Goal: Task Accomplishment & Management: Complete application form

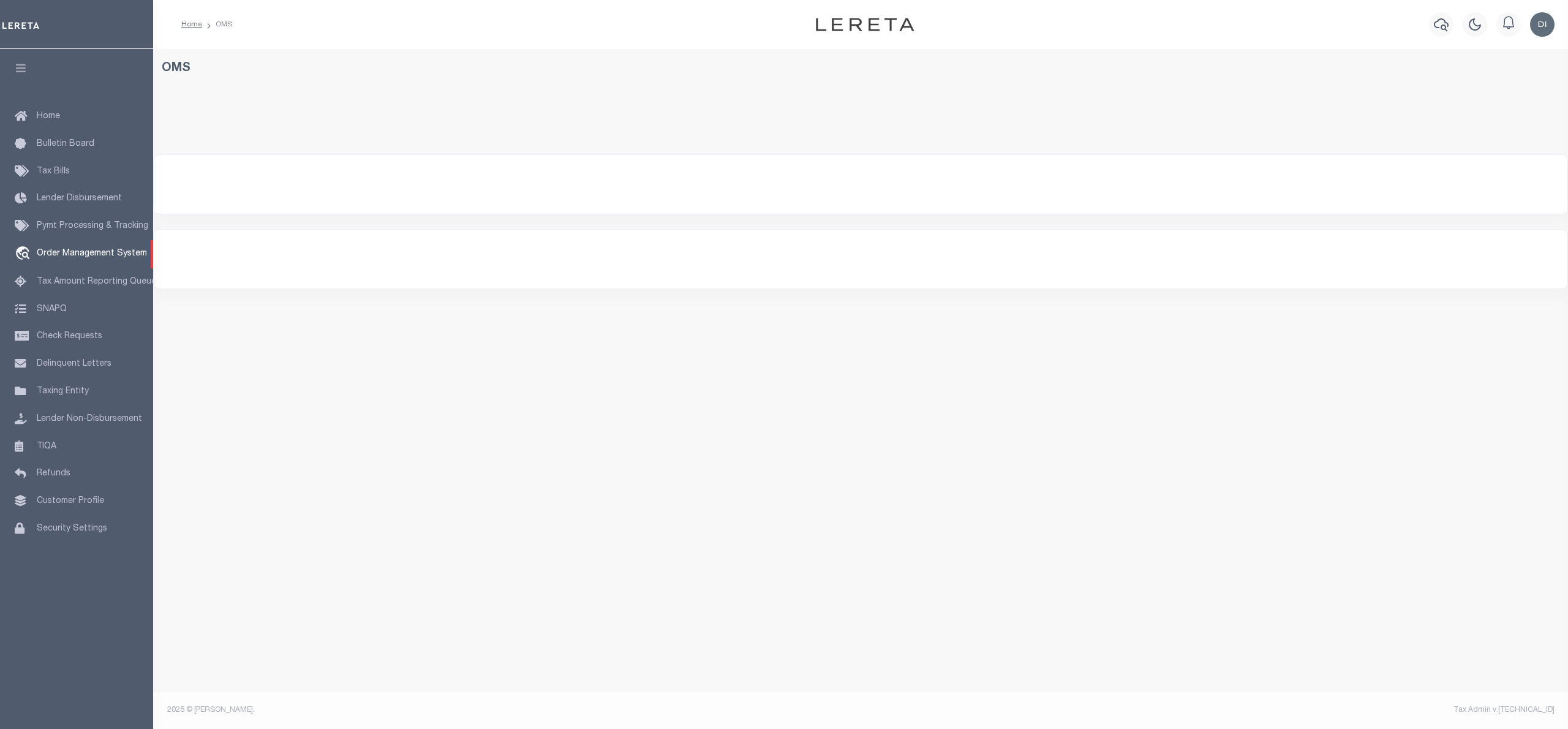
select select "200"
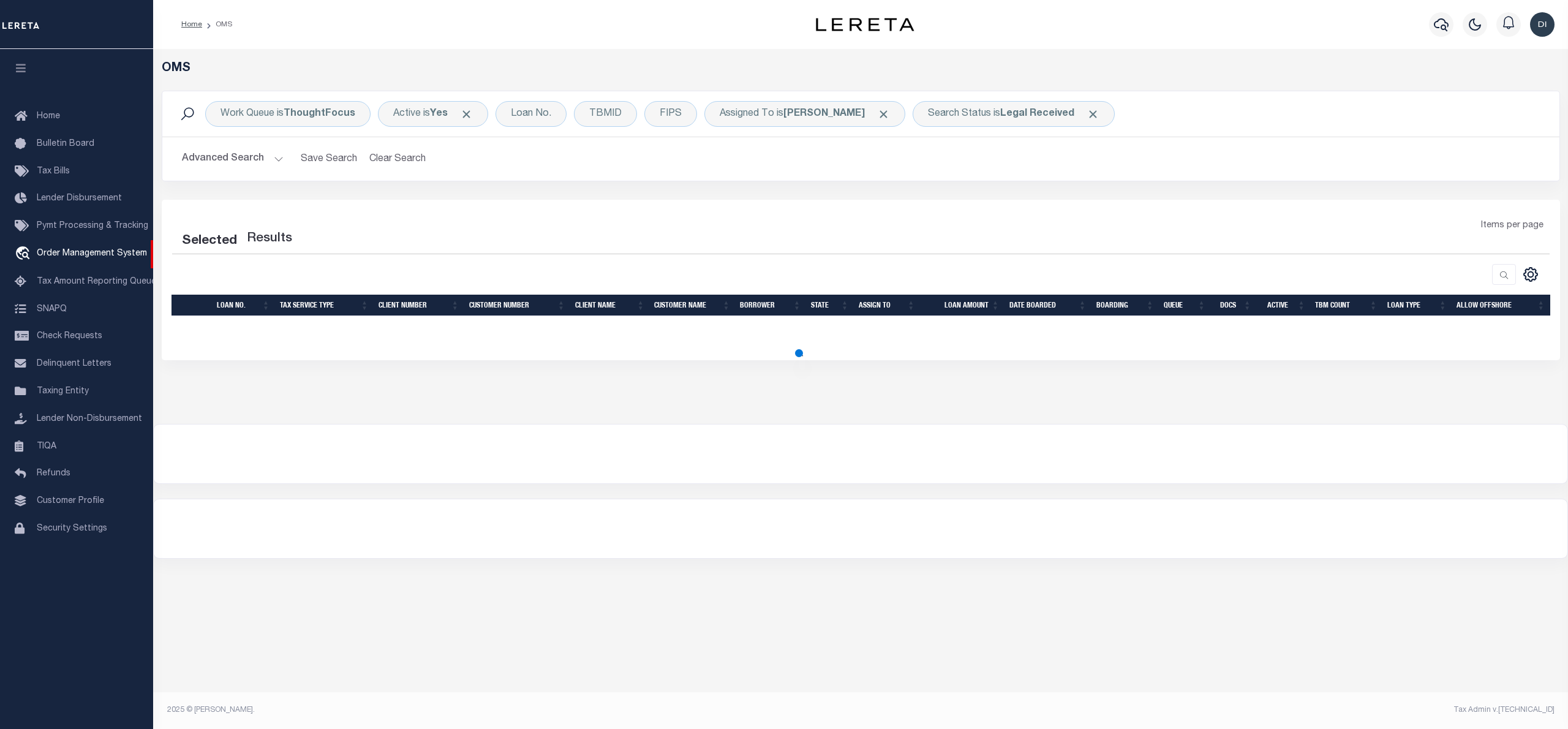
select select "200"
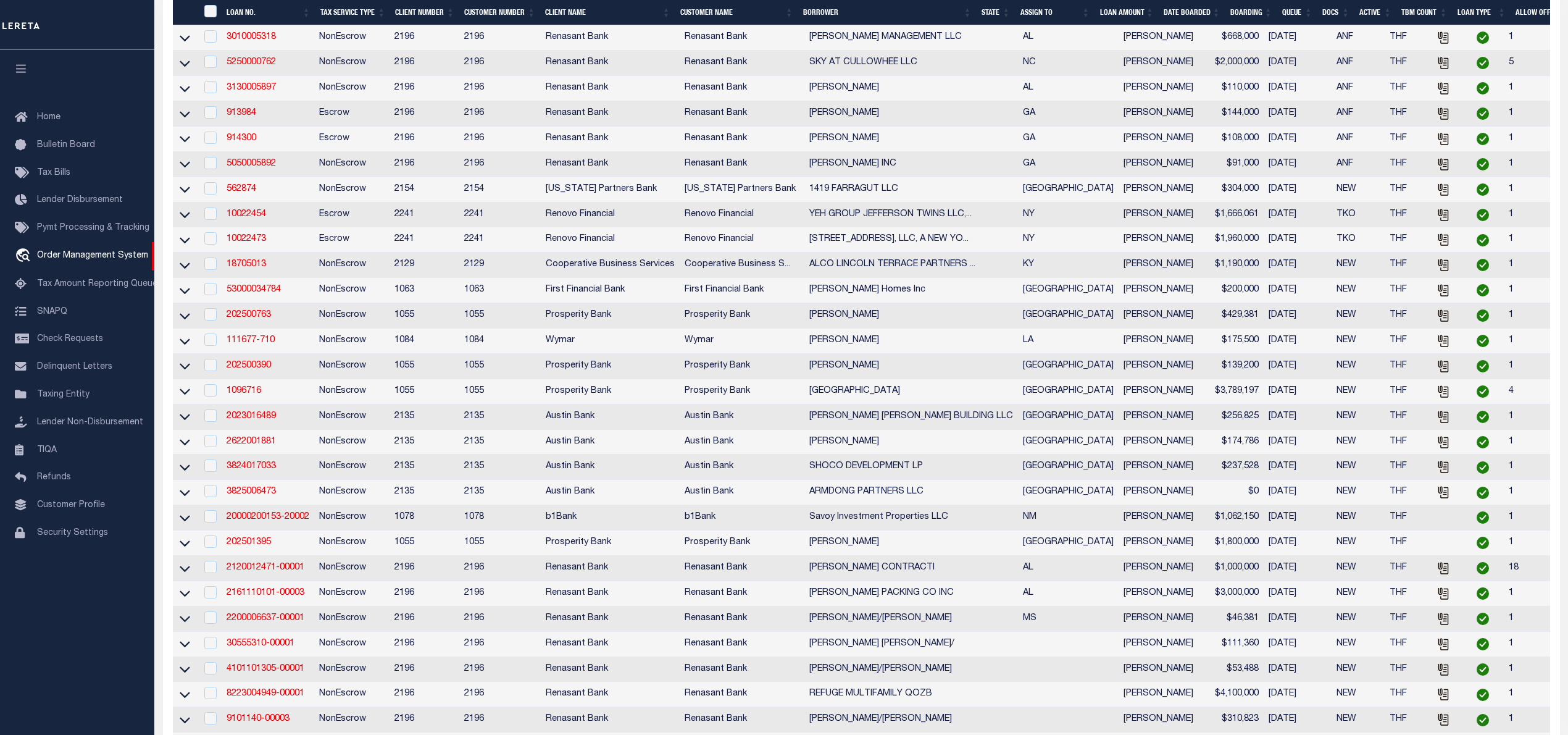
scroll to position [412, 0]
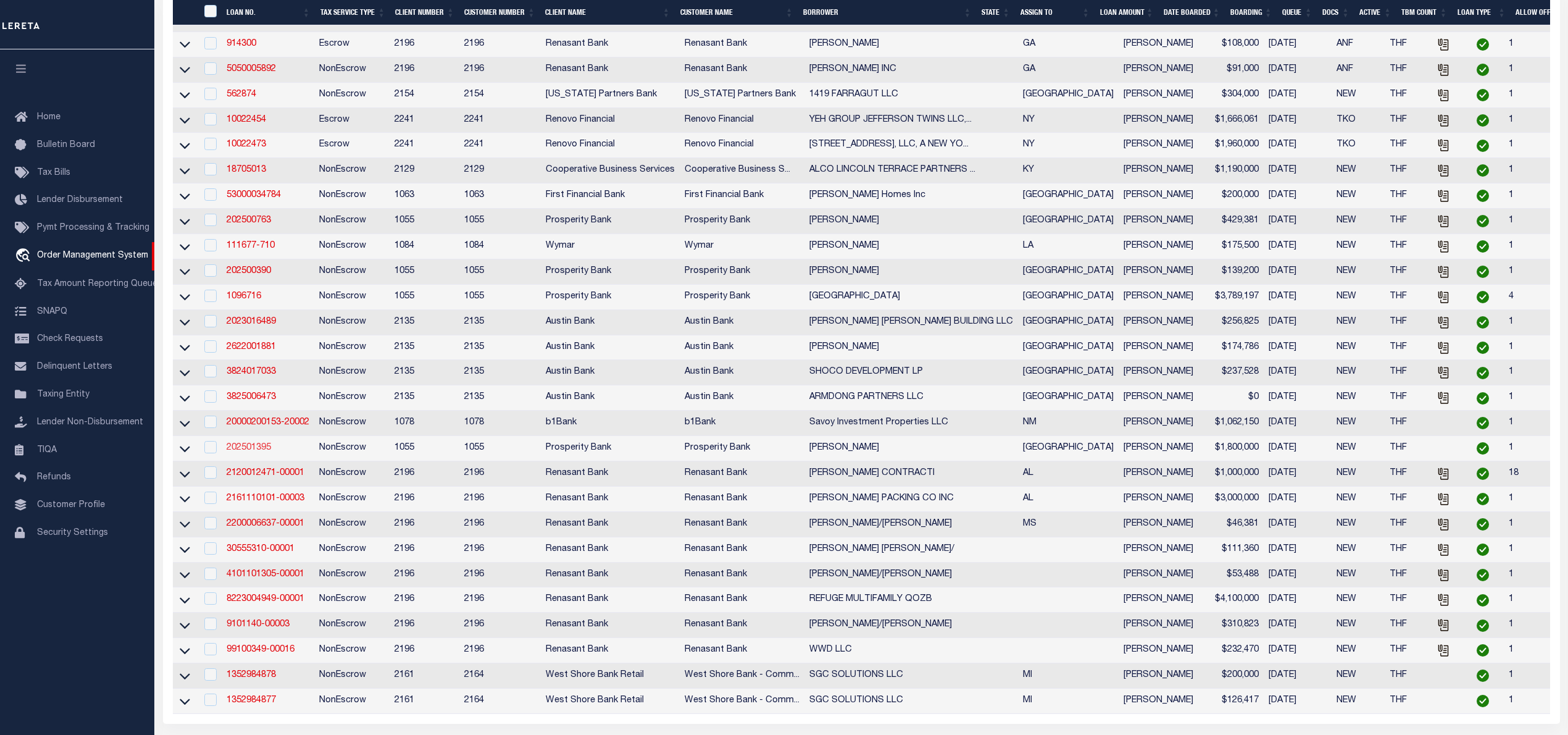
click at [261, 452] on link "202501395" at bounding box center [248, 448] width 44 height 9
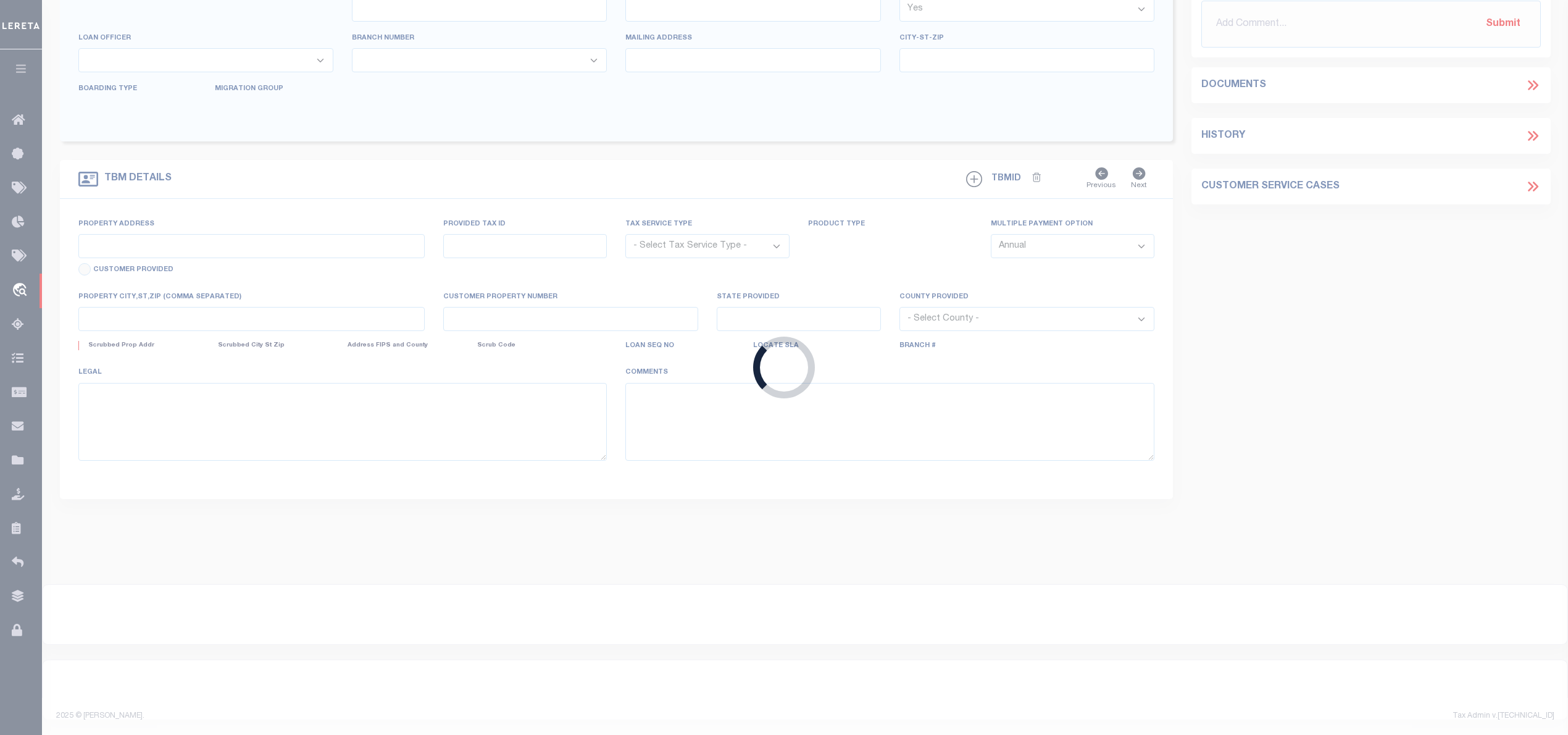
type input "202501395"
type input "COLIN RODERICK MOE"
select select
type input "6323 5TH ST"
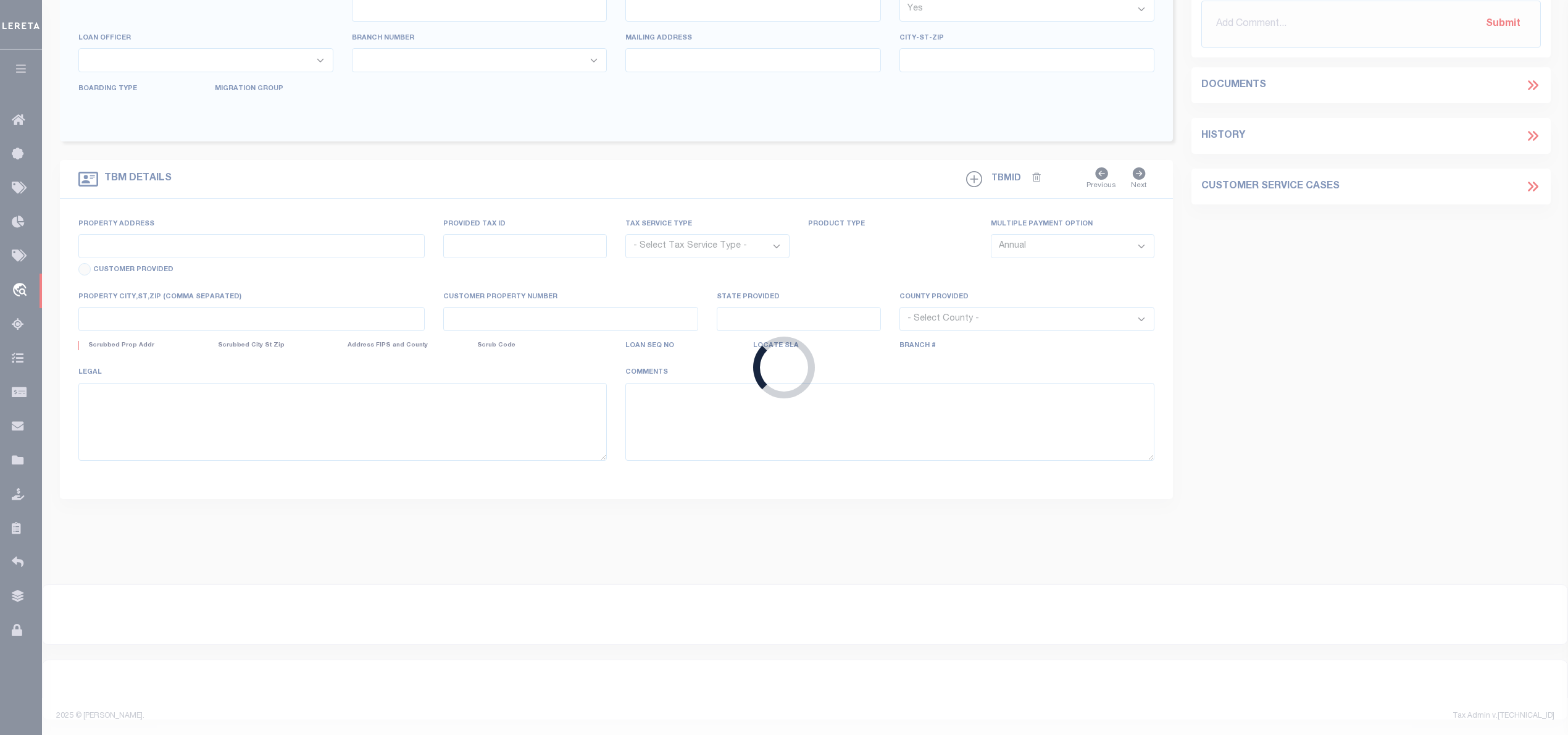
type input "BELLAIRE TX 77401"
select select "800"
select select "NonEscrow"
type input "9045 LARSTON ST"
select select
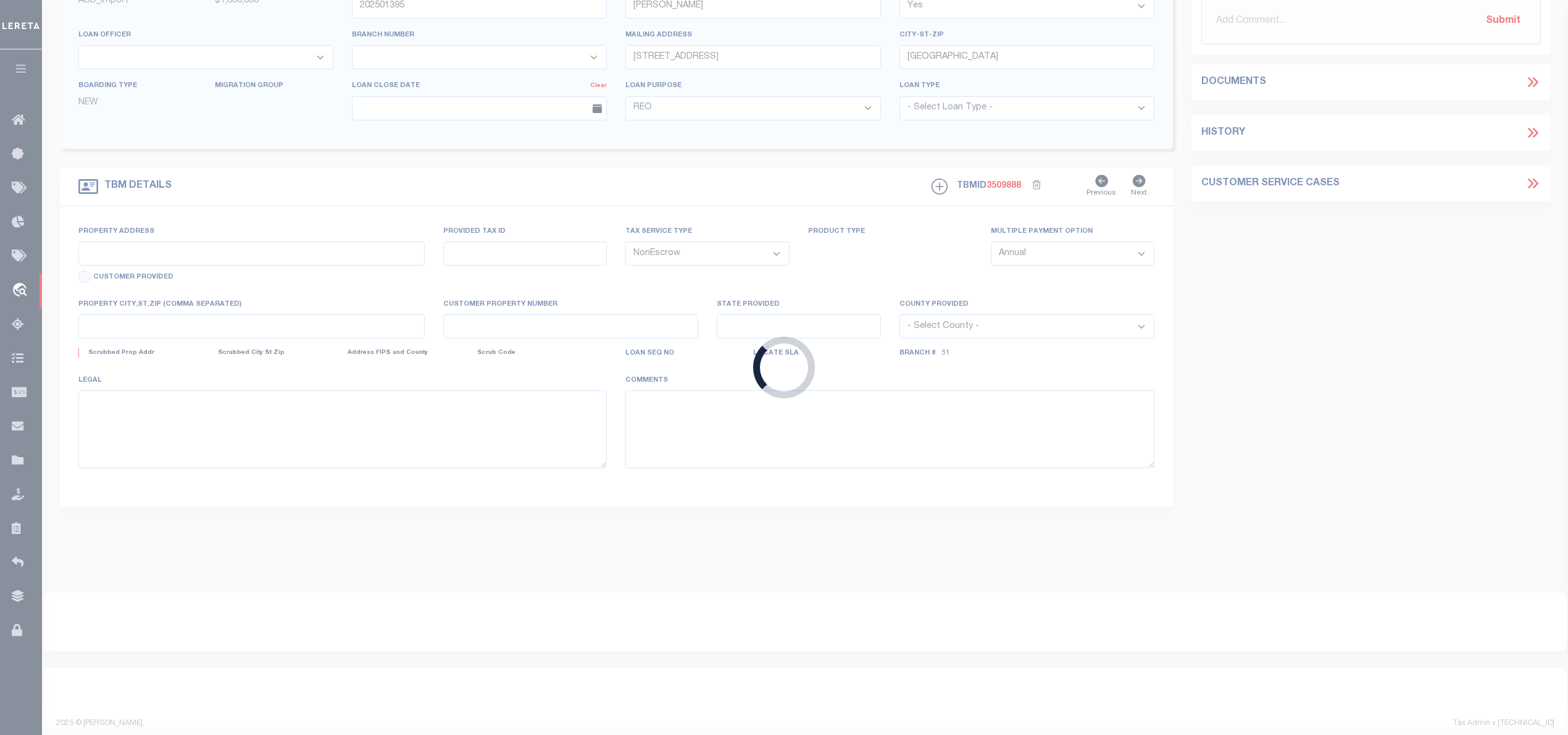
type input "HOUSTON, TX 770556508"
type input "[GEOGRAPHIC_DATA]"
select select
type textarea "9045 LARSTON ST HOUSTON TX 77055 LOT 9 LARTSON COURT HARRIS COUNTY"
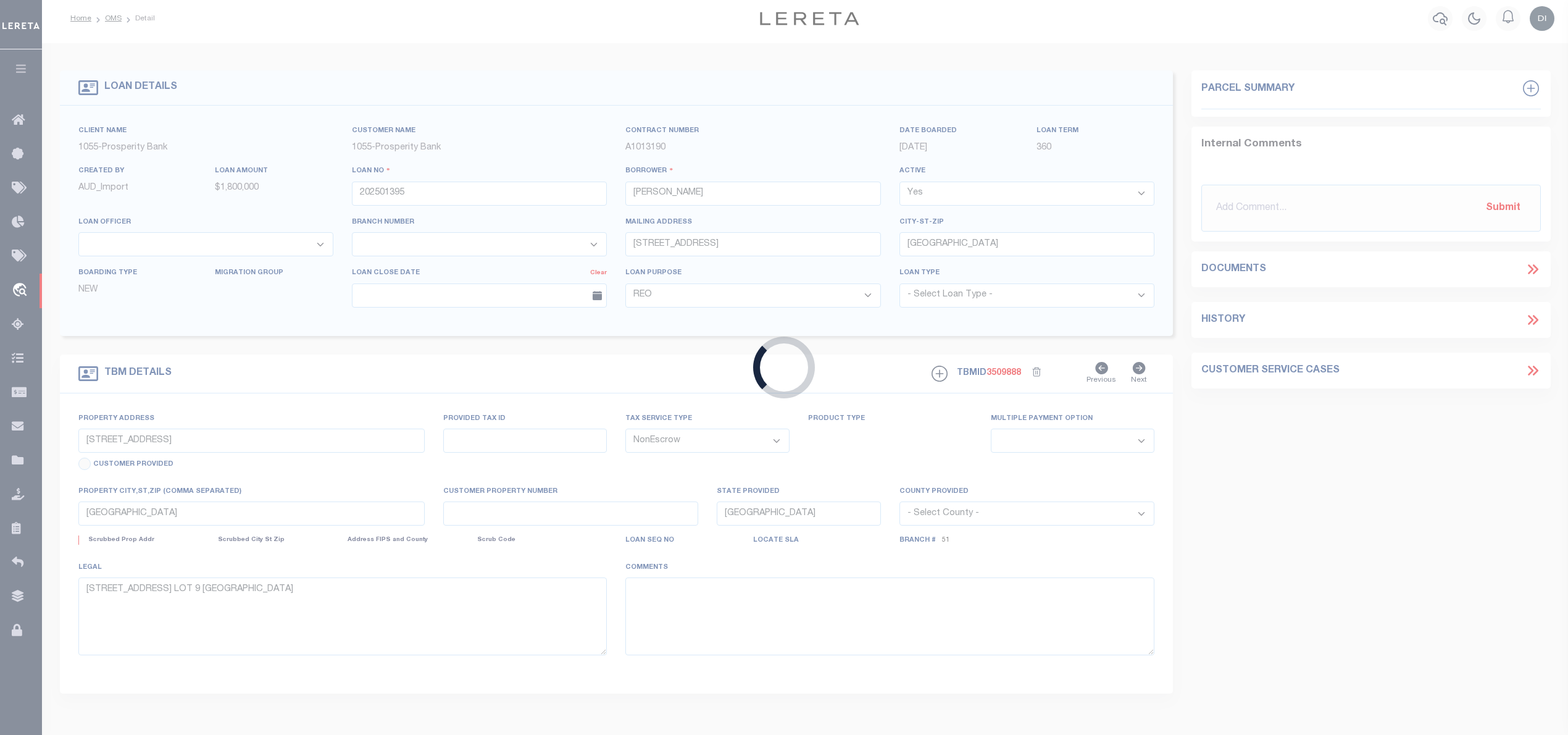
select select "26807"
select select "4002"
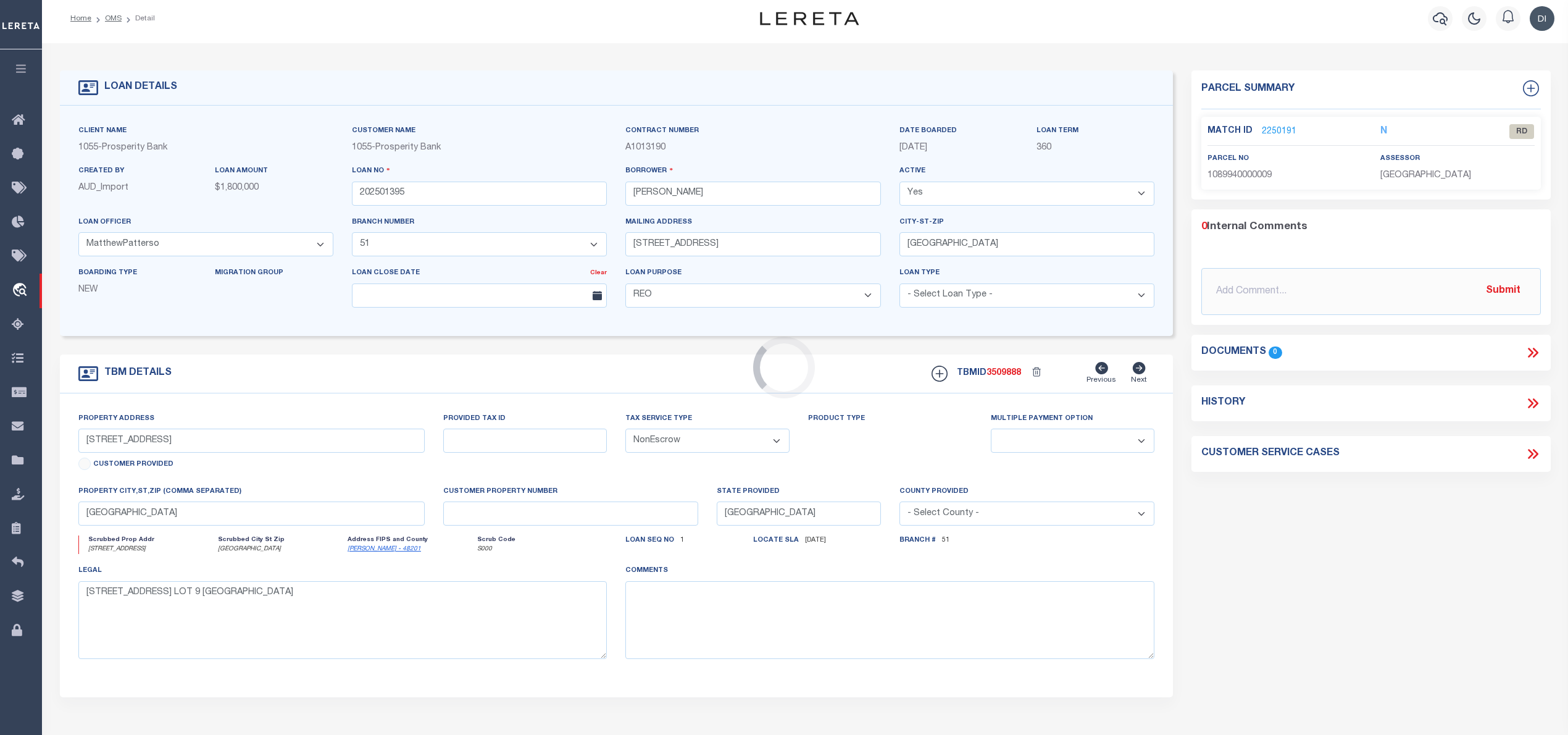
scroll to position [0, 0]
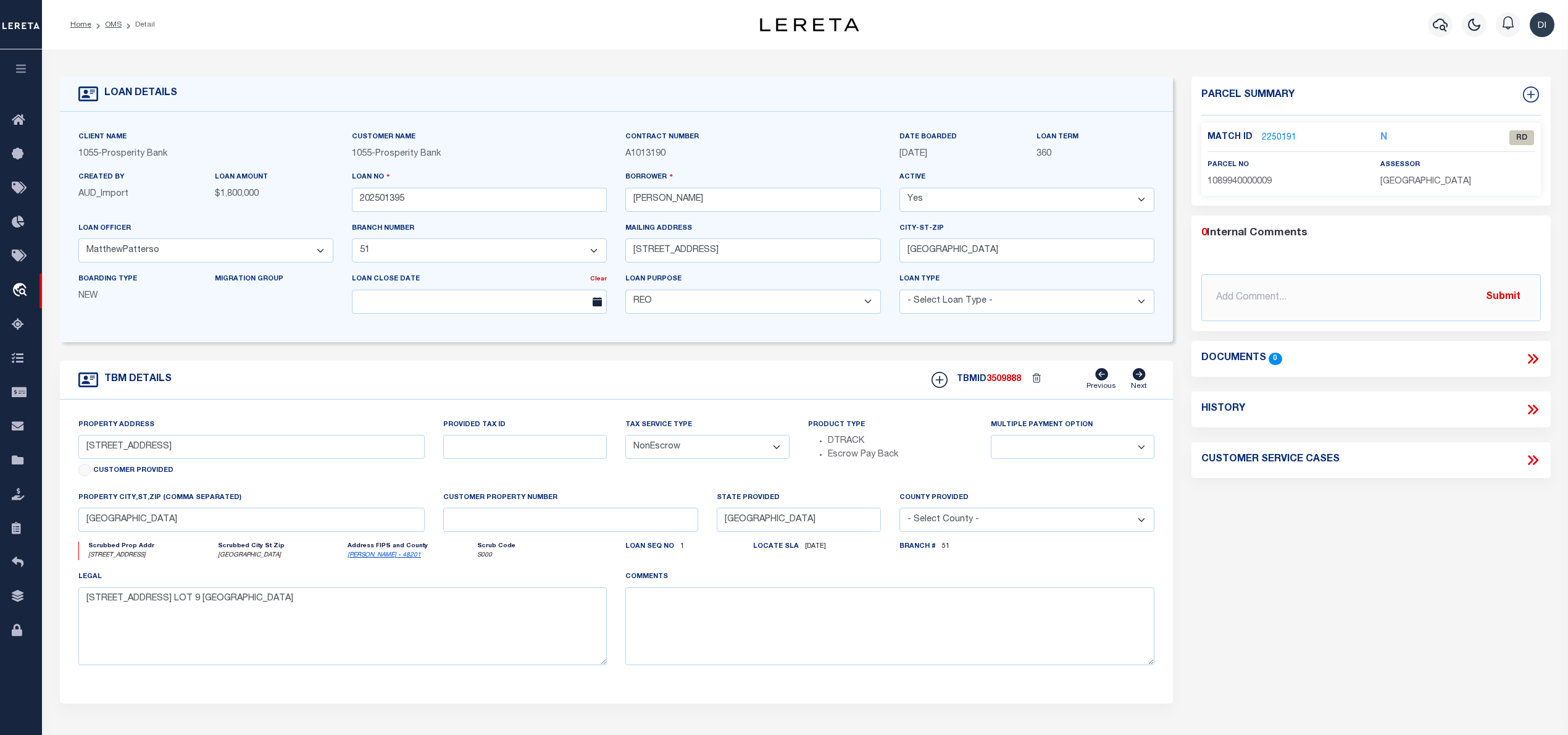
click at [1277, 136] on link "2250191" at bounding box center [1279, 138] width 34 height 13
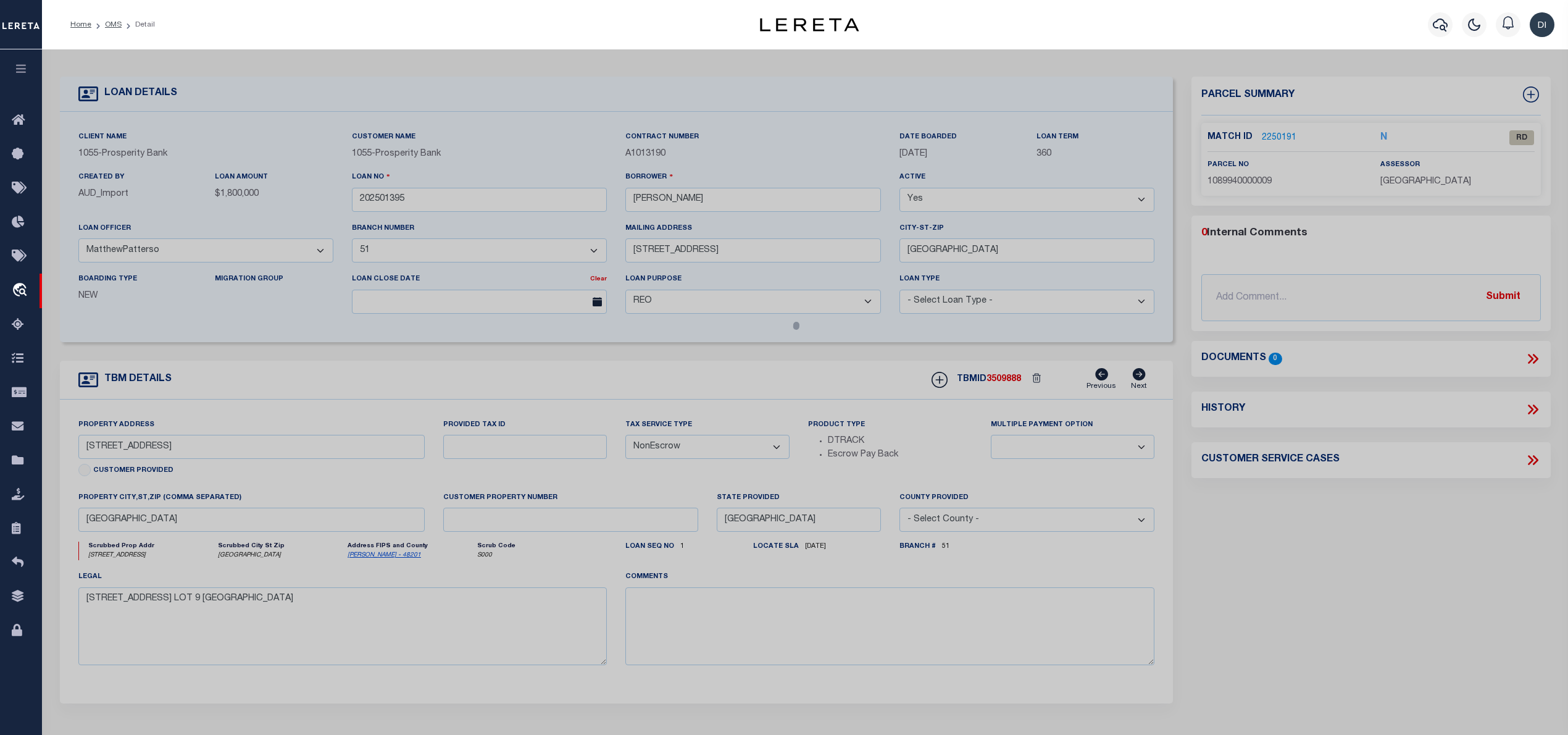
checkbox input "false"
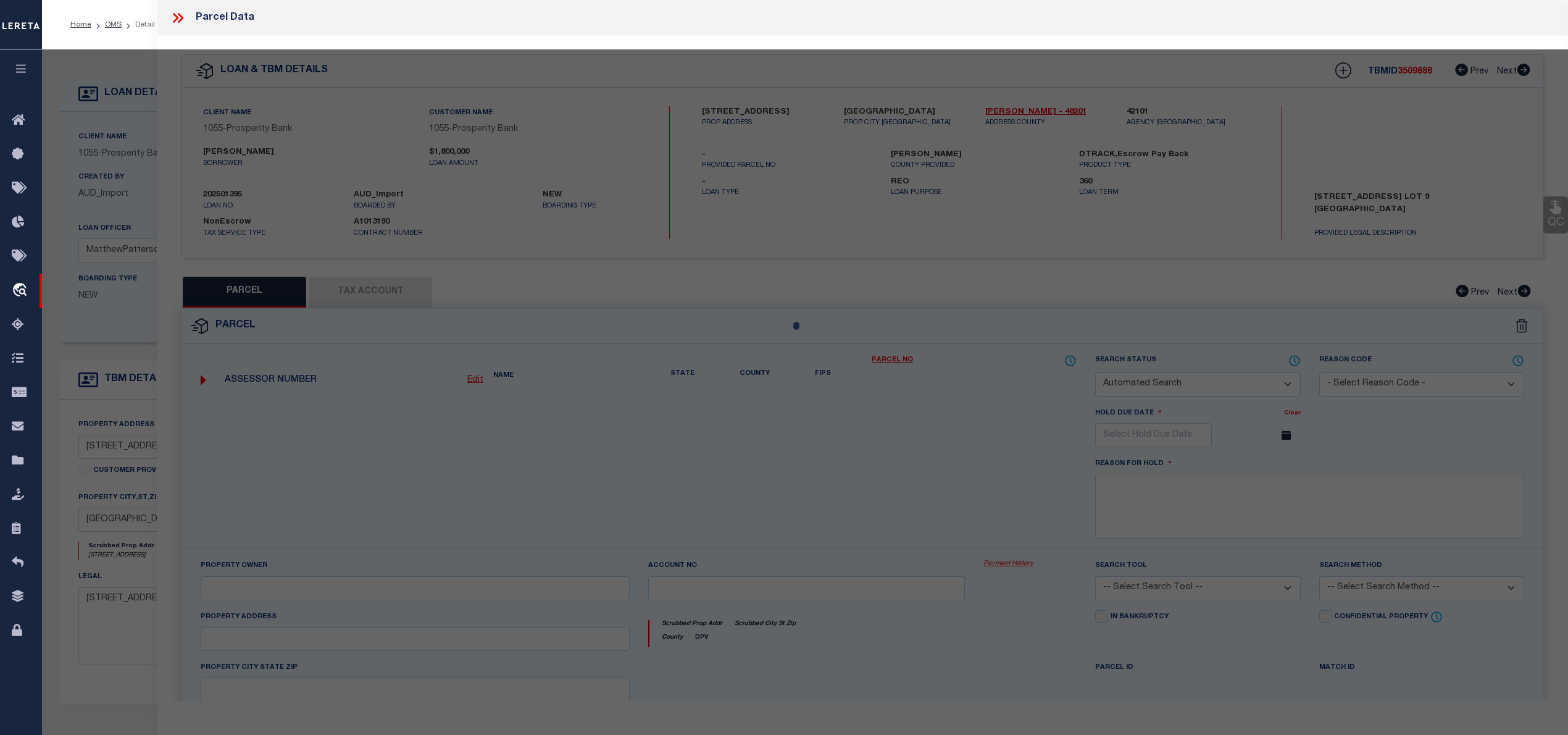
select select "RD"
type input "MOE COLIN RDULTOWSKI ALEKSANDRA"
select select "AGW"
select select "LEG"
type input "9045 LARSTON ST"
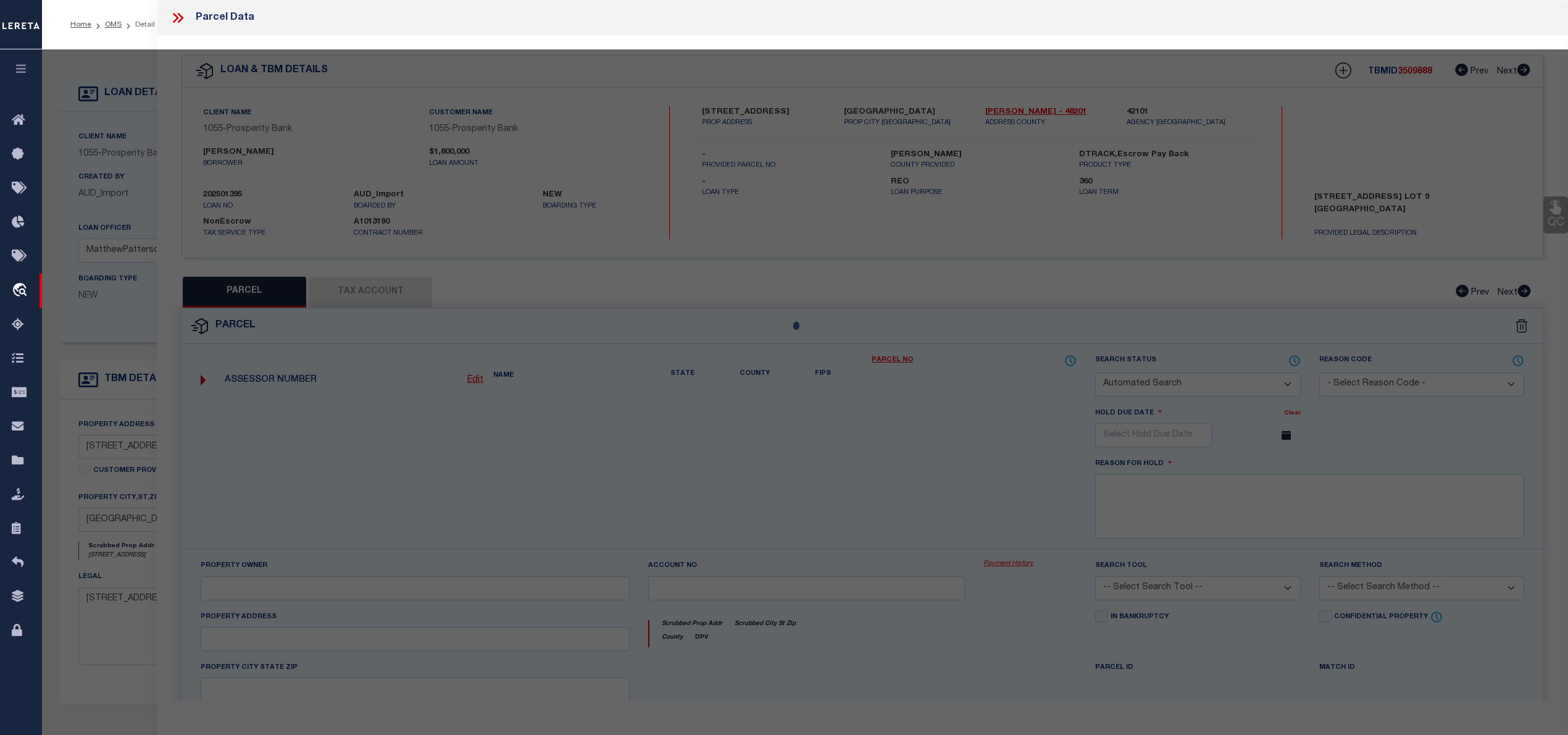
type input "HOUSTON, TX 77055"
type textarea "LT 9 LARSTON COURT"
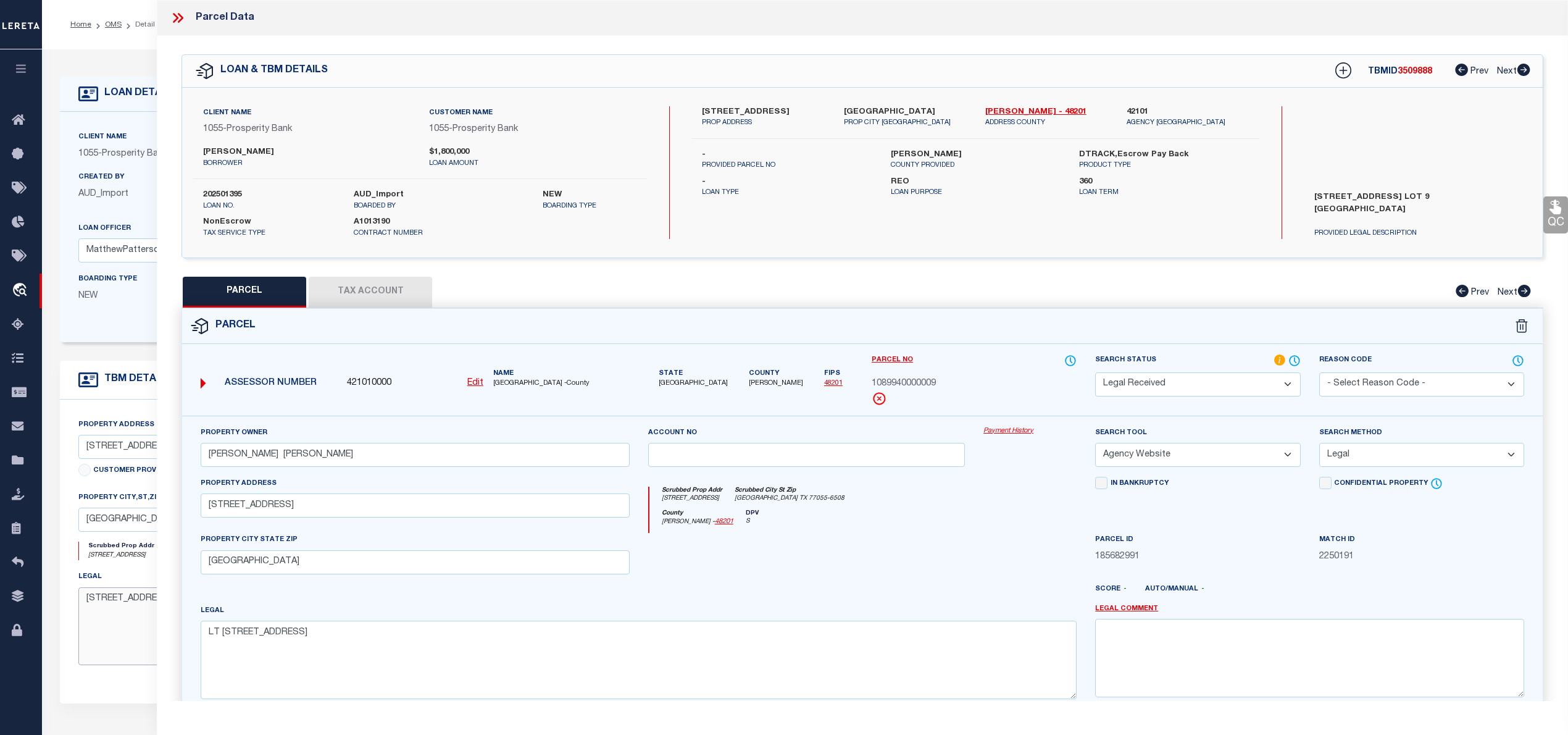
click at [120, 650] on textarea "9045 LARSTON ST HOUSTON TX 77055 LOT 9 LARTSON COURT HARRIS COUNTY" at bounding box center [343, 626] width 529 height 78
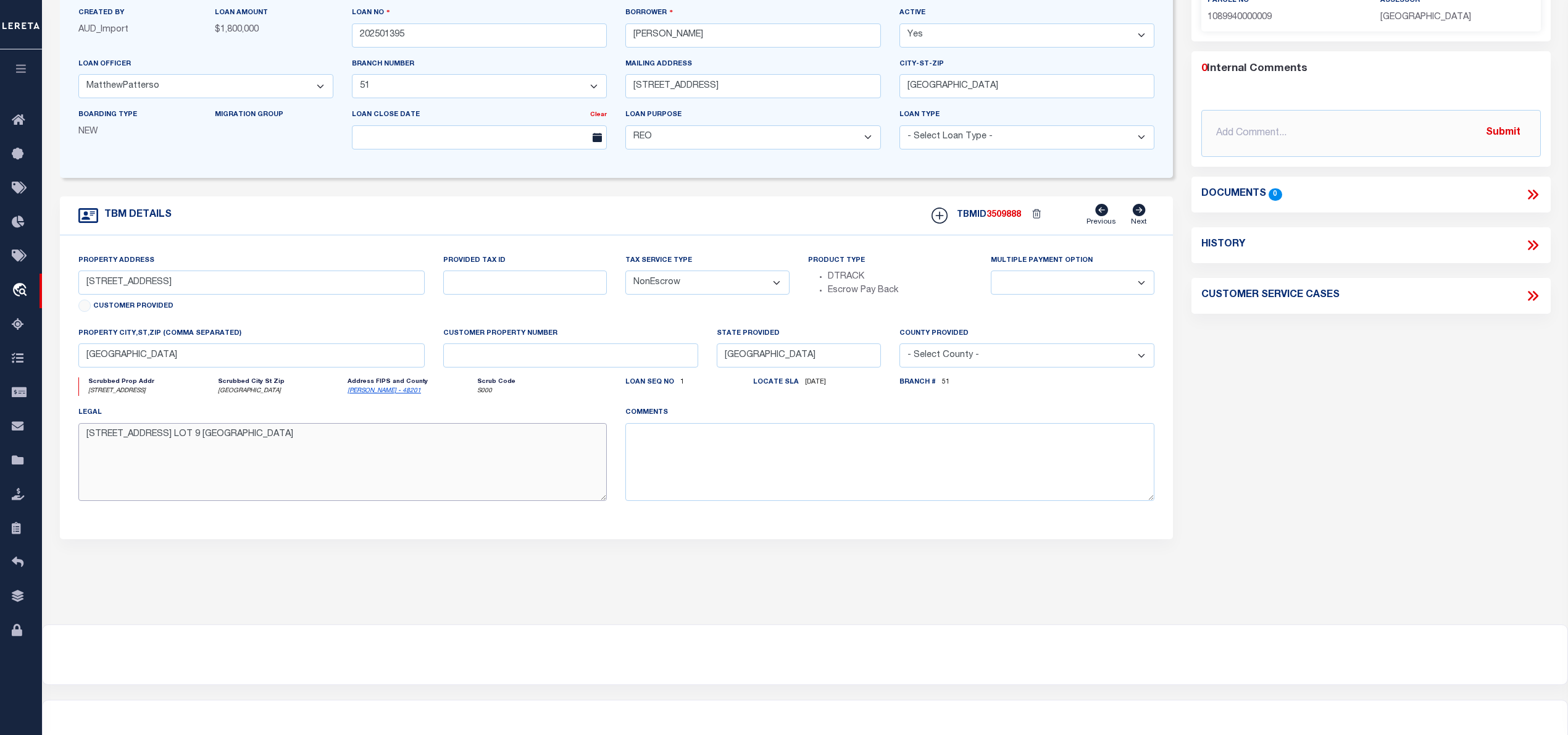
scroll to position [82, 0]
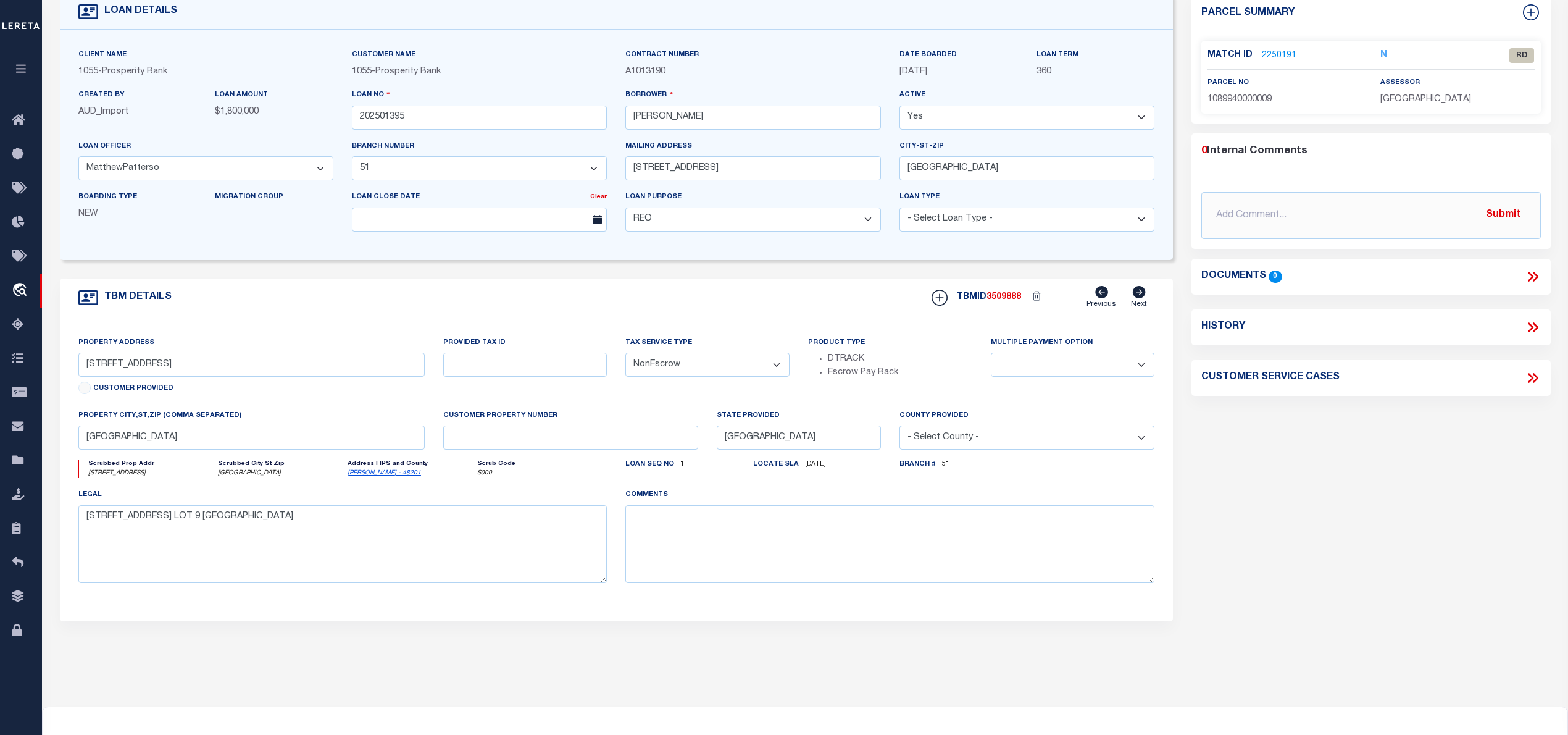
click at [1273, 51] on link "2250191" at bounding box center [1279, 56] width 34 height 13
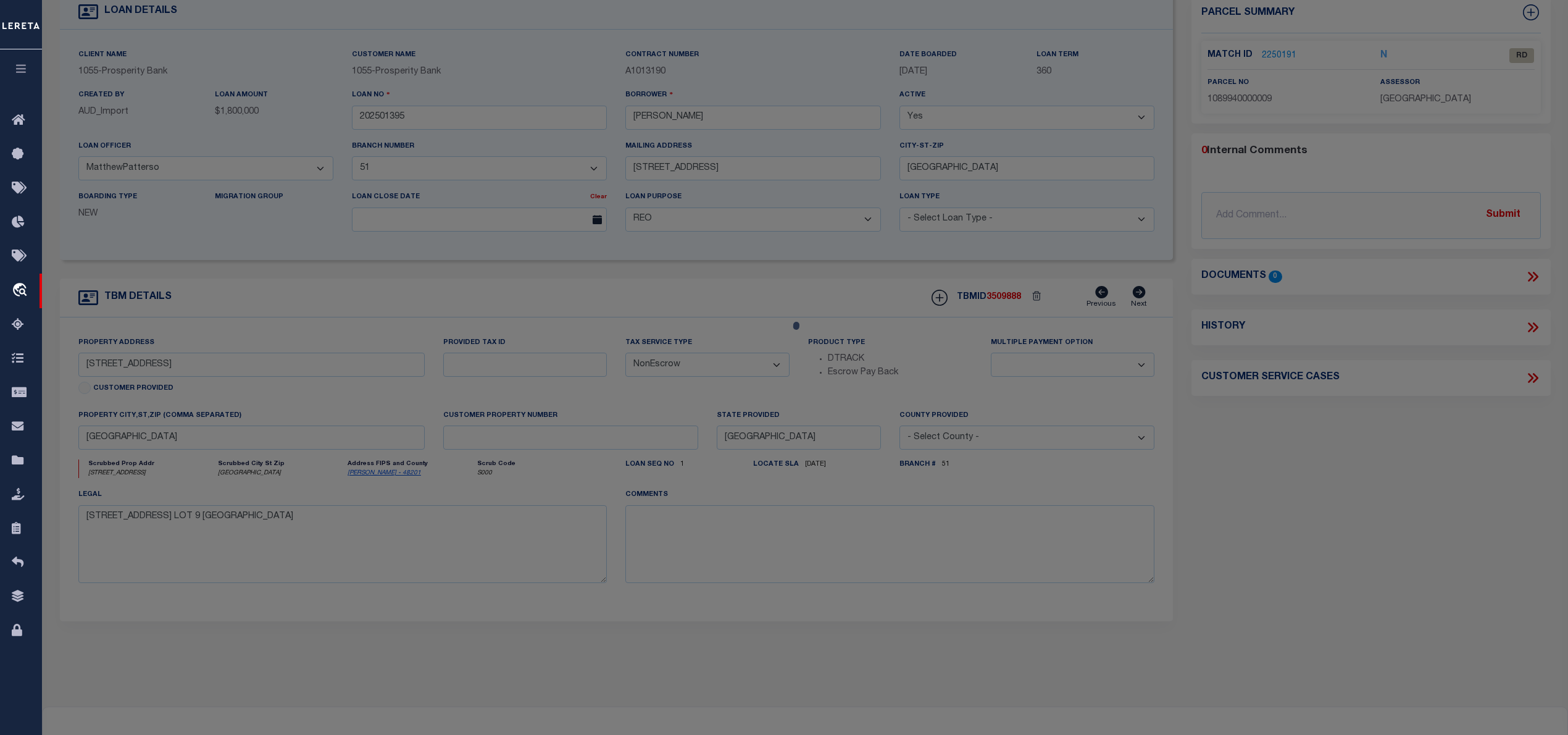
select select "AS"
select select
checkbox input "false"
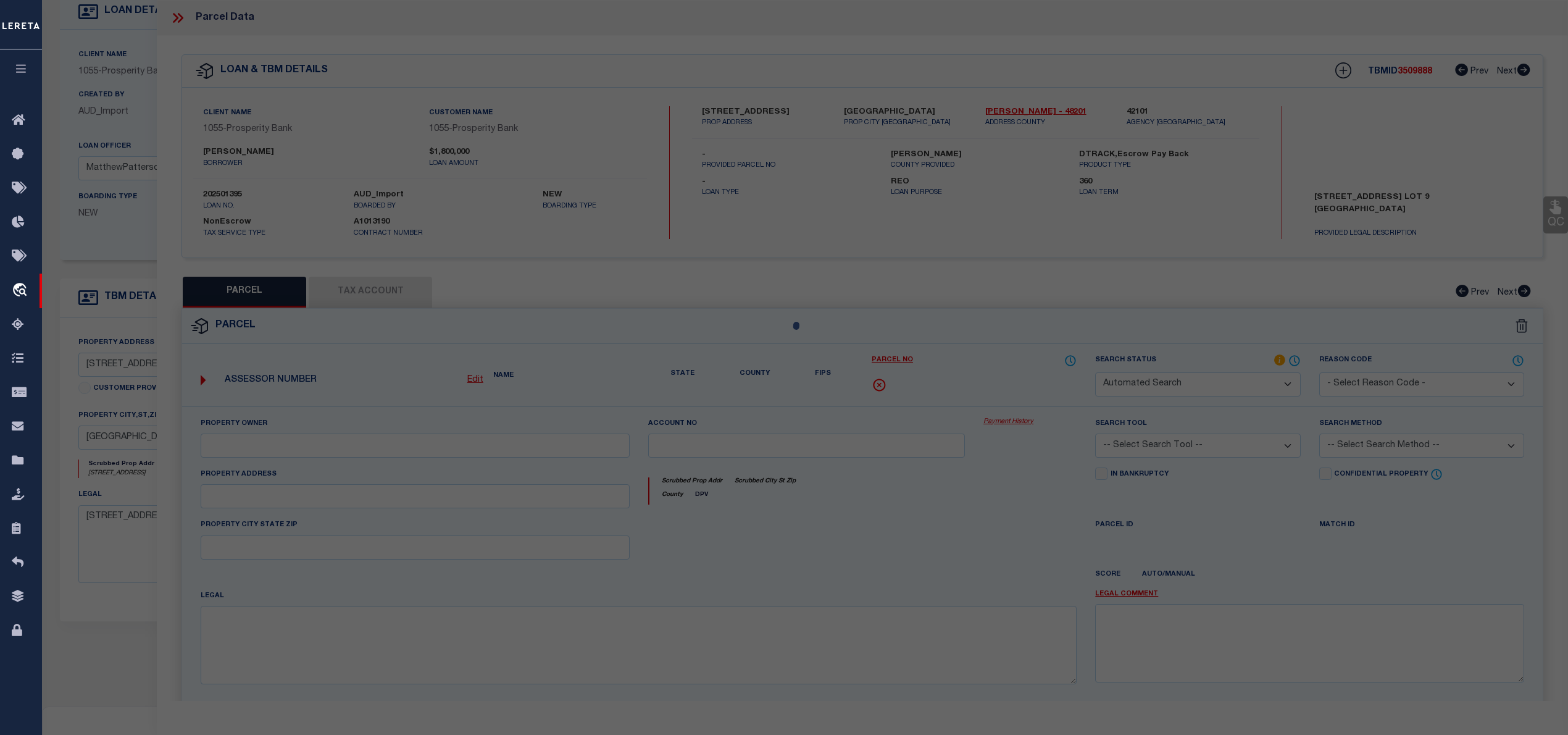
select select "RD"
type input "MOE COLIN RDULTOWSKI ALEKSANDRA"
select select "AGW"
select select "LEG"
type input "9045 LARSTON ST"
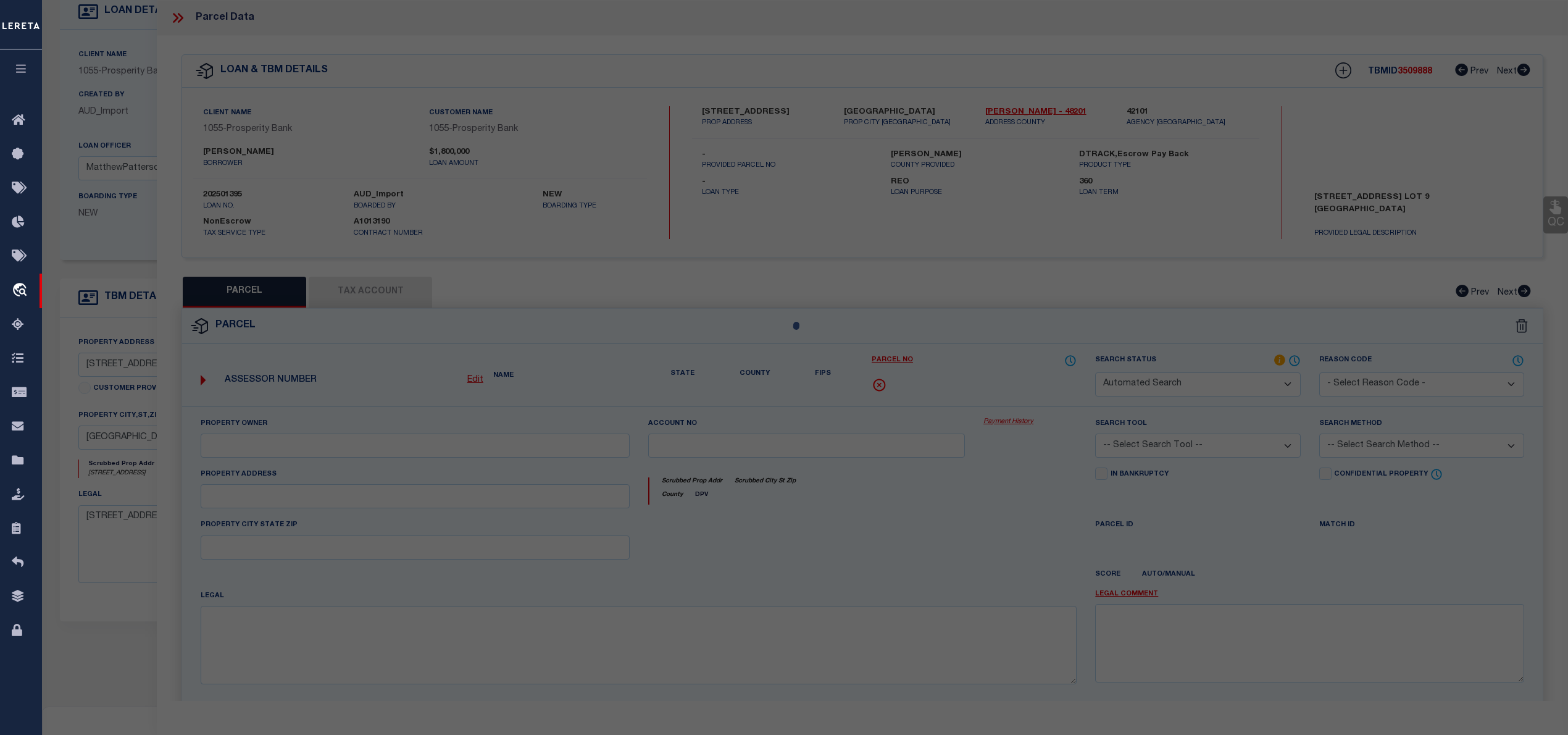
type input "HOUSTON, TX 77055"
type textarea "LT 9 LARSTON COURT"
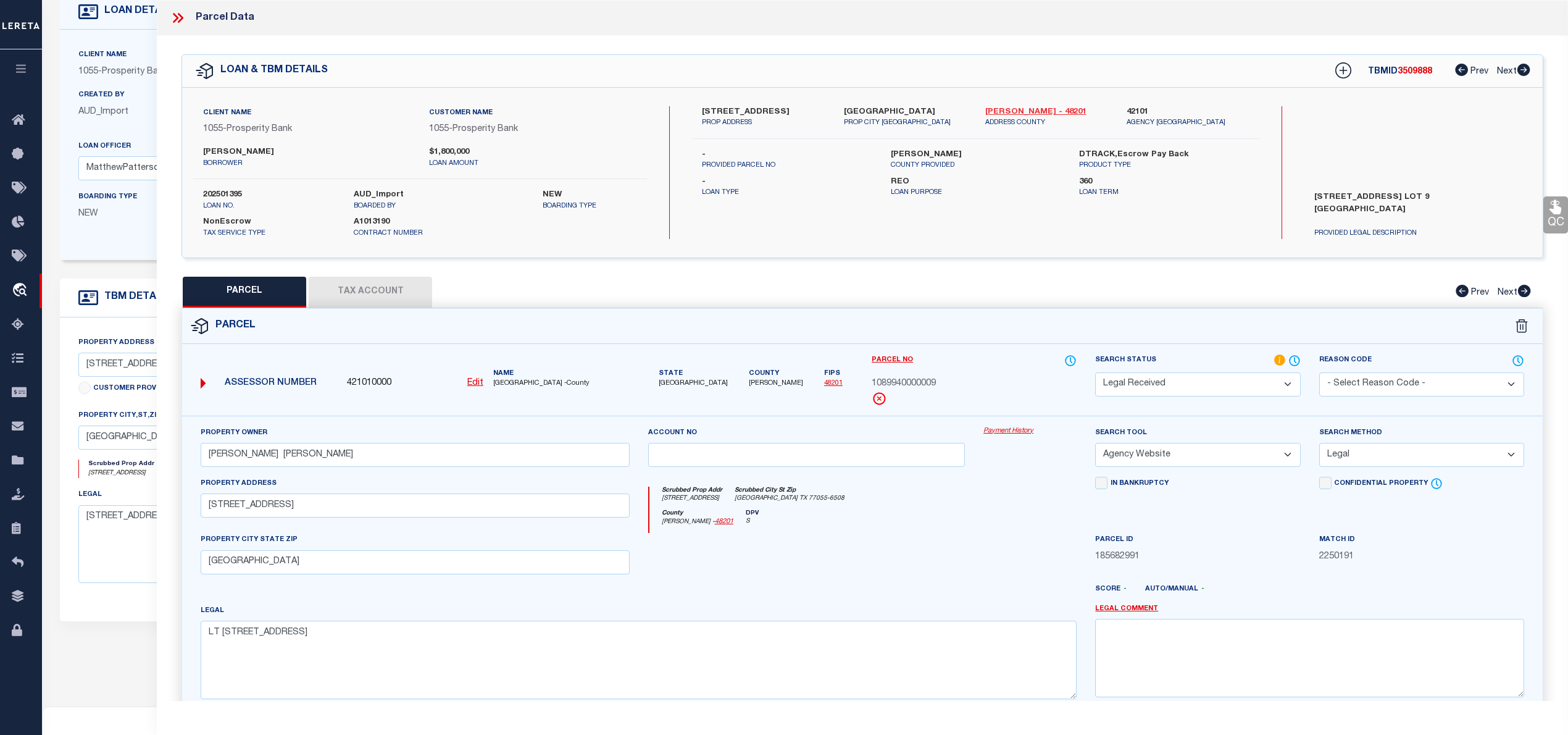
click at [994, 109] on link "Harris - 48201" at bounding box center [1047, 113] width 123 height 13
drag, startPoint x: 700, startPoint y: 108, endPoint x: 773, endPoint y: 115, distance: 73.3
click at [773, 115] on div "9045 LARSTON ST PROP ADDRESS" at bounding box center [763, 118] width 141 height 23
copy label "9045 LARSTON ST"
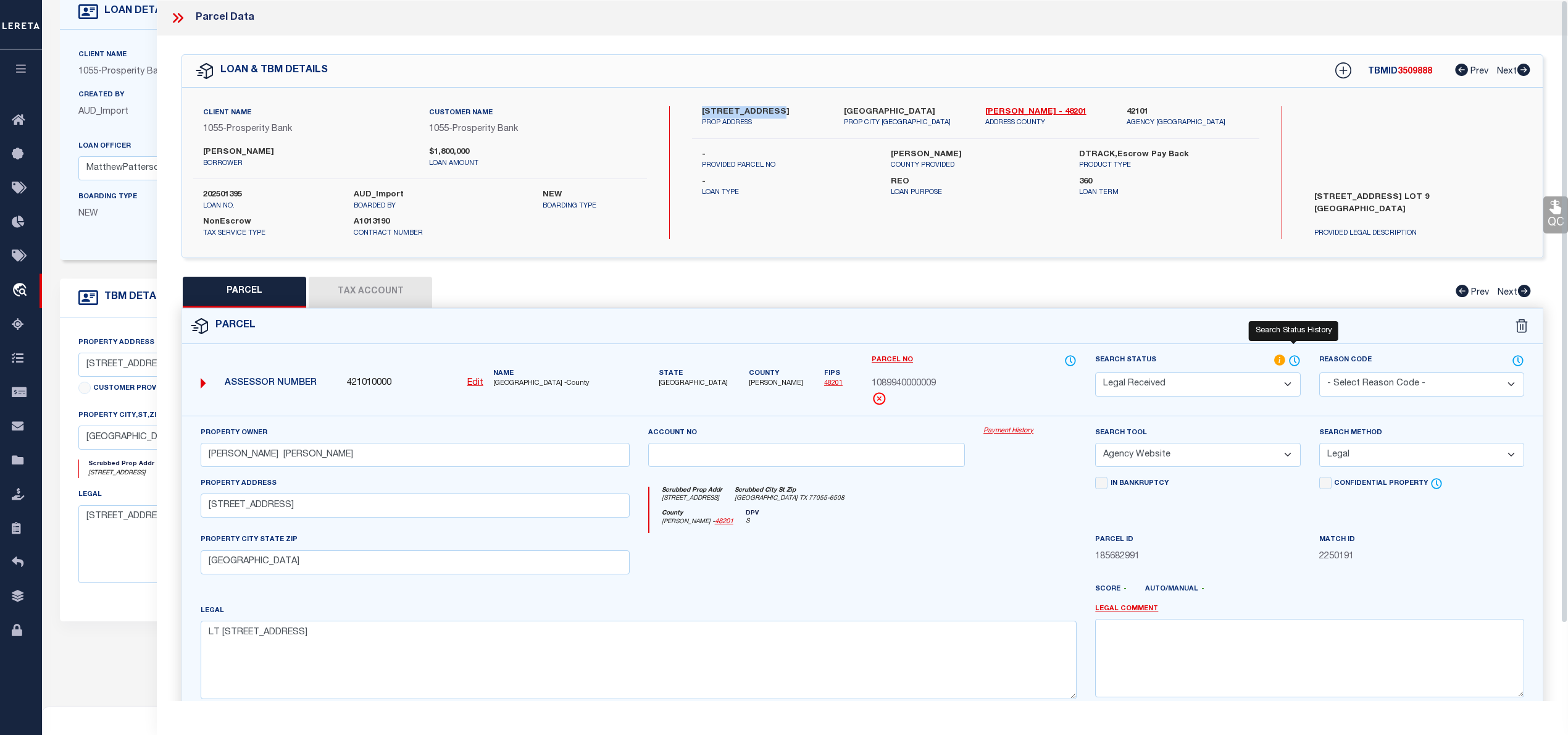
click at [1292, 357] on icon at bounding box center [1295, 361] width 13 height 14
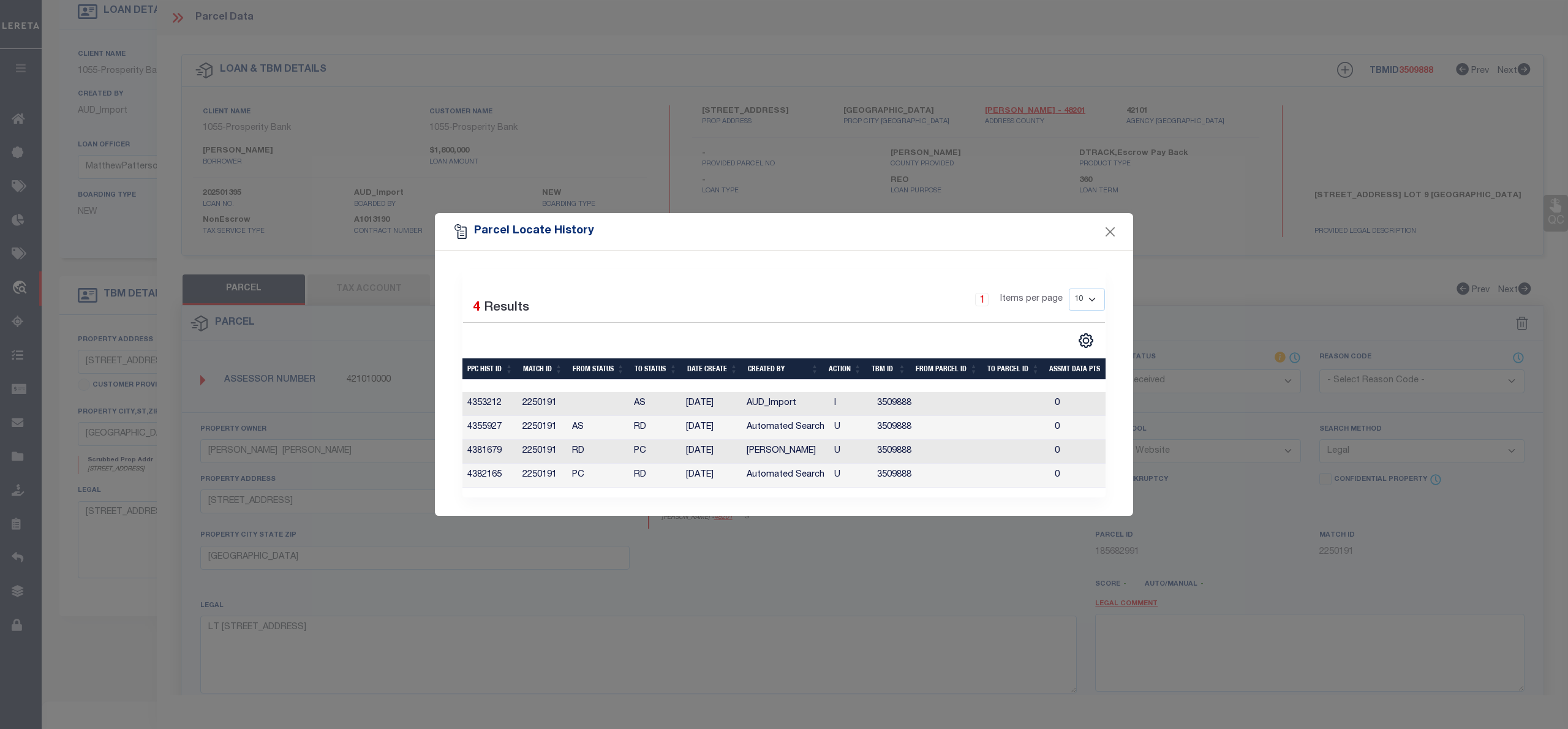
click at [1281, 353] on div "Parcel Locate History Selected 4 Results 1 Items per page 10 25 50 100" at bounding box center [784, 364] width 1568 height 729
click at [1108, 228] on button "Close" at bounding box center [1110, 231] width 16 height 16
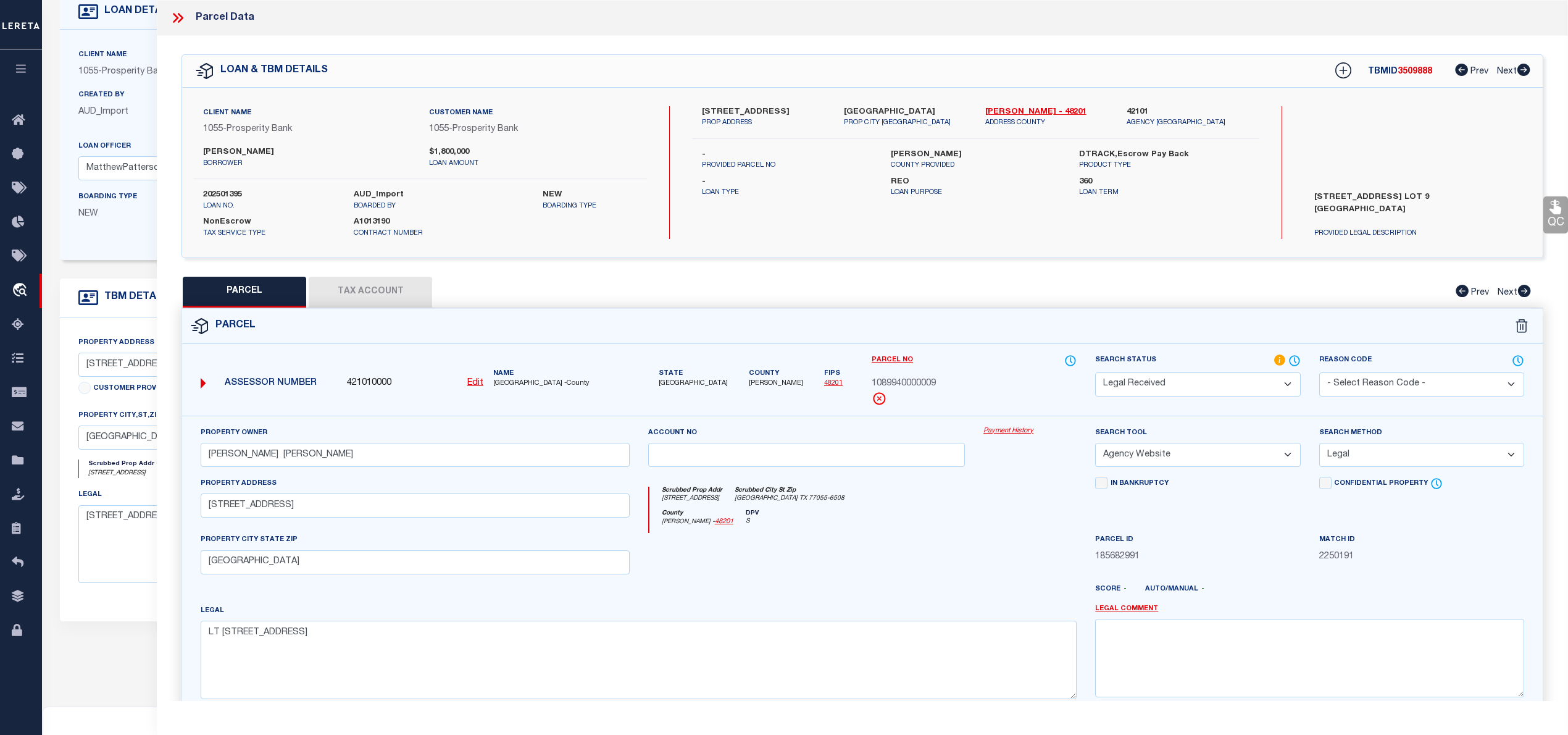
click at [1117, 223] on div "9045 LARSTON ST PROP ADDRESS HOUSTON, TX 770556508 PROP CITY ST ZIP Harris - 48…" at bounding box center [975, 173] width 566 height 133
click at [1118, 228] on div "9045 LARSTON ST PROP ADDRESS HOUSTON, TX 770556508 PROP CITY ST ZIP Harris - 48…" at bounding box center [975, 173] width 566 height 133
click at [383, 298] on button "Tax Account" at bounding box center [370, 291] width 123 height 31
select select "100"
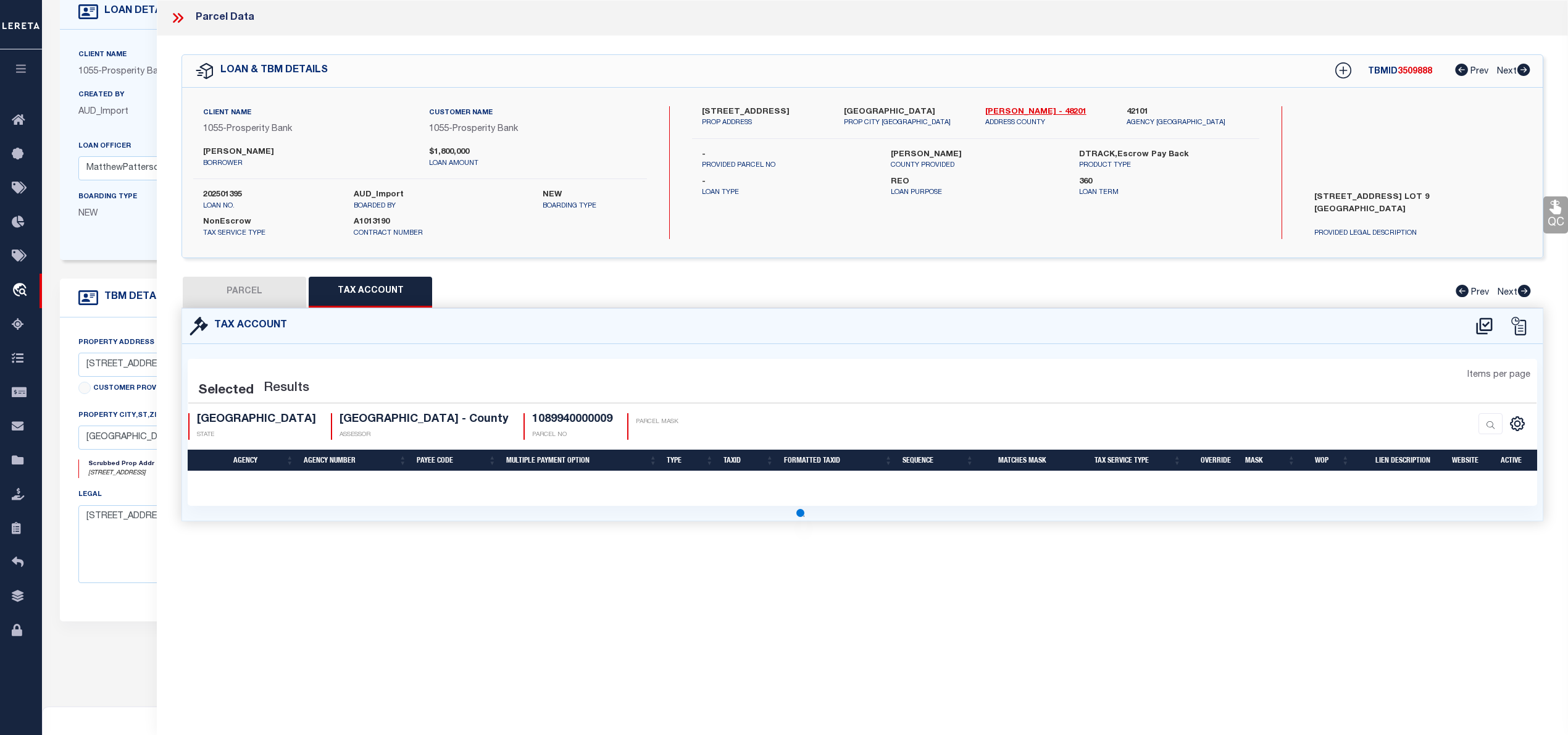
select select "100"
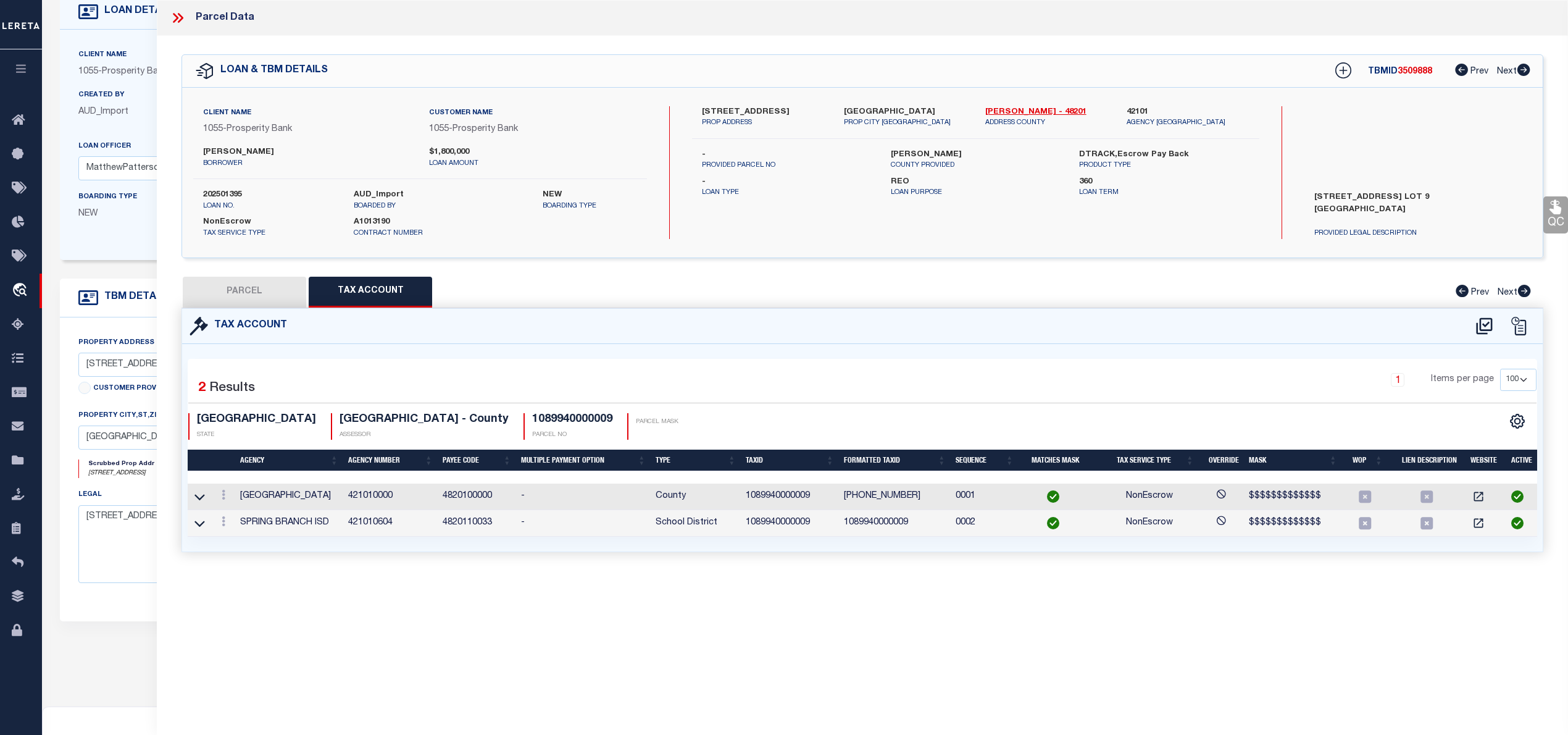
click at [253, 298] on button "PARCEL" at bounding box center [244, 291] width 123 height 31
select select "AS"
select select
checkbox input "false"
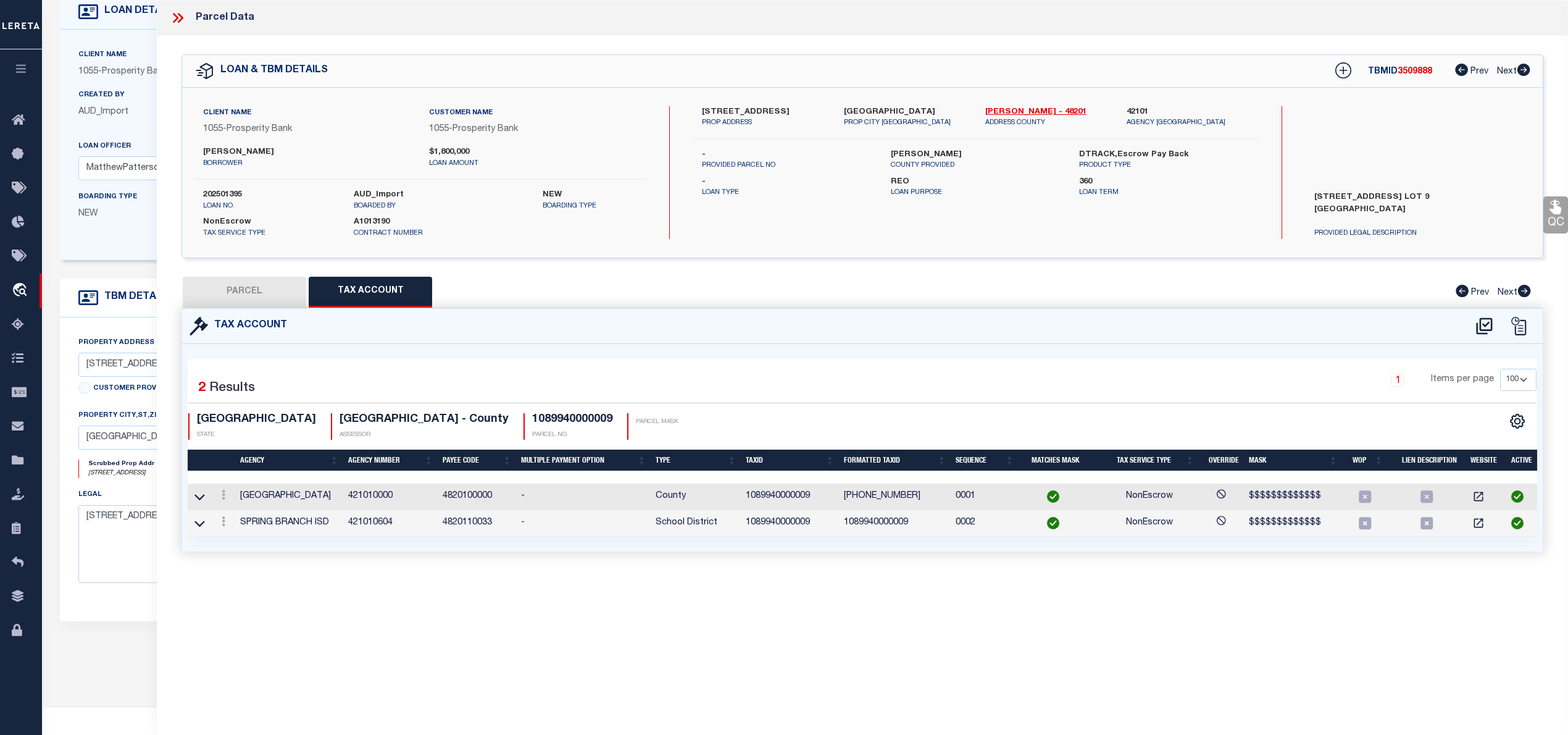
checkbox input "false"
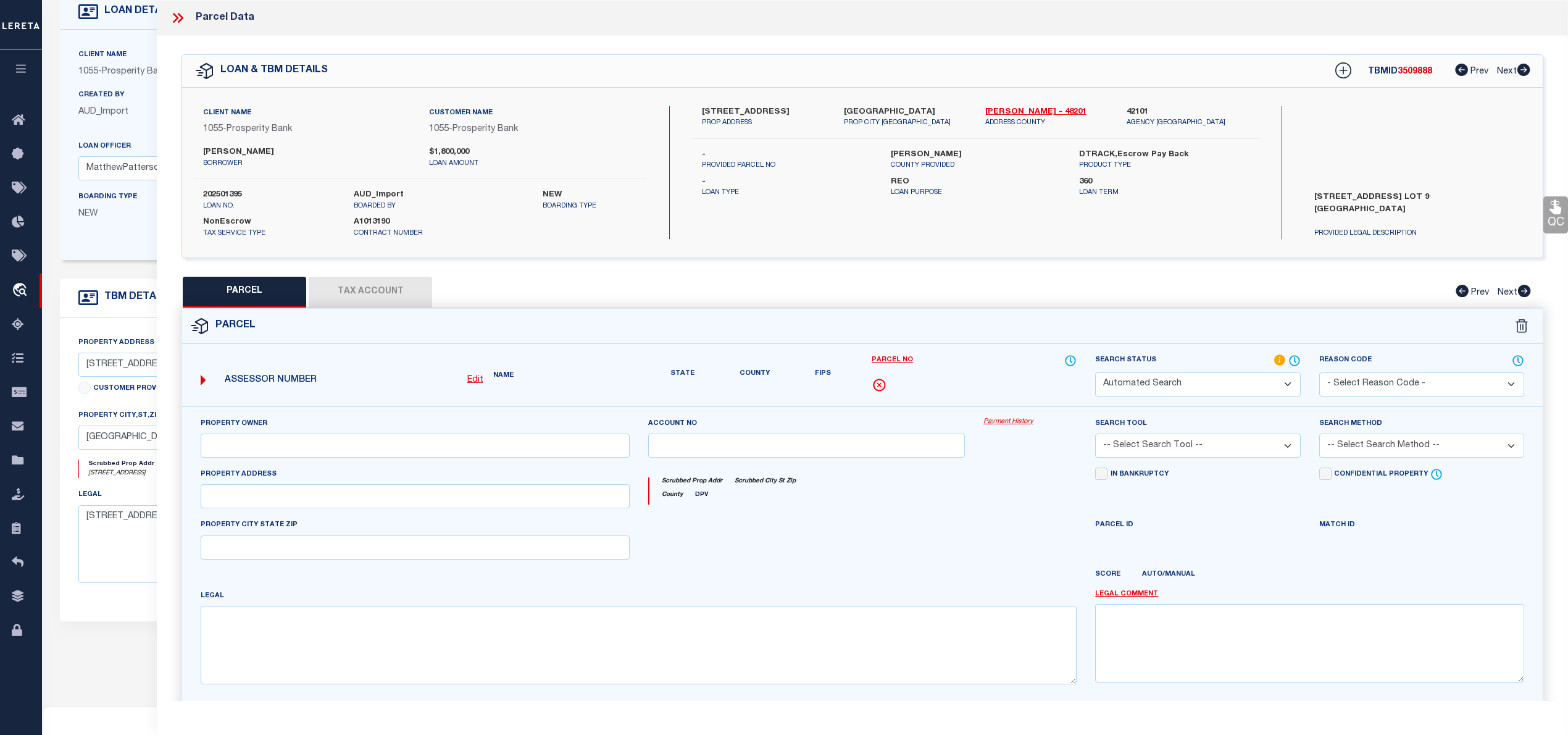
select select "RD"
type input "MOE COLIN RDULTOWSKI ALEKSANDRA"
select select "AGW"
select select "LEG"
type input "9045 LARSTON ST"
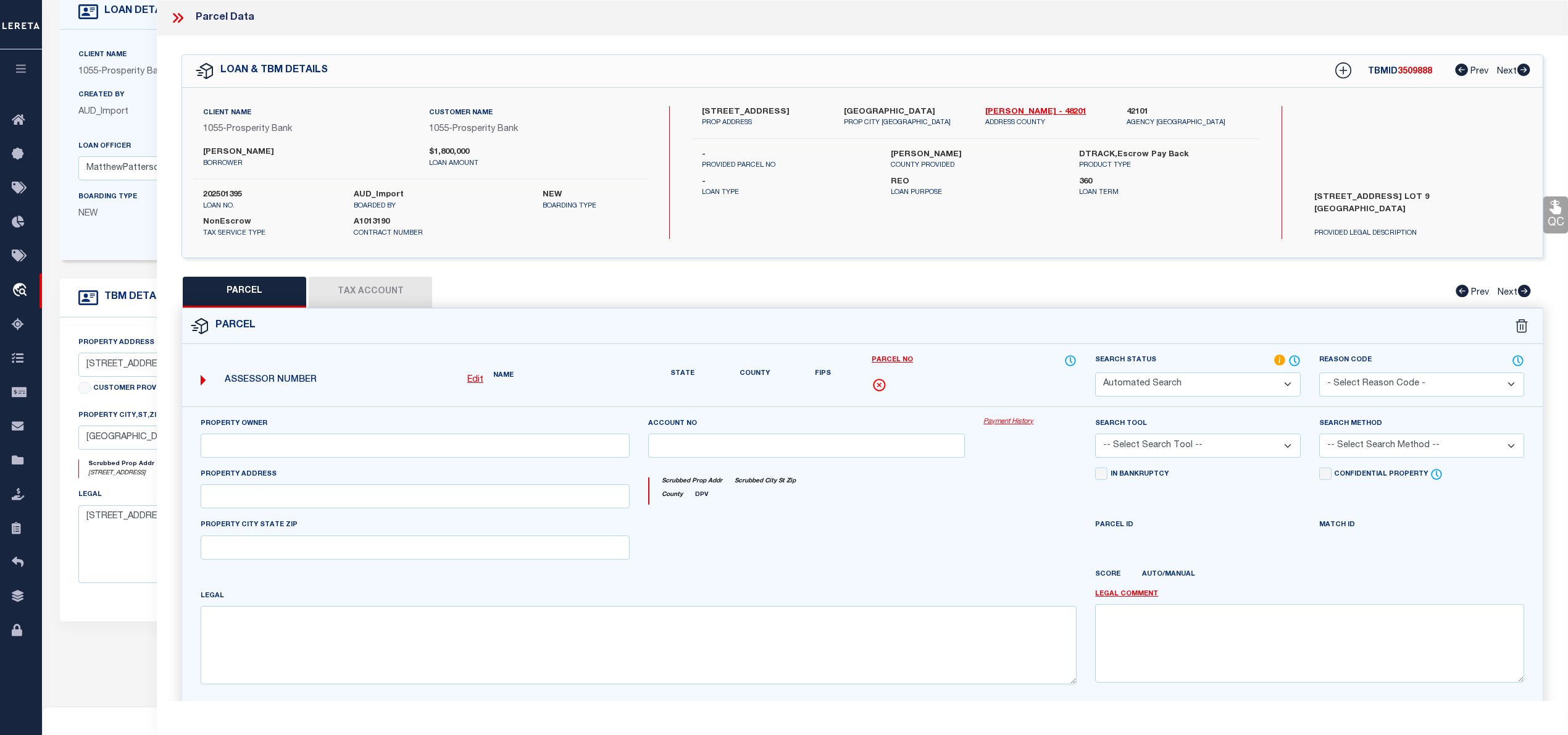
type input "HOUSTON, TX 77055"
type textarea "LT 9 LARSTON COURT"
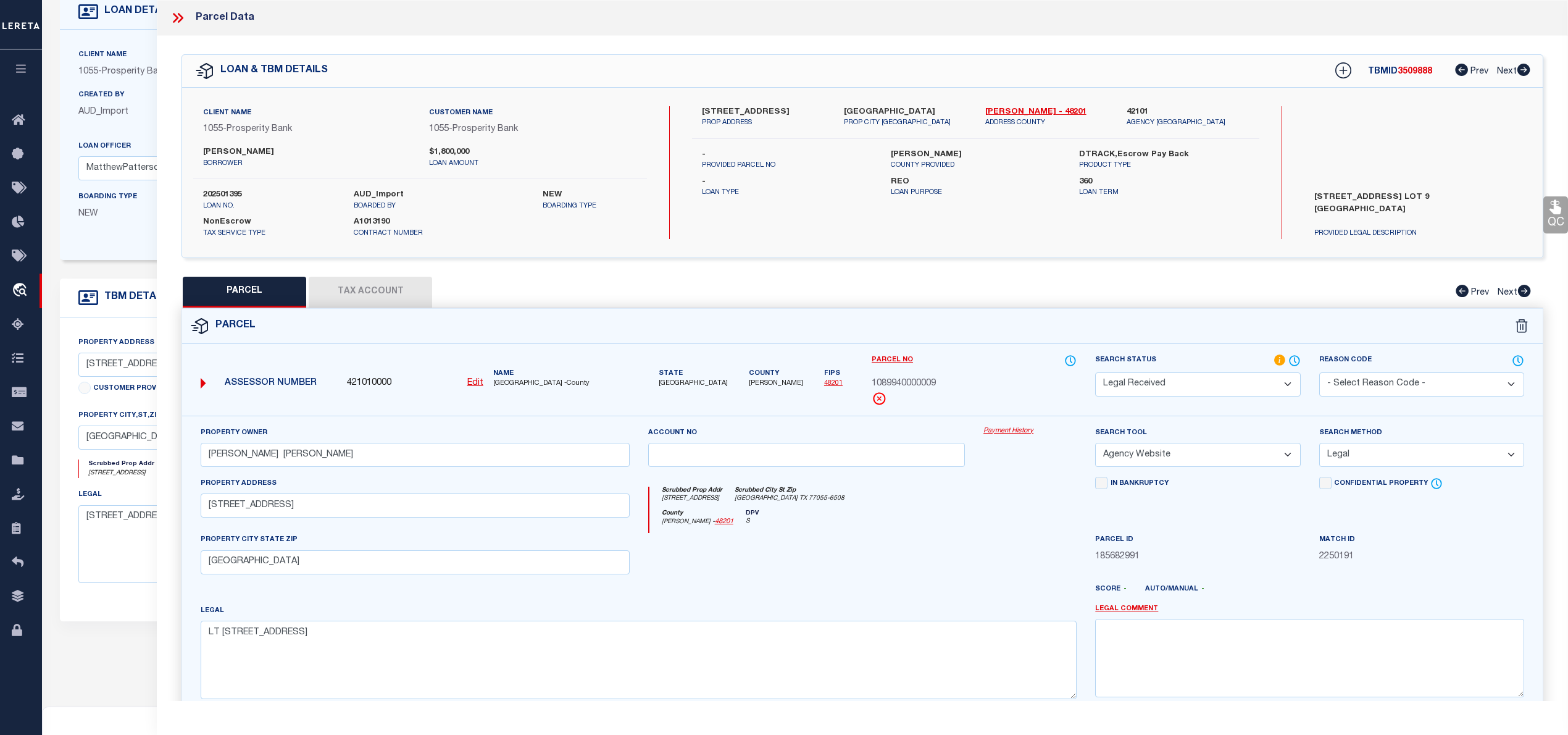
click at [260, 275] on div "QC QC QC" at bounding box center [862, 410] width 1411 height 748
click at [1267, 376] on select "Automated Search Bad Parcel Complete Duplicate Parcel High Dollar Reporting In …" at bounding box center [1198, 384] width 205 height 24
click at [1095, 372] on select "Automated Search Bad Parcel Complete Duplicate Parcel High Dollar Reporting In …" at bounding box center [1198, 384] width 205 height 24
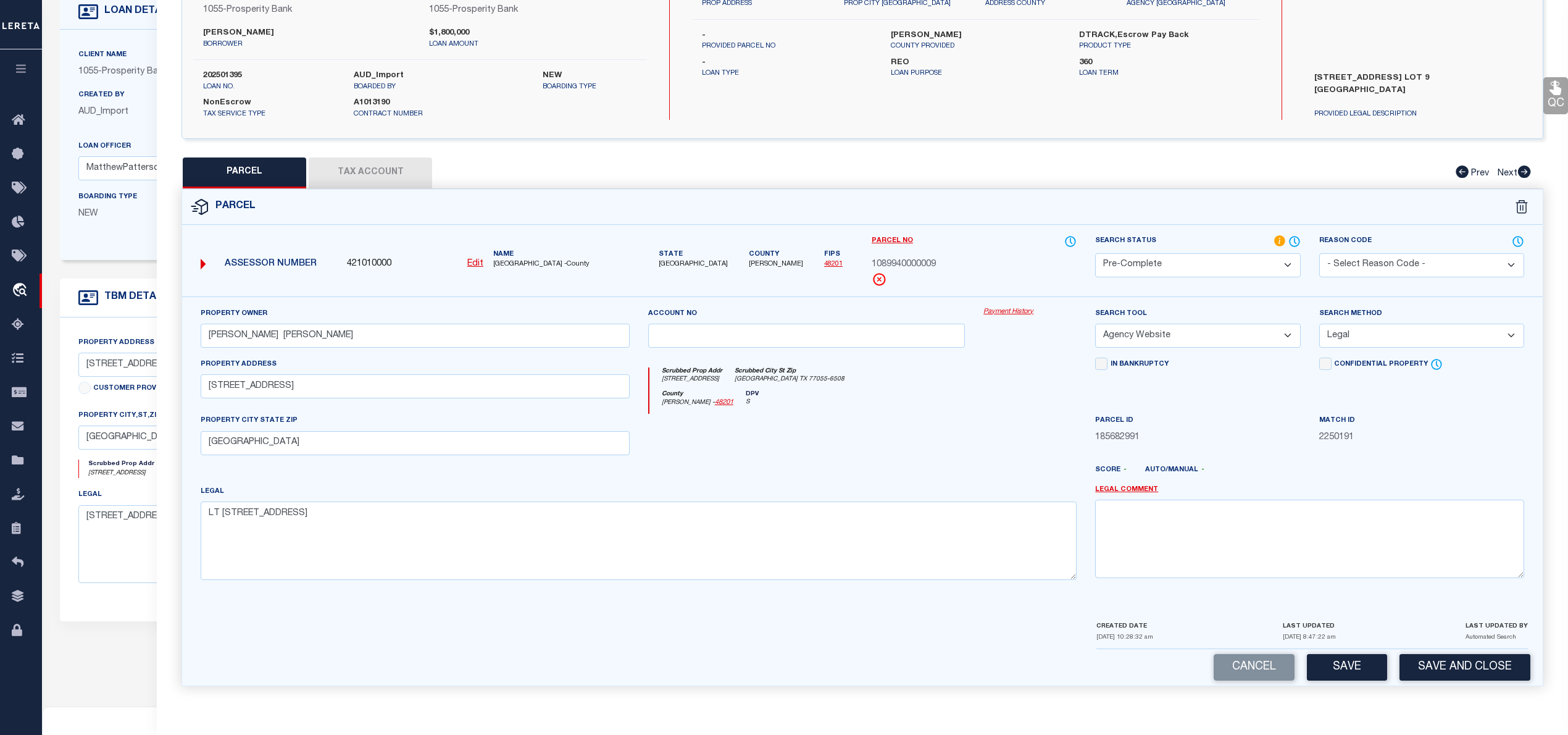
click at [1347, 651] on div "Cancel Save Save and Close" at bounding box center [862, 667] width 1360 height 36
click at [1346, 664] on button "Save" at bounding box center [1347, 667] width 80 height 26
select select "AS"
select select
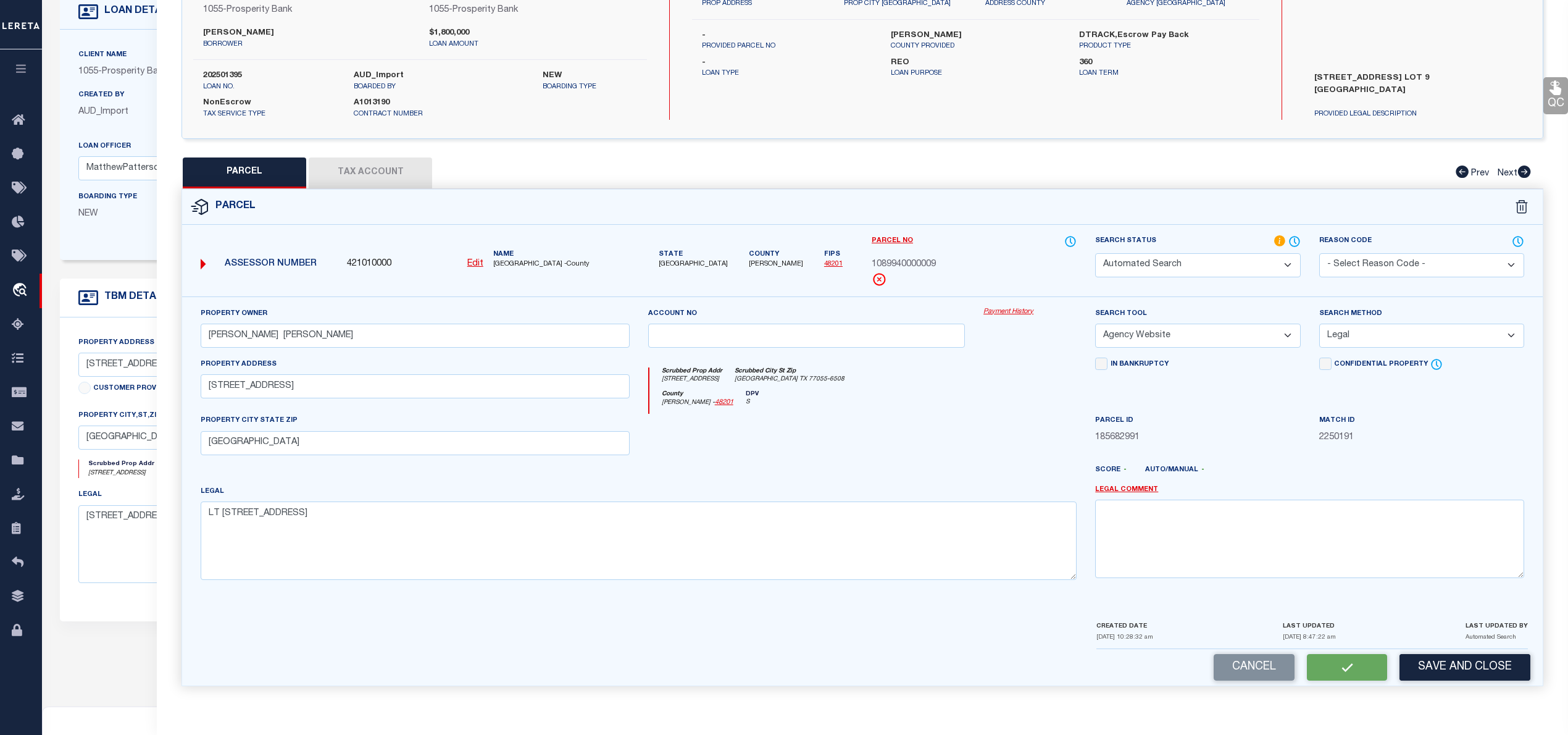
checkbox input "false"
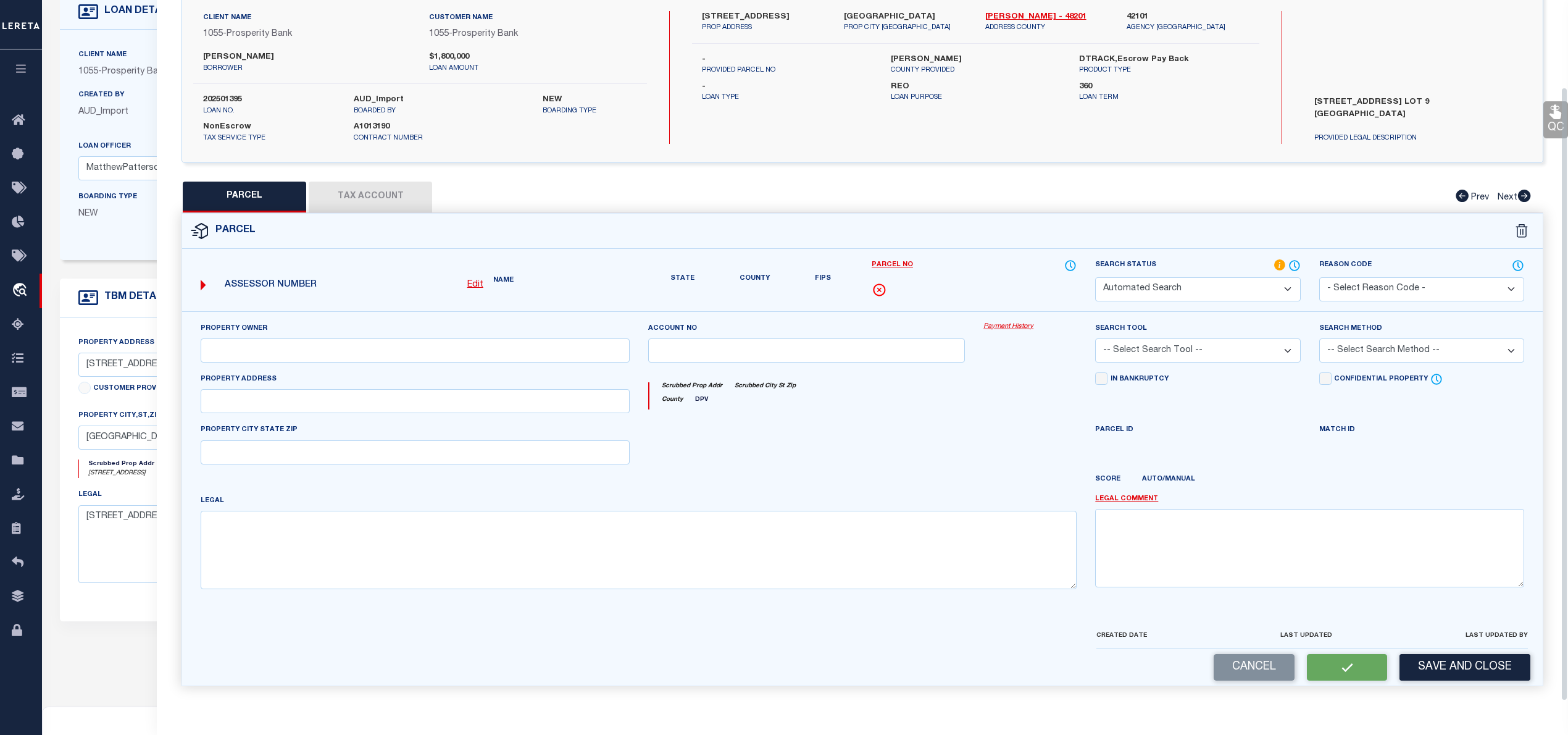
select select "PC"
type input "MOE COLIN RDULTOWSKI ALEKSANDRA"
select select "AGW"
select select "LEG"
type input "9045 LARSTON ST"
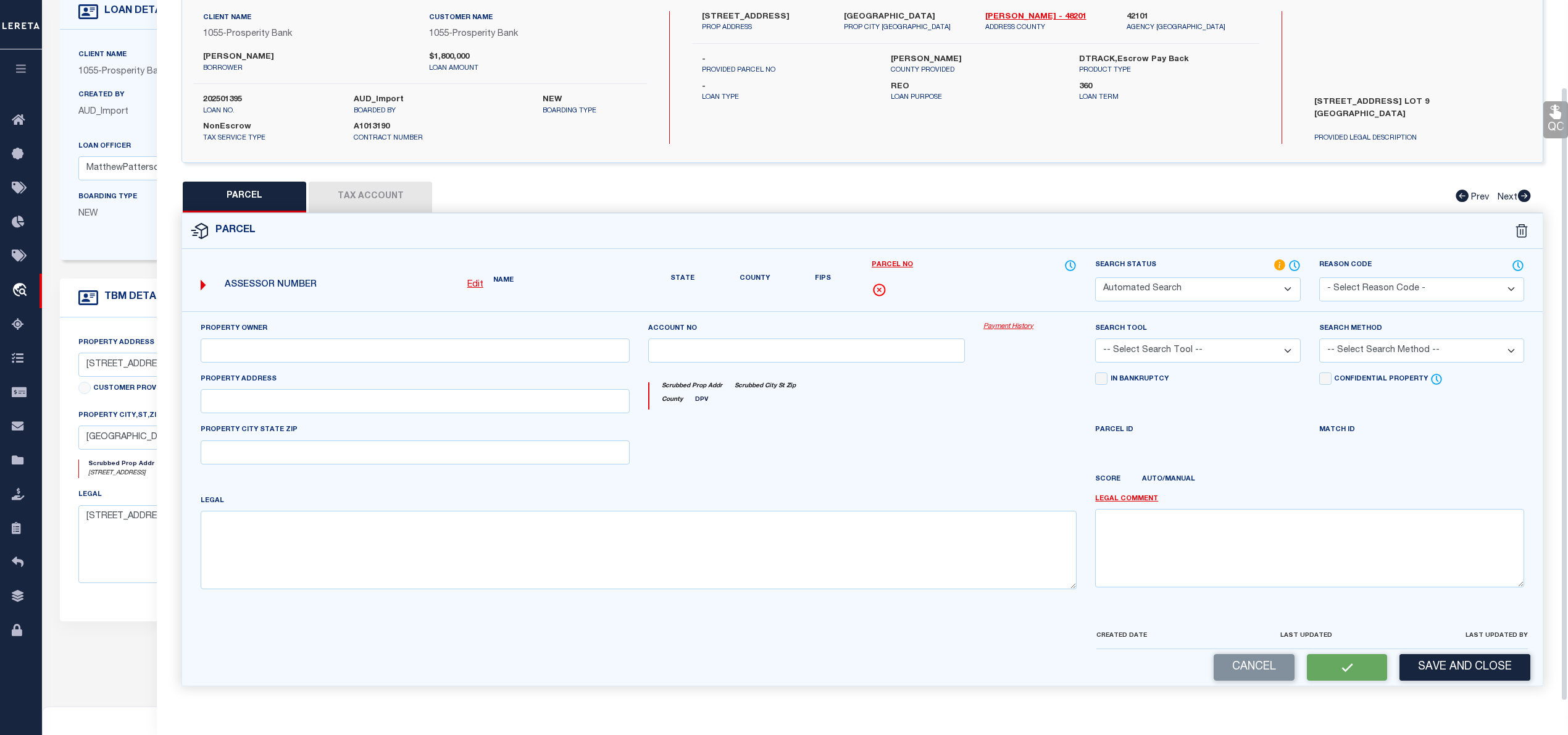
type input "HOUSTON, TX 77055"
type textarea "LT 9 LARSTON COURT"
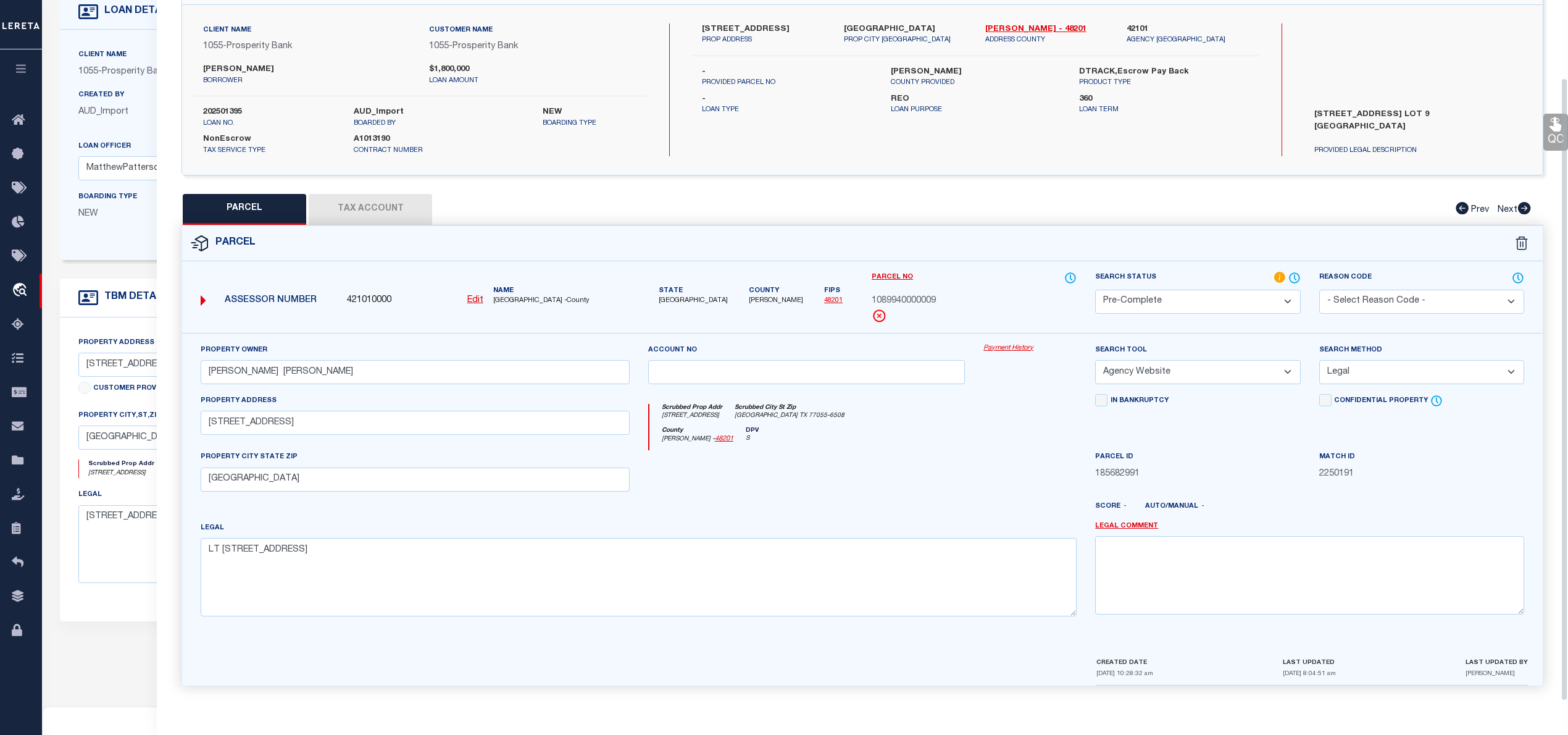
scroll to position [0, 0]
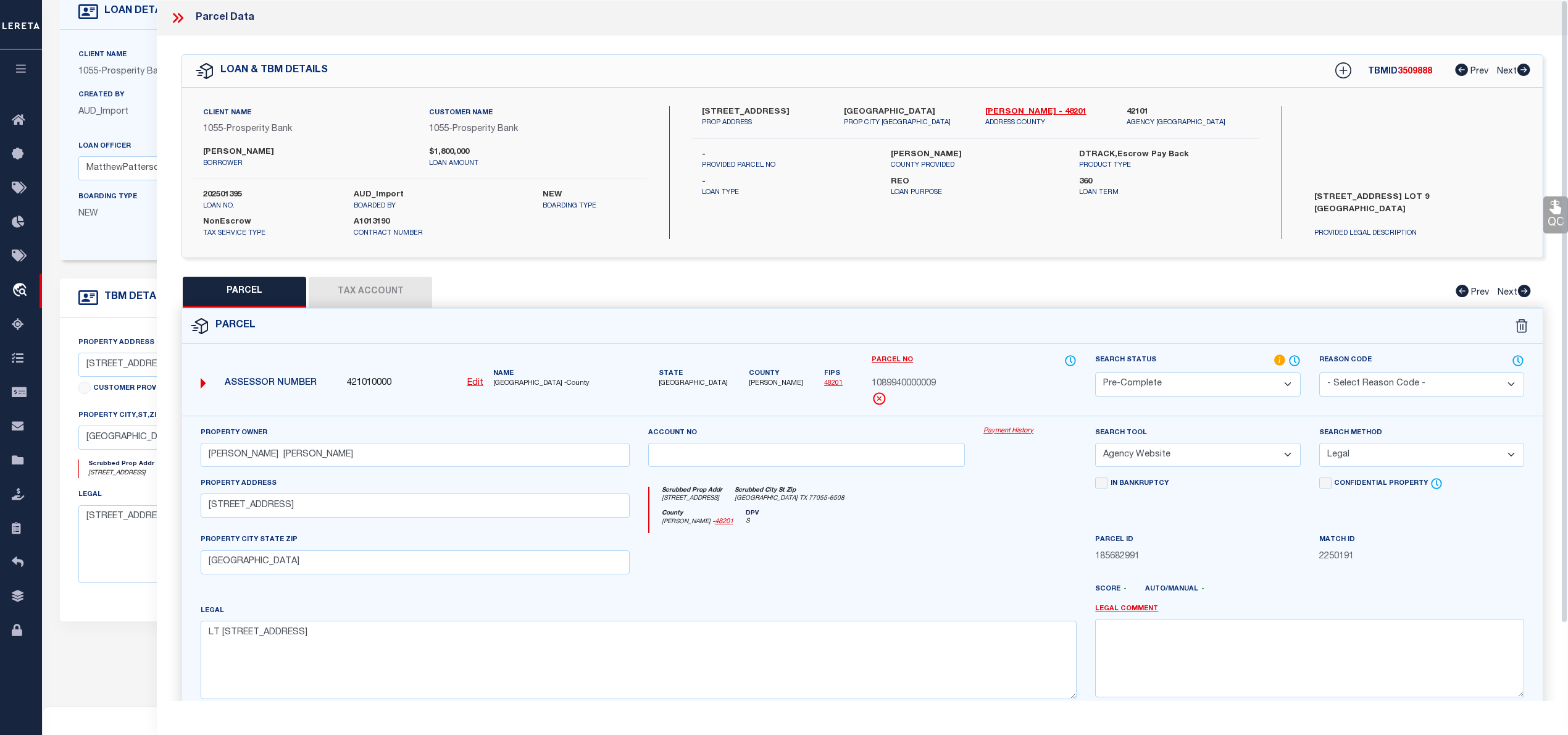
click at [176, 16] on icon at bounding box center [175, 18] width 6 height 10
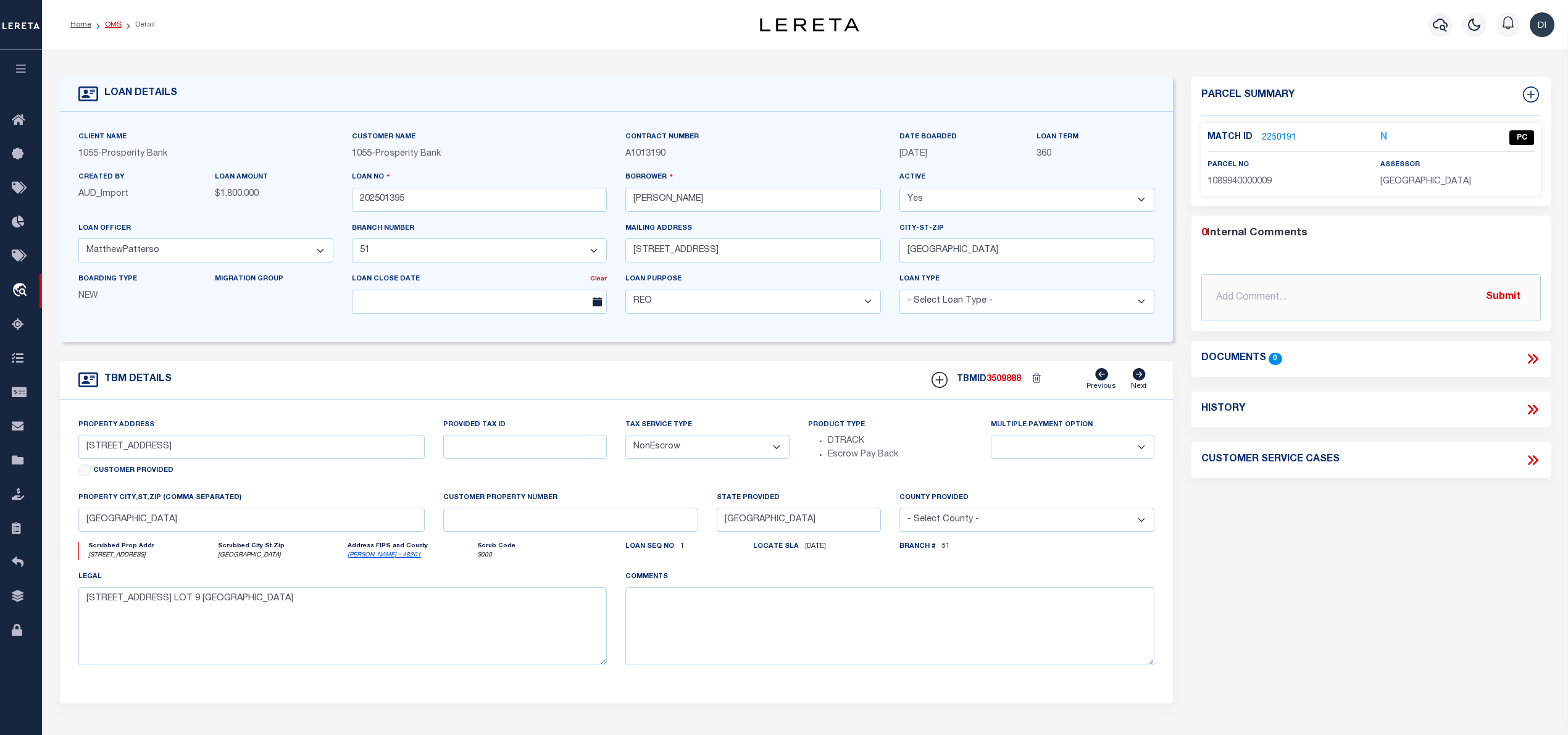
click at [112, 24] on link "OMS" at bounding box center [113, 25] width 17 height 8
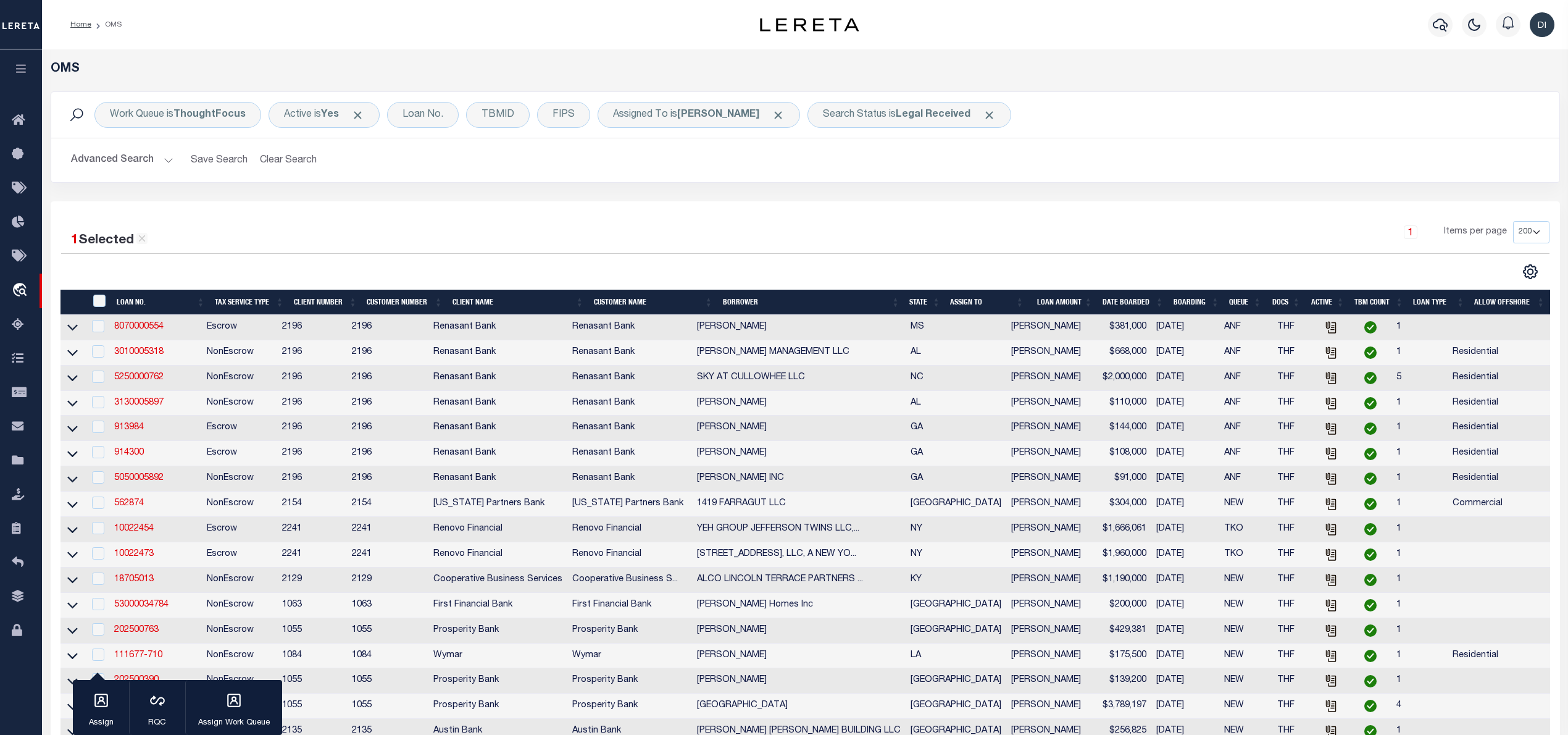
click at [874, 144] on div "Advanced Search Save Search Clear Search tblSearchTopScreen_dynamictable_____De…" at bounding box center [805, 160] width 1508 height 44
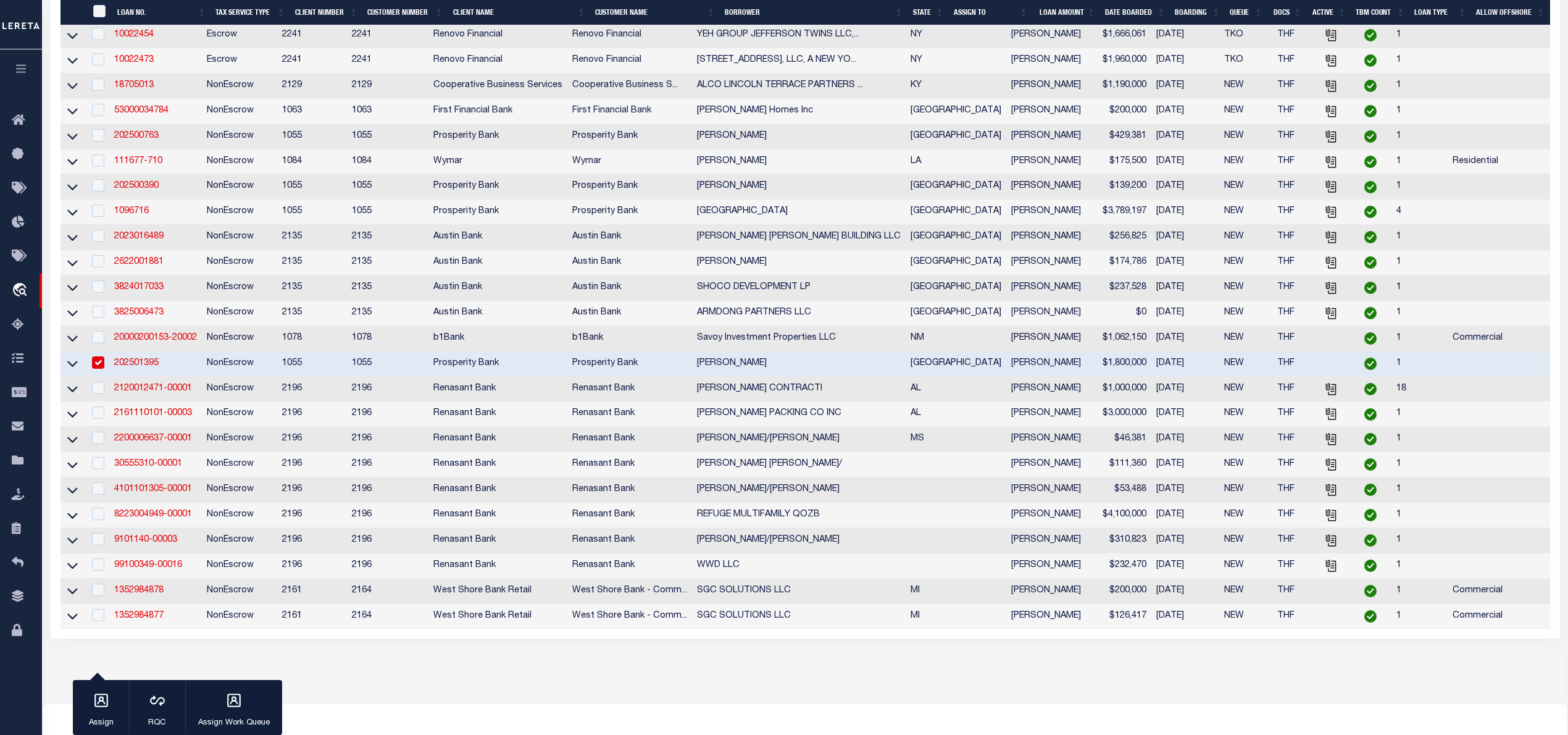
scroll to position [646, 0]
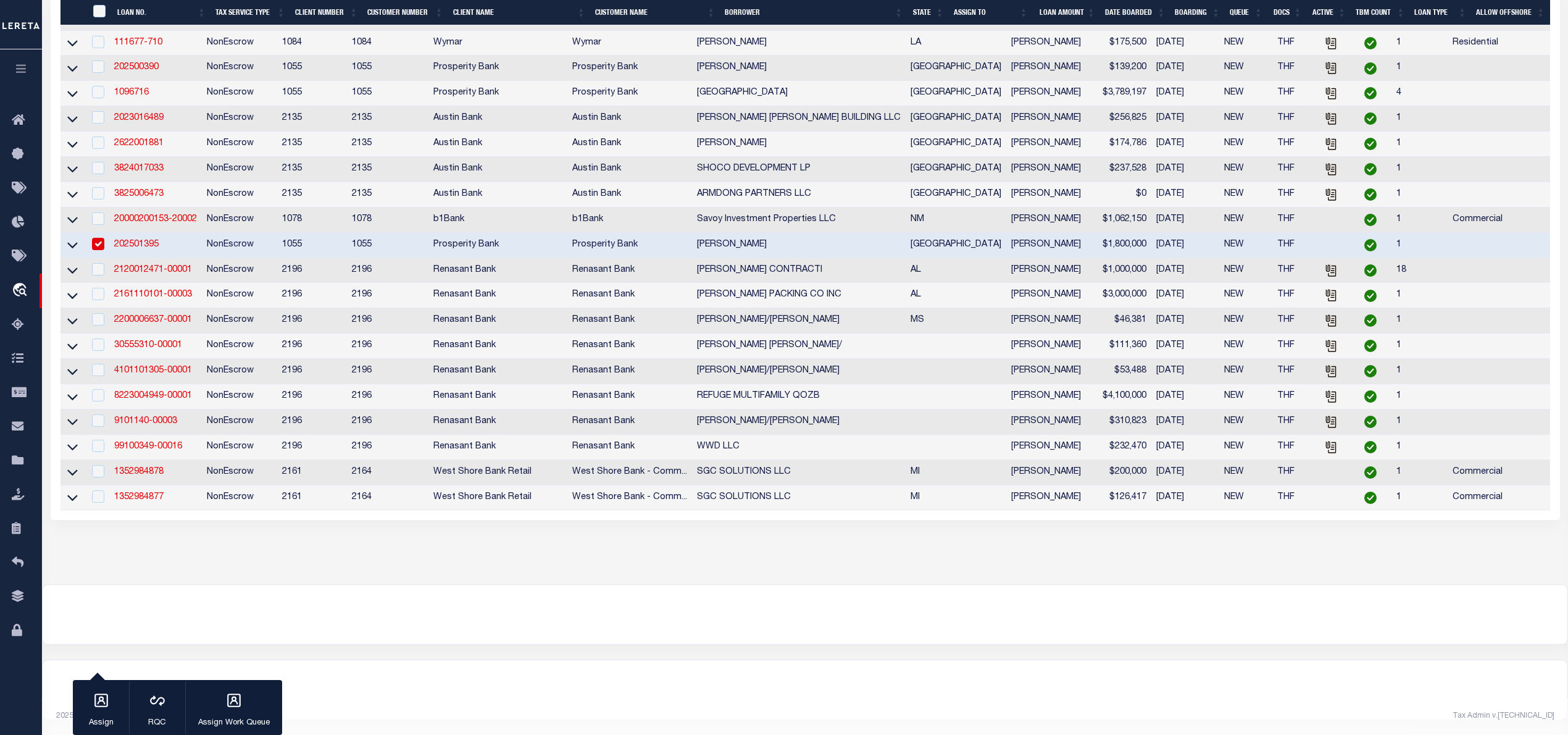
click at [645, 31] on td "Wymar" at bounding box center [629, 43] width 124 height 25
checkbox input "true"
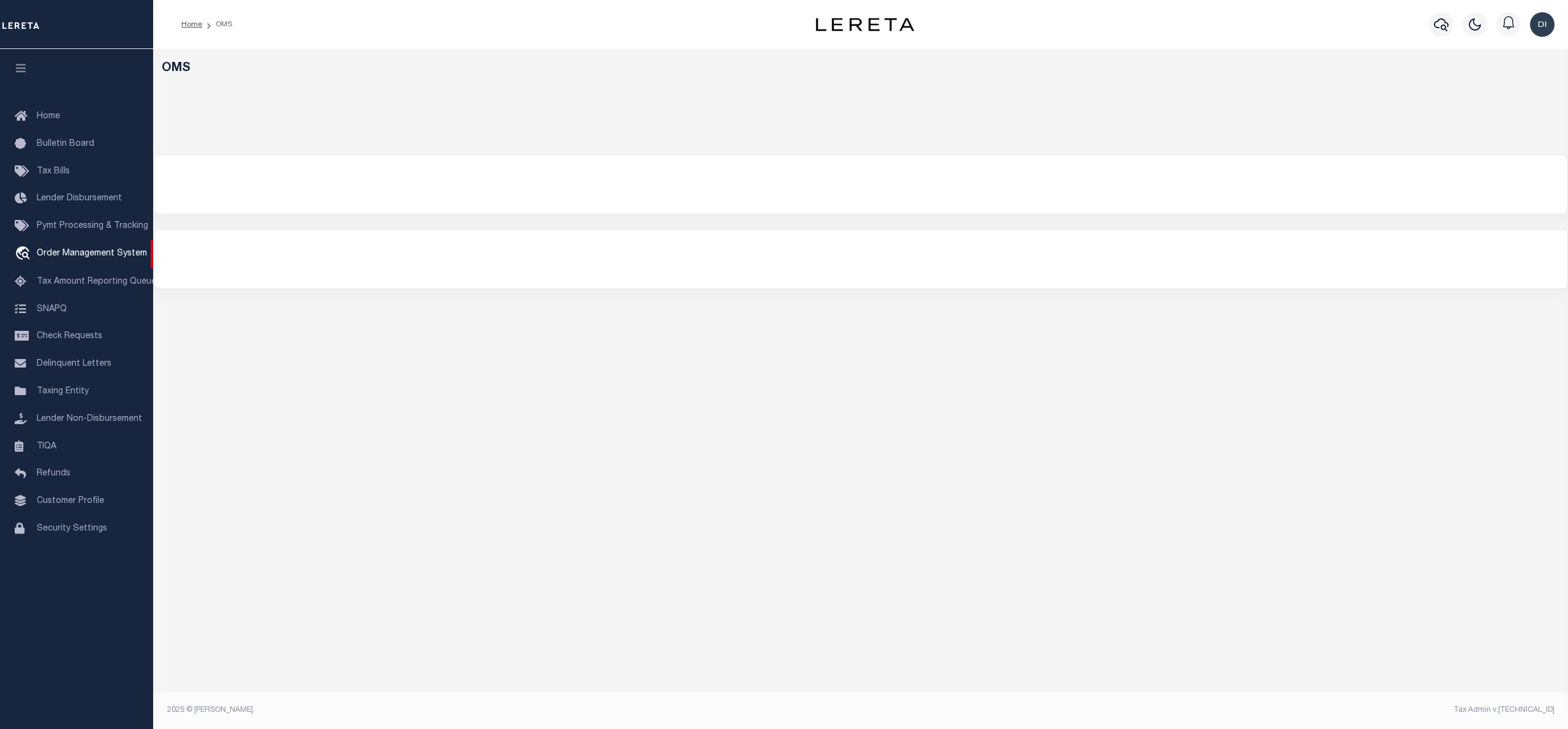
select select "200"
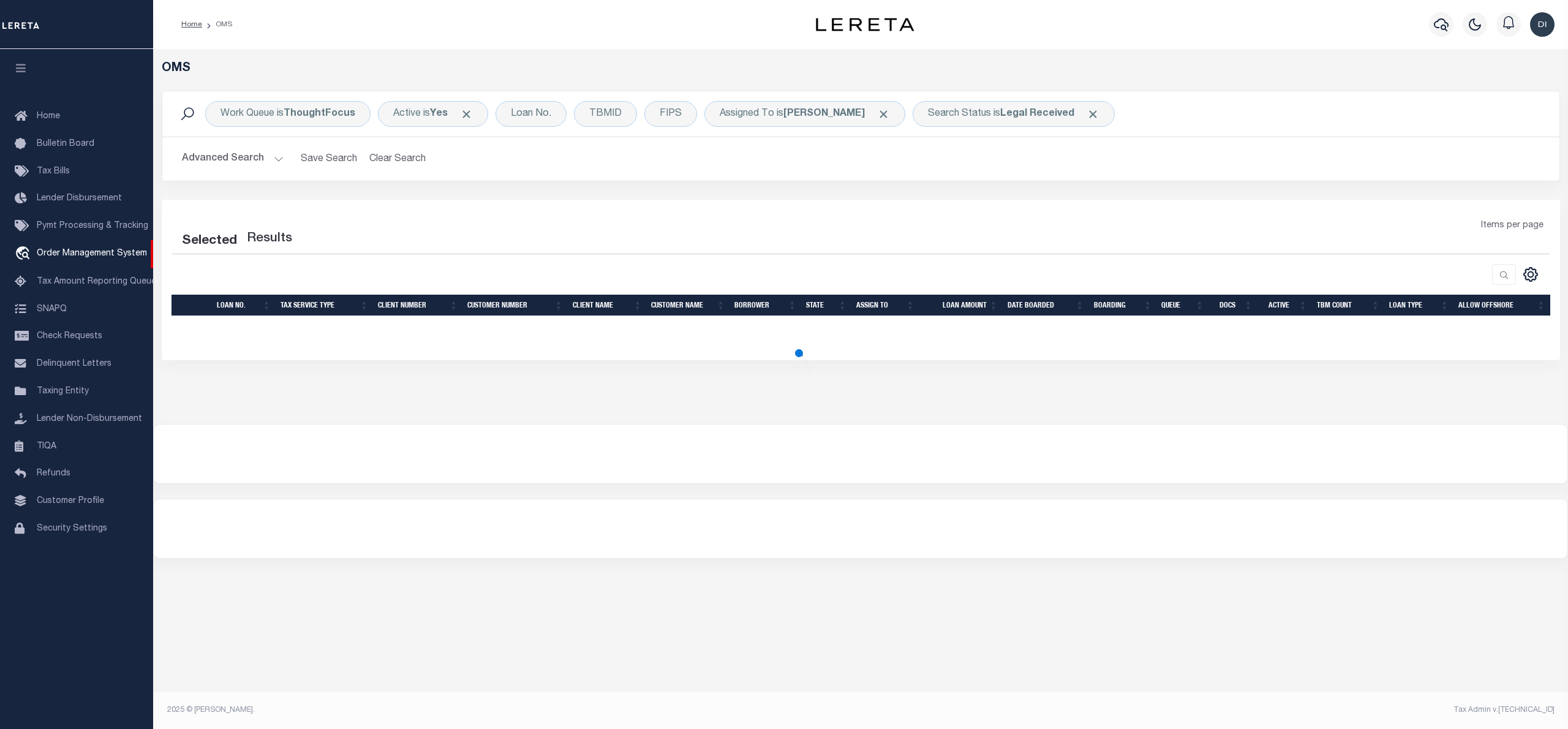
select select "200"
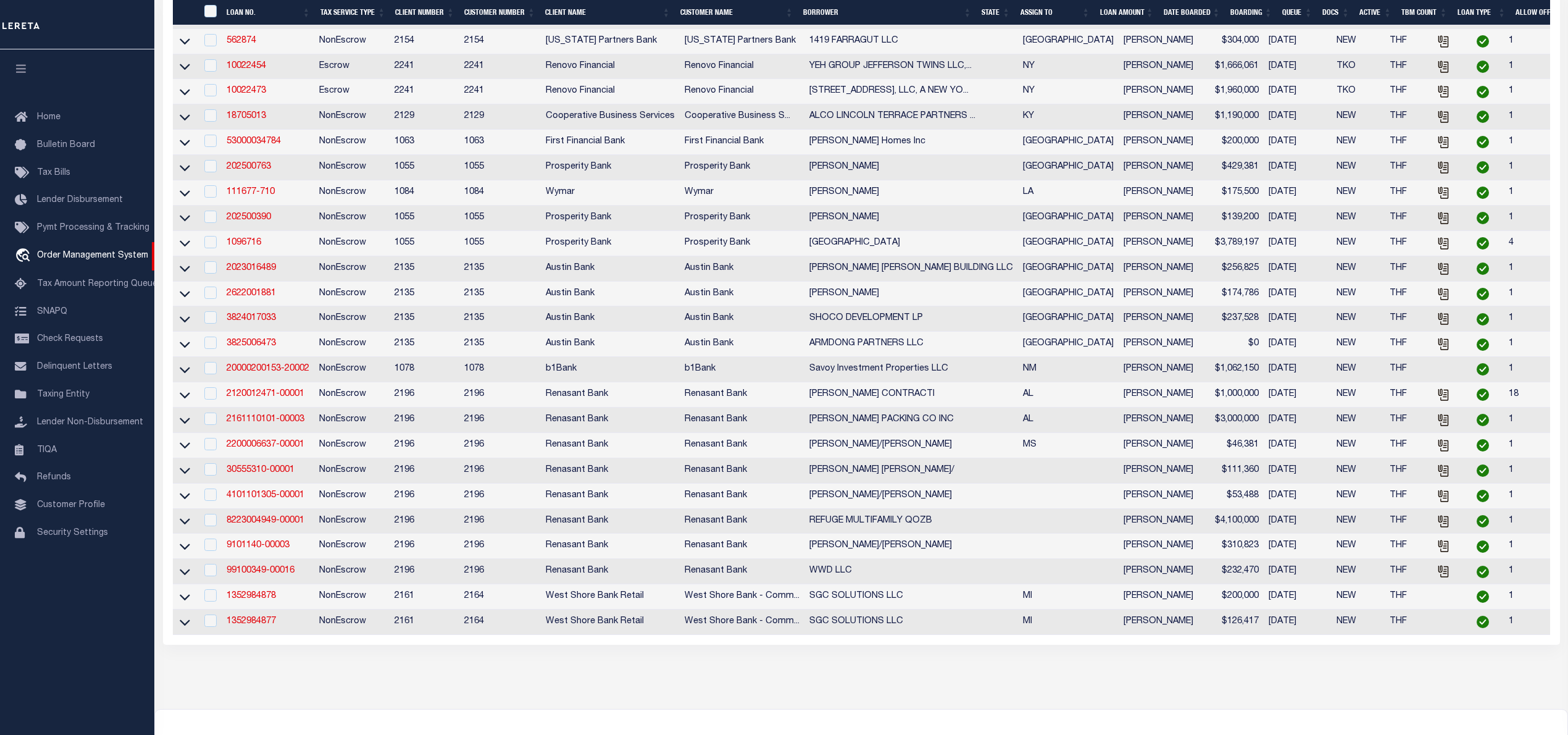
scroll to position [300, 0]
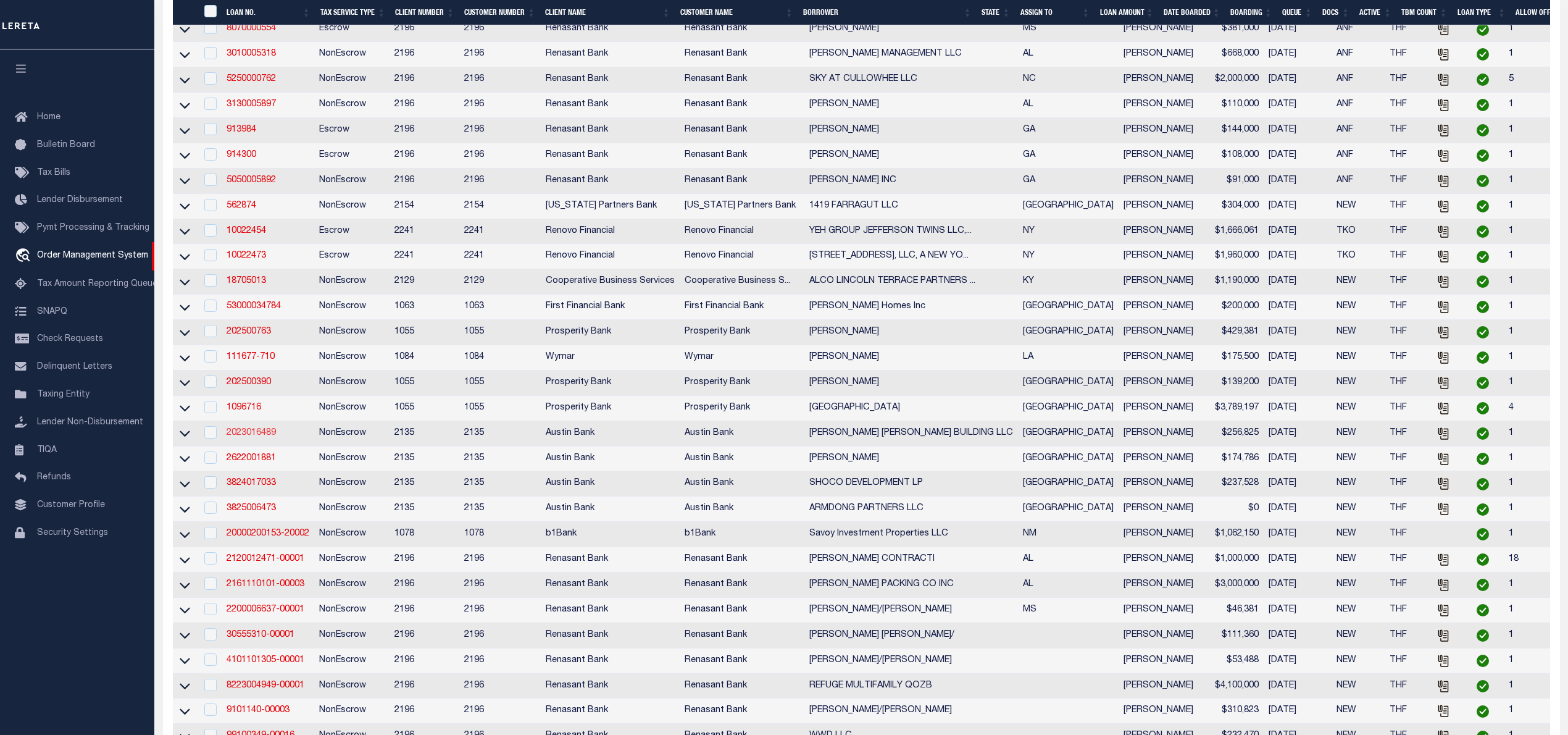
click at [263, 437] on link "2023016489" at bounding box center [251, 433] width 49 height 9
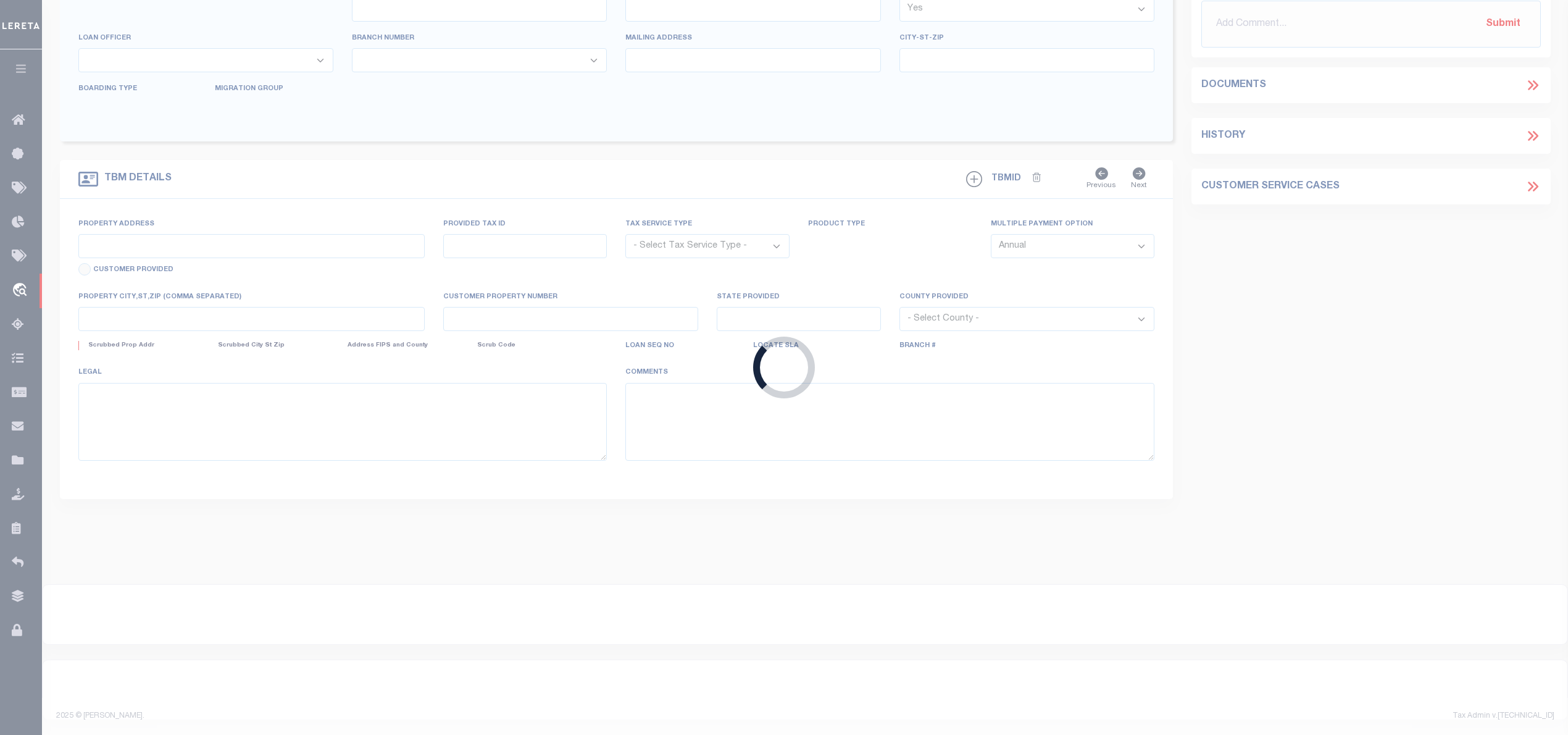
type input "2023016489"
type input "[PERSON_NAME] [PERSON_NAME] BUILDING LLC"
select select
type input "PO BOX 2031"
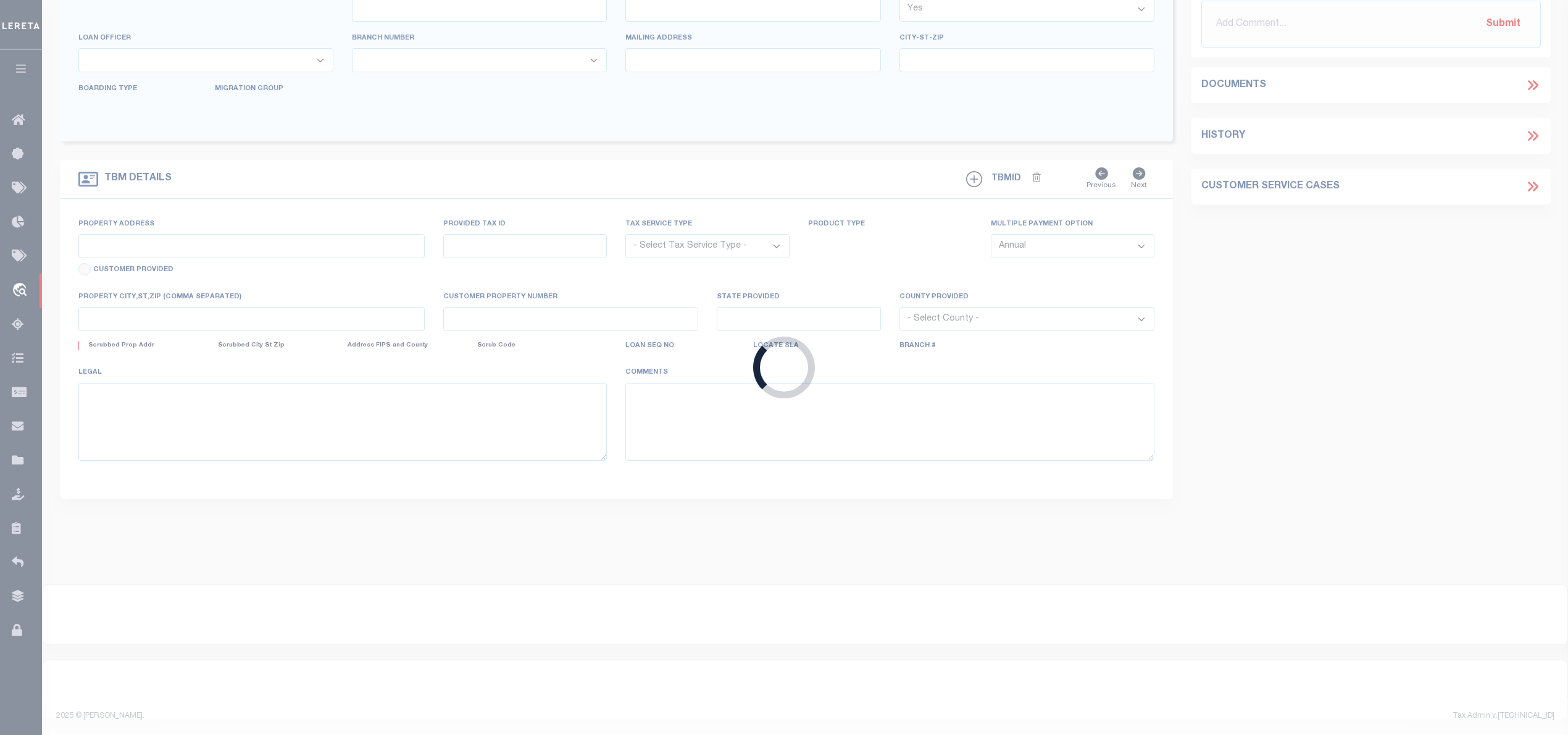
type input "[GEOGRAPHIC_DATA], [GEOGRAPHIC_DATA] 75710-2031"
select select "NonEscrow"
select select "43988"
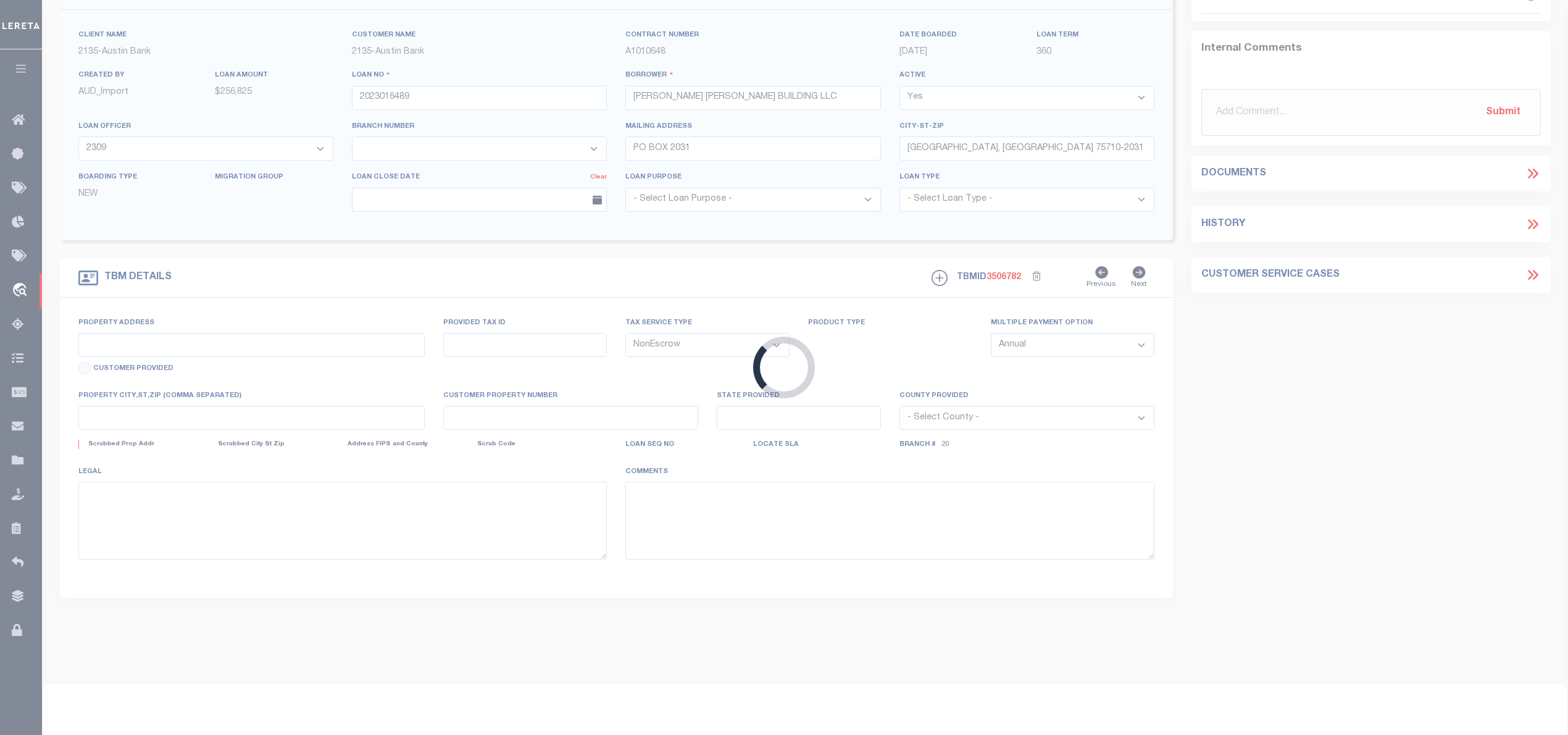
type input "[STREET_ADDRESS]"
select select
type input "TYLER TX 75701"
type input "[GEOGRAPHIC_DATA]"
select select
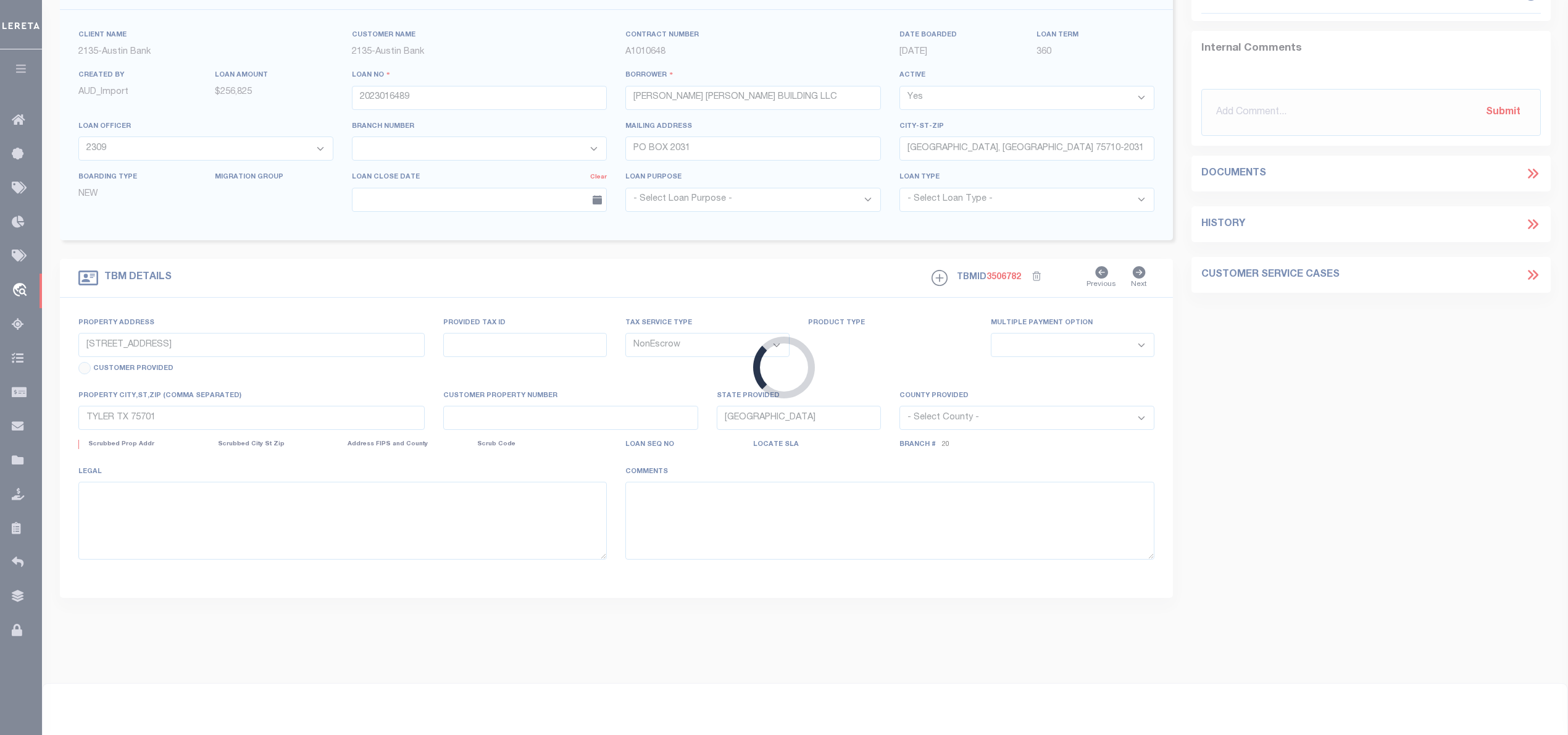
type textarea "DT 1.35 AC LT 1-A BLK 658"
select select "2600"
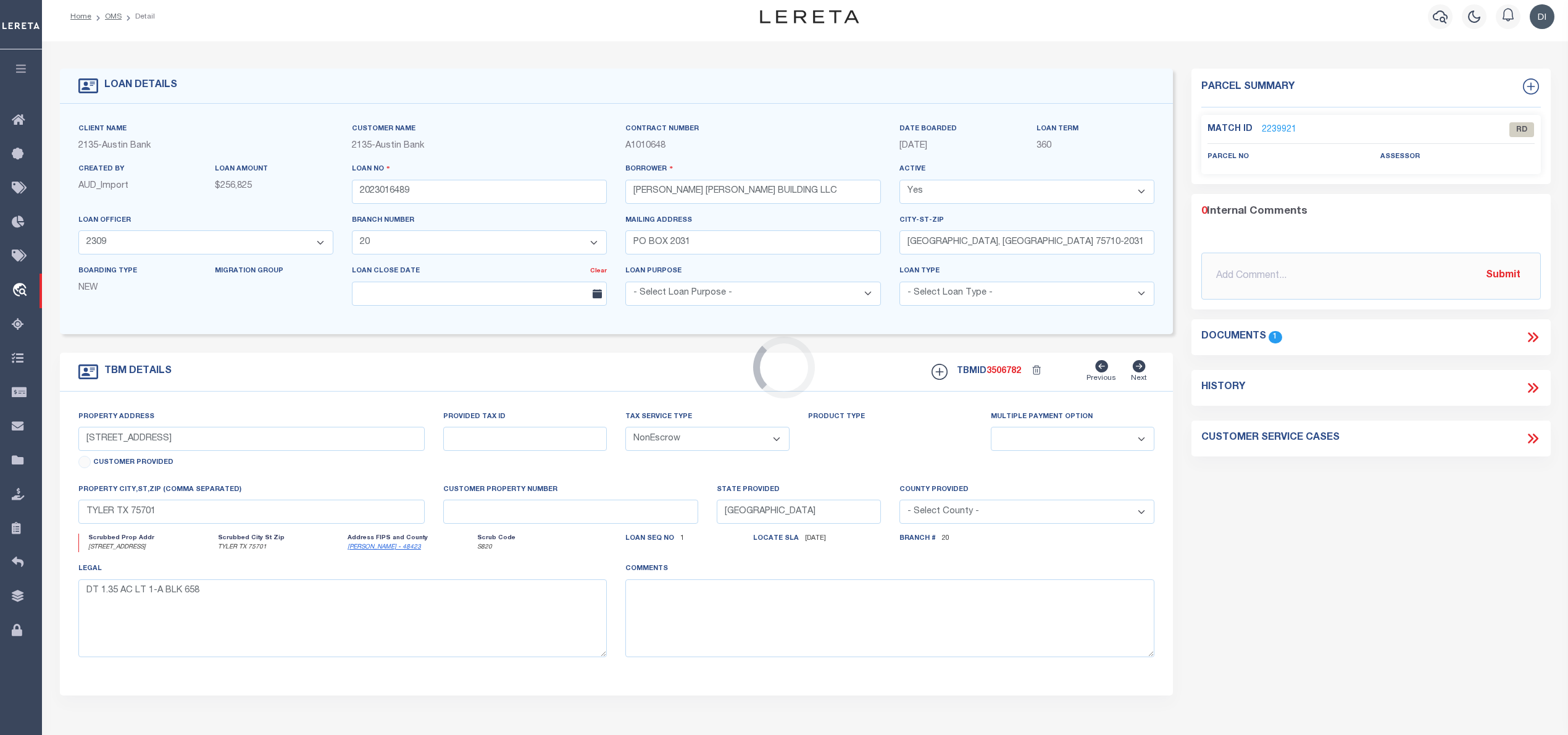
scroll to position [0, 0]
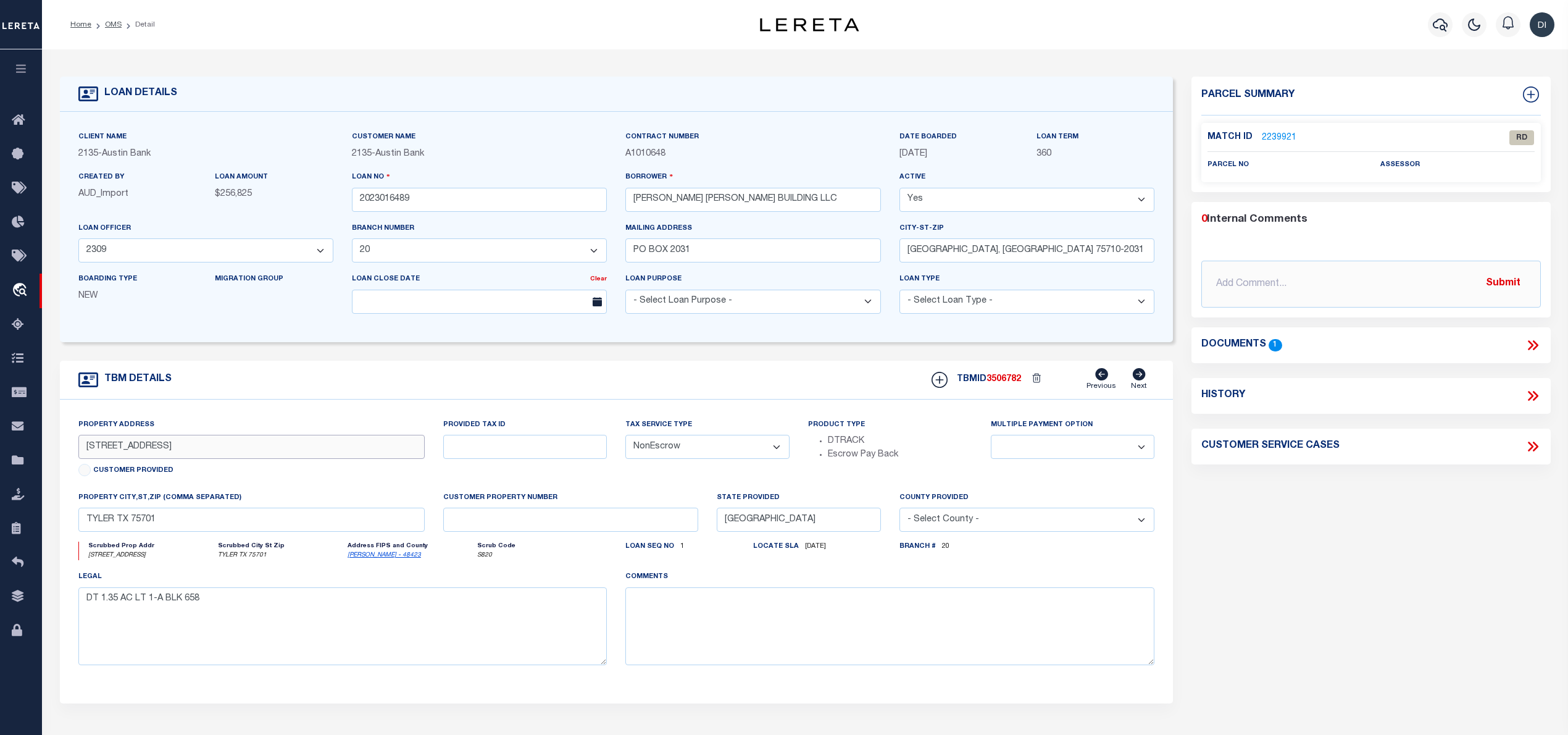
click at [262, 449] on input "[STREET_ADDRESS]" at bounding box center [251, 447] width 346 height 24
click at [262, 450] on input "[STREET_ADDRESS]" at bounding box center [251, 447] width 346 height 24
click at [1531, 343] on icon at bounding box center [1533, 345] width 16 height 16
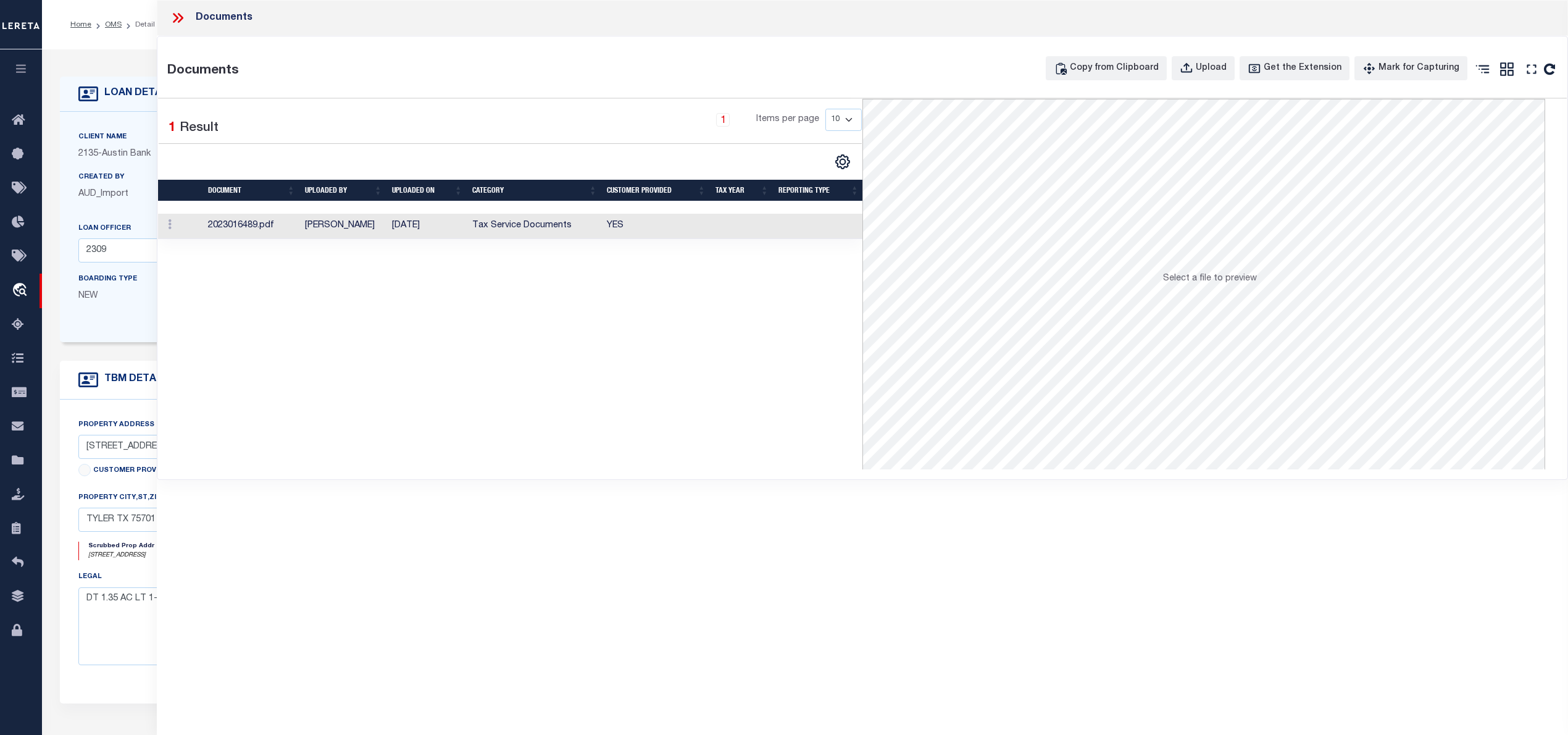
click at [518, 226] on td "Tax Service Documents" at bounding box center [535, 226] width 134 height 25
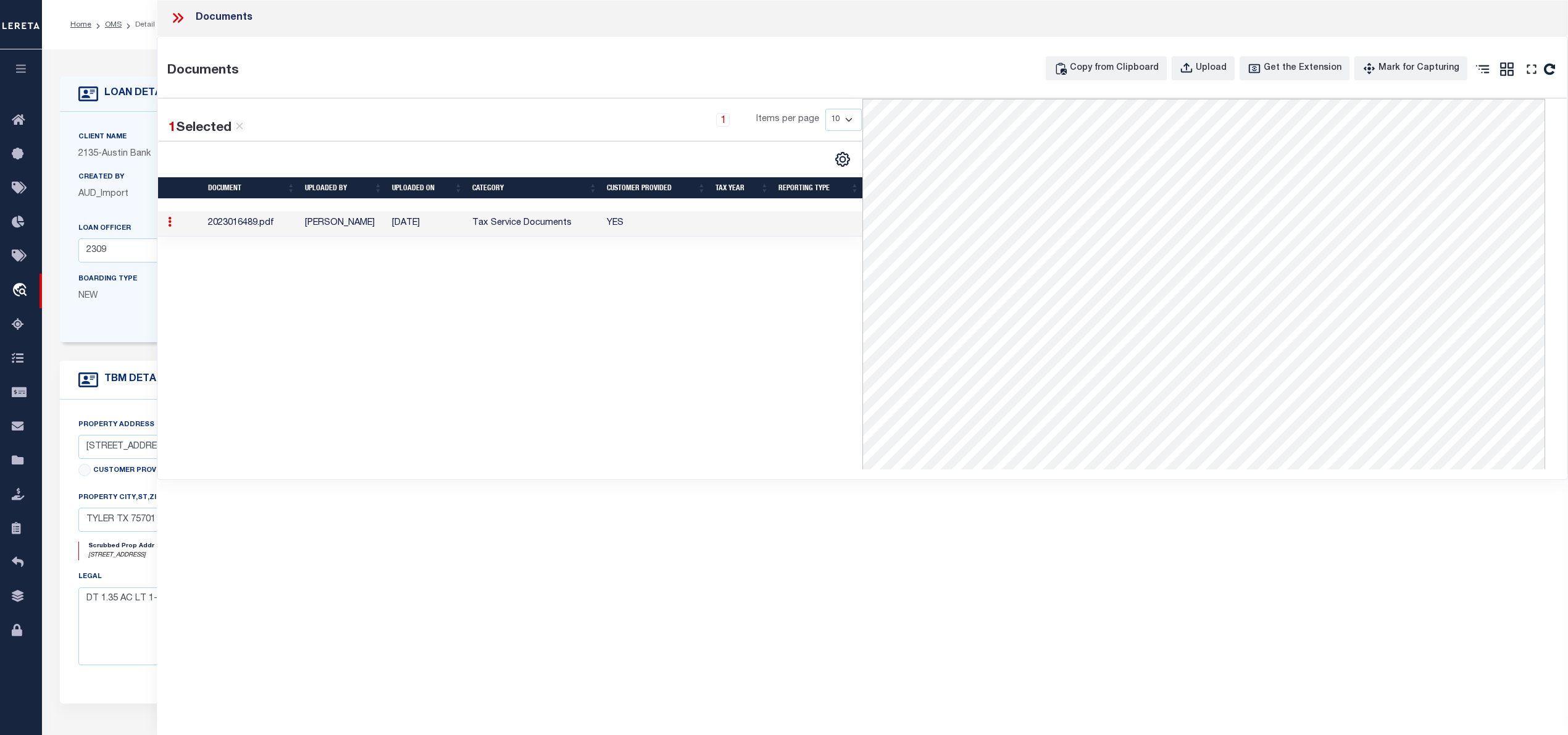
click at [172, 15] on icon at bounding box center [178, 18] width 16 height 16
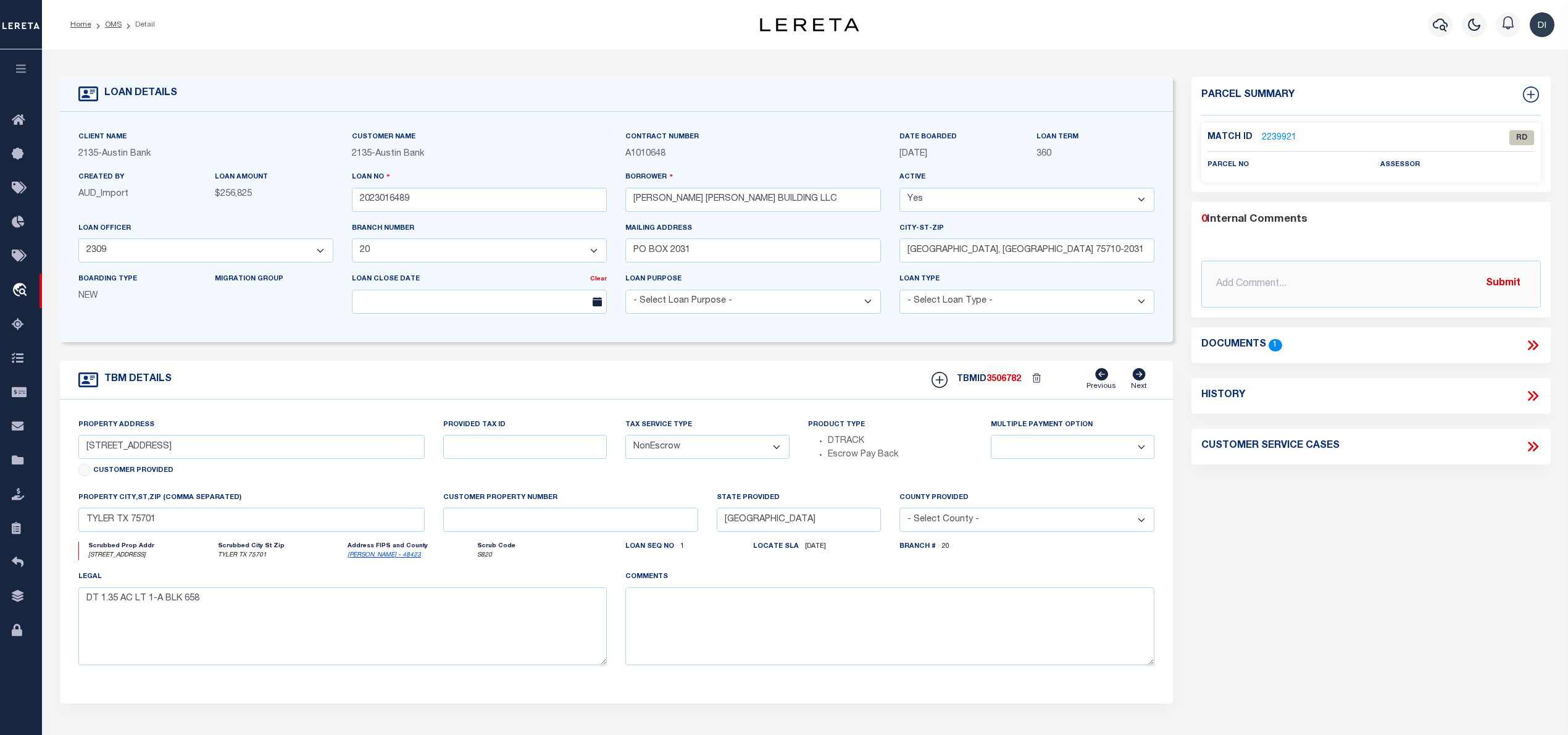
click at [1284, 131] on p "2239921" at bounding box center [1279, 138] width 34 height 14
click at [1270, 134] on link "2239921" at bounding box center [1279, 138] width 34 height 13
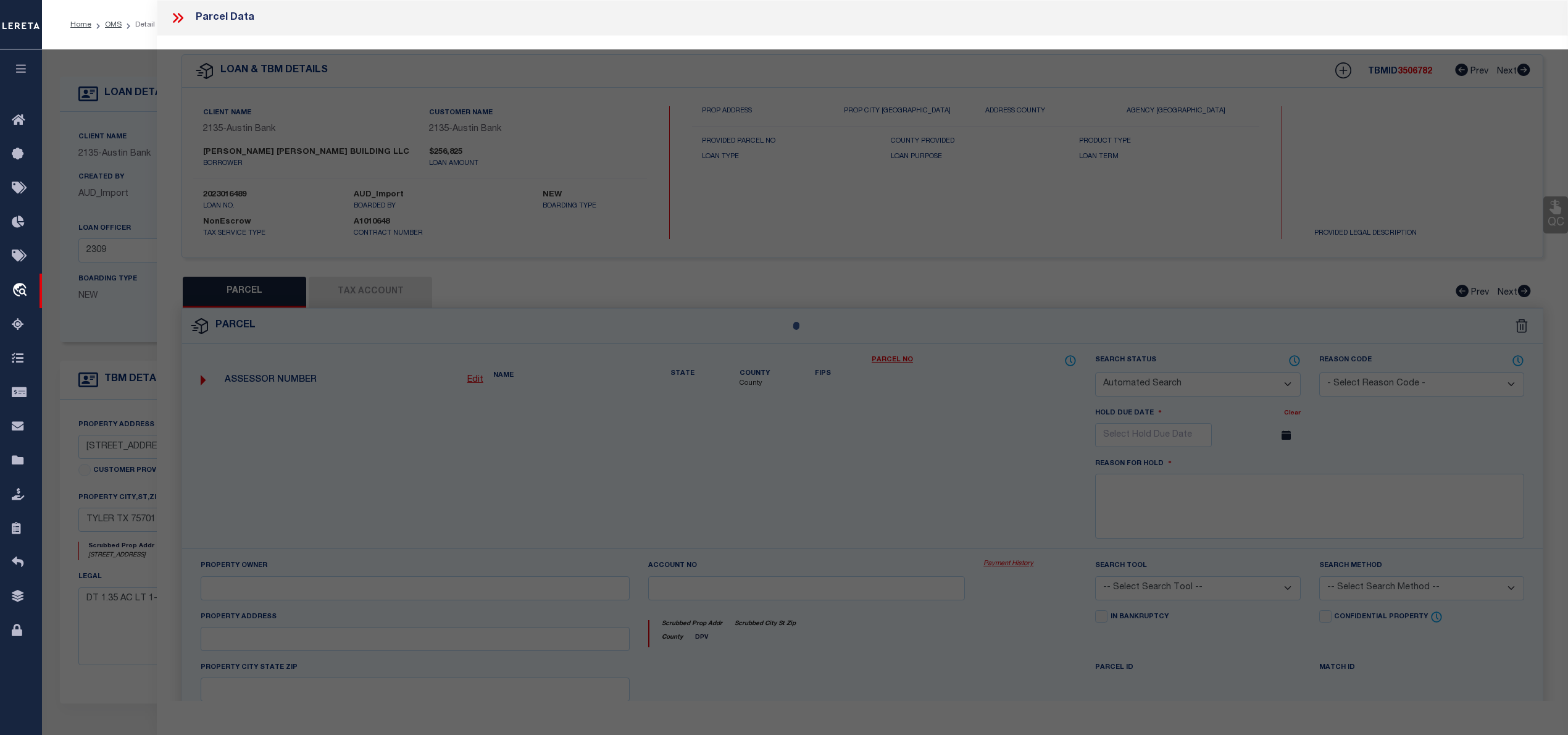
checkbox input "false"
select select "RD"
checkbox input "false"
type textarea "Document uploaded that satisfies a legal requirement, changing from [GEOGRAPHIC…"
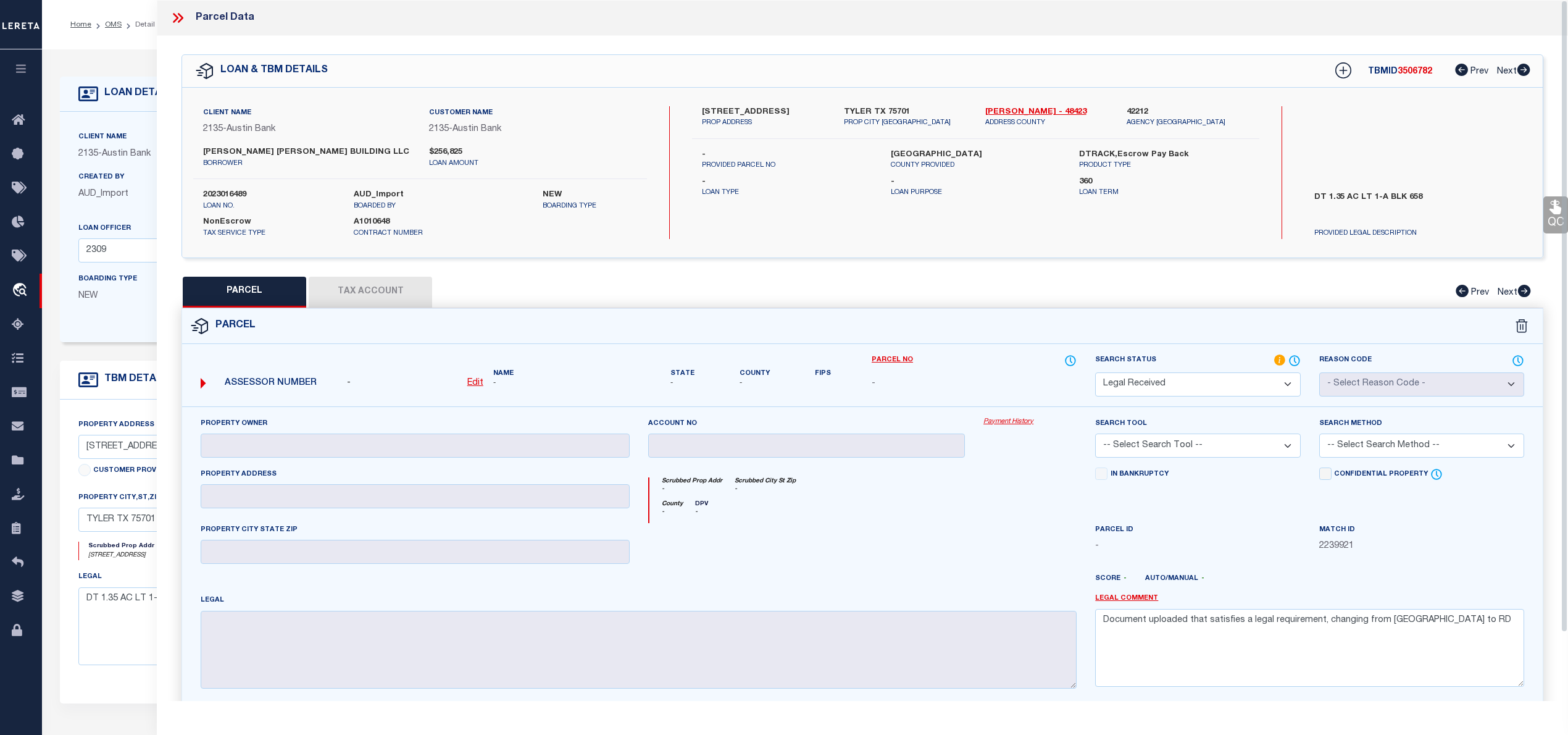
click at [804, 292] on div "PARCEL Tax Account Prev Next" at bounding box center [862, 291] width 1362 height 31
drag, startPoint x: 695, startPoint y: 104, endPoint x: 794, endPoint y: 114, distance: 99.5
click at [794, 114] on div "Client Name 2135 - Austin Bank Customer Name 2135 - Austin Bank [PERSON_NAME] […" at bounding box center [862, 173] width 1360 height 170
copy label "[STREET_ADDRESS]"
click at [1003, 110] on link "[PERSON_NAME] - 48423" at bounding box center [1047, 113] width 123 height 13
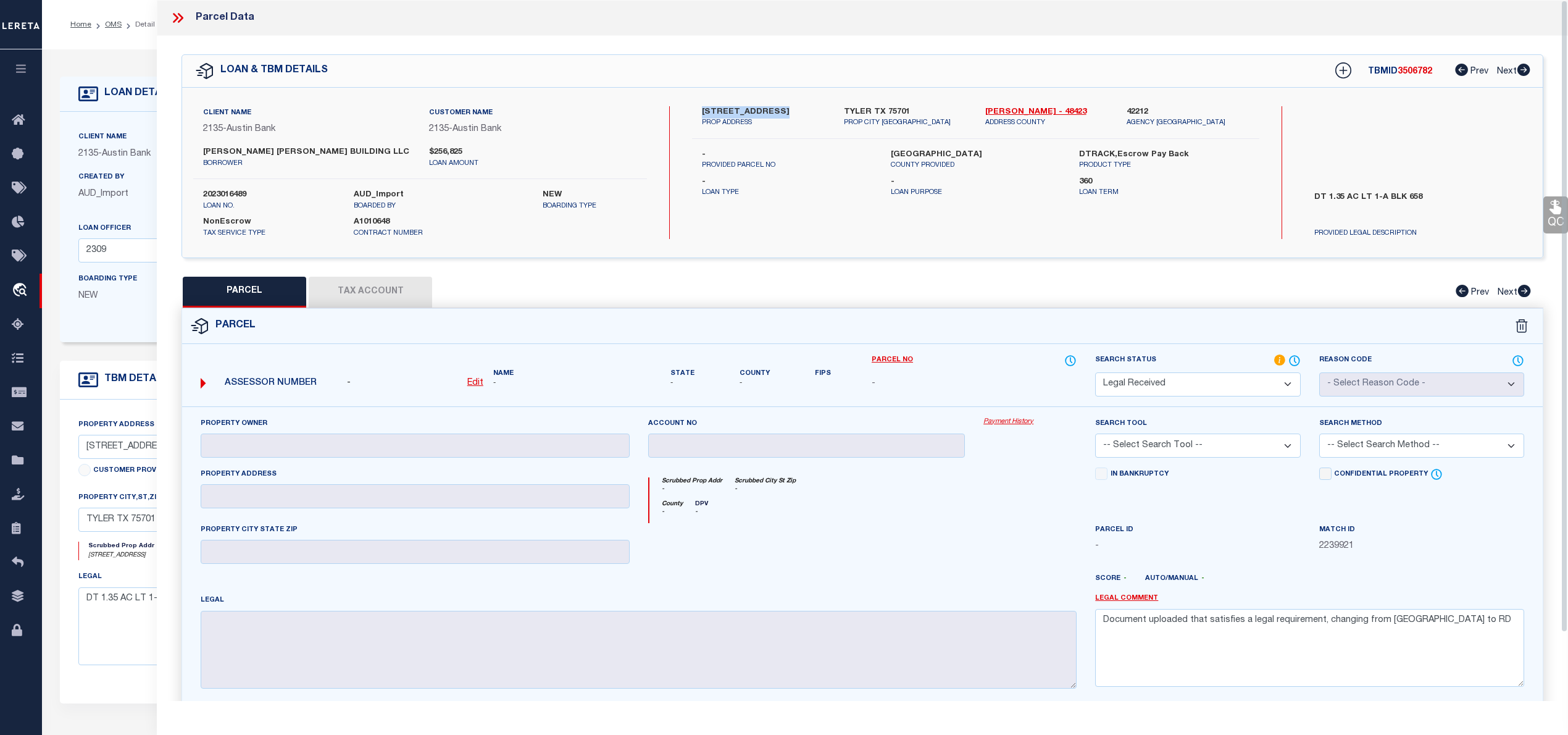
copy label "[STREET_ADDRESS]"
click at [222, 149] on label "[PERSON_NAME] [PERSON_NAME] BUILDING LLC" at bounding box center [307, 153] width 208 height 13
copy label "[PERSON_NAME]"
drag, startPoint x: 724, startPoint y: 106, endPoint x: 821, endPoint y: 113, distance: 97.3
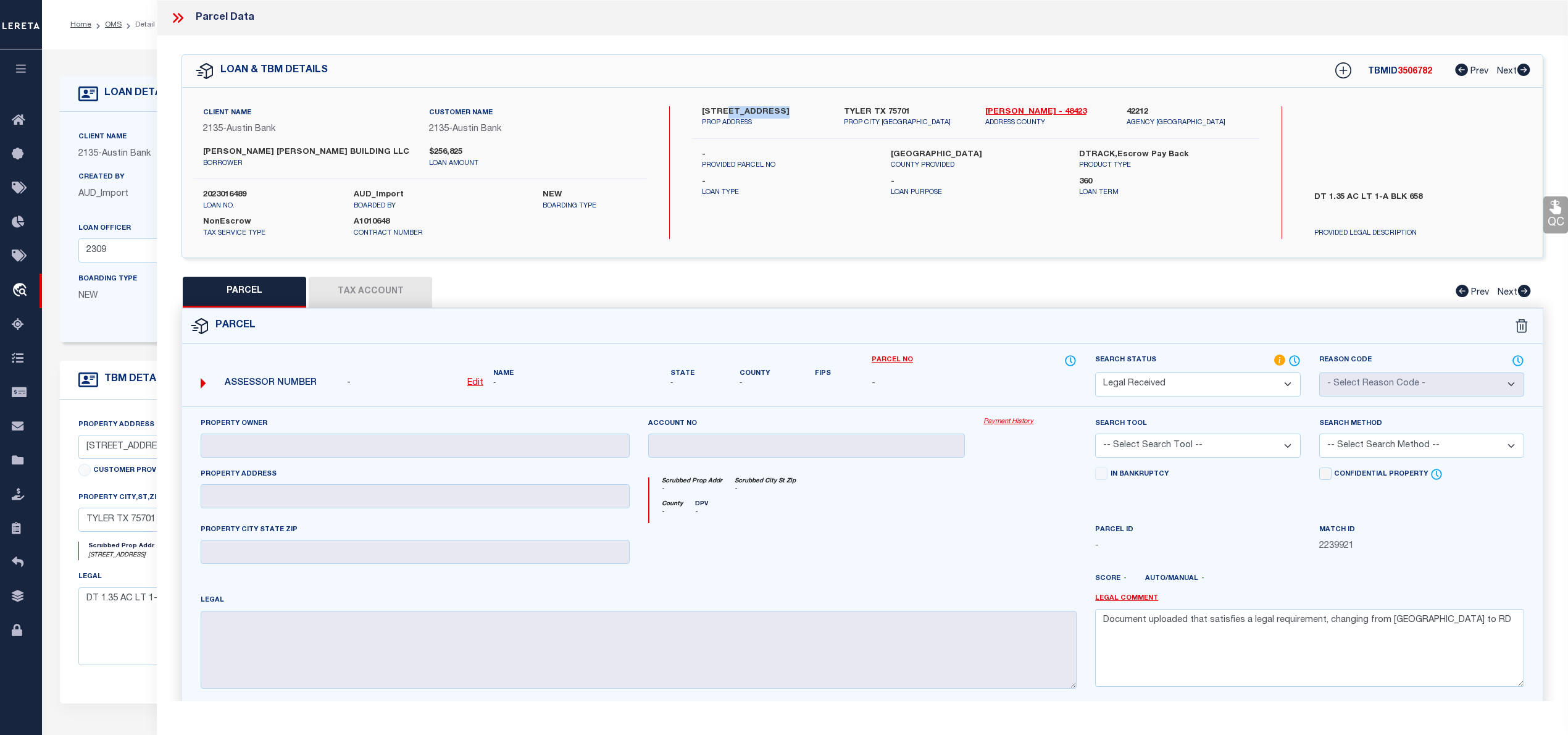
click at [821, 113] on label "[STREET_ADDRESS]" at bounding box center [763, 113] width 123 height 13
copy label "[GEOGRAPHIC_DATA]"
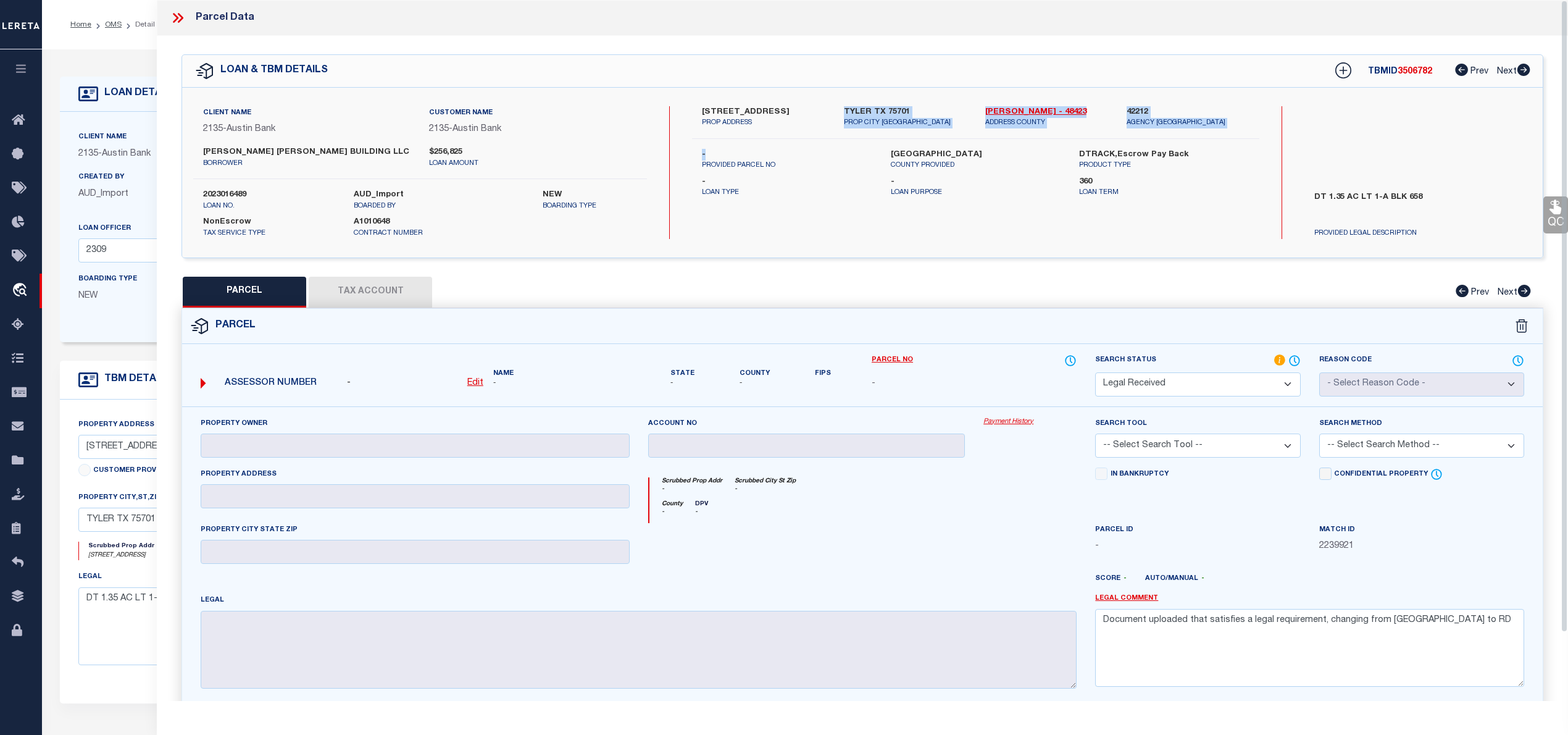
click at [768, 137] on div "[STREET_ADDRESS][PERSON_NAME] PROP ADDRESS [GEOGRAPHIC_DATA] PROP CITY [GEOGRAP…" at bounding box center [975, 173] width 566 height 133
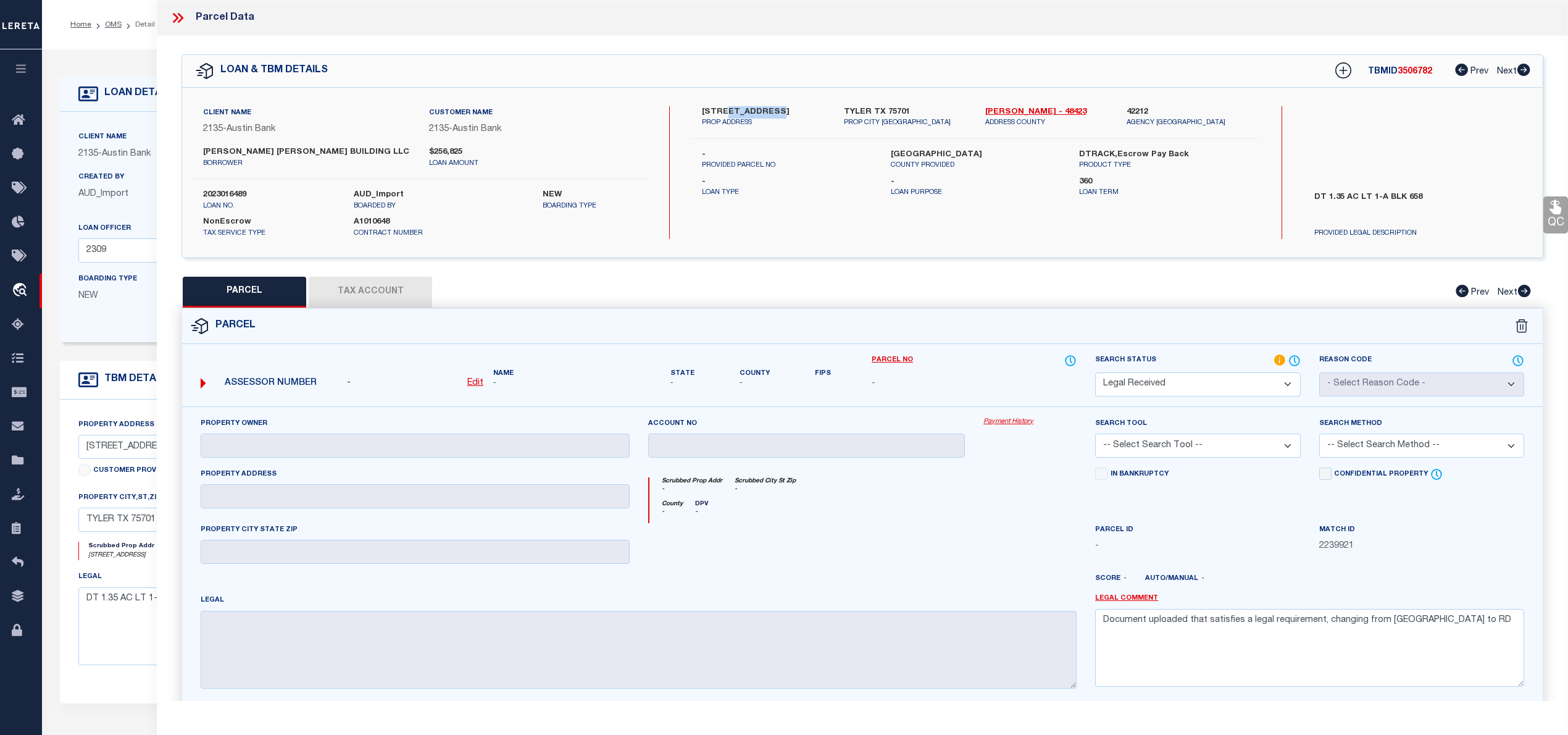
drag, startPoint x: 722, startPoint y: 109, endPoint x: 774, endPoint y: 112, distance: 52.1
click at [774, 112] on label "[STREET_ADDRESS]" at bounding box center [763, 113] width 123 height 13
click at [773, 114] on label "[STREET_ADDRESS]" at bounding box center [763, 113] width 123 height 13
click at [756, 119] on p "PROP ADDRESS" at bounding box center [763, 123] width 123 height 11
drag, startPoint x: 723, startPoint y: 109, endPoint x: 786, endPoint y: 109, distance: 63.0
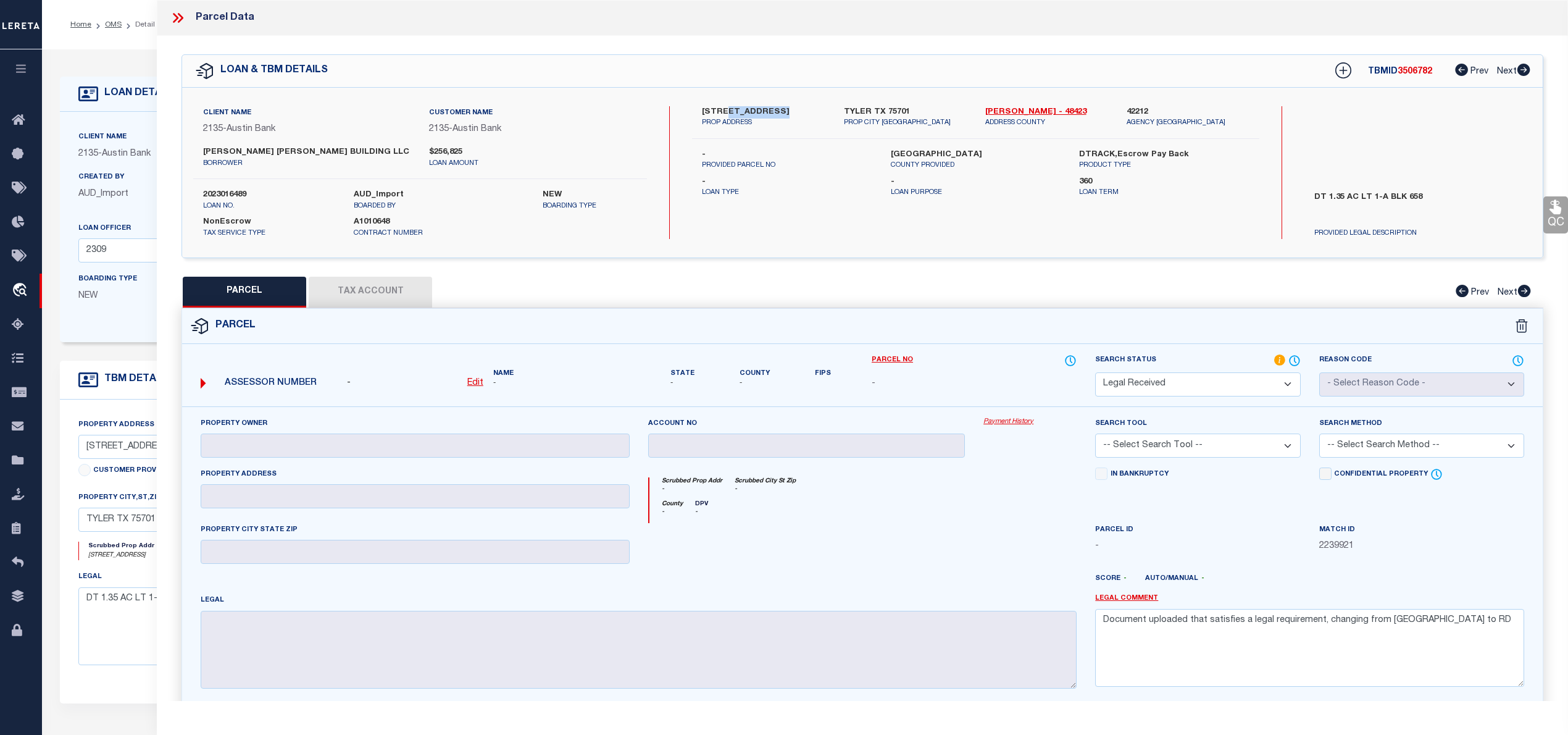
click at [786, 109] on label "[STREET_ADDRESS]" at bounding box center [763, 113] width 123 height 13
copy label "[GEOGRAPHIC_DATA]"
click at [178, 18] on icon at bounding box center [175, 18] width 6 height 10
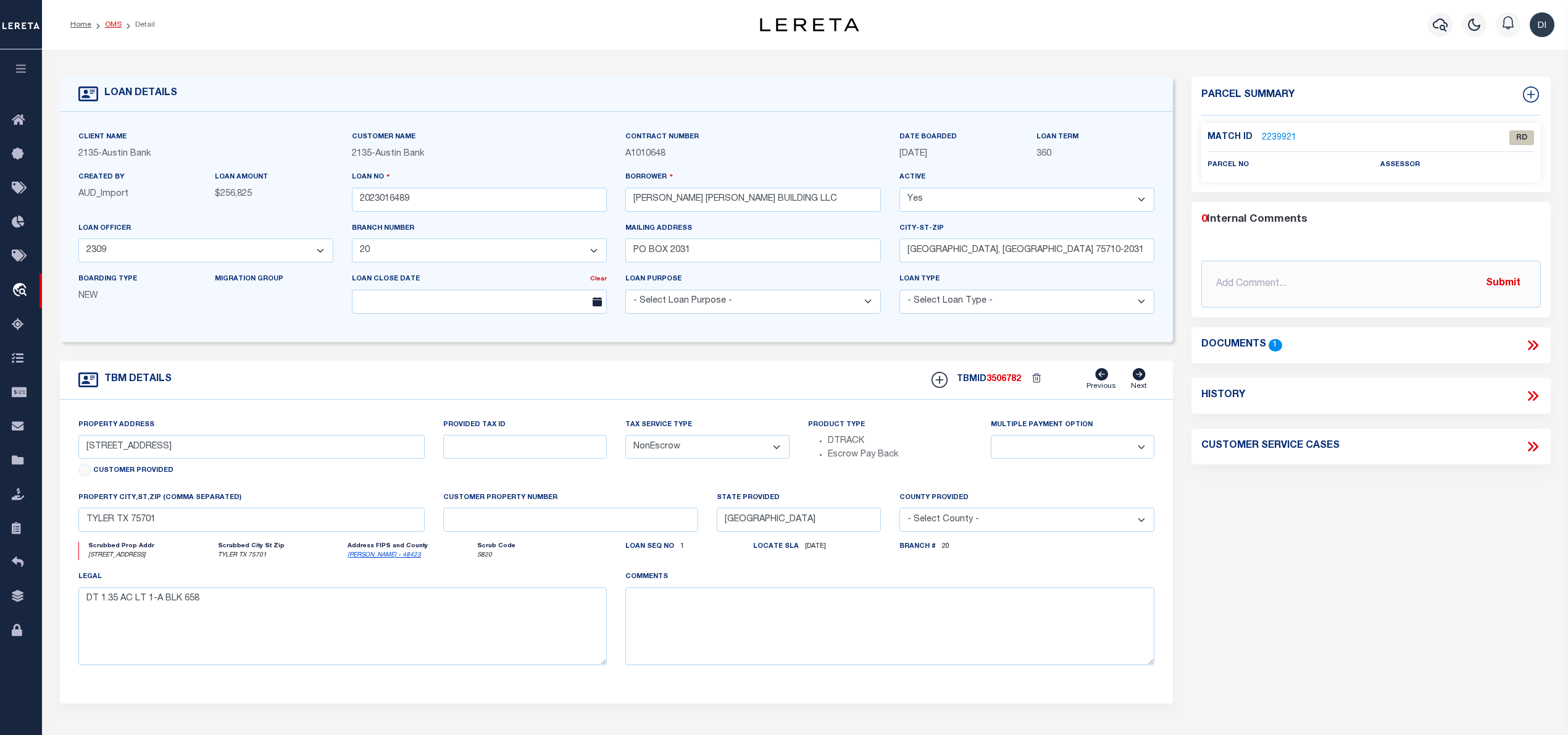
click at [118, 24] on link "OMS" at bounding box center [113, 25] width 17 height 8
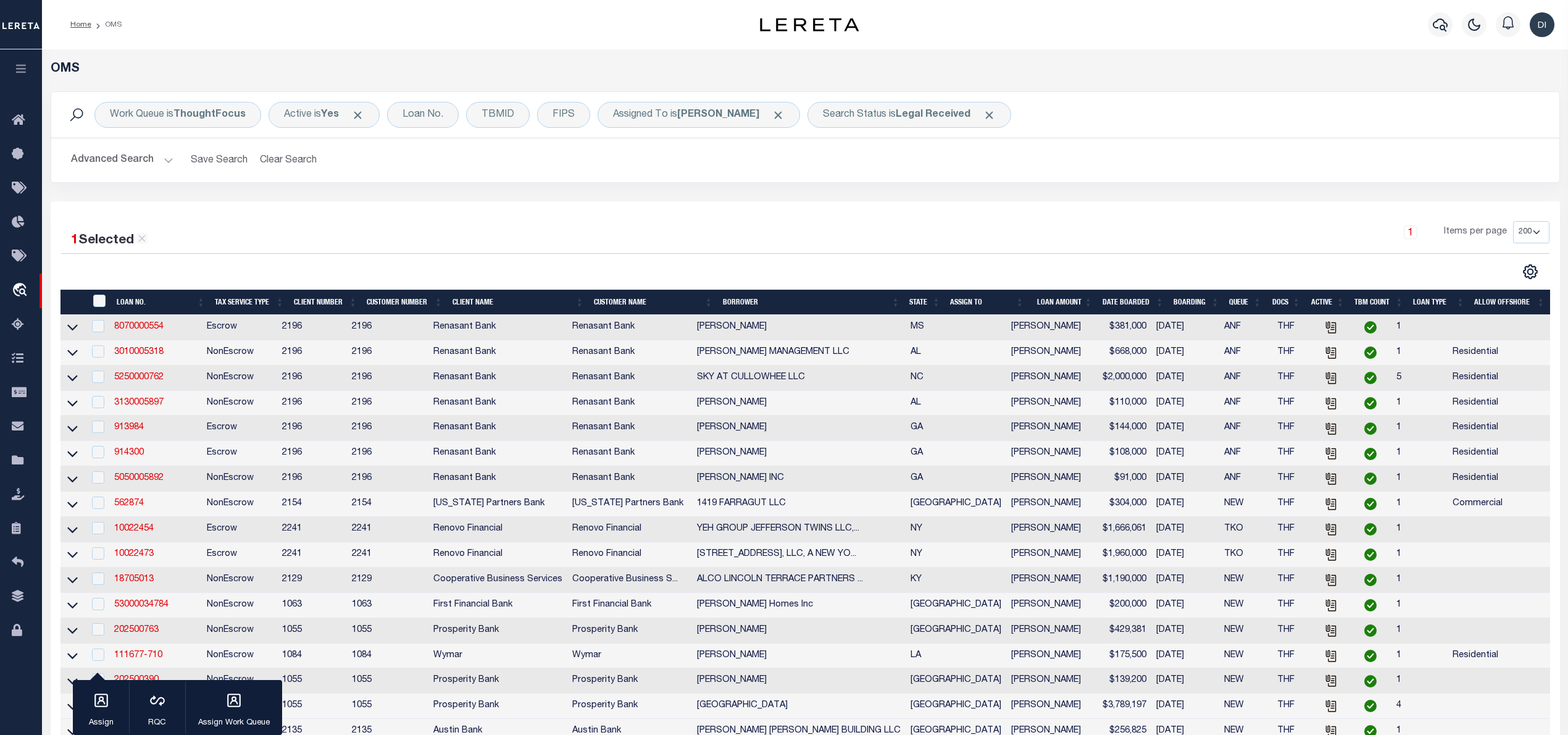
click at [112, 24] on li "OMS" at bounding box center [106, 25] width 30 height 11
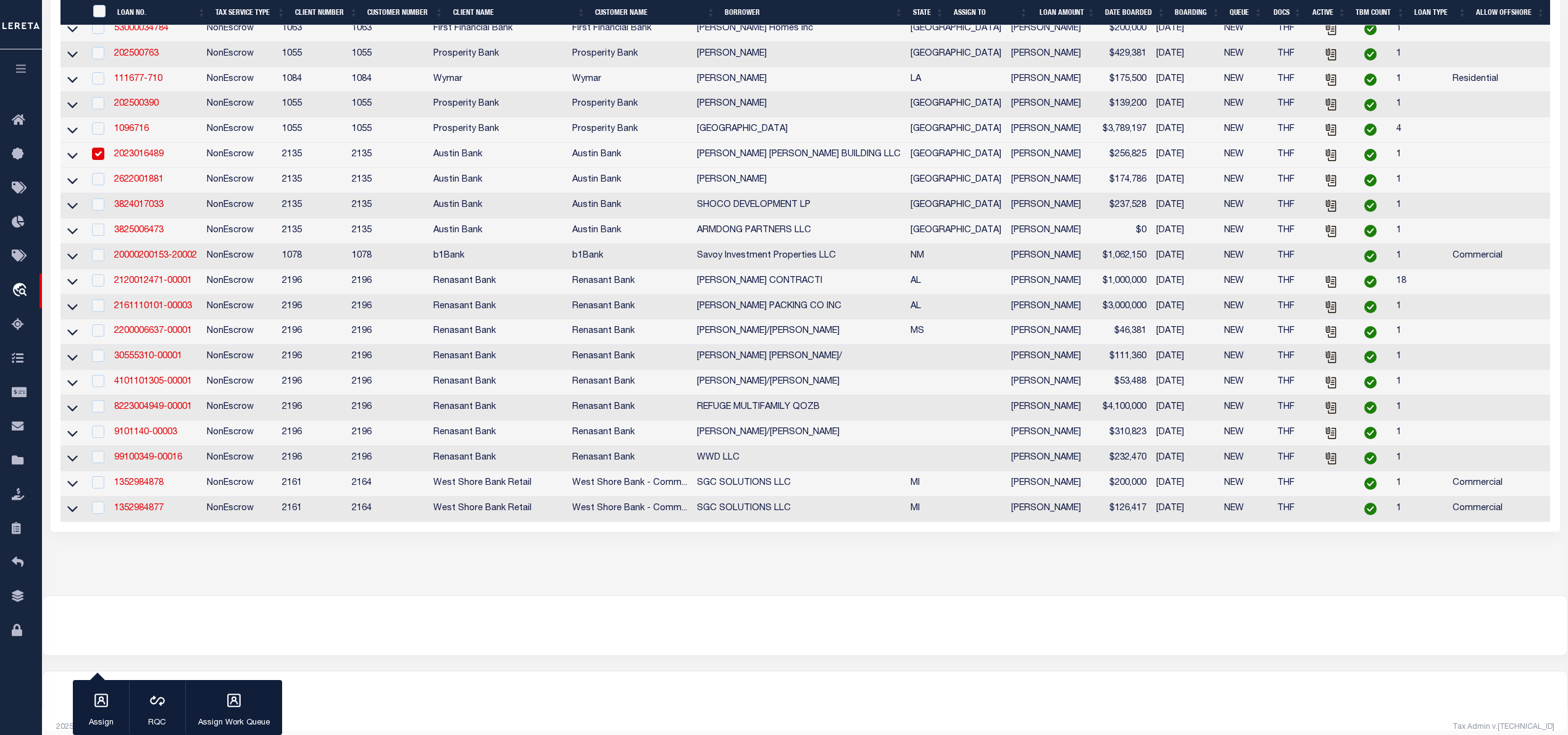
scroll to position [620, 0]
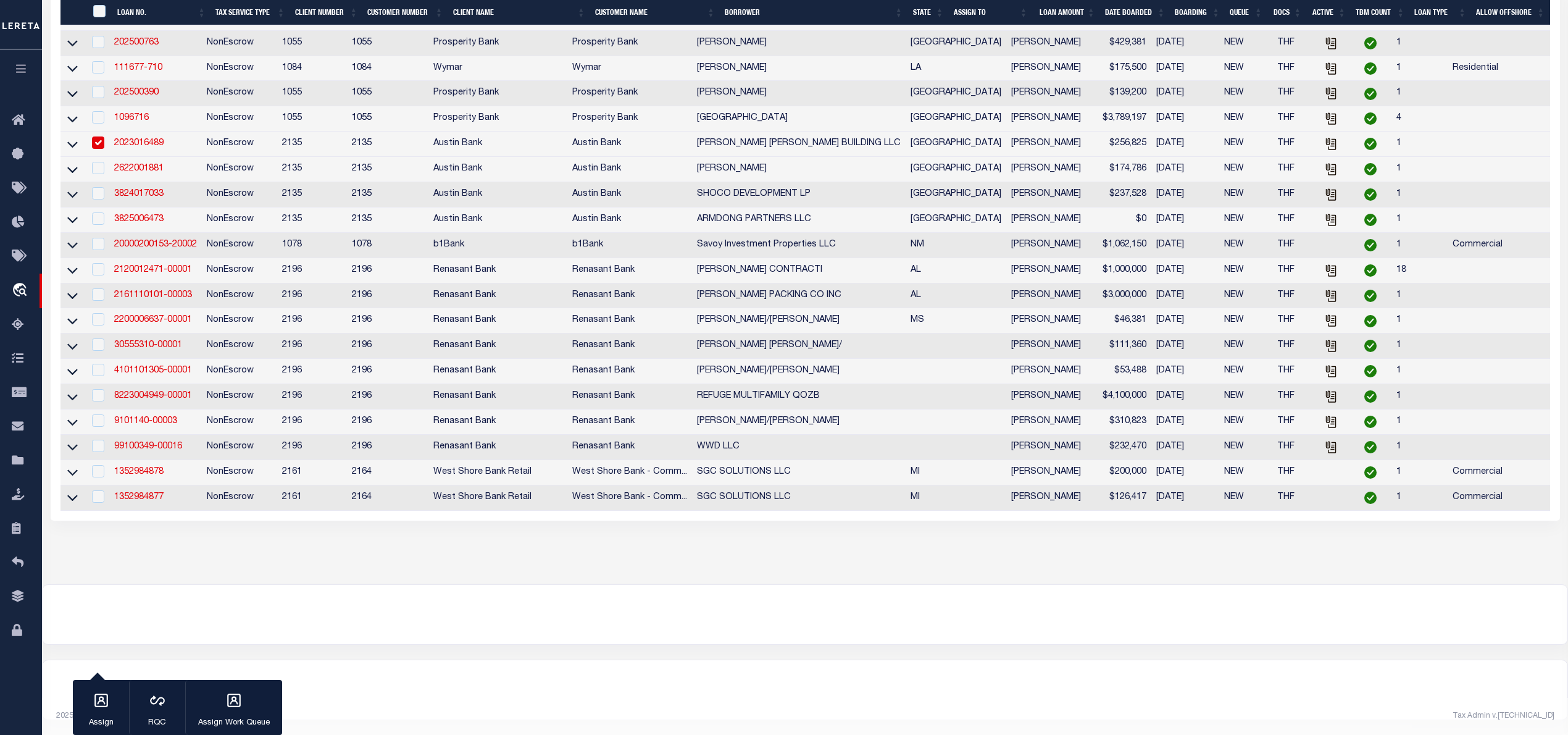
click at [99, 136] on input "checkbox" at bounding box center [98, 143] width 13 height 13
checkbox input "false"
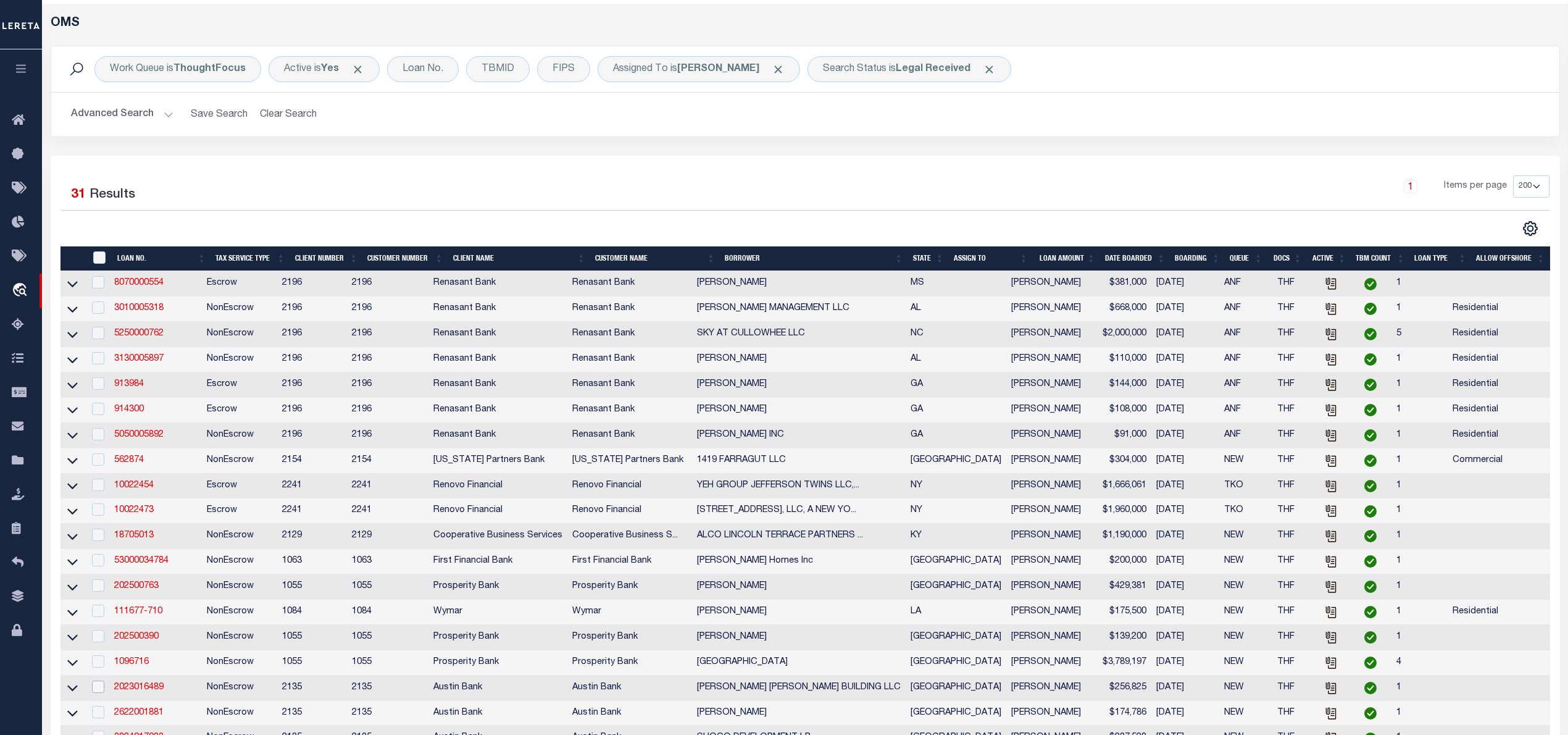
scroll to position [0, 0]
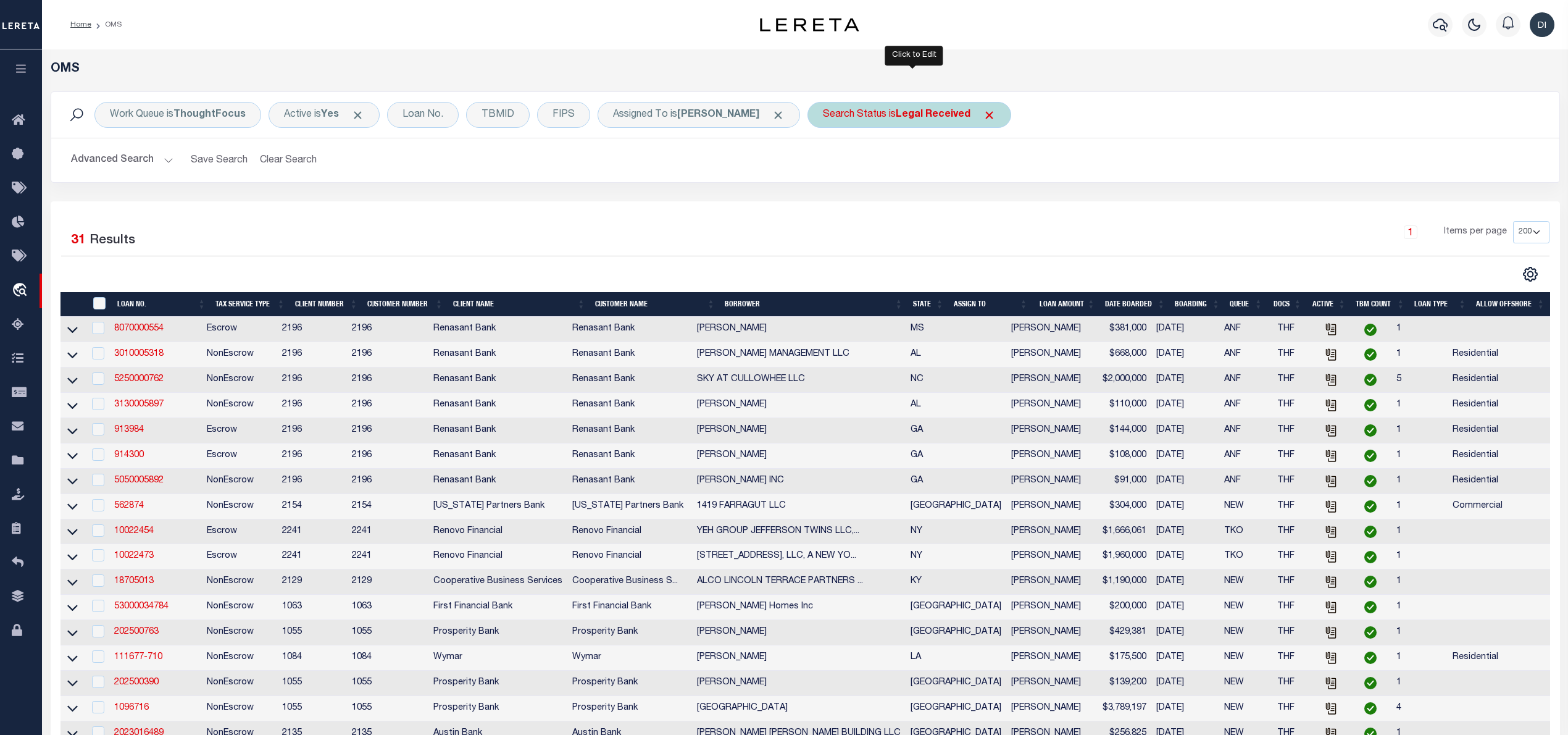
click at [903, 120] on b "Legal Received" at bounding box center [933, 115] width 74 height 10
click at [898, 180] on select "Automated Search Bad Parcel Complete Duplicate Parcel High Dollar Reporting In …" at bounding box center [914, 176] width 181 height 24
select select "PH"
click at [828, 165] on select "Automated Search Bad Parcel Complete Duplicate Parcel High Dollar Reporting In …" at bounding box center [914, 176] width 181 height 24
click at [982, 203] on input "Apply" at bounding box center [987, 202] width 36 height 21
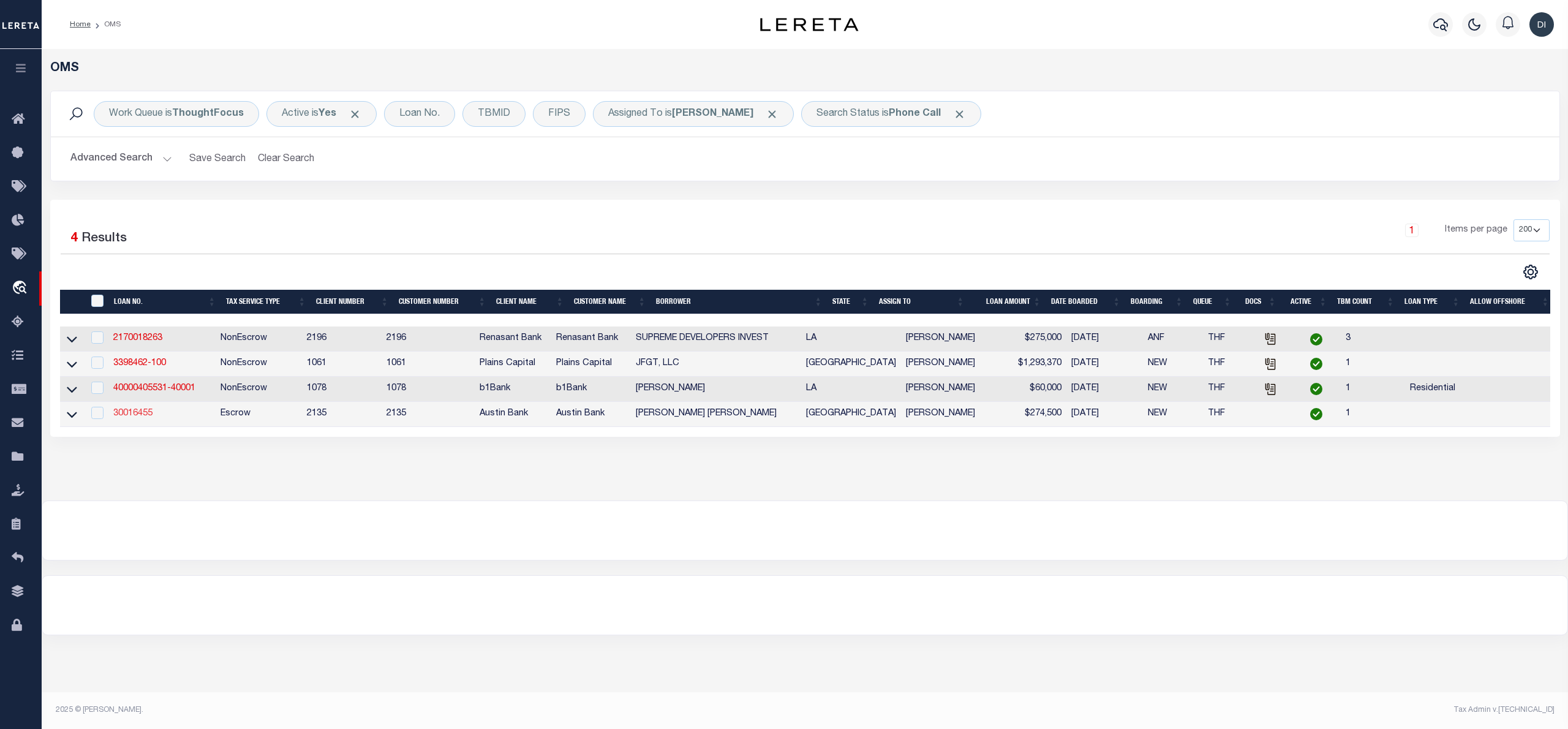
click at [128, 416] on link "30016455" at bounding box center [133, 414] width 39 height 9
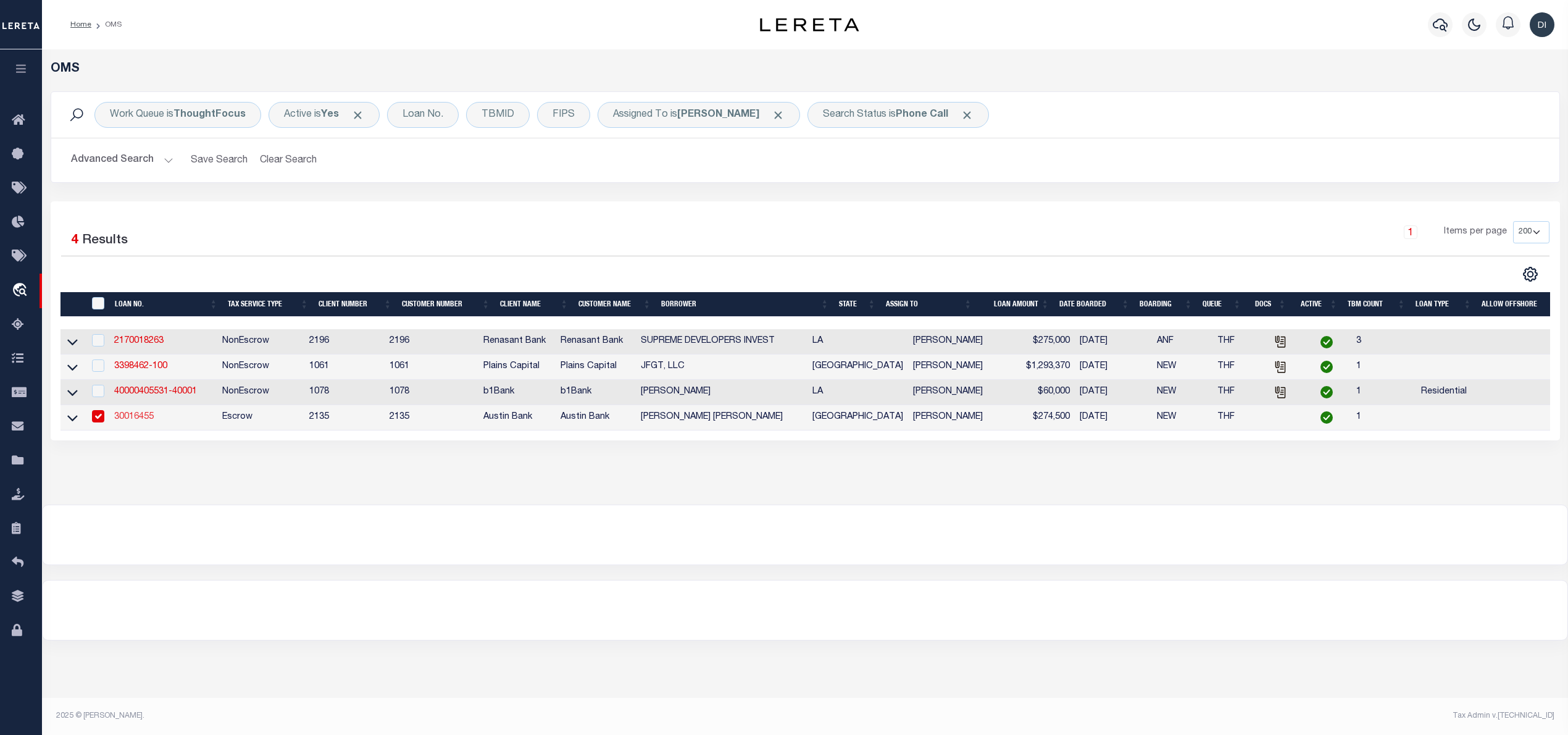
type input "30016455"
type input "[PERSON_NAME] [PERSON_NAME]"
select select "43981"
select select "2580"
type input "[STREET_ADDRESS][PERSON_NAME]"
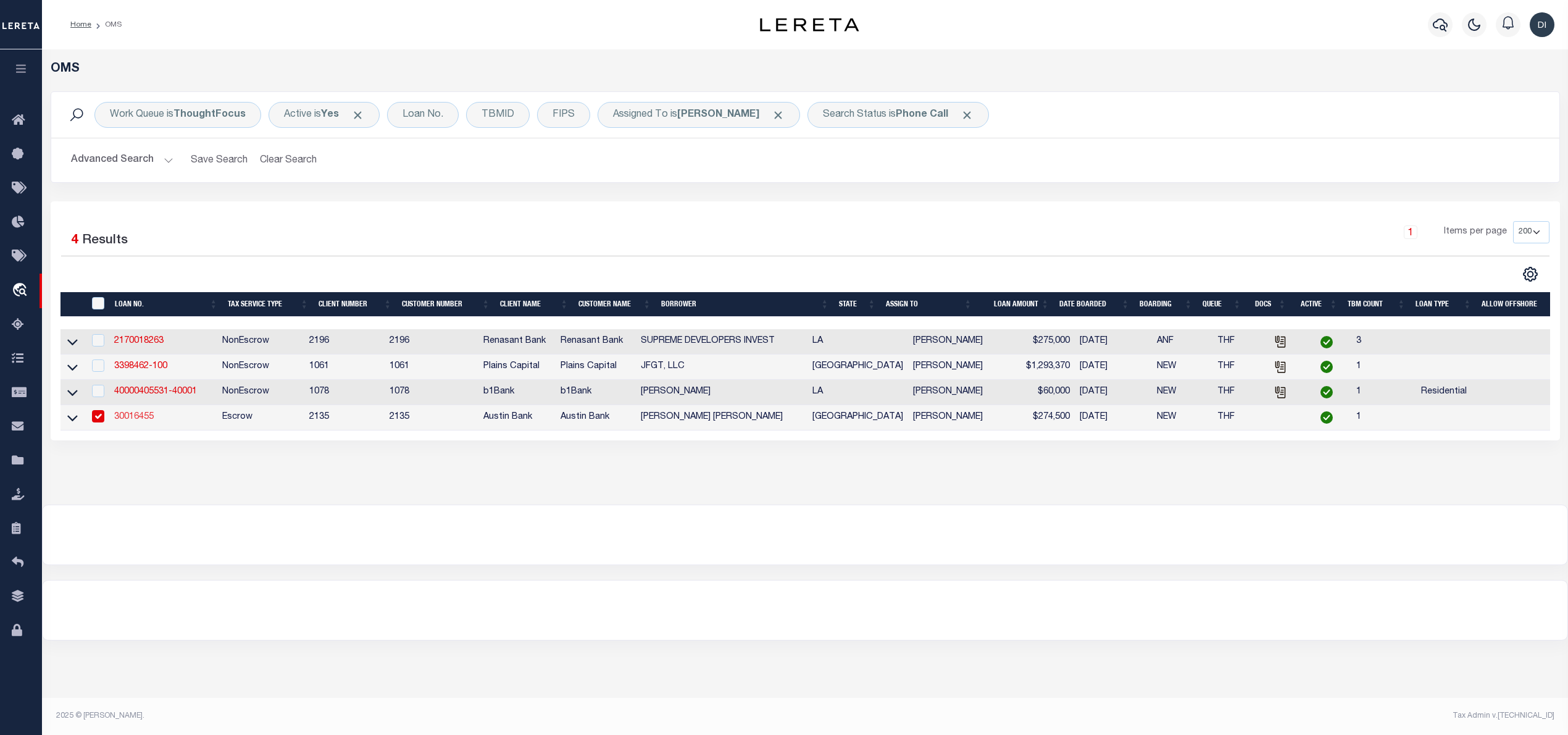
type input "[GEOGRAPHIC_DATA], [GEOGRAPHIC_DATA] 75662"
select select "100"
select select "Escrow"
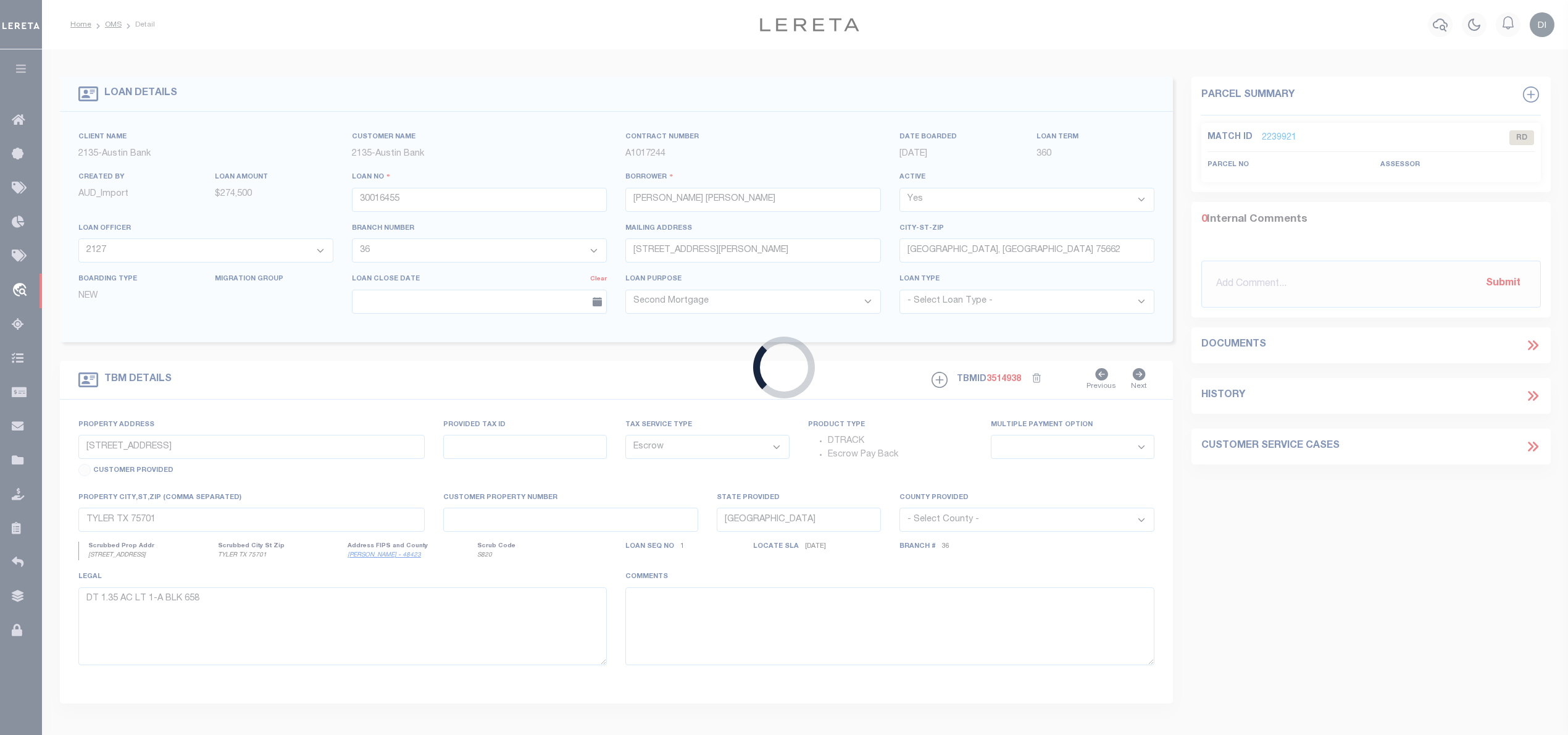
type input "4372 CR 1115 W"
type input "74164"
select select
type input "[GEOGRAPHIC_DATA] TX 75662"
select select
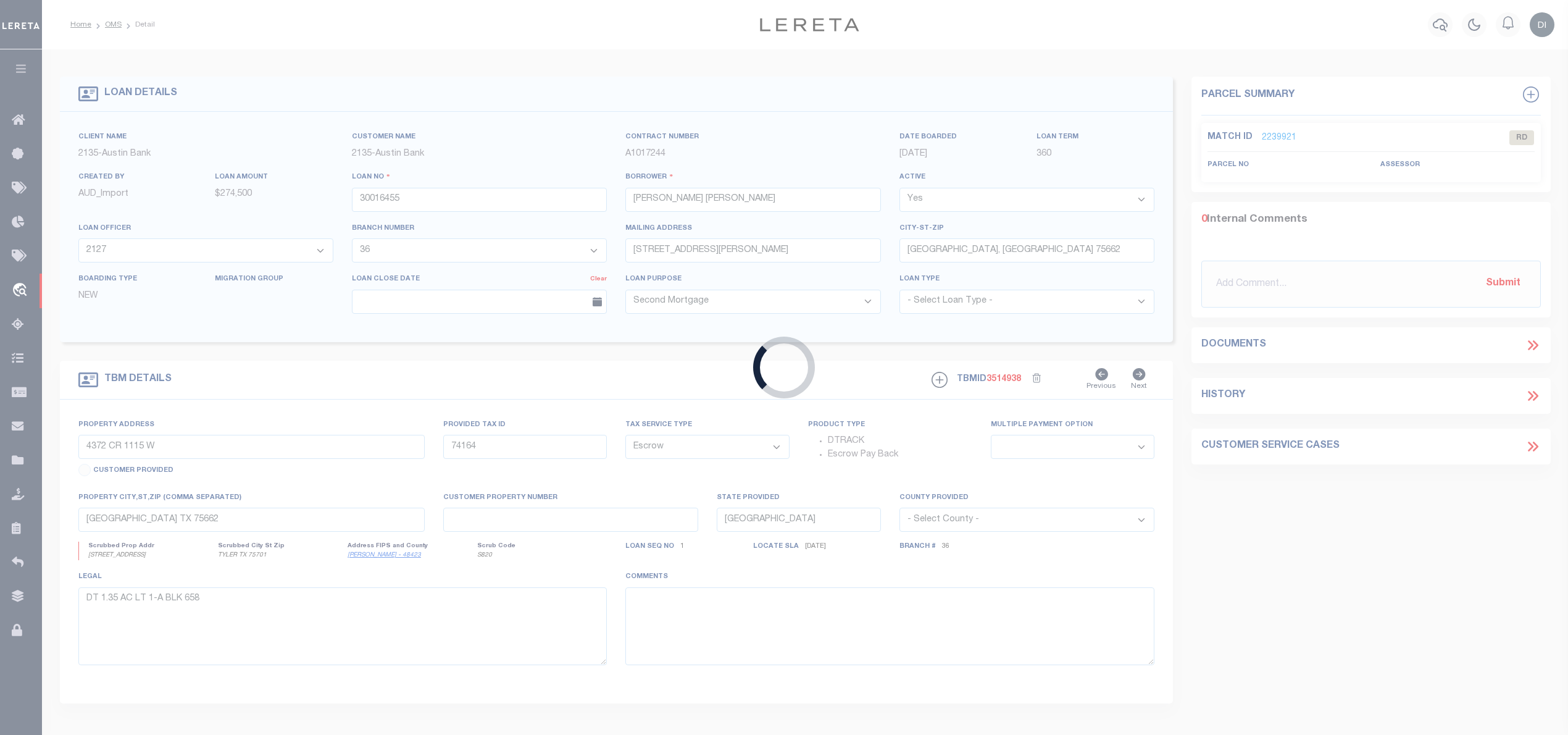
type textarea "DT 5.538 AC [PERSON_NAME] SVY A-947"
select select "43981"
select select "2580"
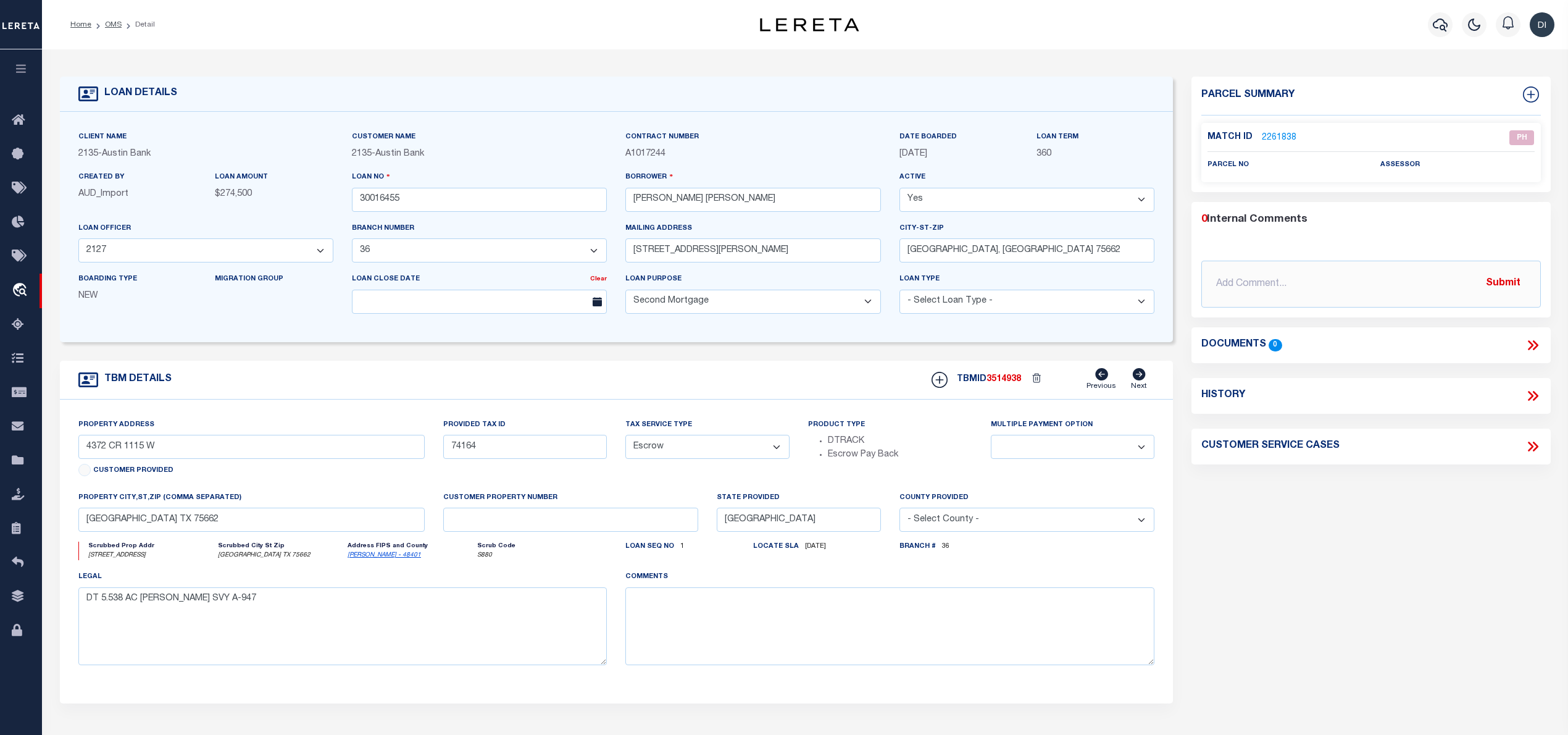
click at [134, 423] on div "Property Address [STREET_ADDRESS] Customer Provided" at bounding box center [251, 450] width 346 height 63
click at [1279, 136] on link "2261838" at bounding box center [1279, 138] width 34 height 13
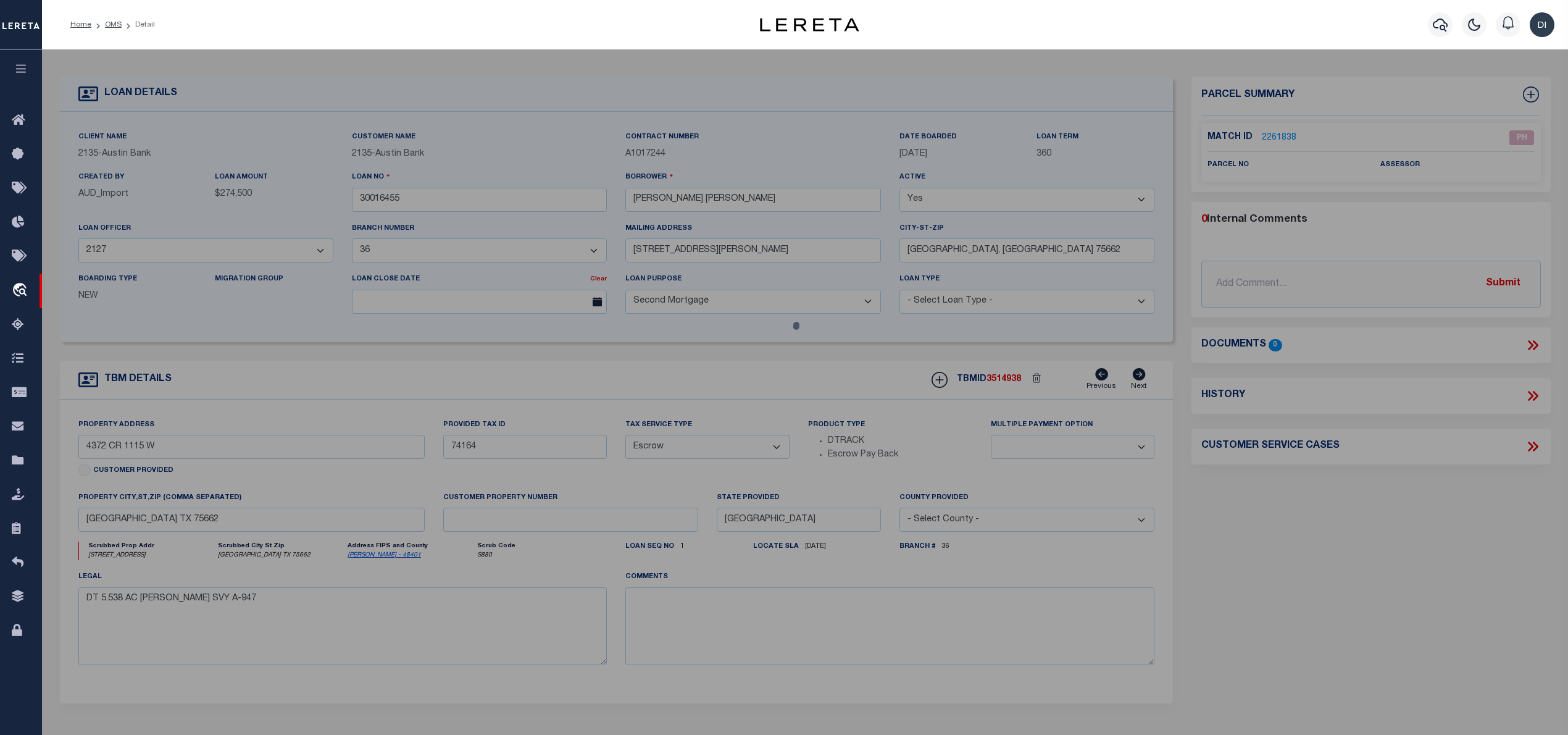
select select "AS"
checkbox input "false"
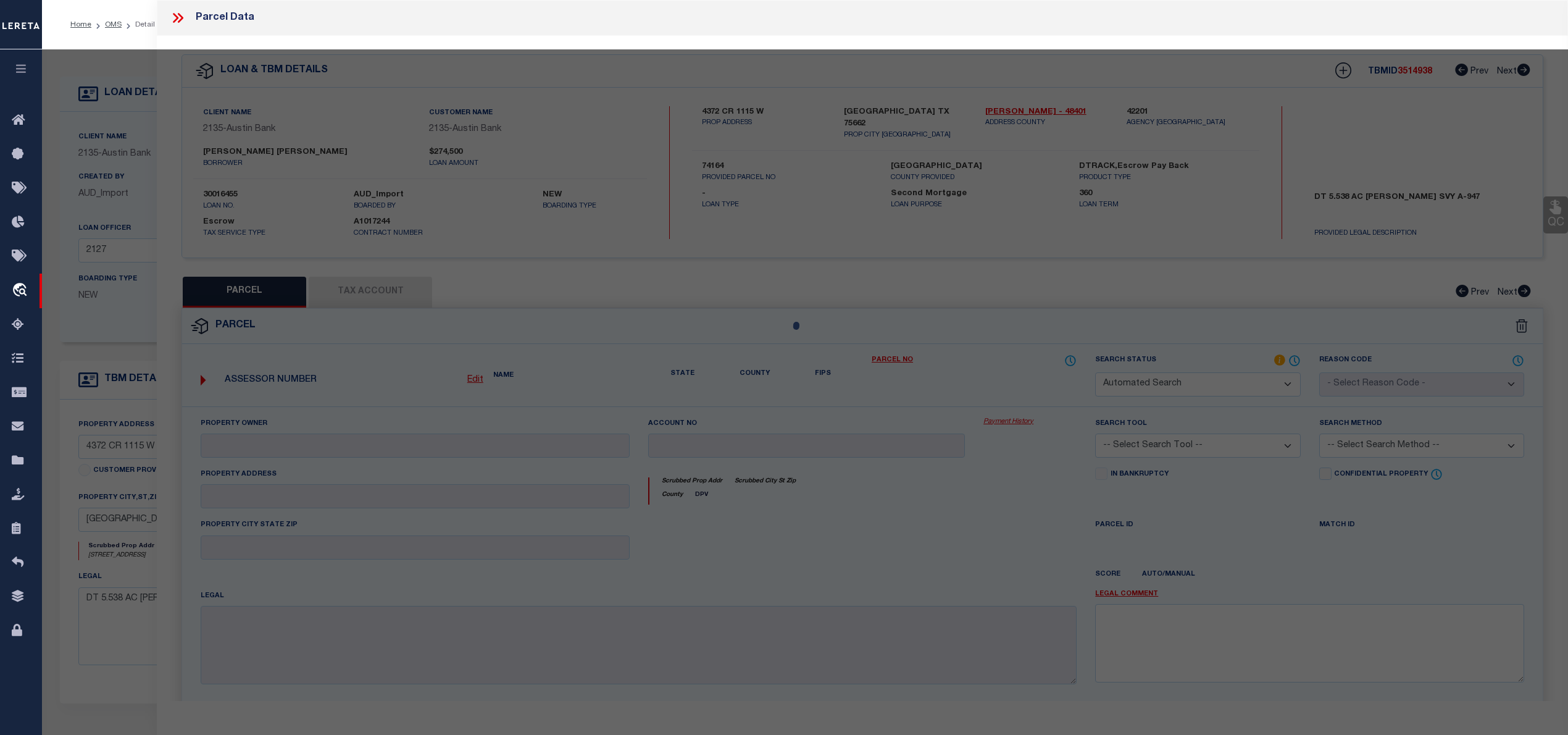
select select "PH"
checkbox input "false"
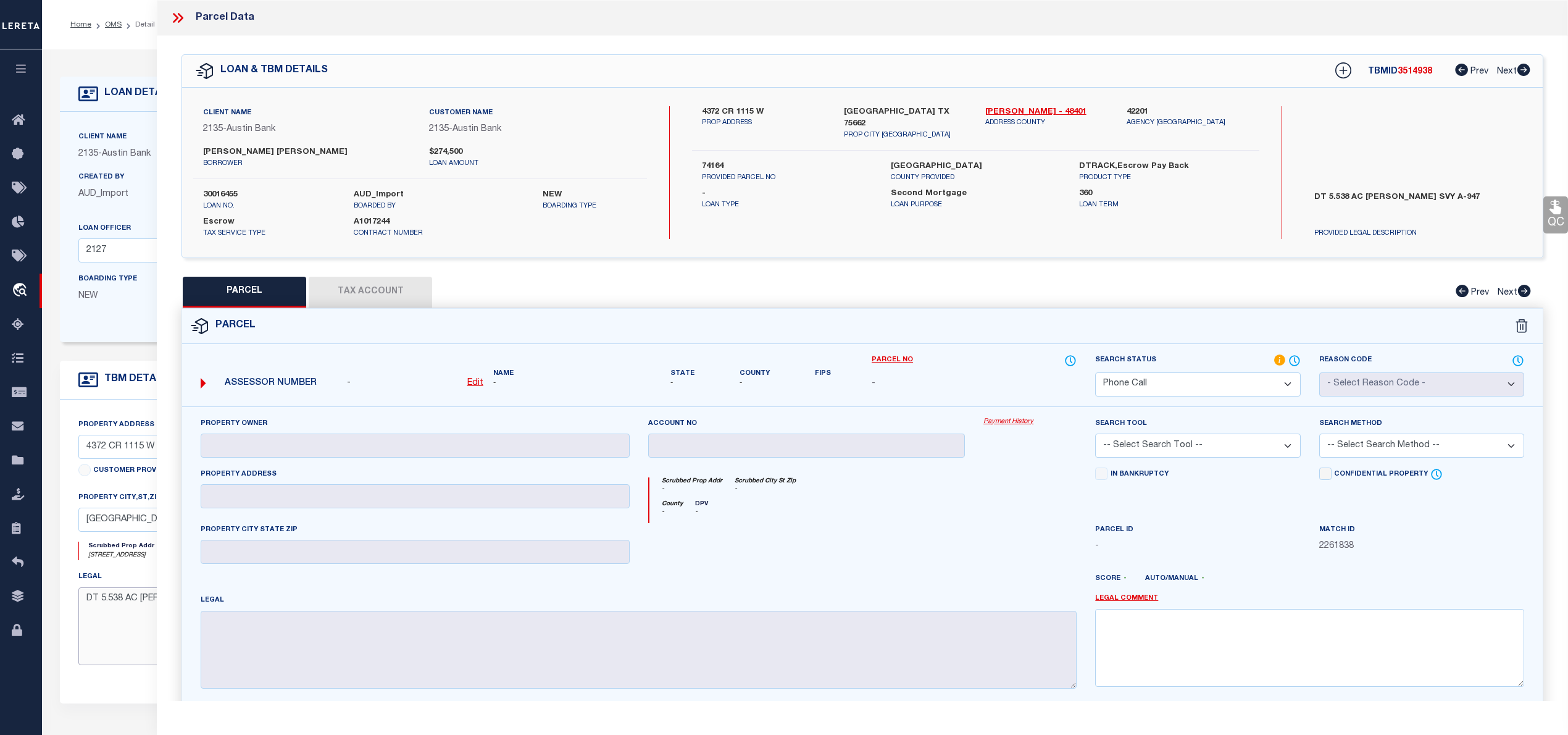
click at [101, 636] on textarea "DT 5.538 AC [PERSON_NAME] SVY A-947" at bounding box center [343, 626] width 529 height 78
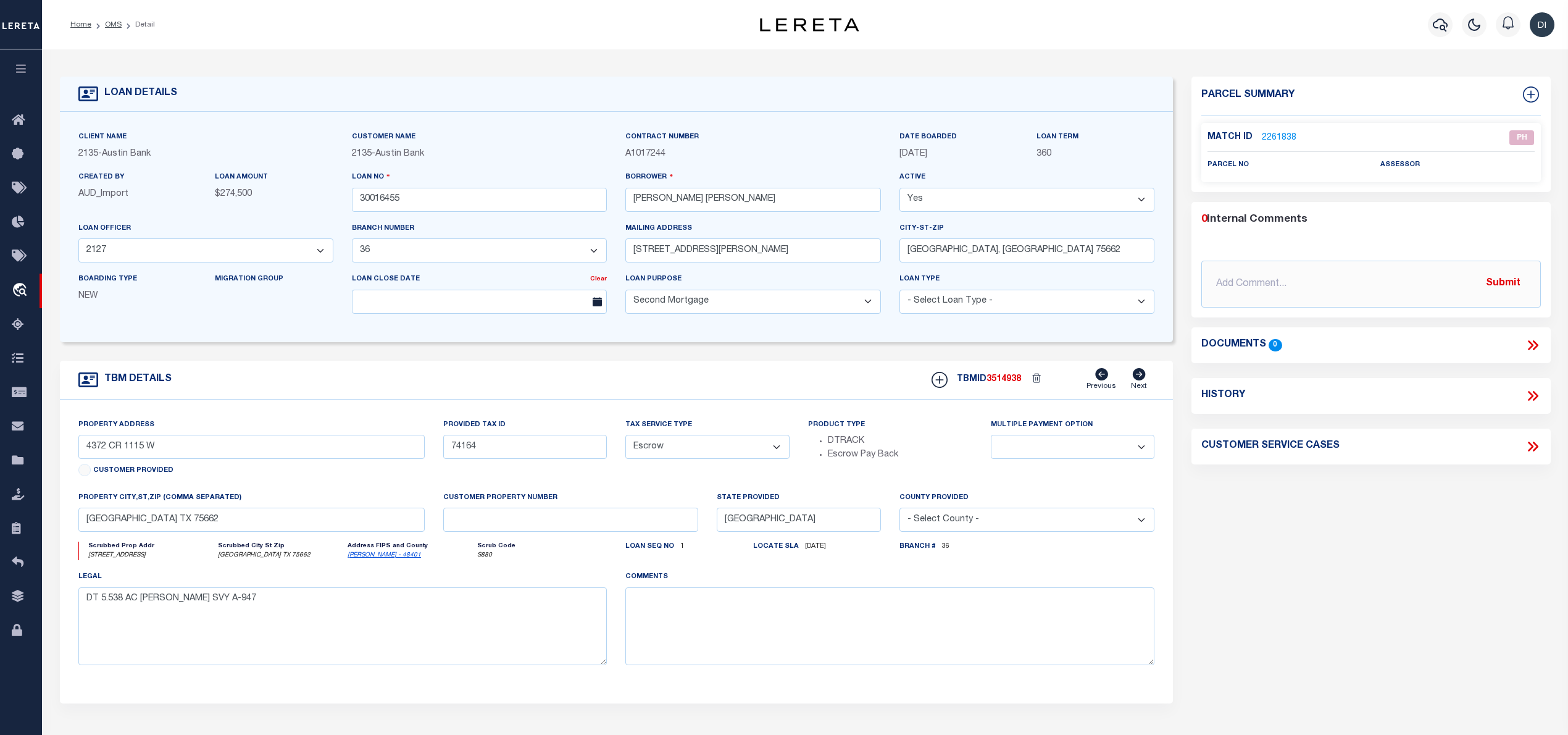
click at [1270, 138] on link "2261838" at bounding box center [1279, 138] width 34 height 13
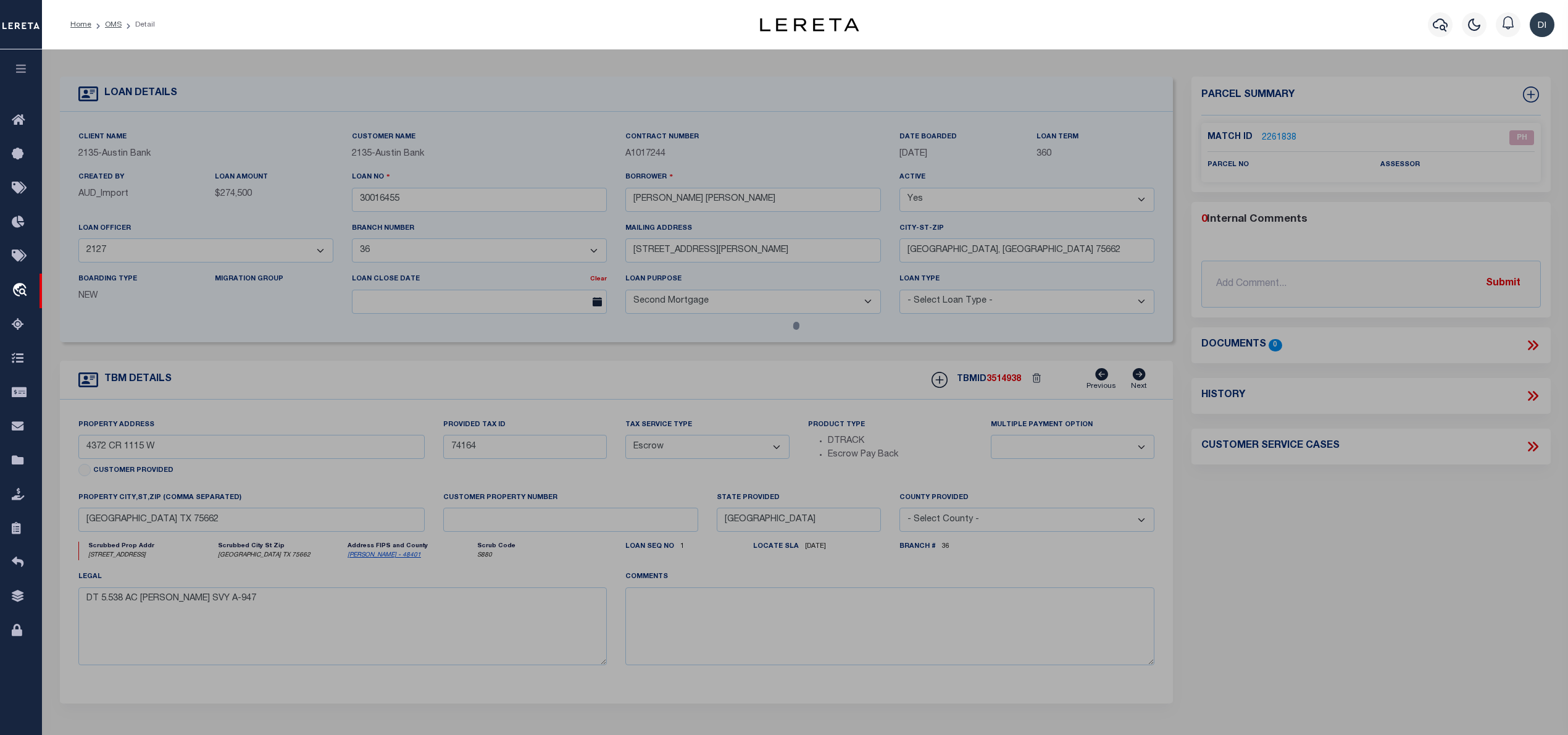
select select "AS"
checkbox input "false"
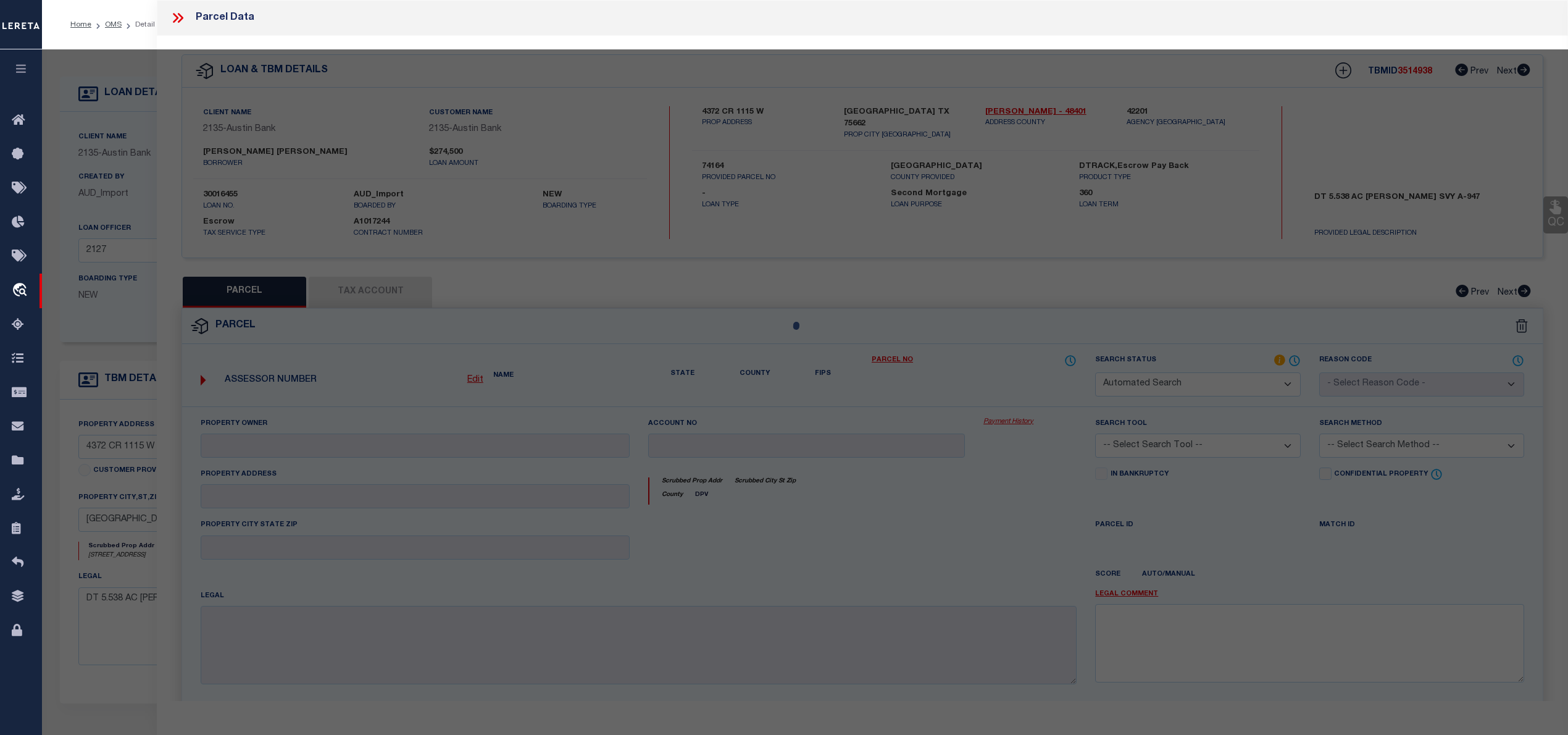
select select "PH"
checkbox input "false"
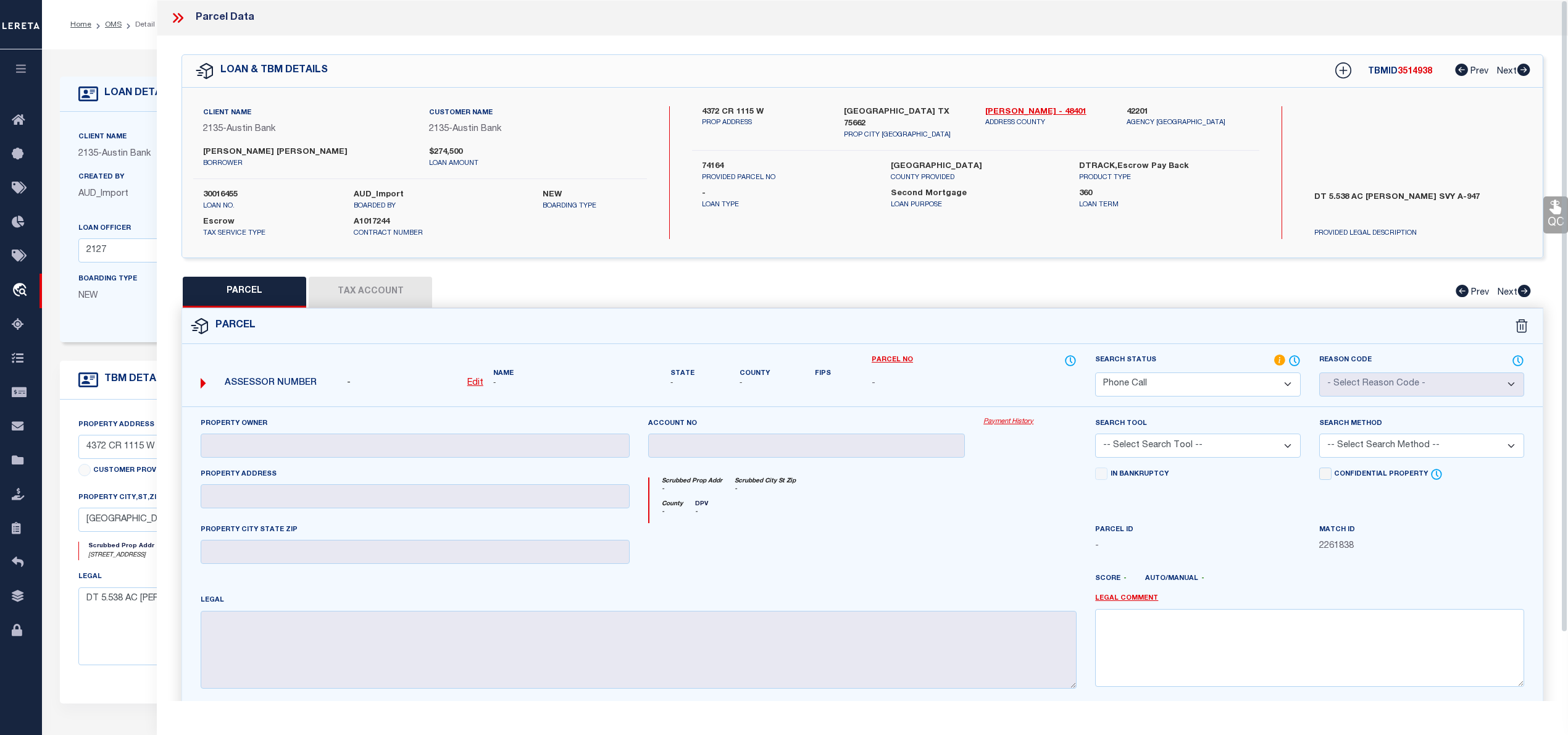
click at [870, 247] on div "Client Name 2135 - Austin Bank Customer Name 2135 - Austin Bank [PERSON_NAME] […" at bounding box center [862, 173] width 1360 height 170
click at [175, 13] on icon at bounding box center [178, 18] width 16 height 16
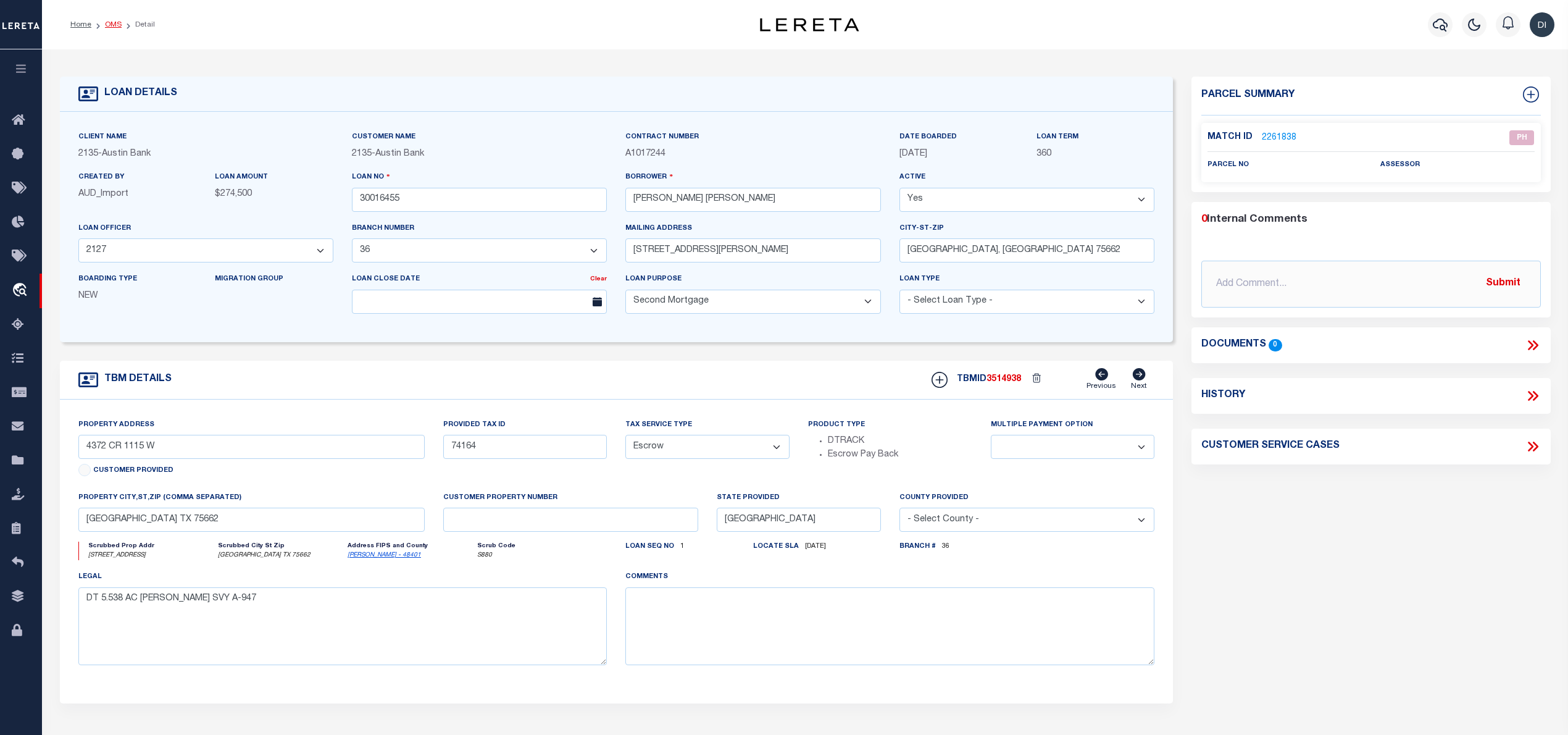
click at [110, 23] on link "OMS" at bounding box center [113, 25] width 17 height 8
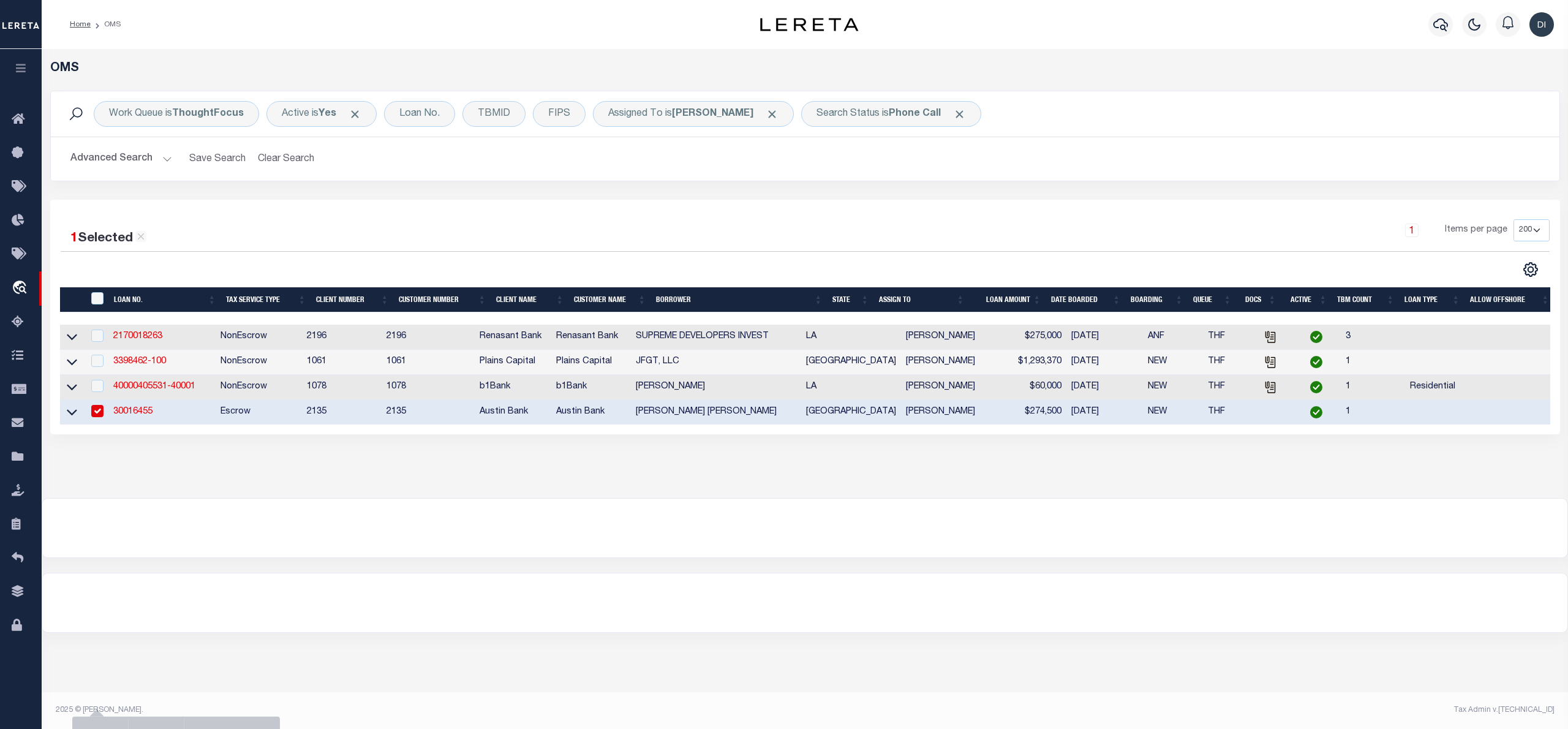
click at [123, 415] on link "30016455" at bounding box center [133, 412] width 39 height 9
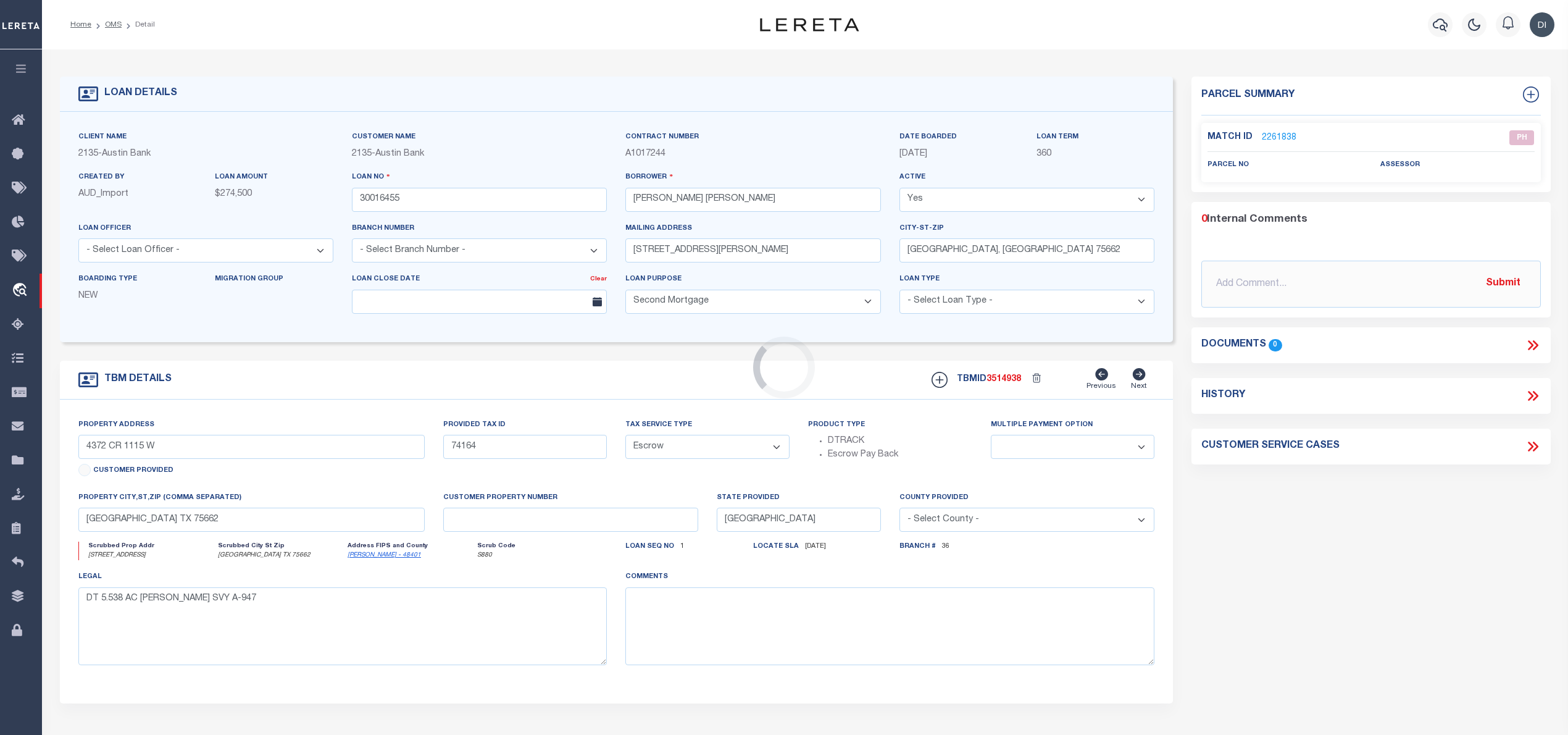
select select "43981"
select select "2580"
select select
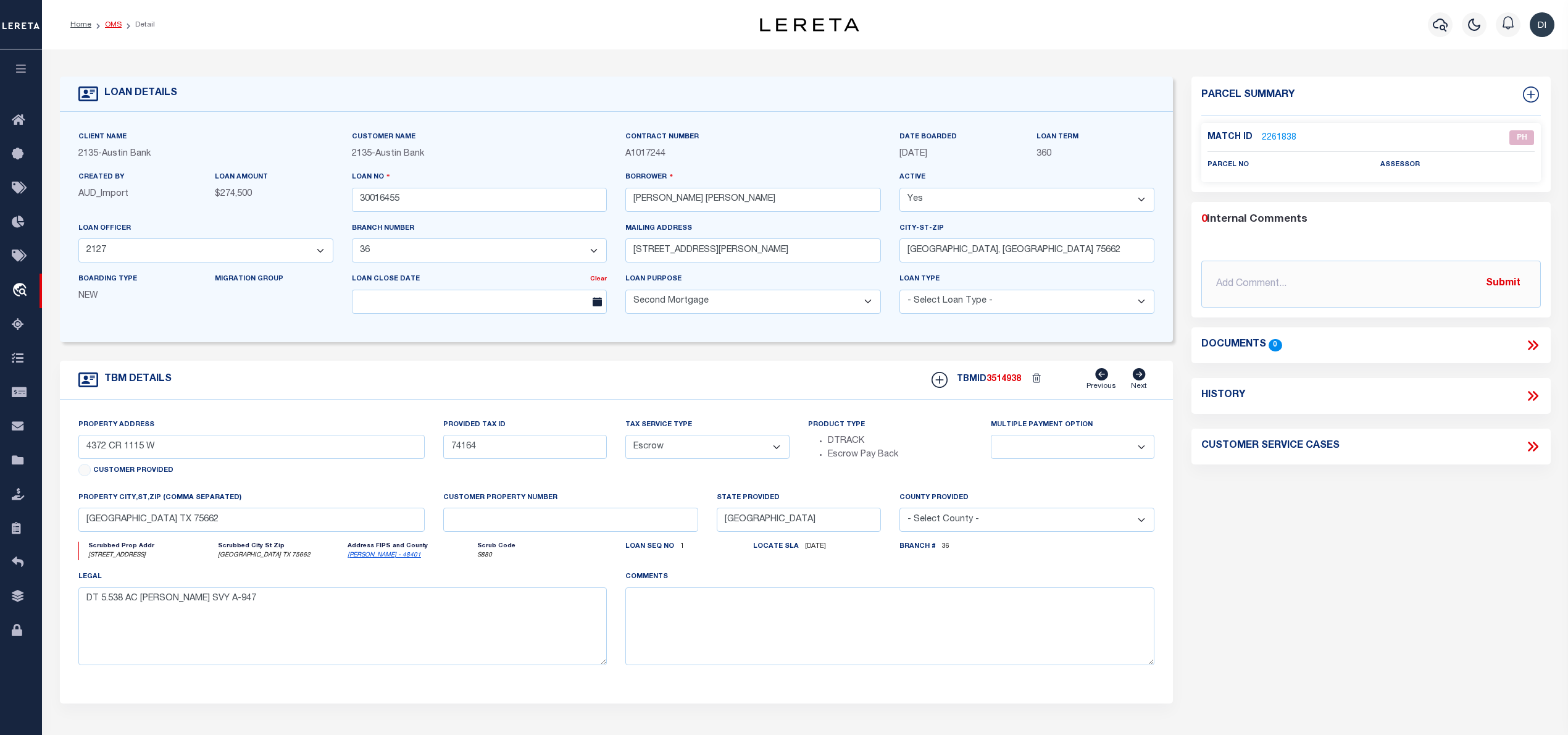
click at [111, 21] on link "OMS" at bounding box center [113, 25] width 17 height 8
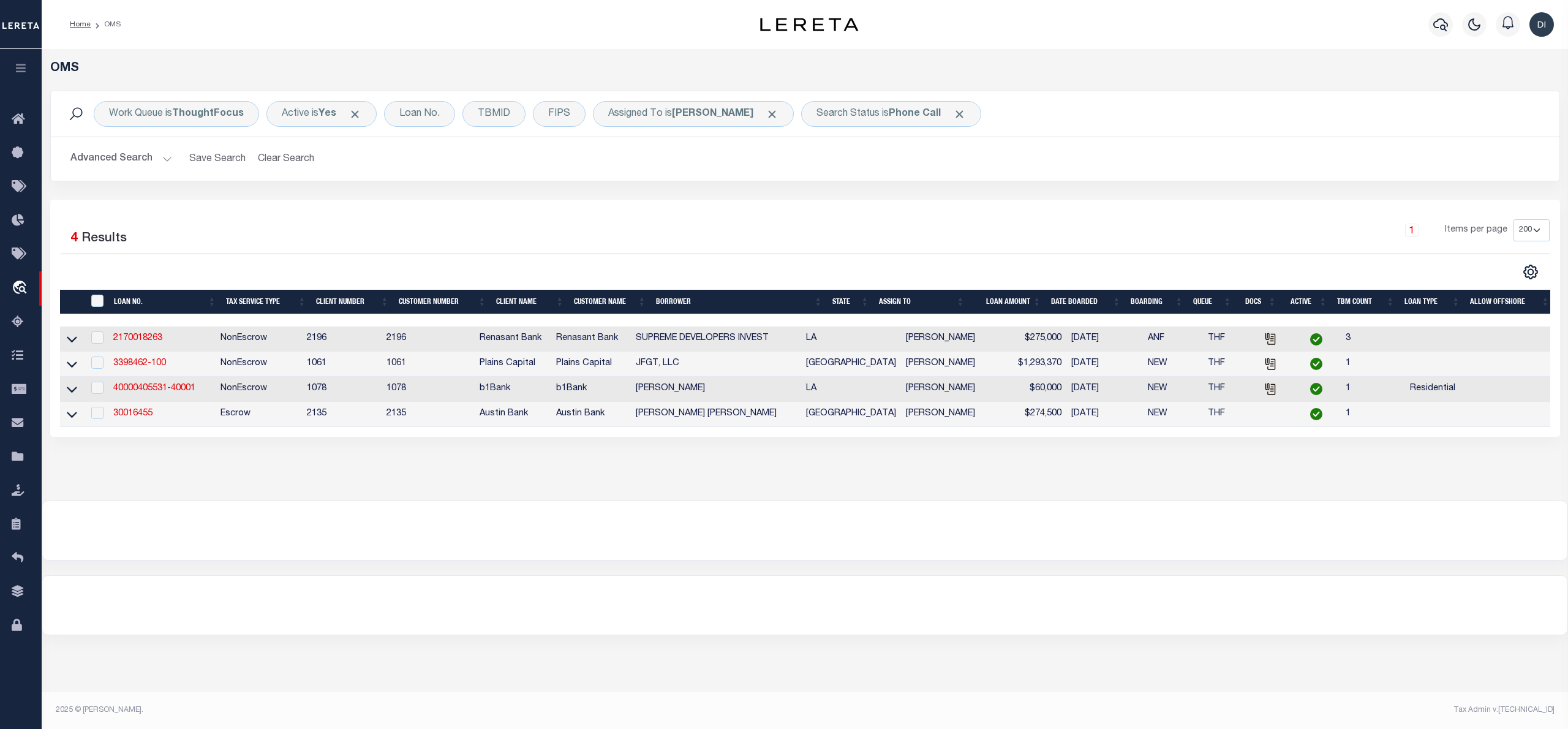
click at [110, 21] on li "OMS" at bounding box center [105, 25] width 30 height 11
click at [110, 22] on li "OMS" at bounding box center [105, 25] width 30 height 11
click at [110, 24] on li "OMS" at bounding box center [105, 25] width 30 height 11
click at [111, 24] on li "OMS" at bounding box center [105, 25] width 30 height 11
click at [911, 119] on b "Phone Call" at bounding box center [915, 114] width 52 height 10
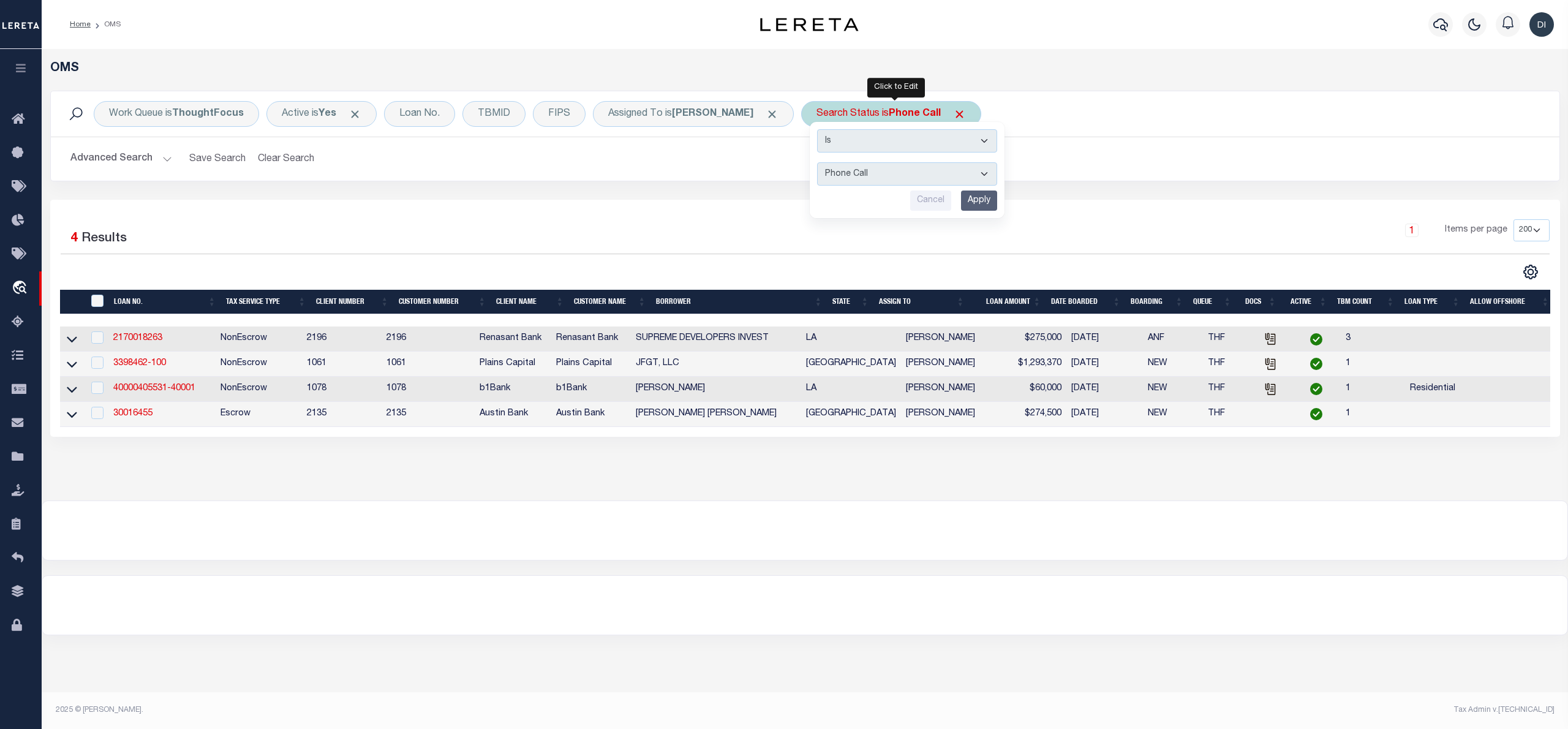
click at [863, 162] on div "Is Contains Automated Search Bad Parcel Complete Duplicate Parcel High Dollar R…" at bounding box center [907, 170] width 195 height 96
click at [881, 176] on select "Automated Search Bad Parcel Complete Duplicate Parcel High Dollar Reporting In …" at bounding box center [907, 174] width 180 height 24
select select "IP"
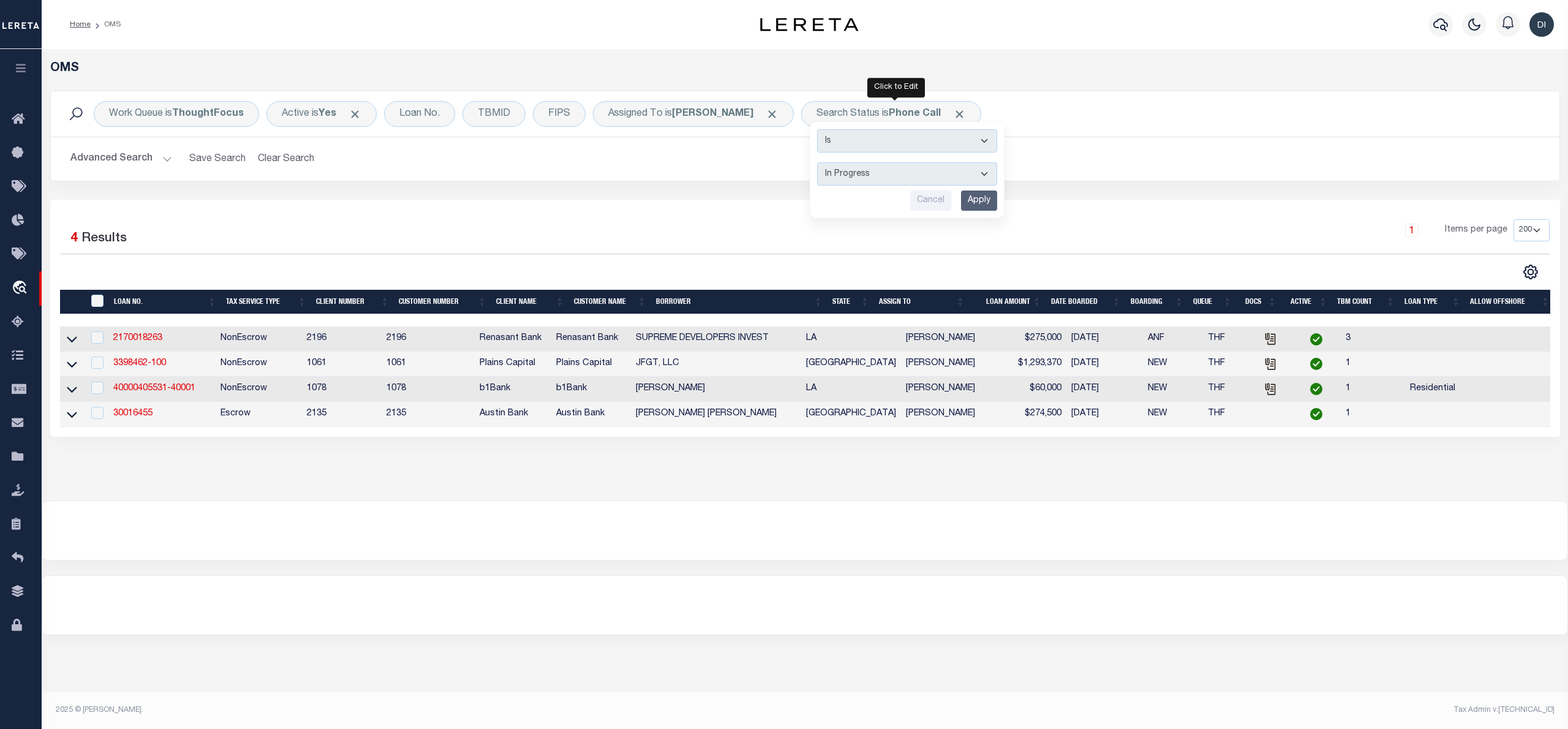
click at [821, 163] on select "Automated Search Bad Parcel Complete Duplicate Parcel High Dollar Reporting In …" at bounding box center [907, 174] width 180 height 24
click at [863, 297] on th "State" at bounding box center [850, 302] width 47 height 25
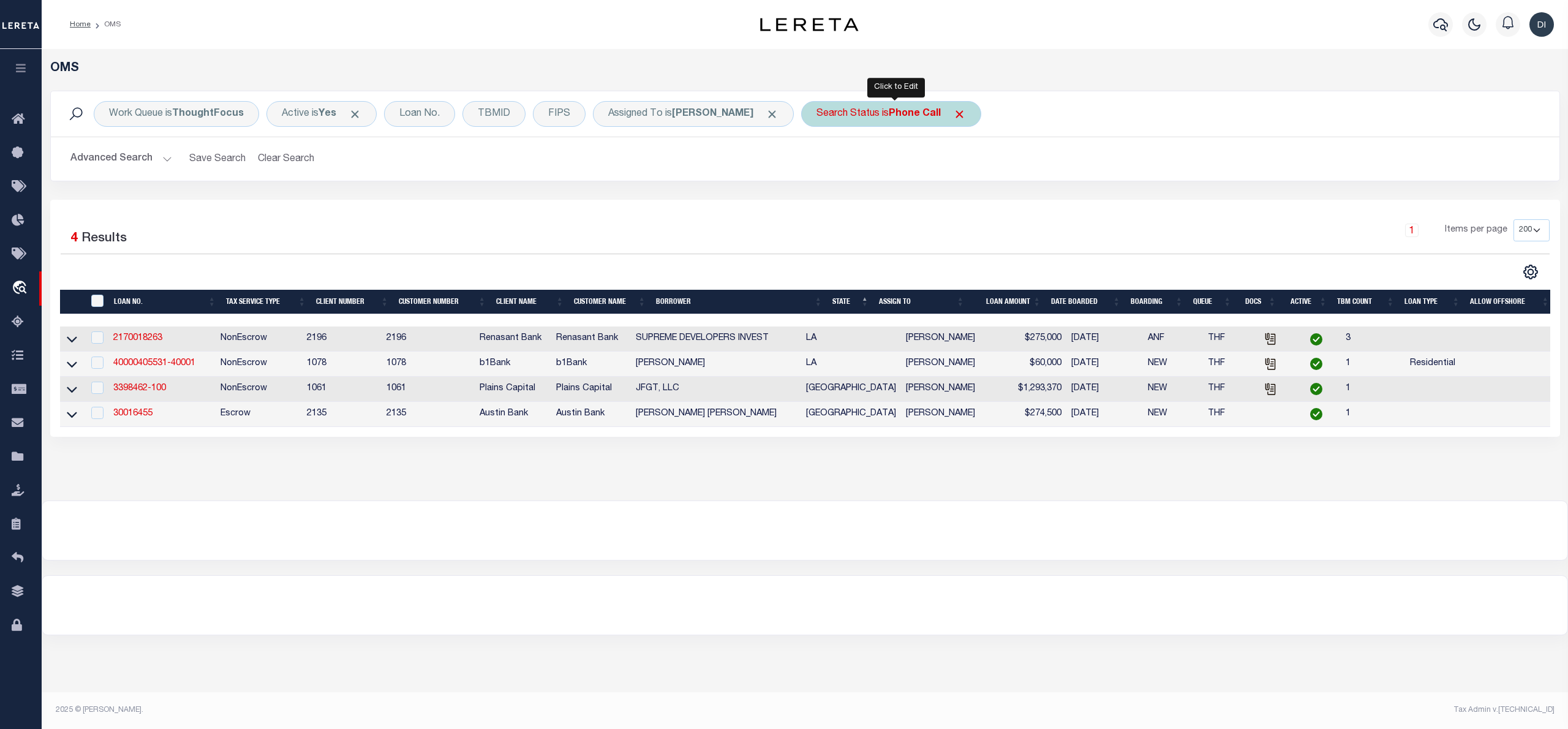
click at [917, 111] on b "Phone Call" at bounding box center [915, 114] width 52 height 10
click at [911, 174] on select "Automated Search Bad Parcel Complete Duplicate Parcel High Dollar Reporting In …" at bounding box center [907, 174] width 180 height 24
select select "IP"
click at [821, 163] on select "Automated Search Bad Parcel Complete Duplicate Parcel High Dollar Reporting In …" at bounding box center [907, 174] width 180 height 24
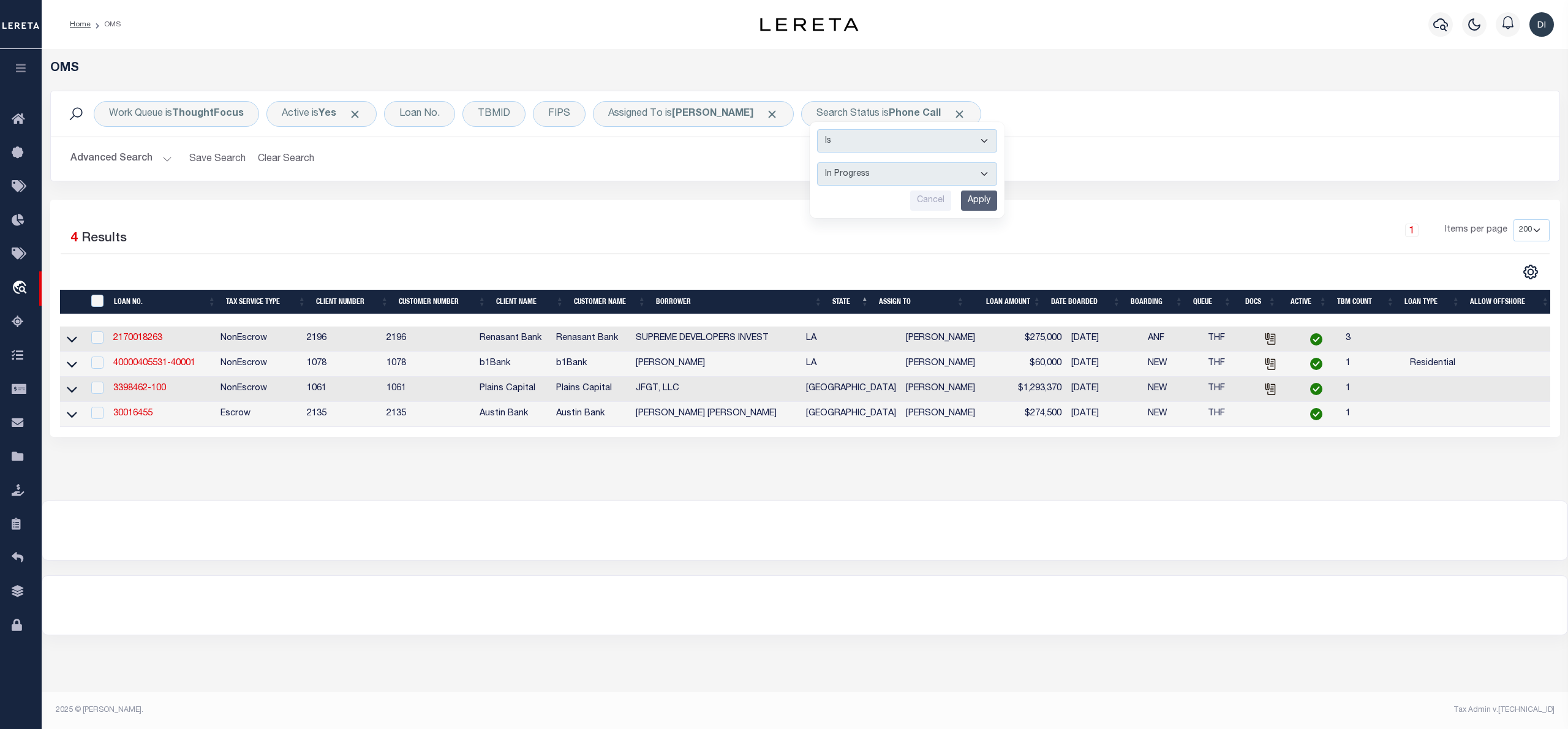
click at [870, 297] on th "State" at bounding box center [850, 302] width 47 height 25
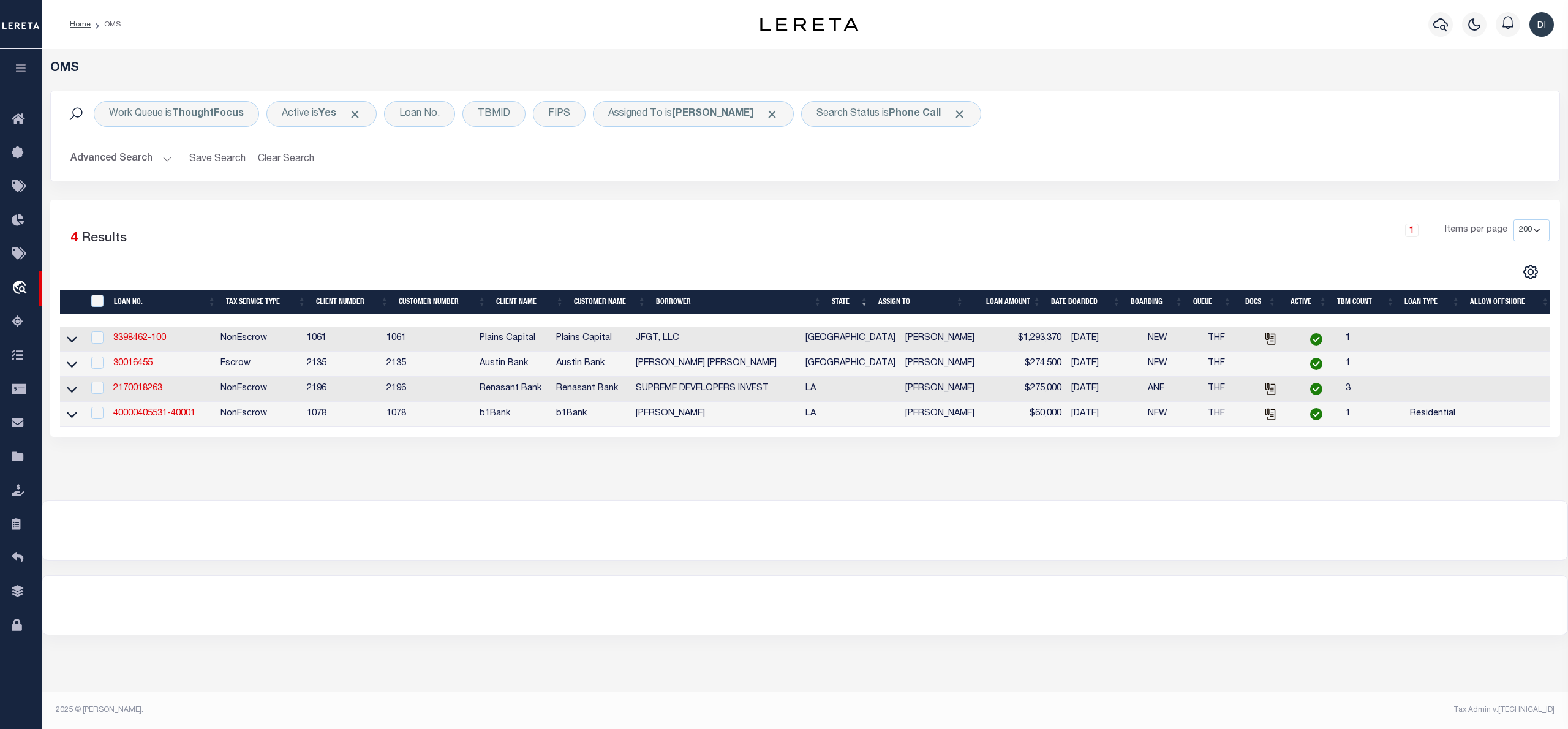
click at [870, 295] on th "State" at bounding box center [850, 302] width 47 height 25
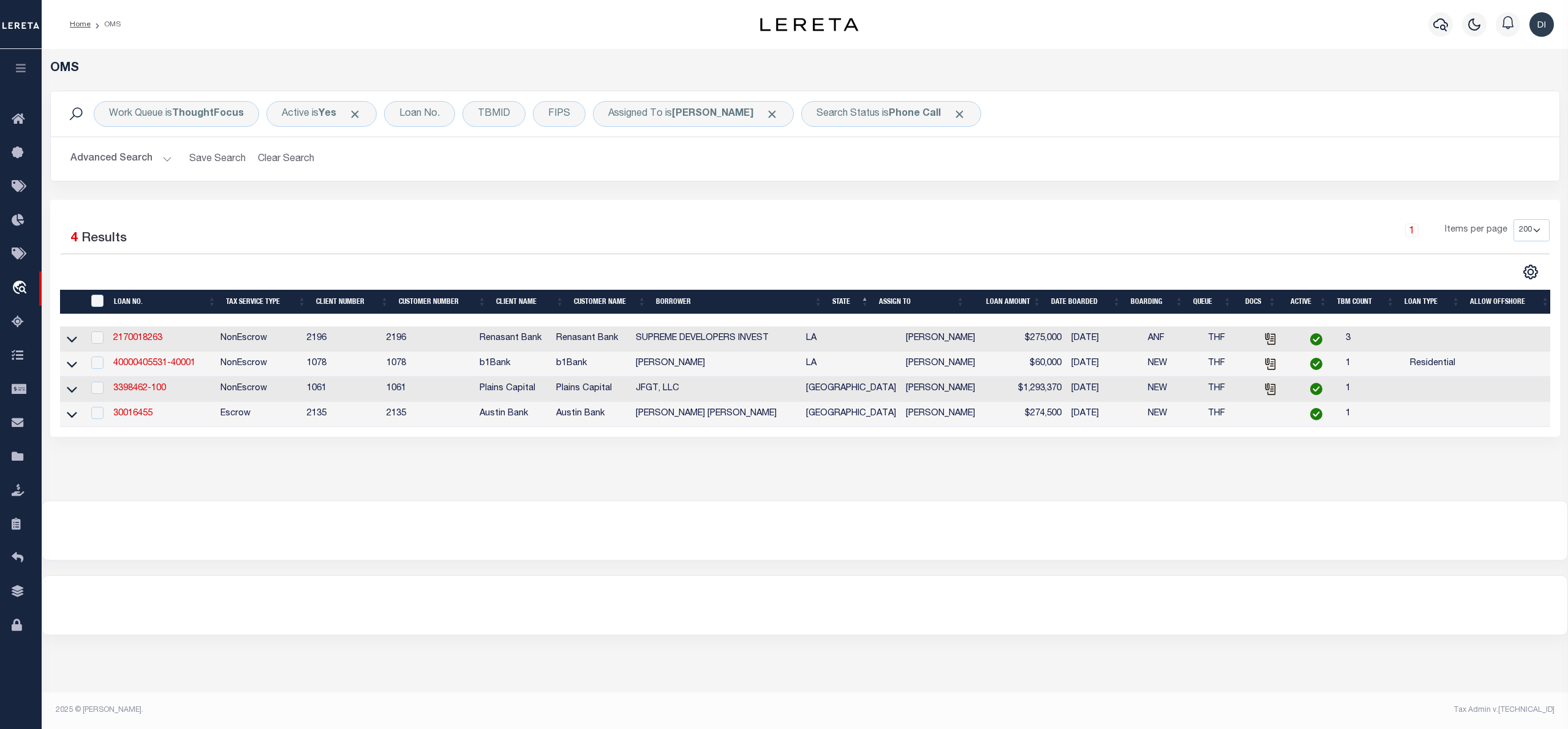
click at [871, 297] on th "State" at bounding box center [850, 302] width 47 height 25
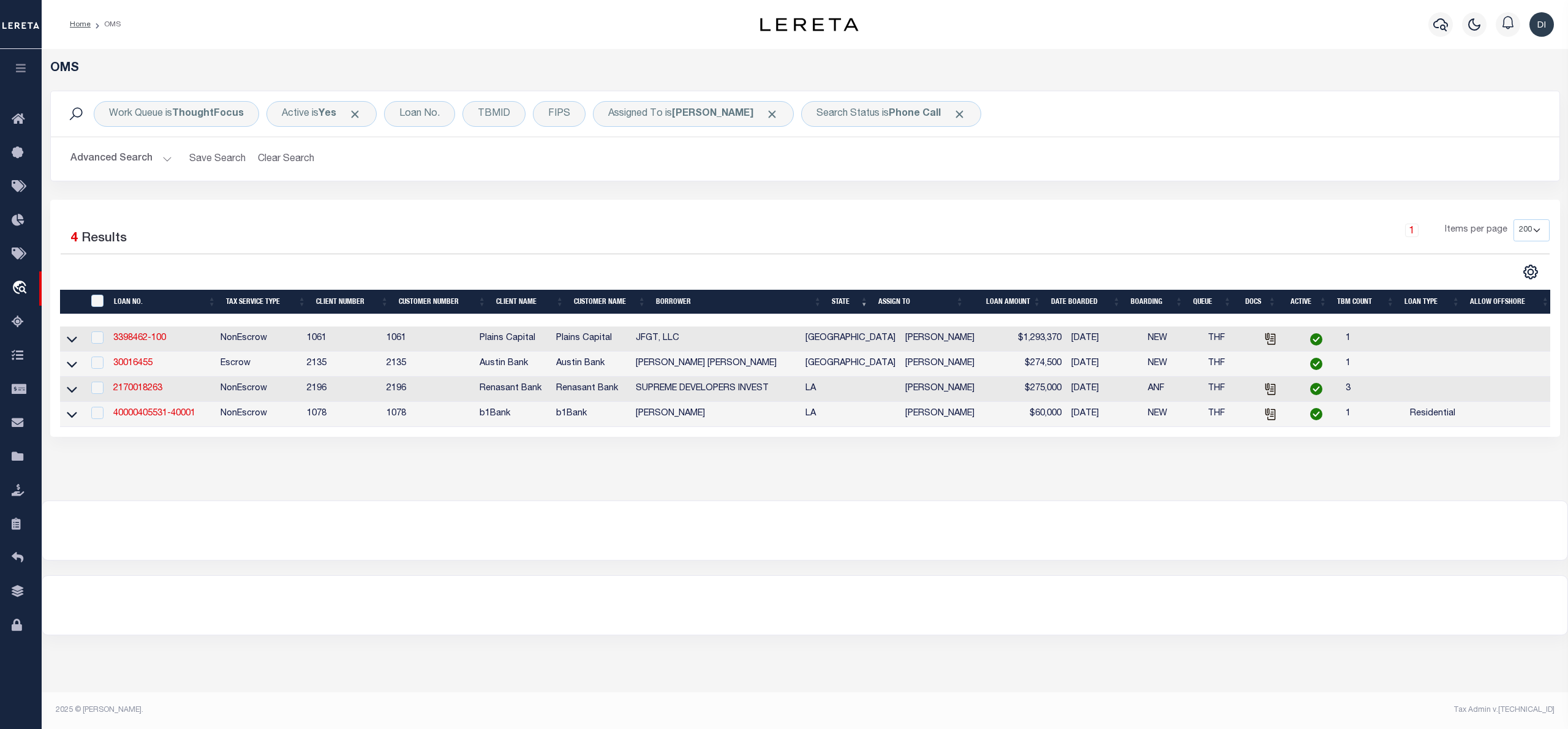
click at [982, 202] on div "1 Selected 4 Results 1 Items per page 10 25 50 100 200" at bounding box center [805, 318] width 1510 height 237
click at [895, 119] on b "Phone Call" at bounding box center [915, 114] width 52 height 10
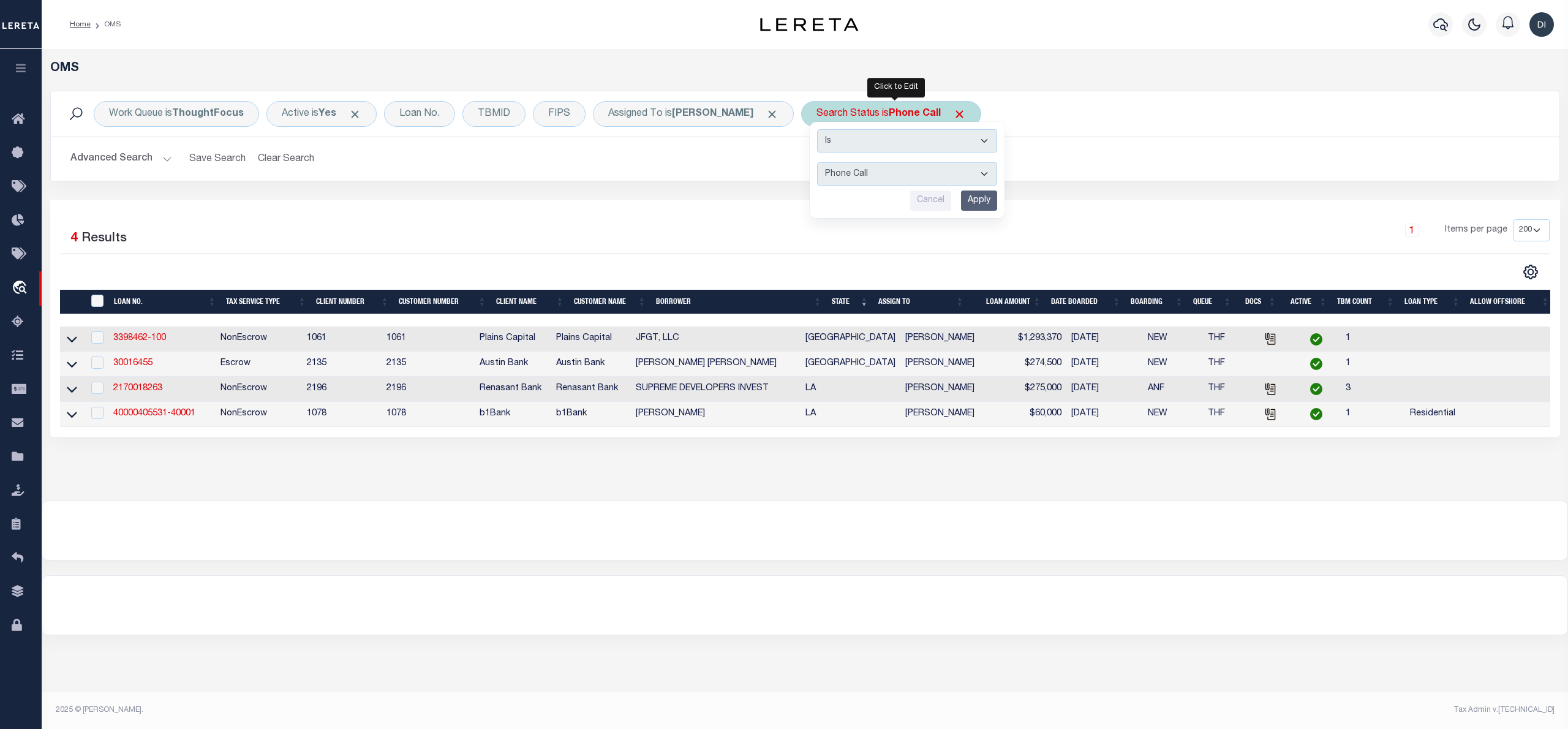
click at [870, 169] on select "Automated Search Bad Parcel Complete Duplicate Parcel High Dollar Reporting In …" at bounding box center [907, 174] width 180 height 24
click at [821, 163] on select "Automated Search Bad Parcel Complete Duplicate Parcel High Dollar Reporting In …" at bounding box center [907, 174] width 180 height 24
click at [873, 176] on select "Automated Search Bad Parcel Complete Duplicate Parcel High Dollar Reporting In …" at bounding box center [907, 174] width 180 height 24
select select "IP"
click at [821, 163] on select "Automated Search Bad Parcel Complete Duplicate Parcel High Dollar Reporting In …" at bounding box center [907, 174] width 180 height 24
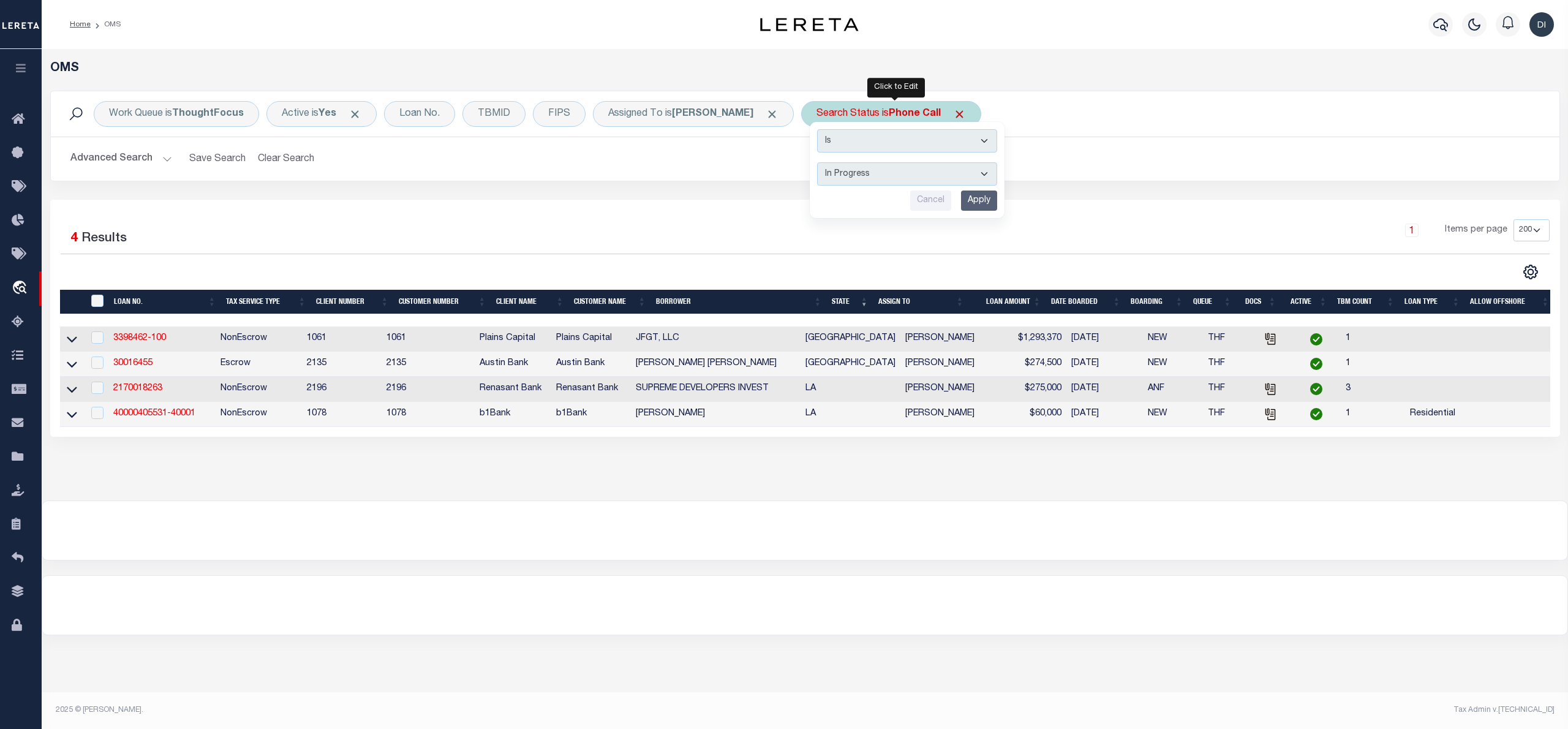
click at [971, 202] on input "Apply" at bounding box center [979, 200] width 36 height 20
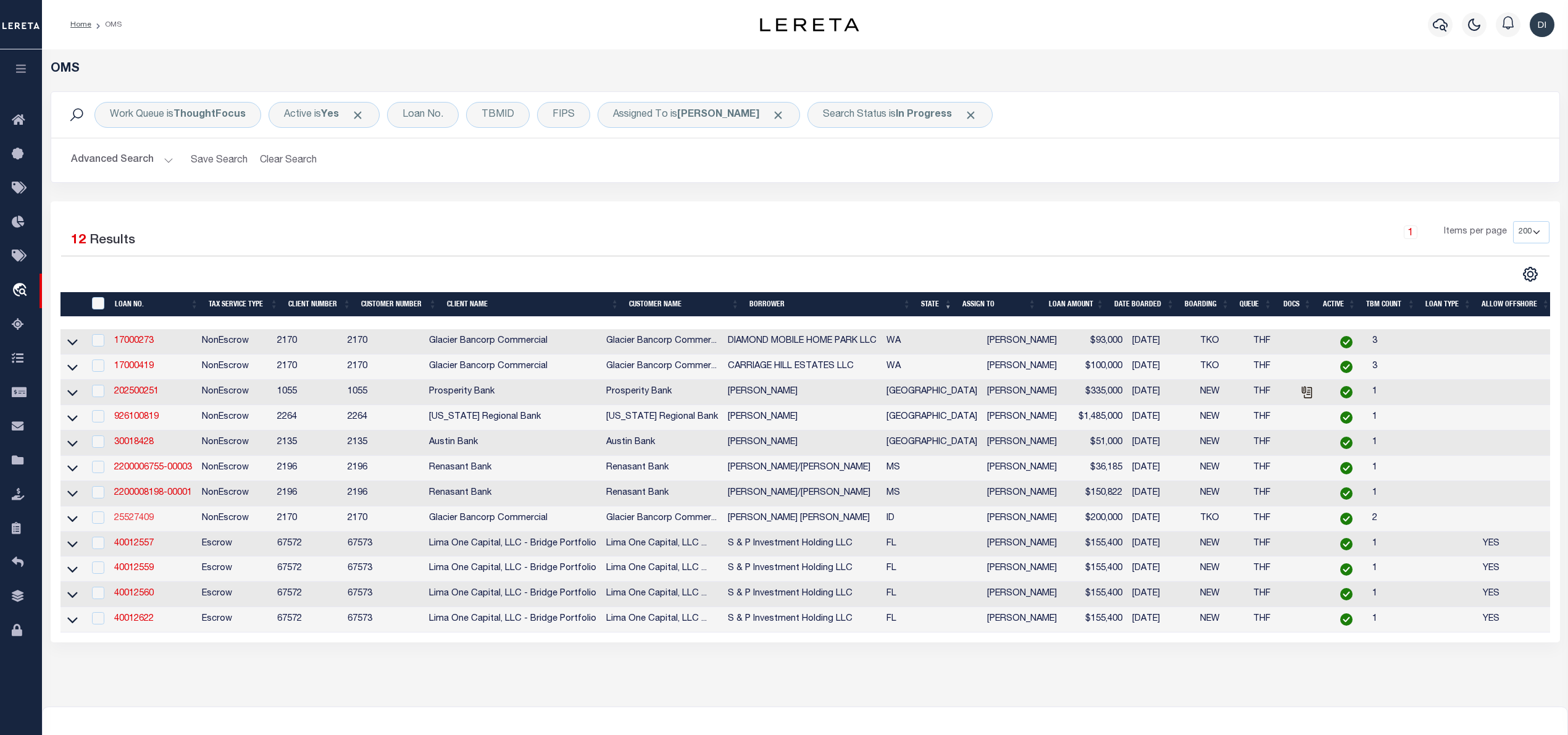
click at [142, 522] on link "25527409" at bounding box center [134, 519] width 39 height 9
type input "25527409"
type input "[PERSON_NAME] [PERSON_NAME]"
select select
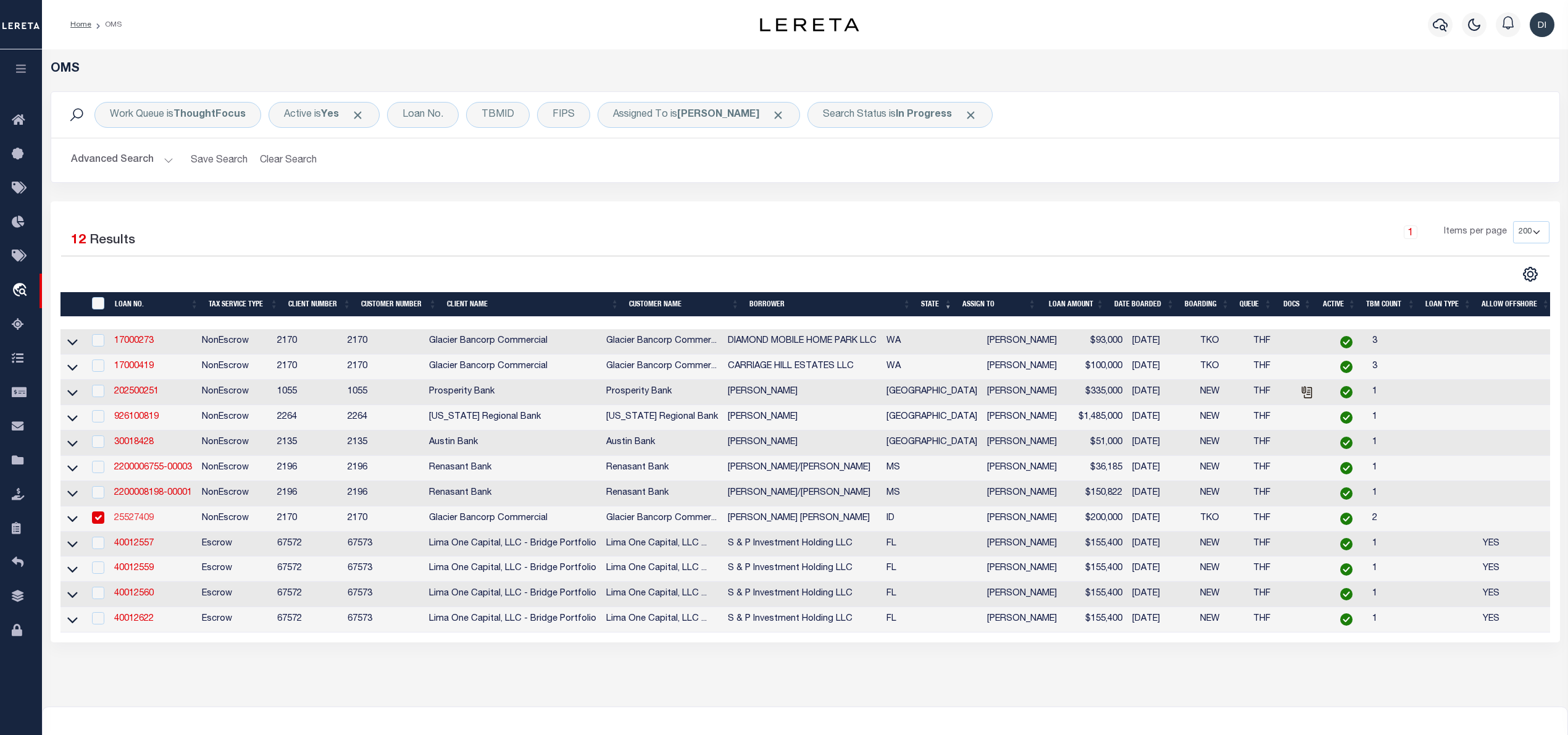
select select "400"
select select "NonEscrow"
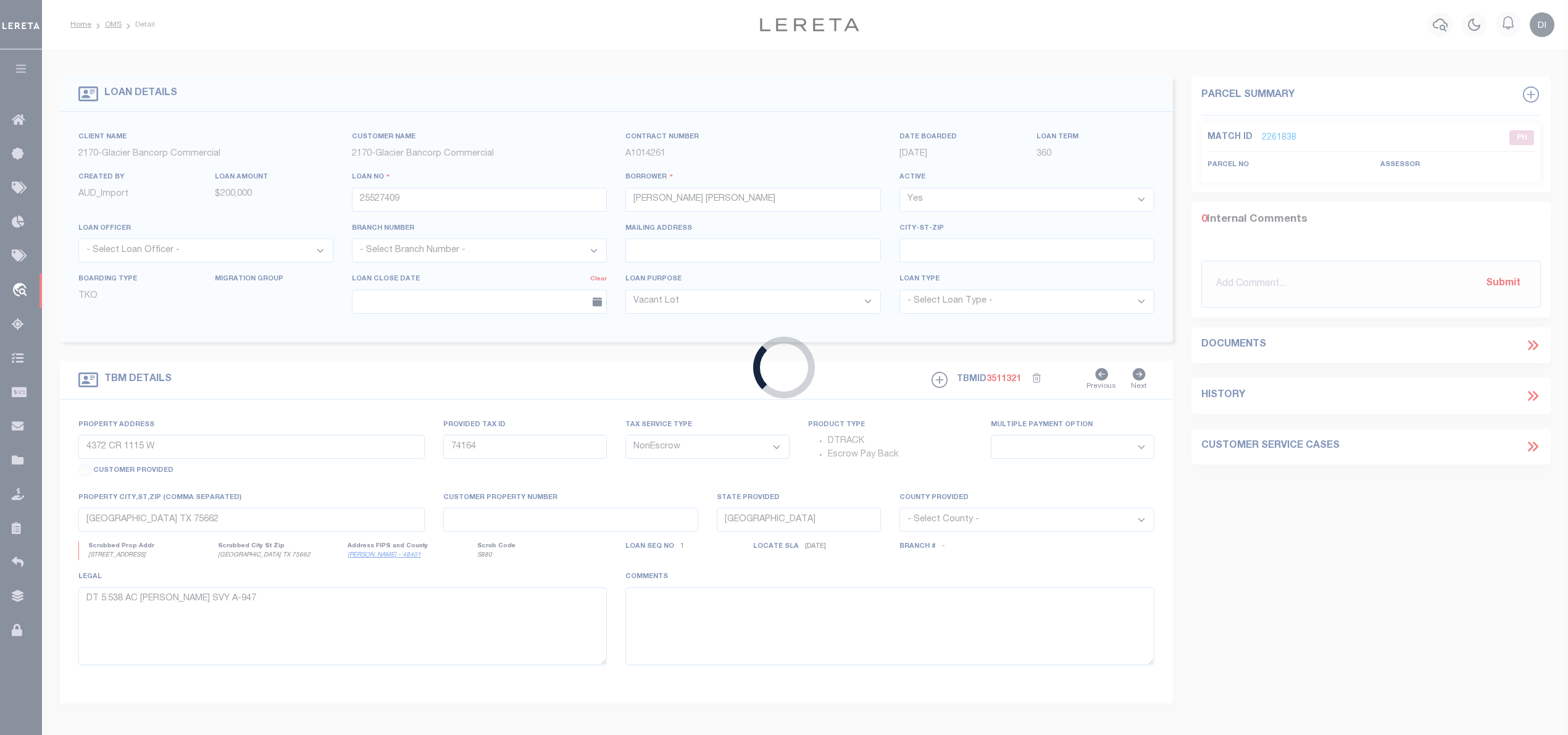
select select "167850"
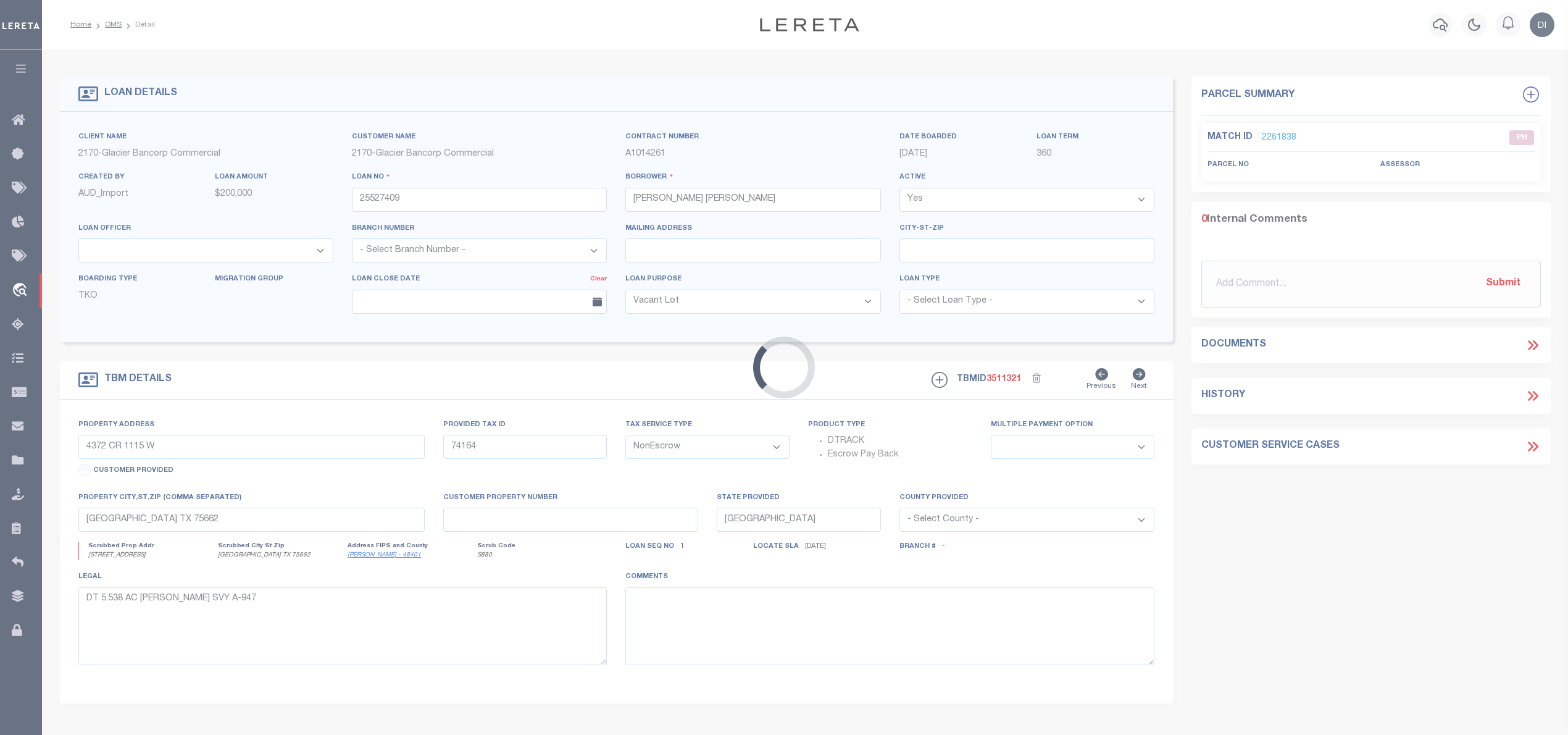
select select "27203"
type input "[STREET_ADDRESS][PERSON_NAME]"
type input "RPA00410010100"
select select
type input "SALMON ID 83467"
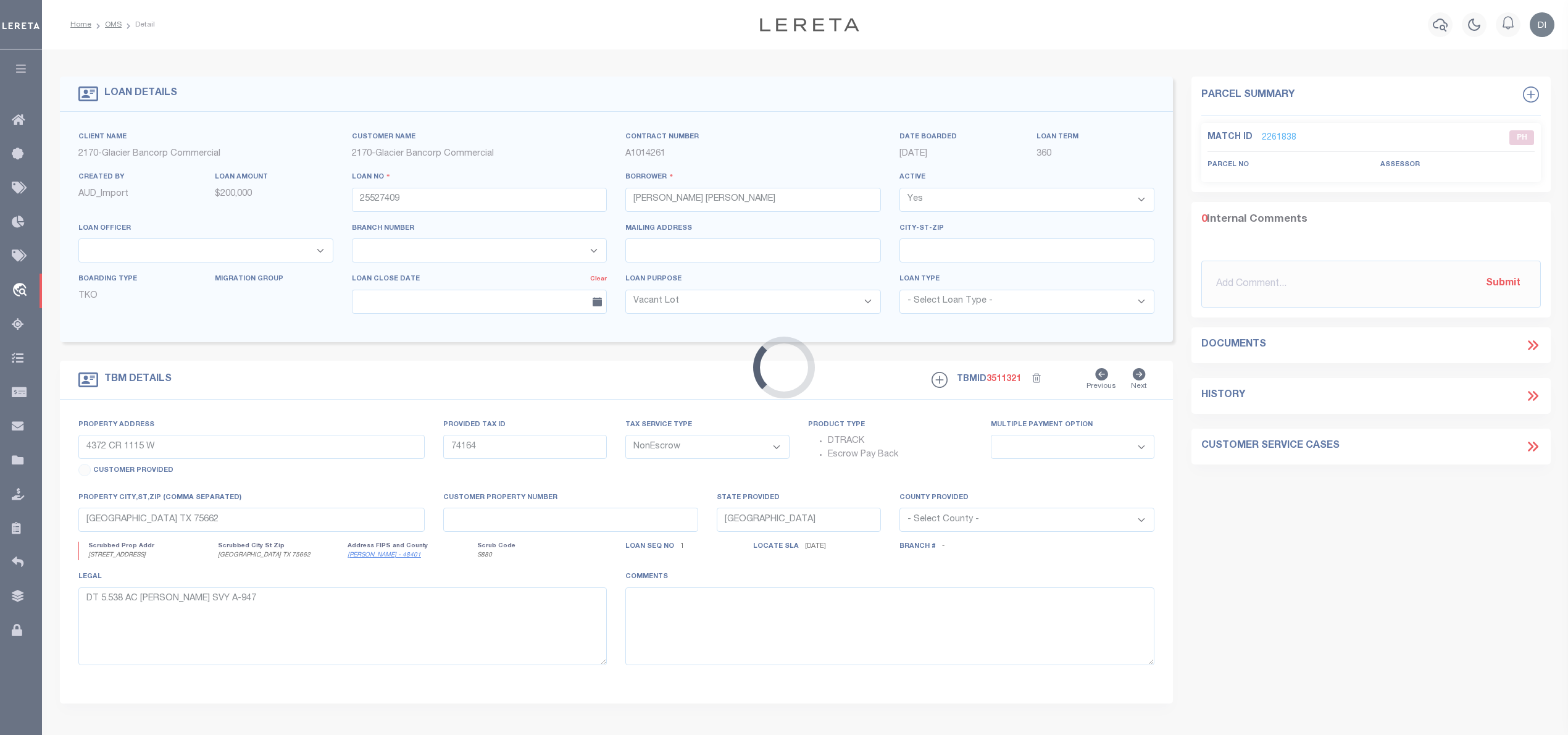
type input "97663915"
type input "ID"
select select
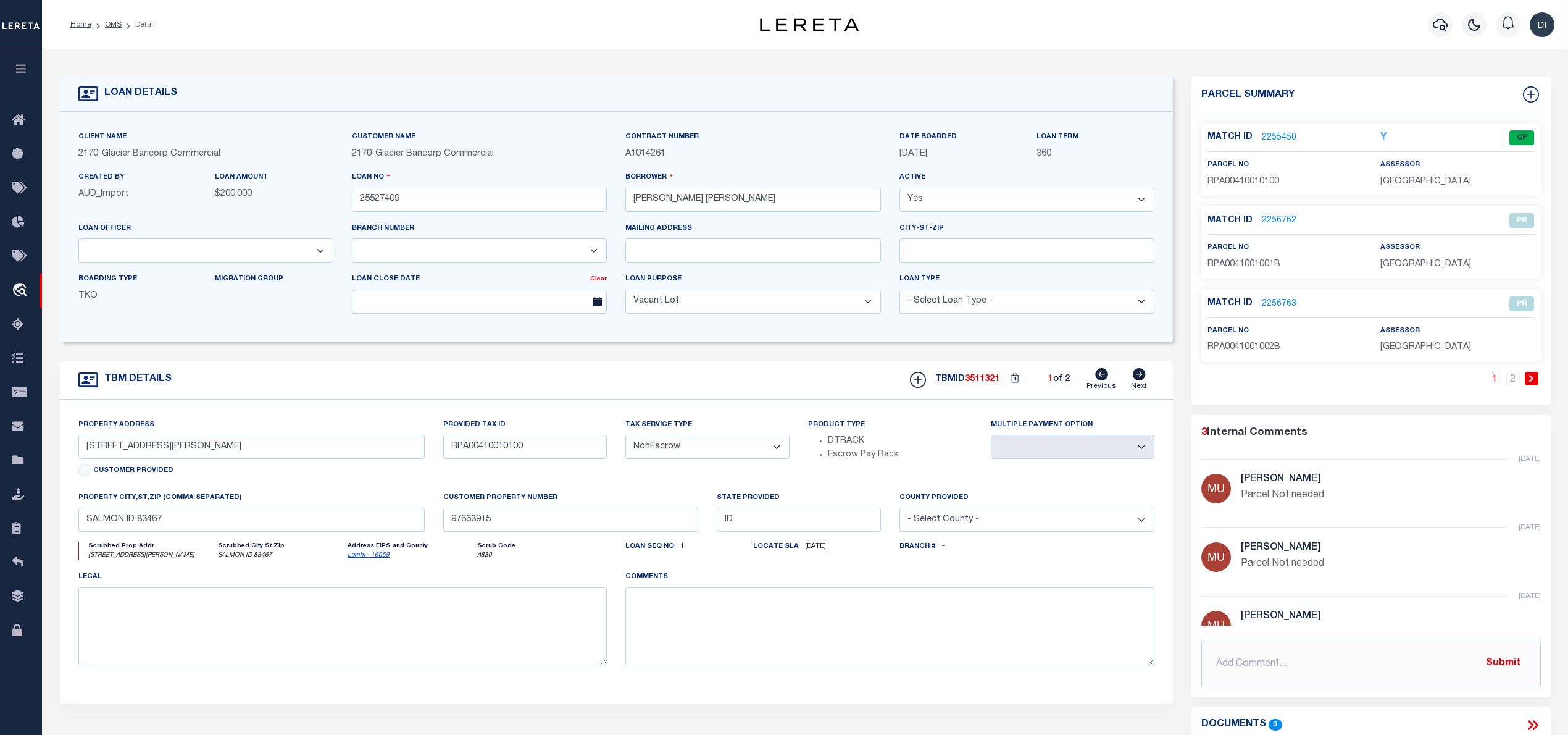
click at [1274, 124] on div "Match ID 2255450 Y CP parcel no assessor" at bounding box center [1371, 160] width 339 height 73
click at [1277, 136] on link "2255450" at bounding box center [1279, 138] width 34 height 13
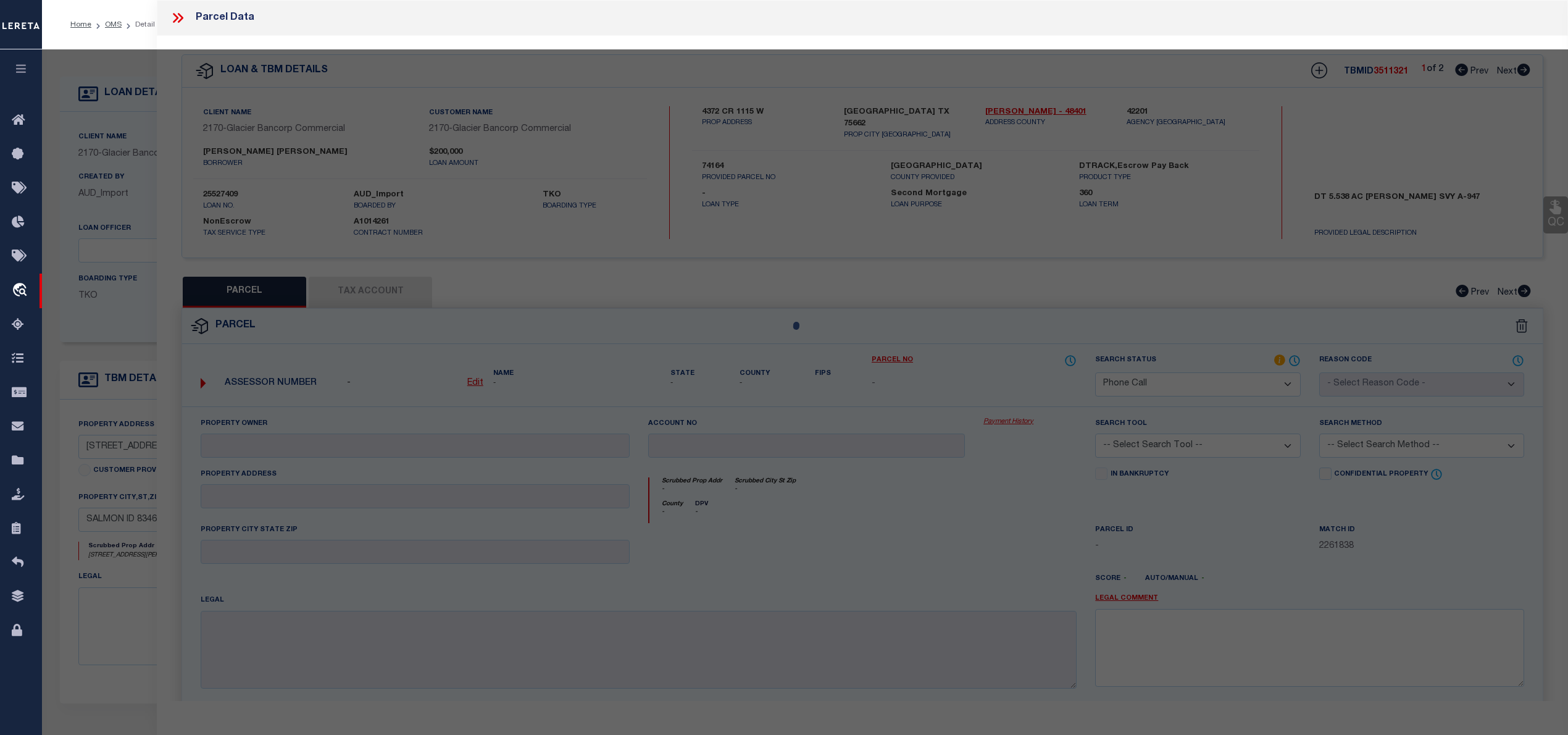
select select "AS"
checkbox input "false"
select select "CP"
type input "[PERSON_NAME]"
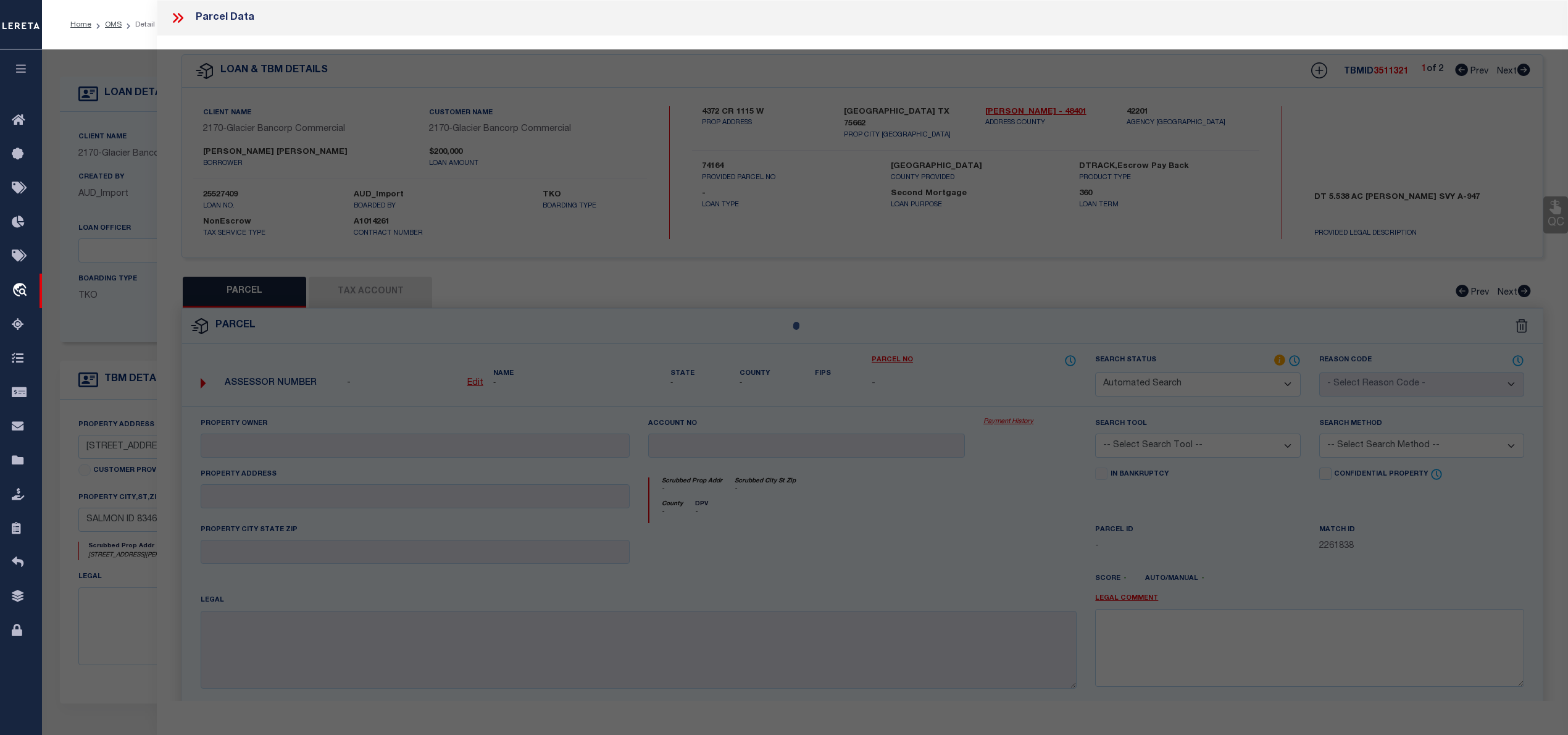
select select "PHN"
select select "ADD"
type input "[STREET_ADDRESS][PERSON_NAME]"
type input "SALMON, ID 83467"
type textarea "[PERSON_NAME] & [PERSON_NAME] ADD. LOT 10 BLOCK 1"
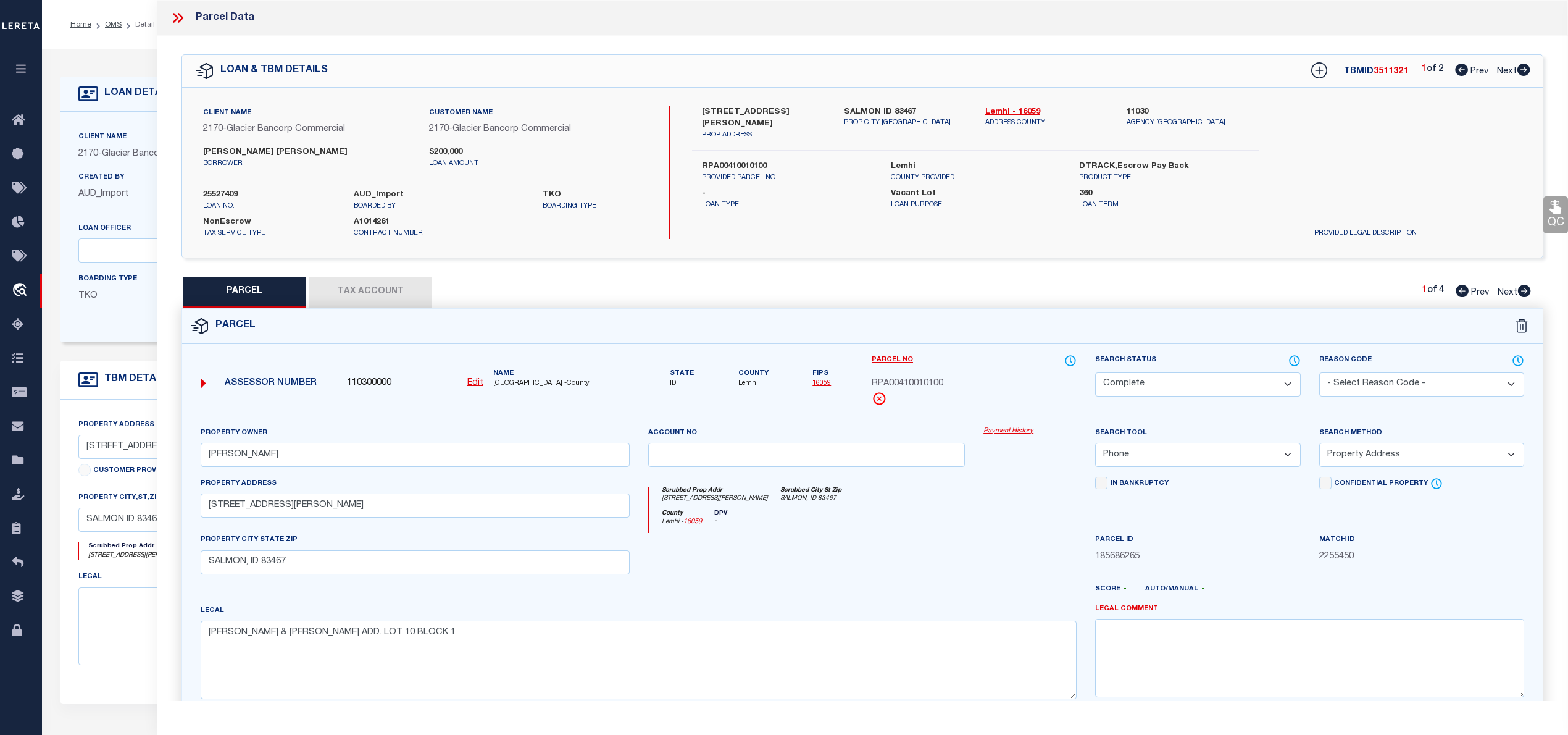
click at [1522, 69] on icon at bounding box center [1524, 70] width 13 height 13
select select "AS"
select select
checkbox input "false"
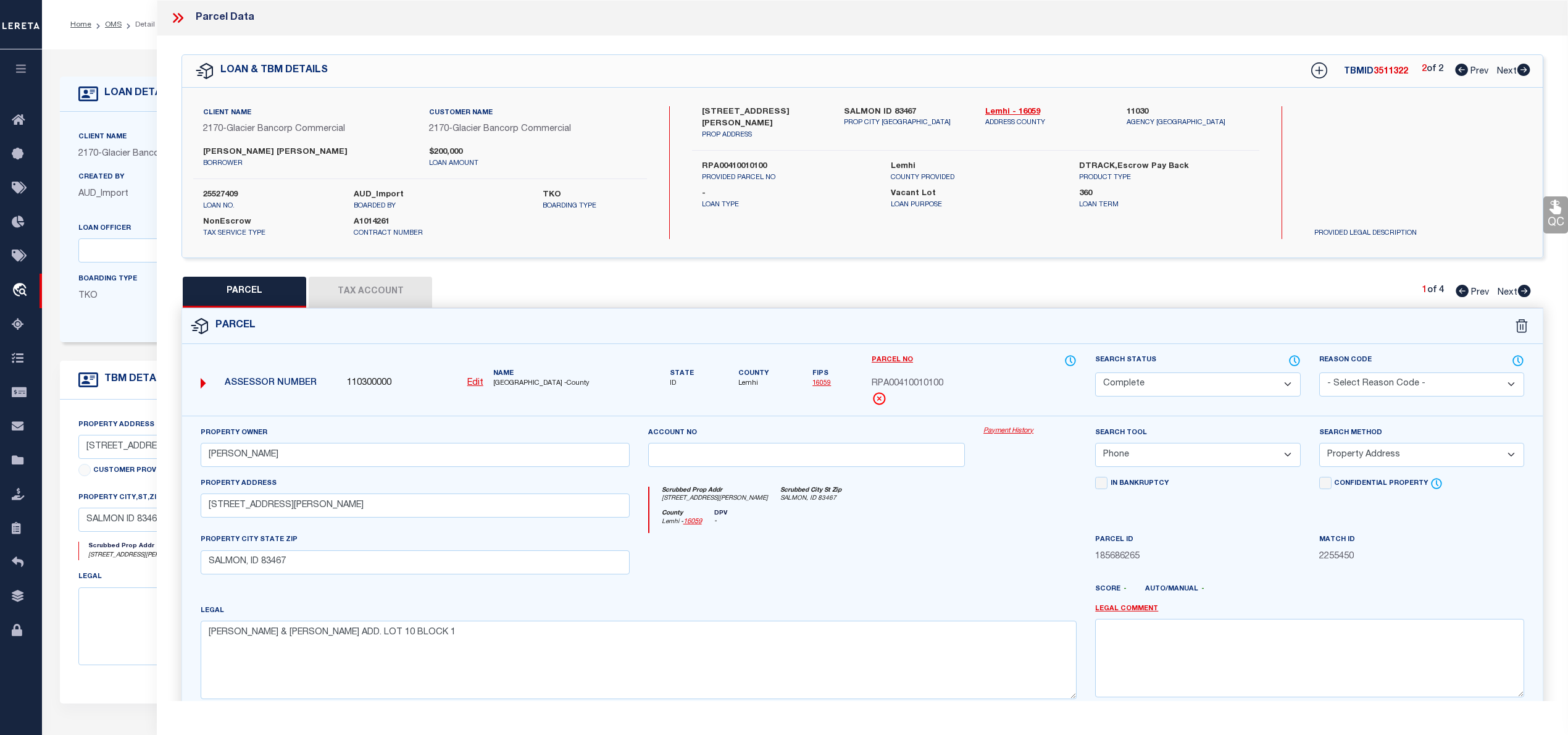
checkbox input "false"
select select "IP"
checkbox input "false"
type textarea "Not a JR issue - may need to remove parcel from other TBMID to add it to this o…"
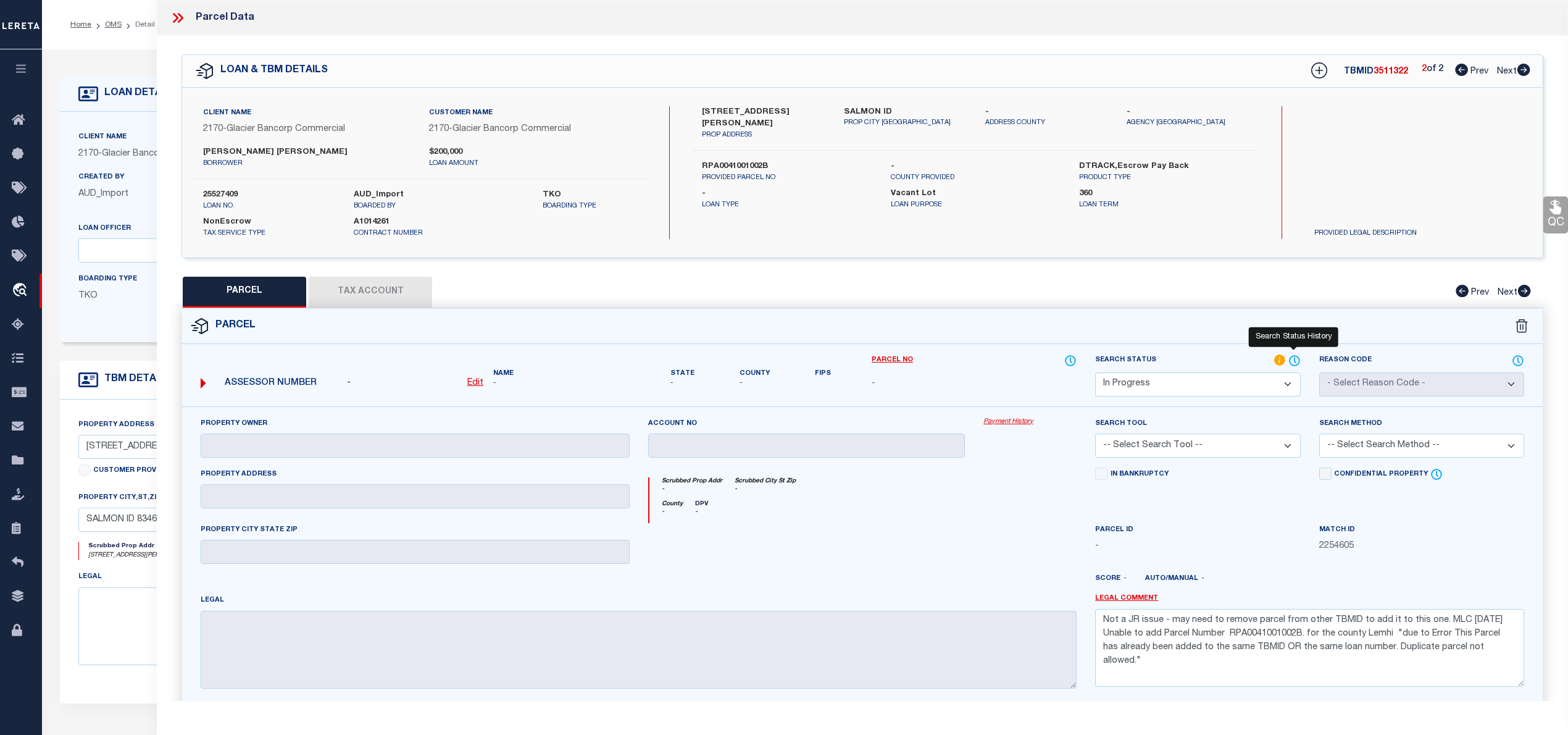
click at [1292, 362] on icon at bounding box center [1295, 361] width 13 height 14
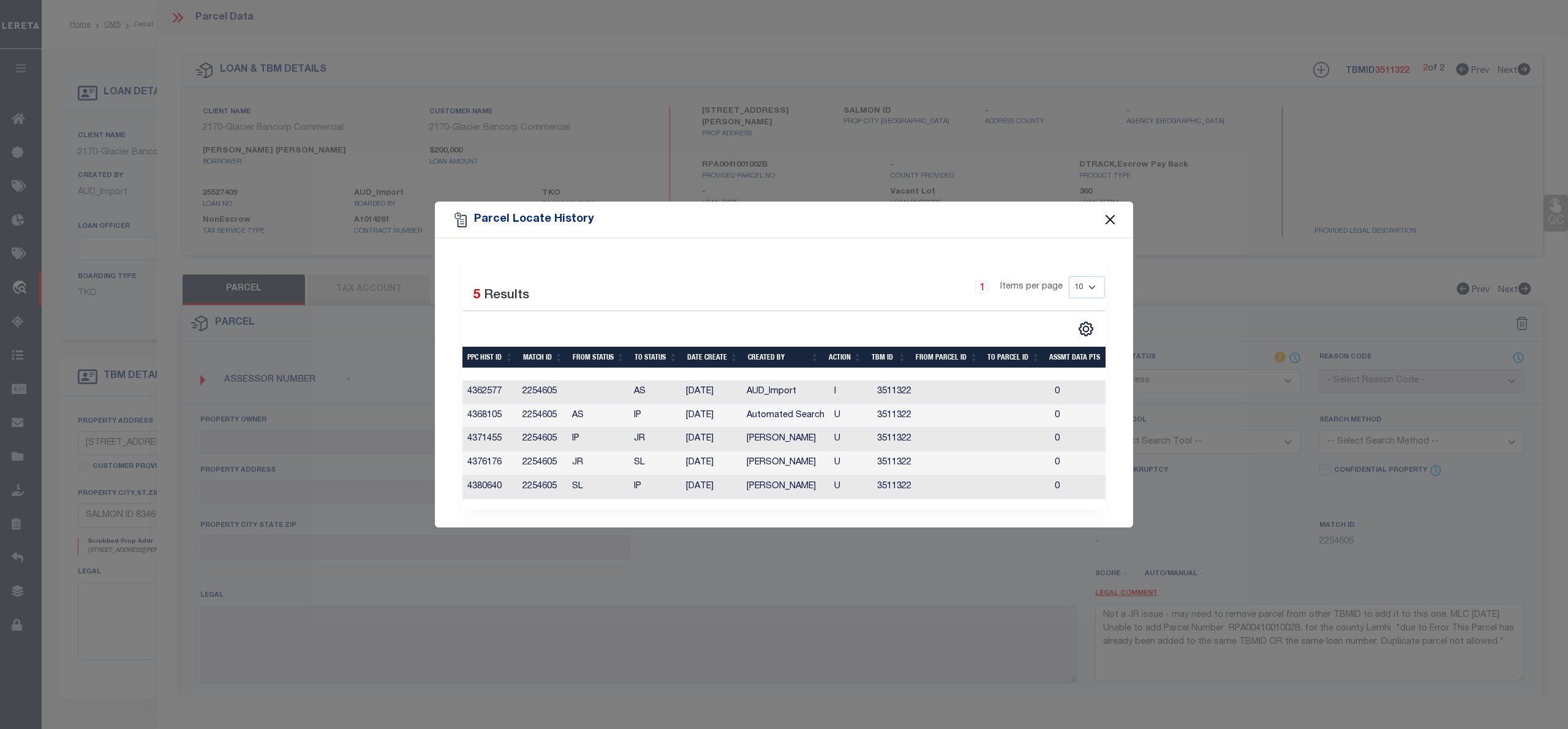
click at [1108, 216] on button "Close" at bounding box center [1110, 220] width 16 height 16
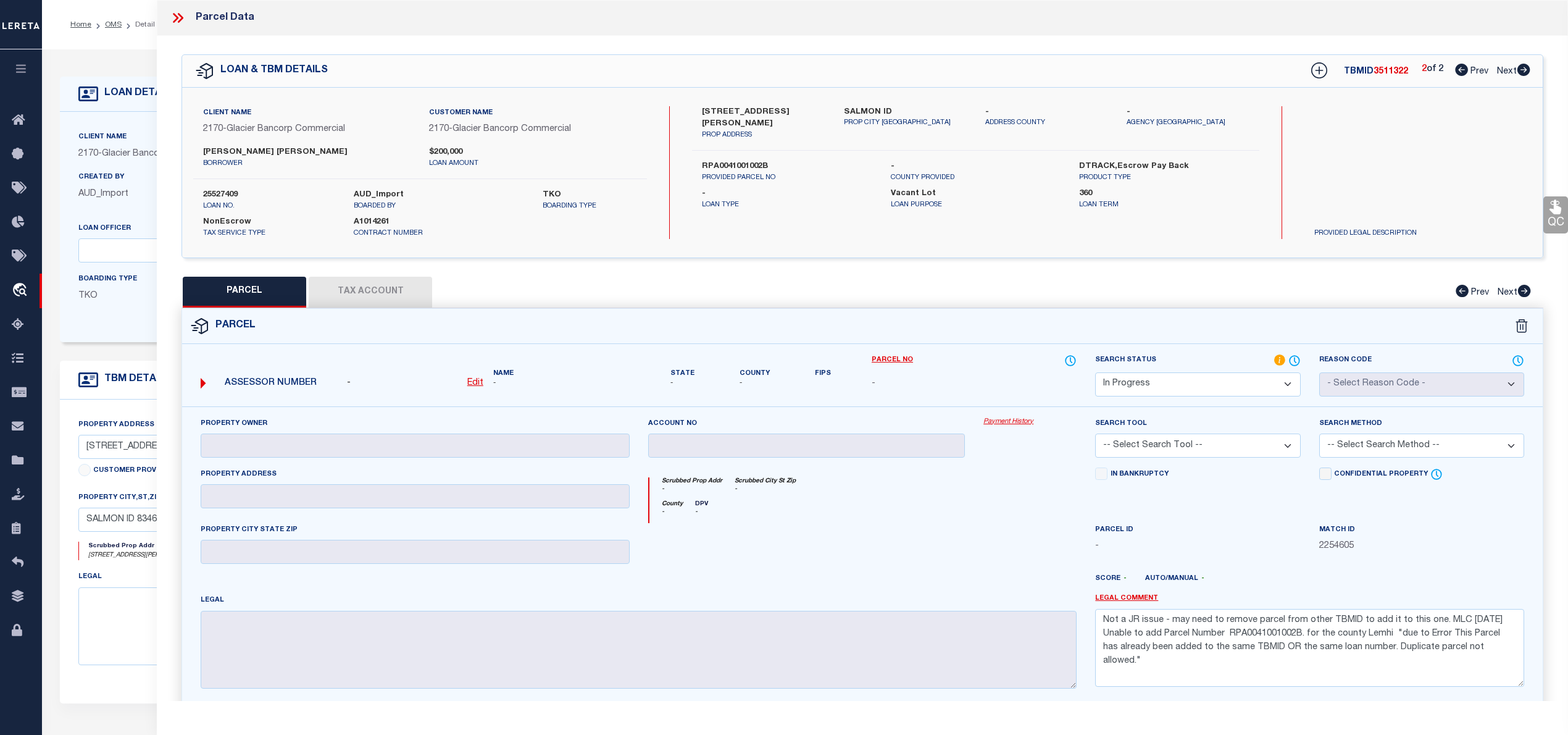
click at [1117, 218] on div "[STREET_ADDRESS][PERSON_NAME] PROP ADDRESS SALMON ID PROP CITY [GEOGRAPHIC_DATA…" at bounding box center [975, 173] width 566 height 133
click at [1459, 69] on icon at bounding box center [1461, 70] width 13 height 13
select select "AS"
checkbox input "false"
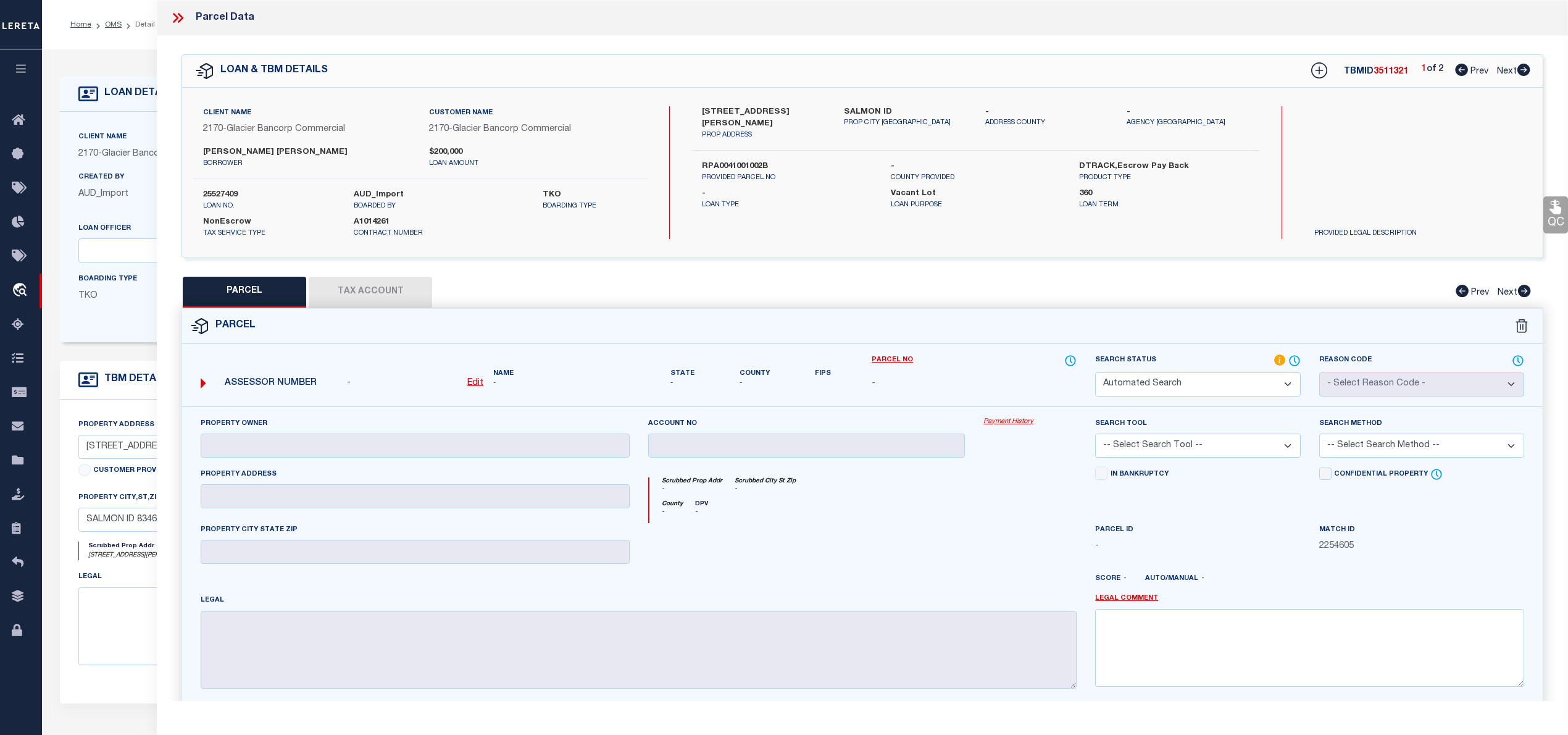
select select "CP"
type input "[PERSON_NAME]"
select select "PHN"
select select "ADD"
type input "[STREET_ADDRESS][PERSON_NAME]"
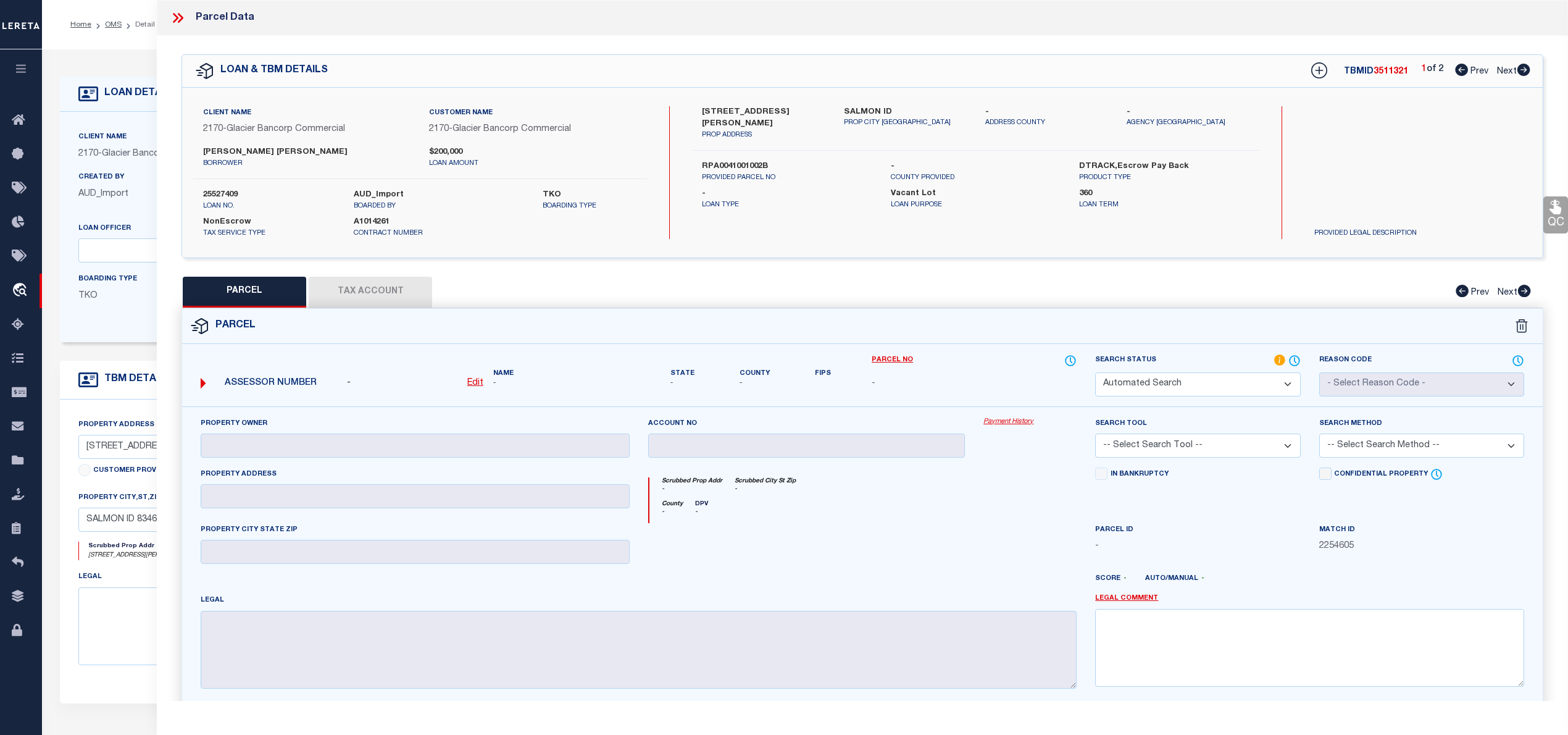
type input "SALMON, ID 83467"
type textarea "[PERSON_NAME] & [PERSON_NAME] ADD. LOT 10 BLOCK 1"
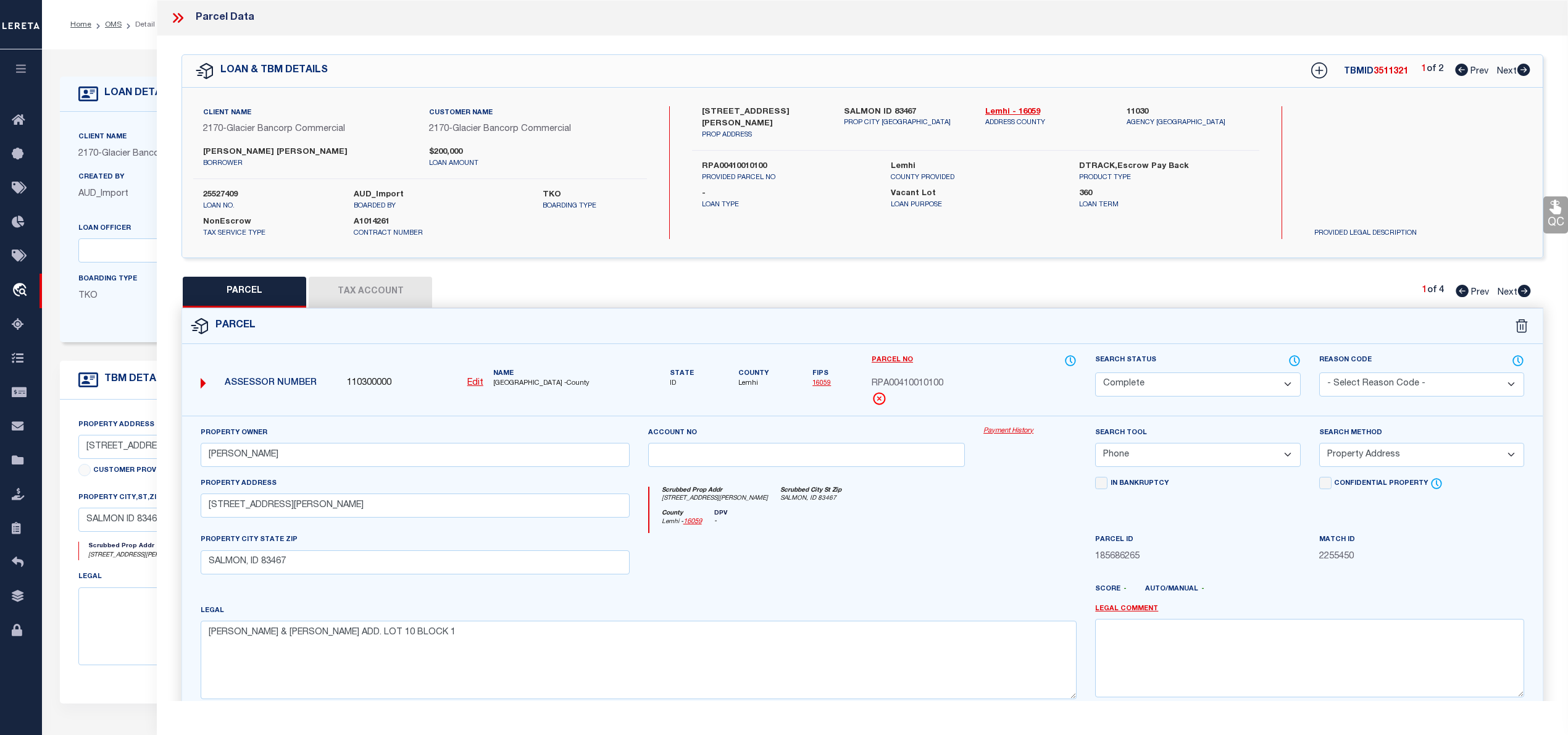
click at [1293, 369] on div "Search Status Automated Search Bad Parcel Complete Duplicate Parcel High Dollar…" at bounding box center [1198, 375] width 205 height 43
click at [1292, 359] on icon at bounding box center [1295, 361] width 13 height 14
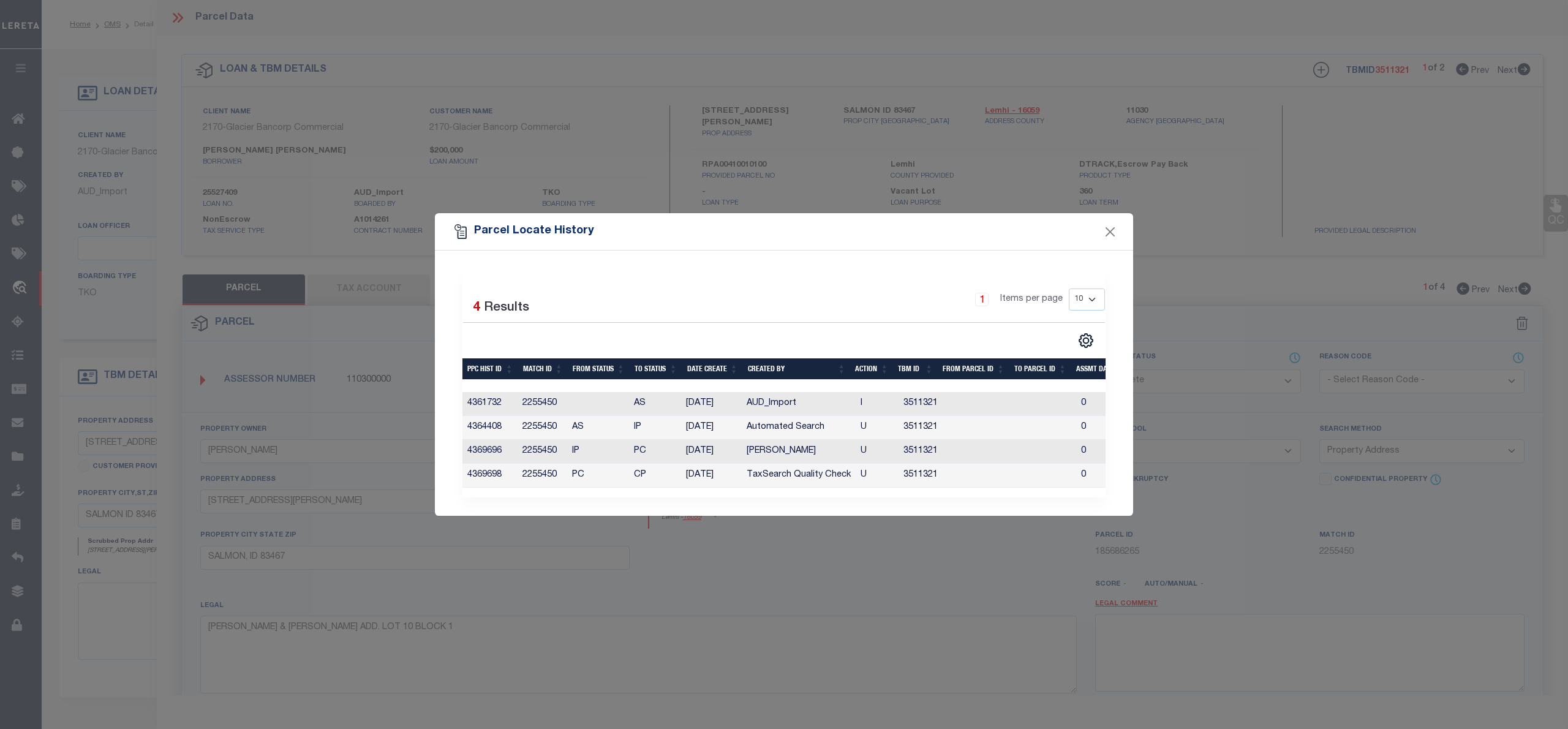
click at [1281, 356] on div "Parcel Locate History Selected 4 Results 1 Items per page 10 25 50 100" at bounding box center [784, 364] width 1568 height 729
click at [1123, 221] on div "Parcel Locate History" at bounding box center [784, 231] width 698 height 37
click at [1098, 221] on div "Parcel Locate History" at bounding box center [784, 231] width 698 height 37
click at [1103, 225] on button "Close" at bounding box center [1110, 231] width 16 height 16
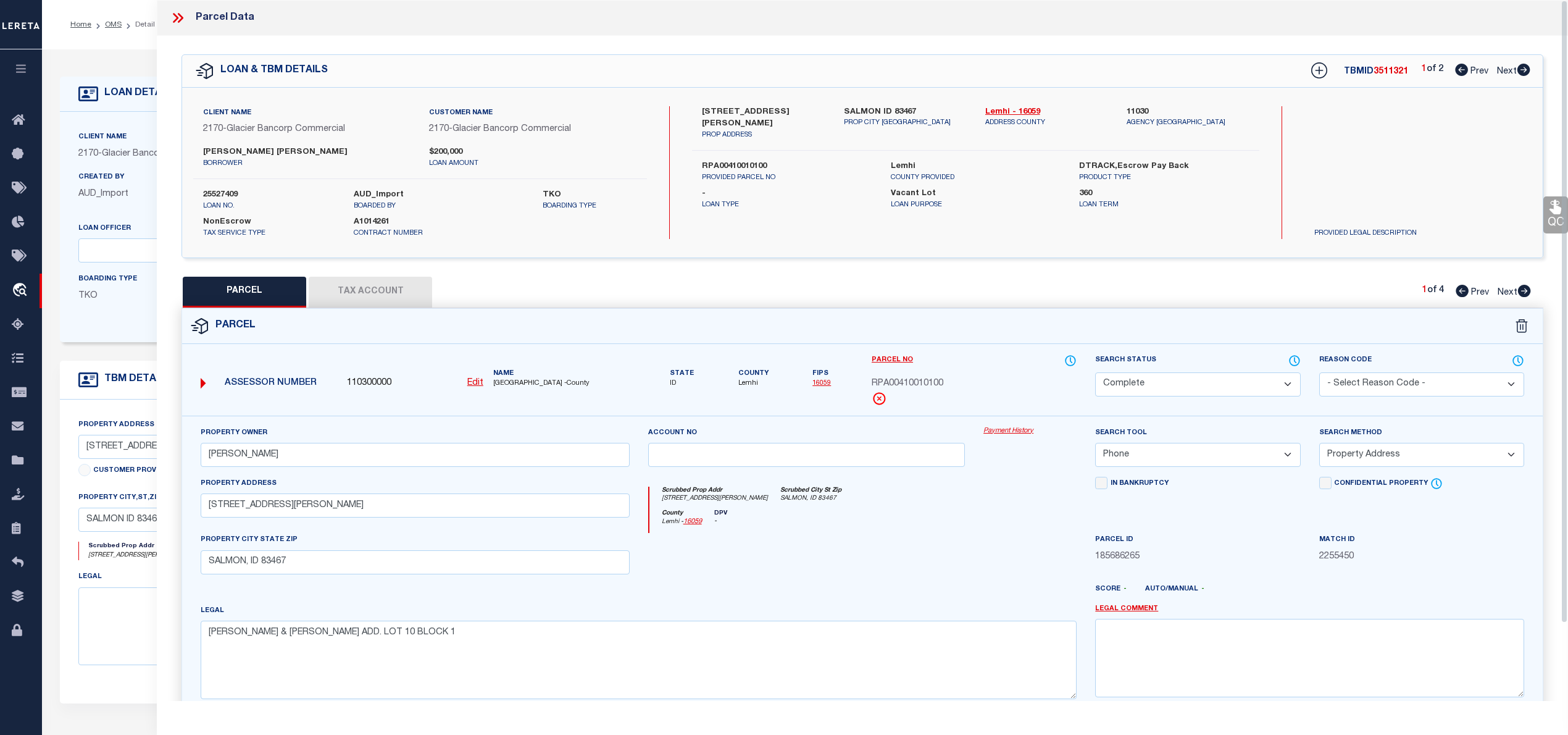
click at [1112, 227] on div "[STREET_ADDRESS][PERSON_NAME] PROP ADDRESS SALMON ID 83467 PROP CITY [GEOGRAPHI…" at bounding box center [975, 173] width 566 height 133
click at [1117, 225] on div "[STREET_ADDRESS][PERSON_NAME] PROP ADDRESS SALMON ID 83467 PROP CITY [GEOGRAPHI…" at bounding box center [975, 173] width 566 height 133
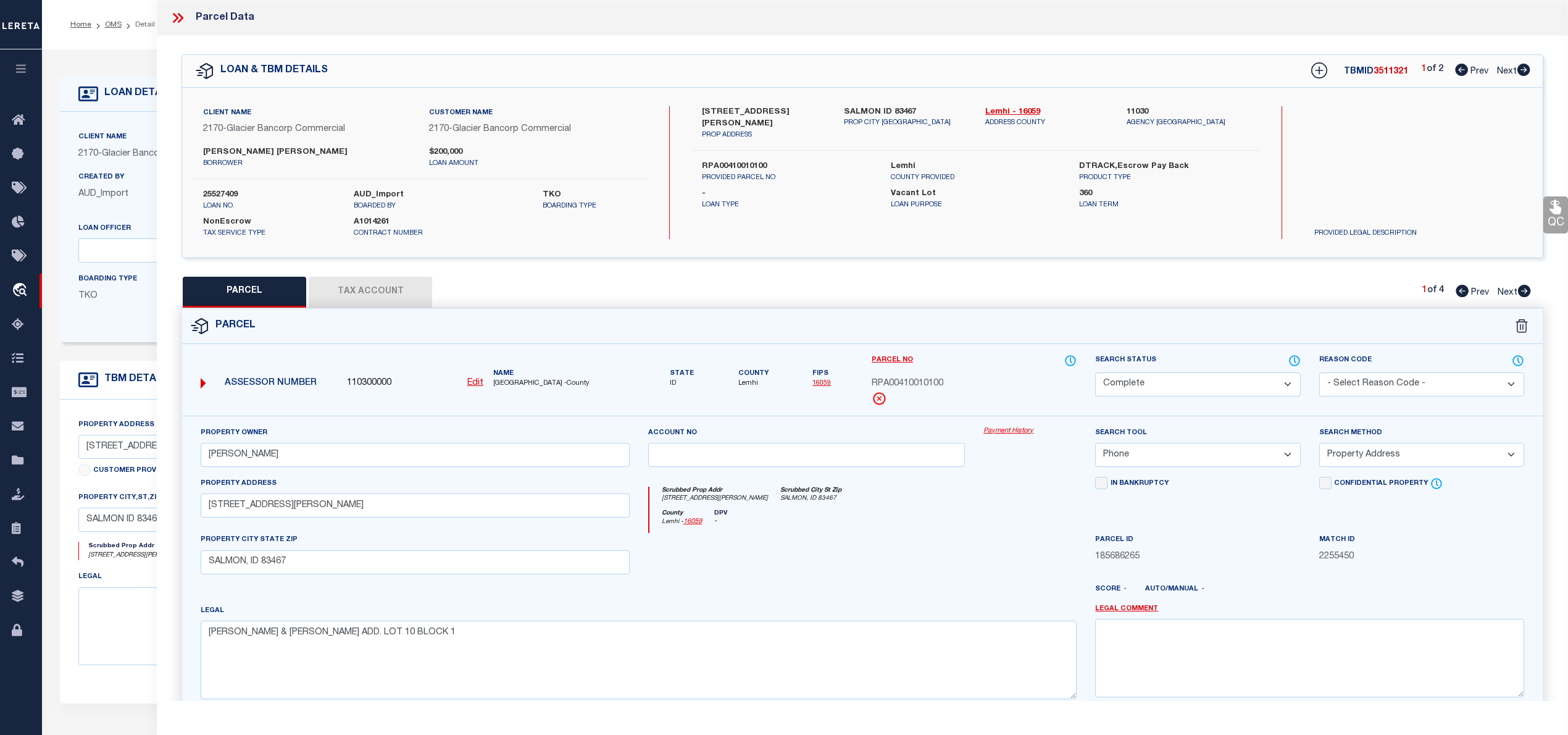
click at [1117, 225] on div "[STREET_ADDRESS][PERSON_NAME] PROP ADDRESS SALMON ID 83467 PROP CITY [GEOGRAPHI…" at bounding box center [975, 173] width 566 height 133
click at [226, 189] on label "25527409" at bounding box center [269, 195] width 132 height 13
click at [229, 193] on label "25527409" at bounding box center [269, 195] width 132 height 13
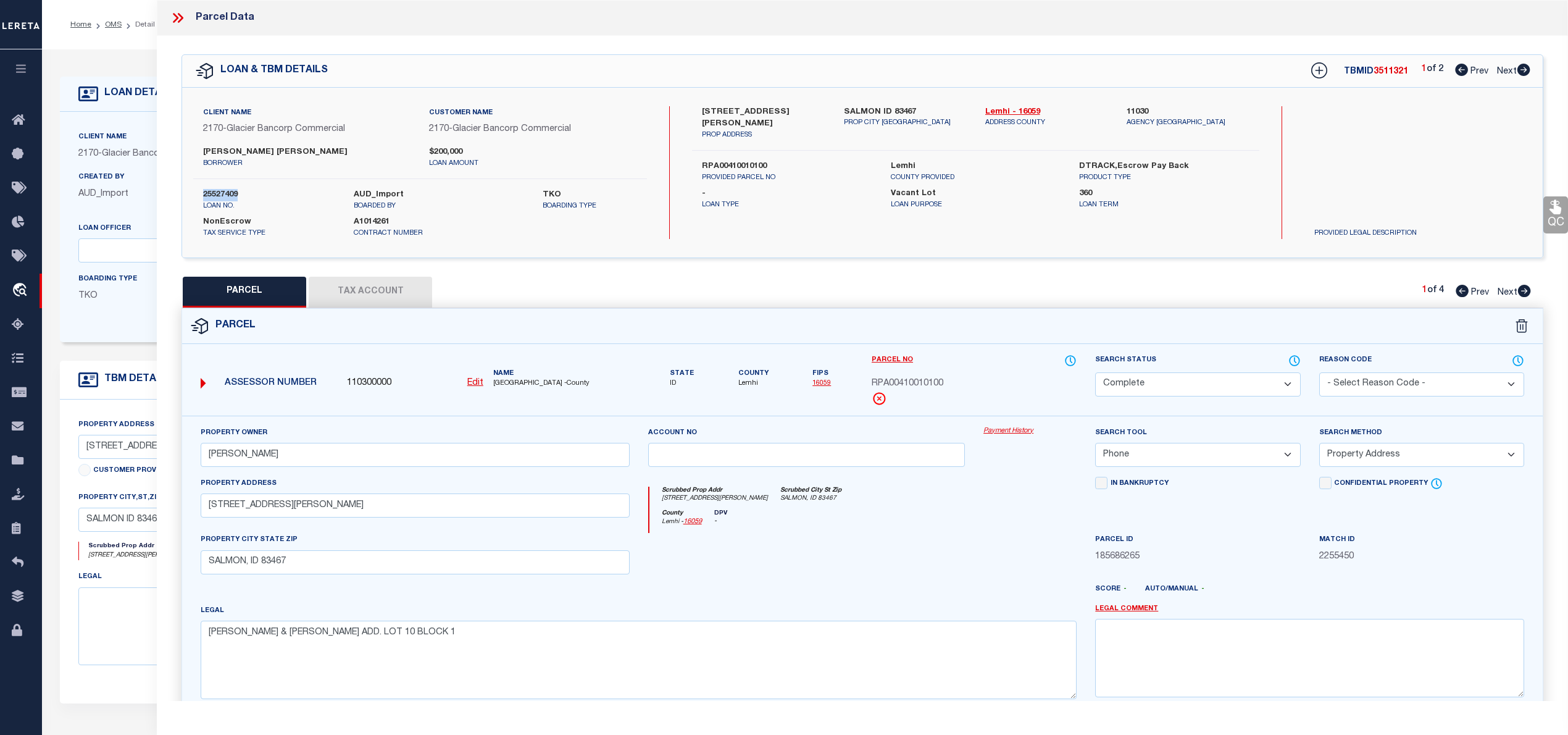
click at [1524, 68] on icon at bounding box center [1524, 70] width 13 height 13
select select "AS"
select select
checkbox input "false"
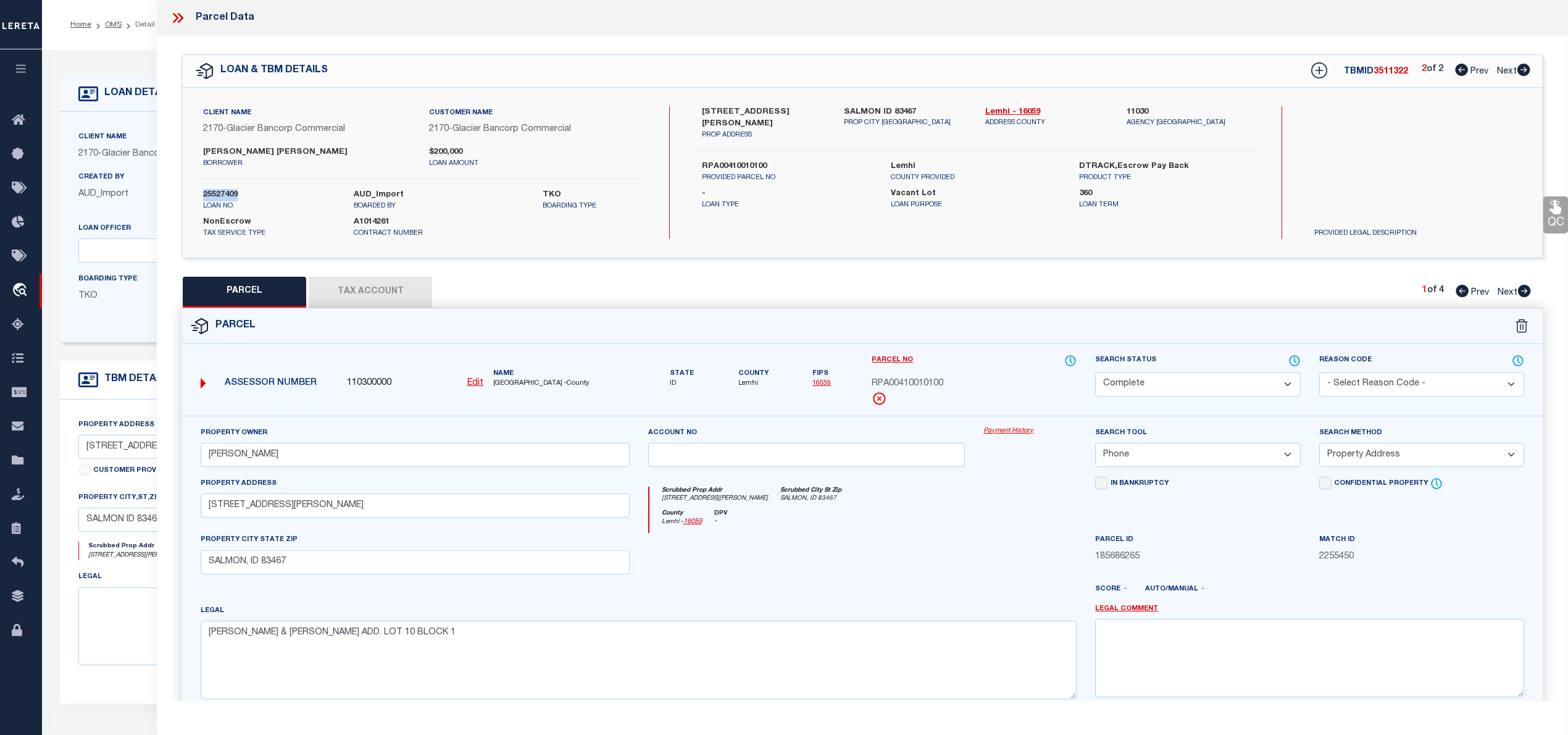
checkbox input "false"
select select "IP"
checkbox input "false"
type textarea "Not a JR issue - may need to remove parcel from other TBMID to add it to this o…"
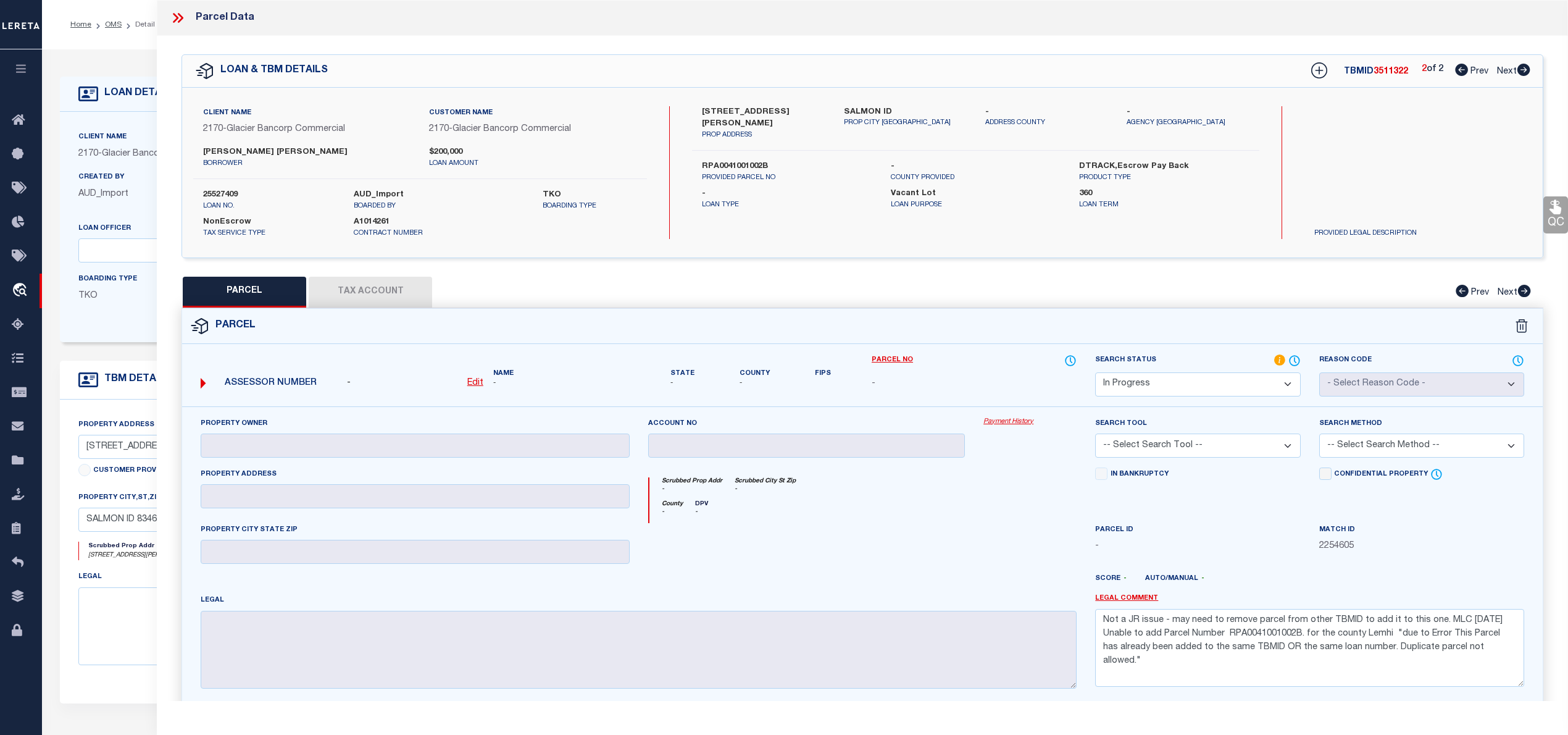
click at [1397, 73] on span "3511322" at bounding box center [1390, 72] width 34 height 9
click at [1389, 69] on span "3511322" at bounding box center [1390, 72] width 34 height 9
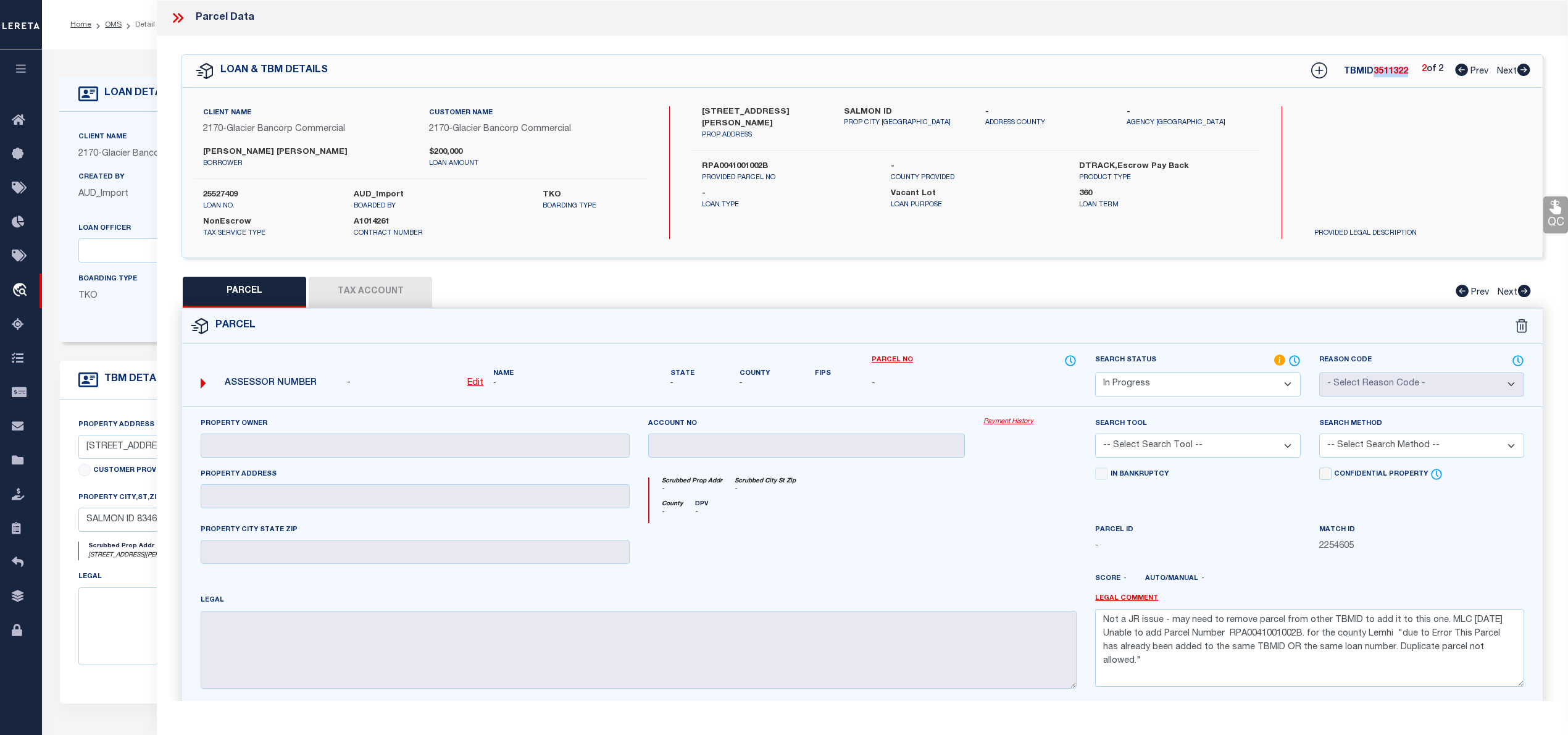
copy span "3511322"
click at [176, 18] on icon at bounding box center [175, 18] width 6 height 10
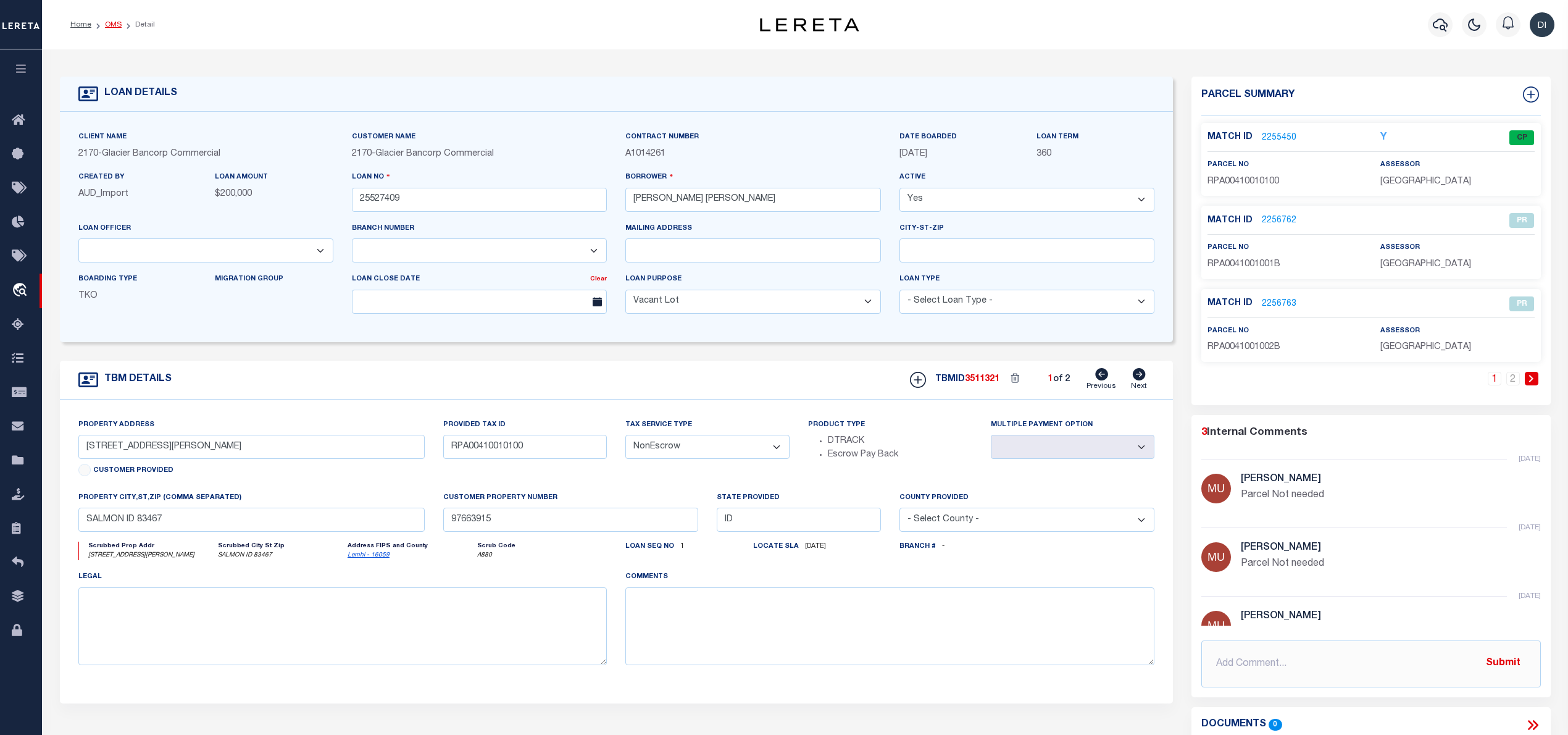
click at [109, 21] on link "OMS" at bounding box center [113, 25] width 17 height 8
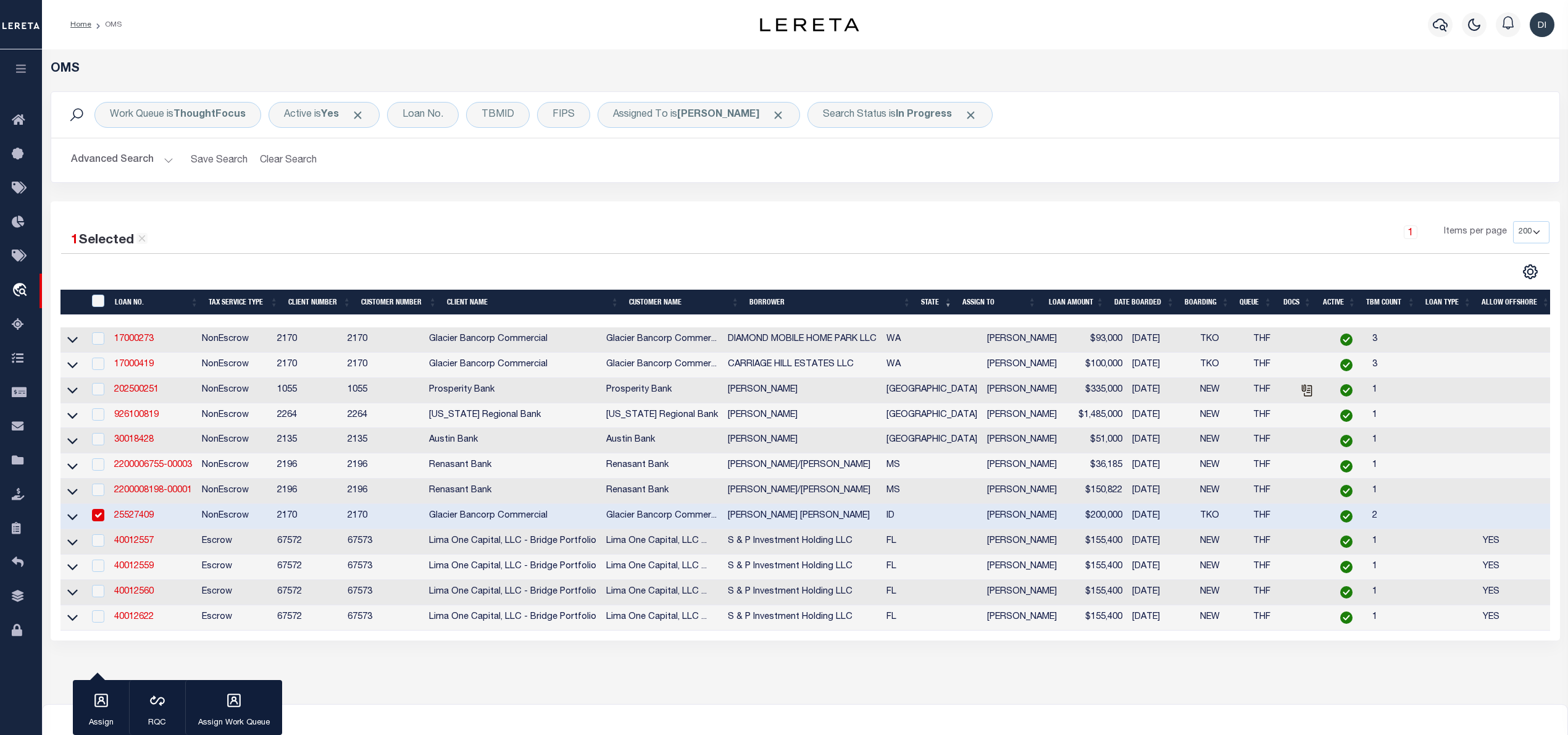
click at [111, 24] on li "OMS" at bounding box center [106, 25] width 30 height 11
click at [98, 519] on input "checkbox" at bounding box center [98, 515] width 13 height 13
checkbox input "false"
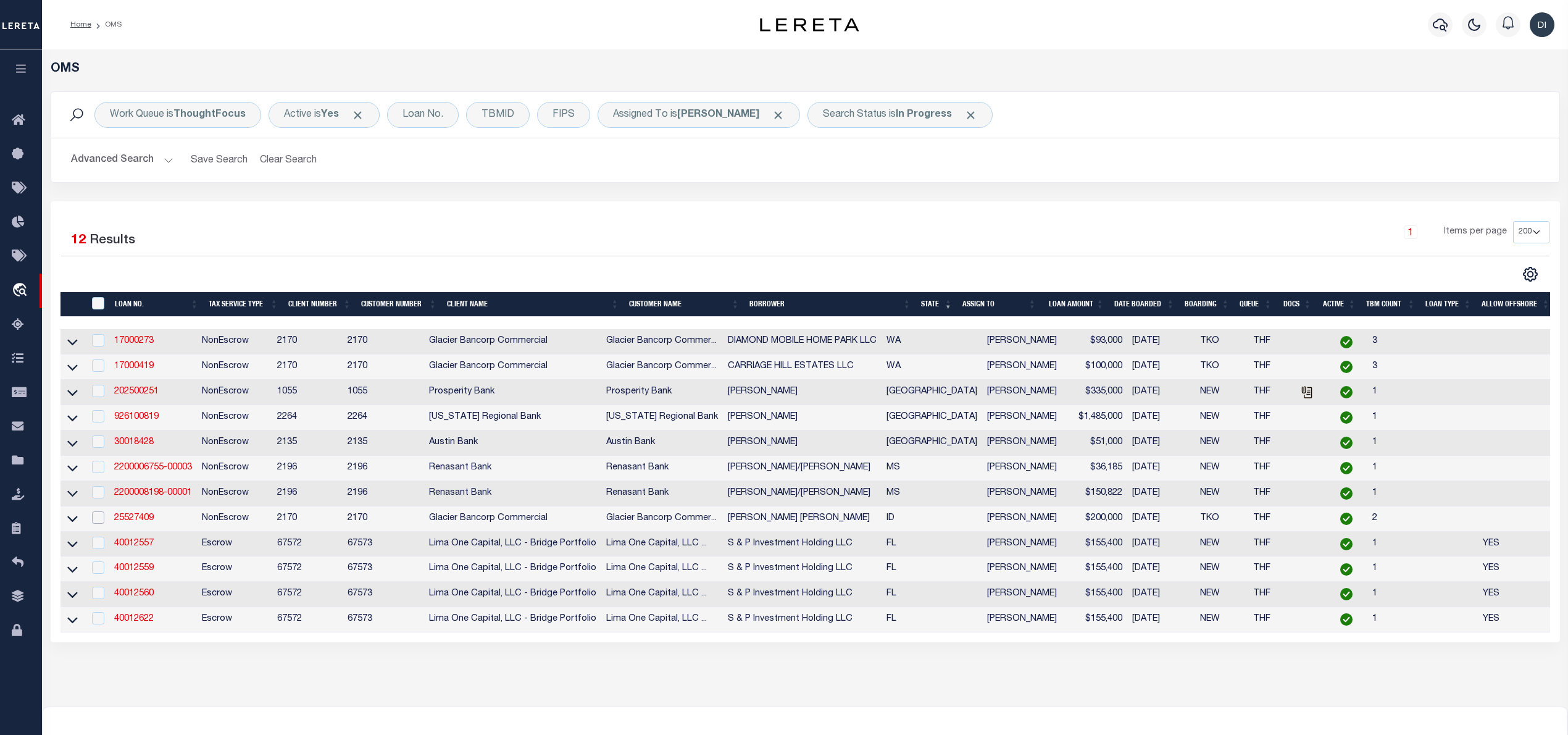
scroll to position [141, 0]
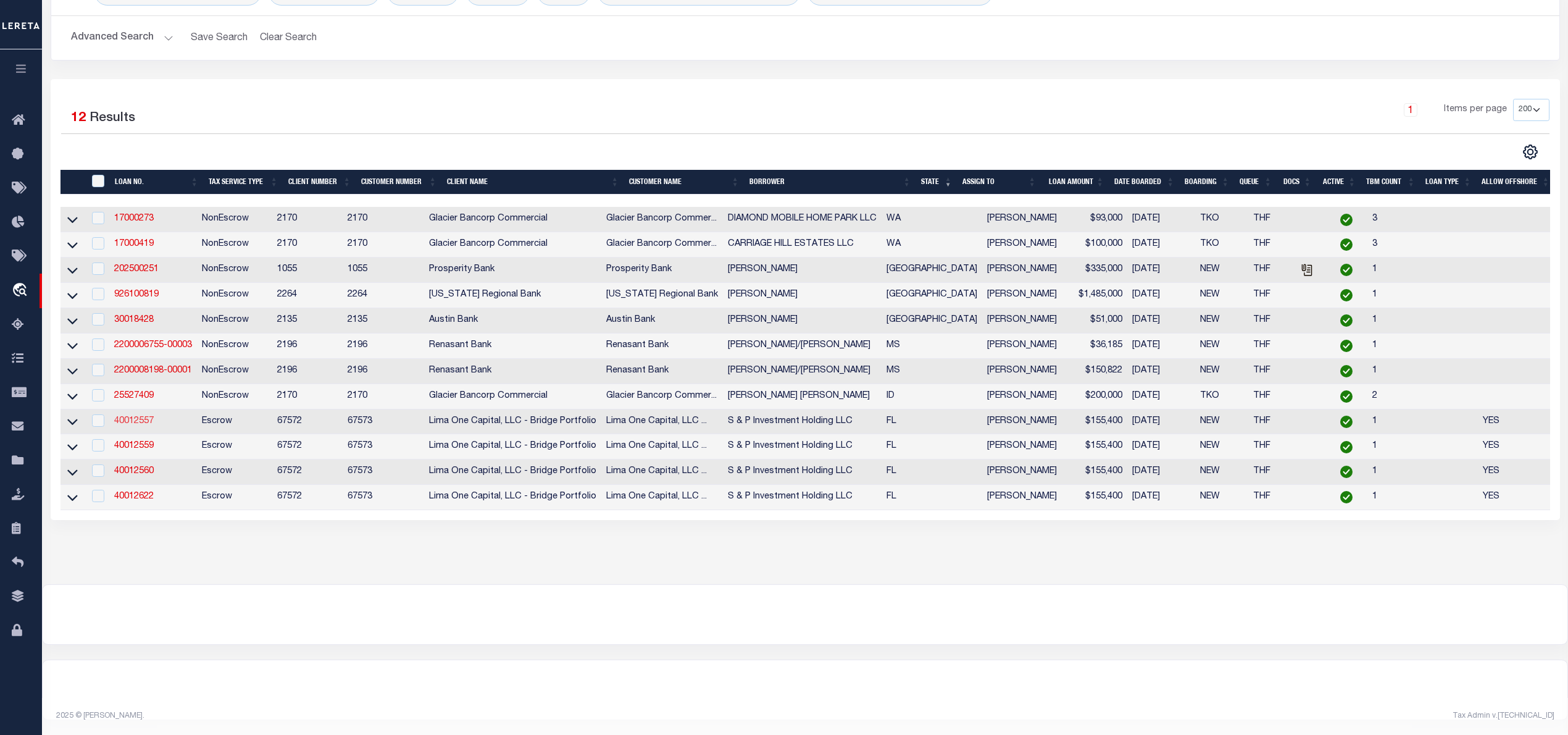
click at [127, 417] on link "40012557" at bounding box center [134, 422] width 39 height 9
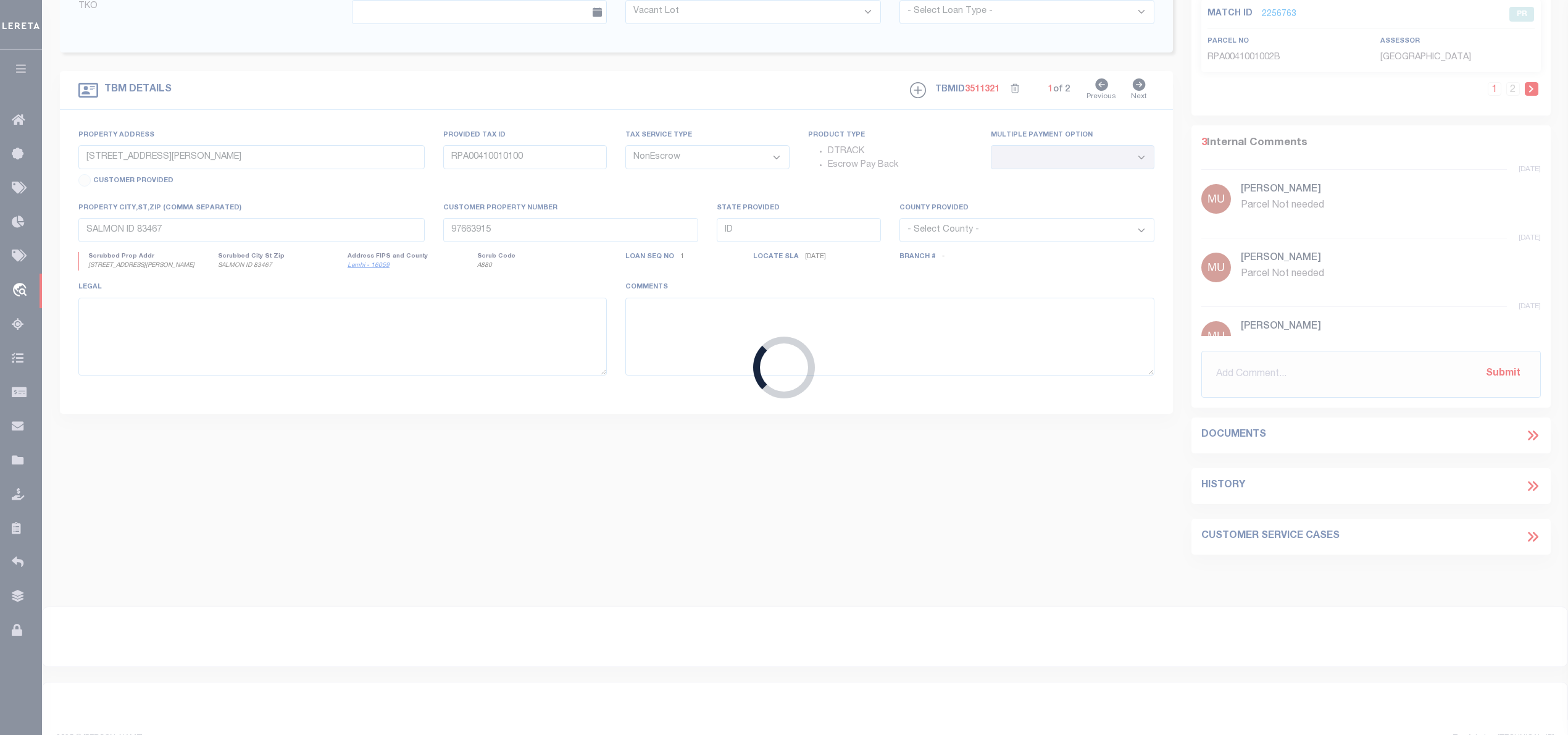
type input "40012557"
type input "S & P Investment Holding LLC"
select select
type input "[STREET_ADDRESS]"
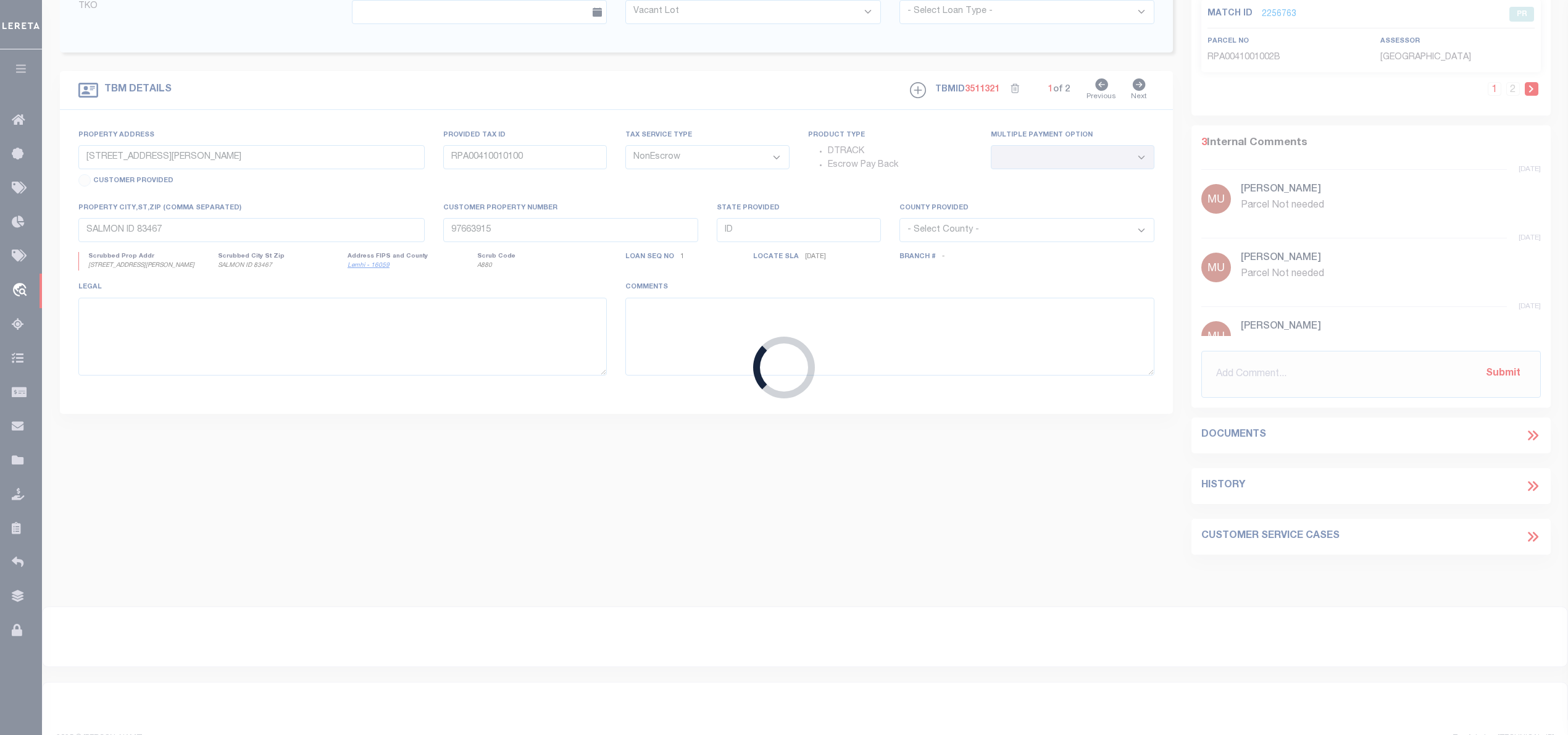
type input "[GEOGRAPHIC_DATA] [GEOGRAPHIC_DATA] 32327"
select select
select select "Escrow"
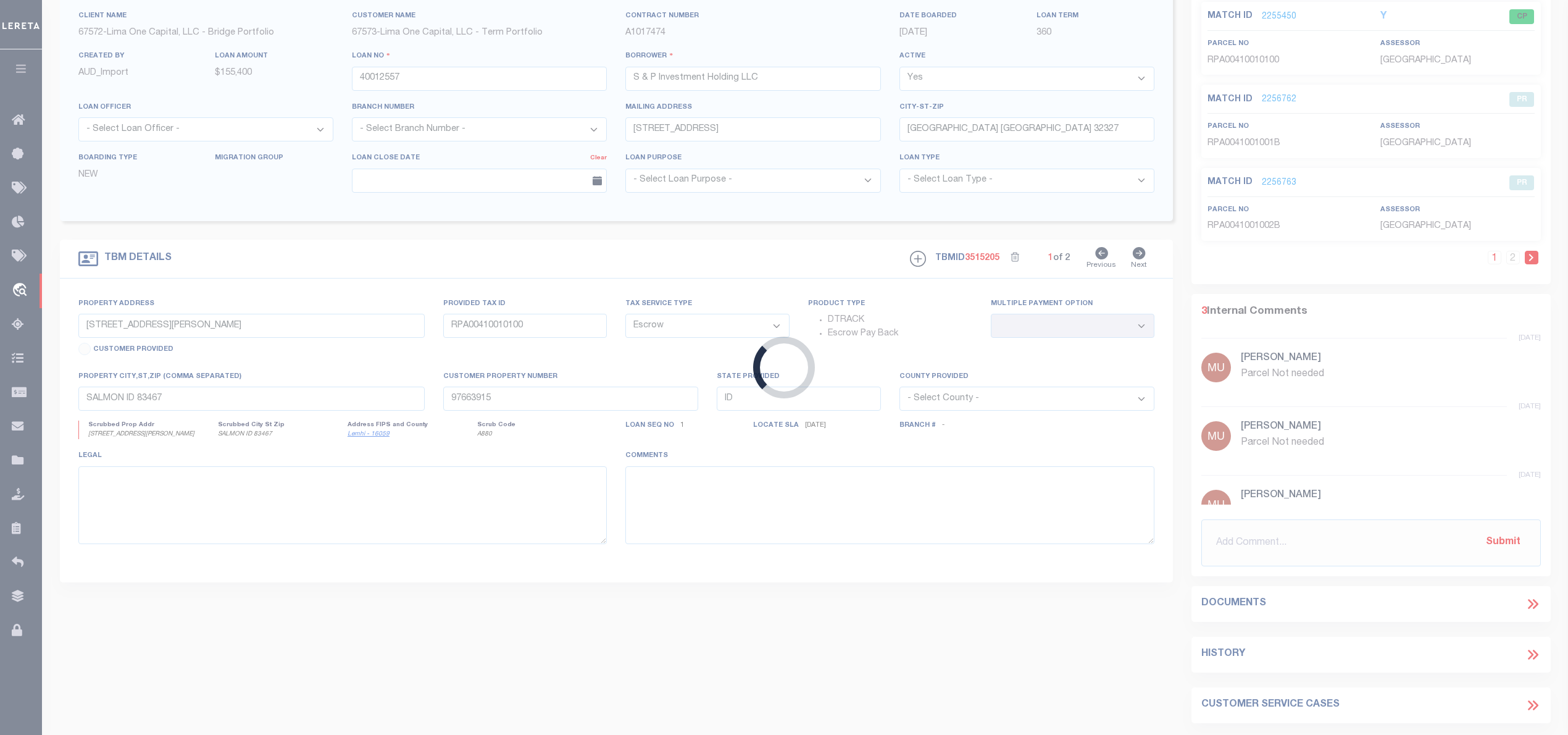
type input "[STREET_ADDRESS]"
type input "00-00-043-010-09183-000"
select select
type input "[GEOGRAPHIC_DATA] [GEOGRAPHIC_DATA] 32327"
type input "40012557-1"
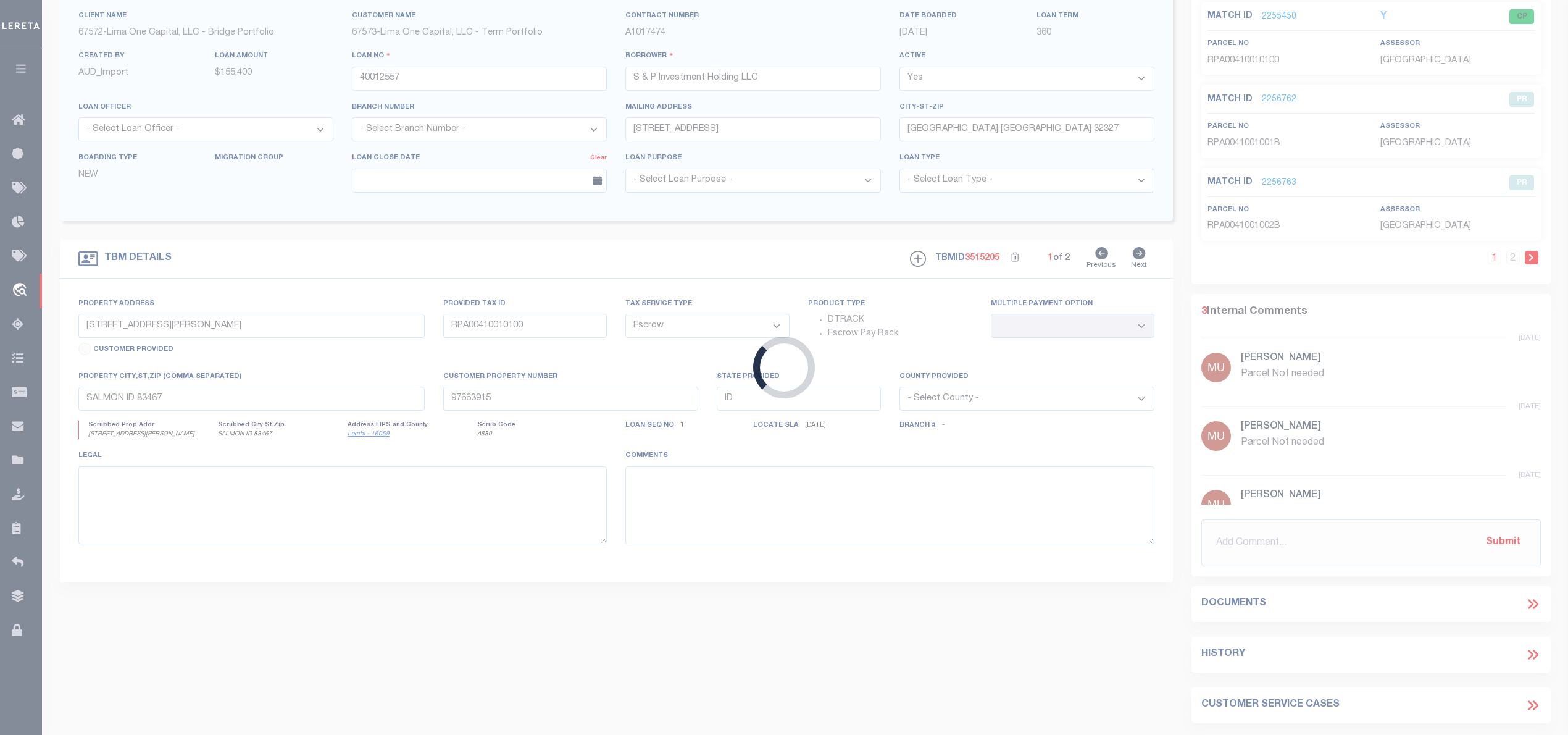
type input "FL"
select select
select select "164235"
select select "26297"
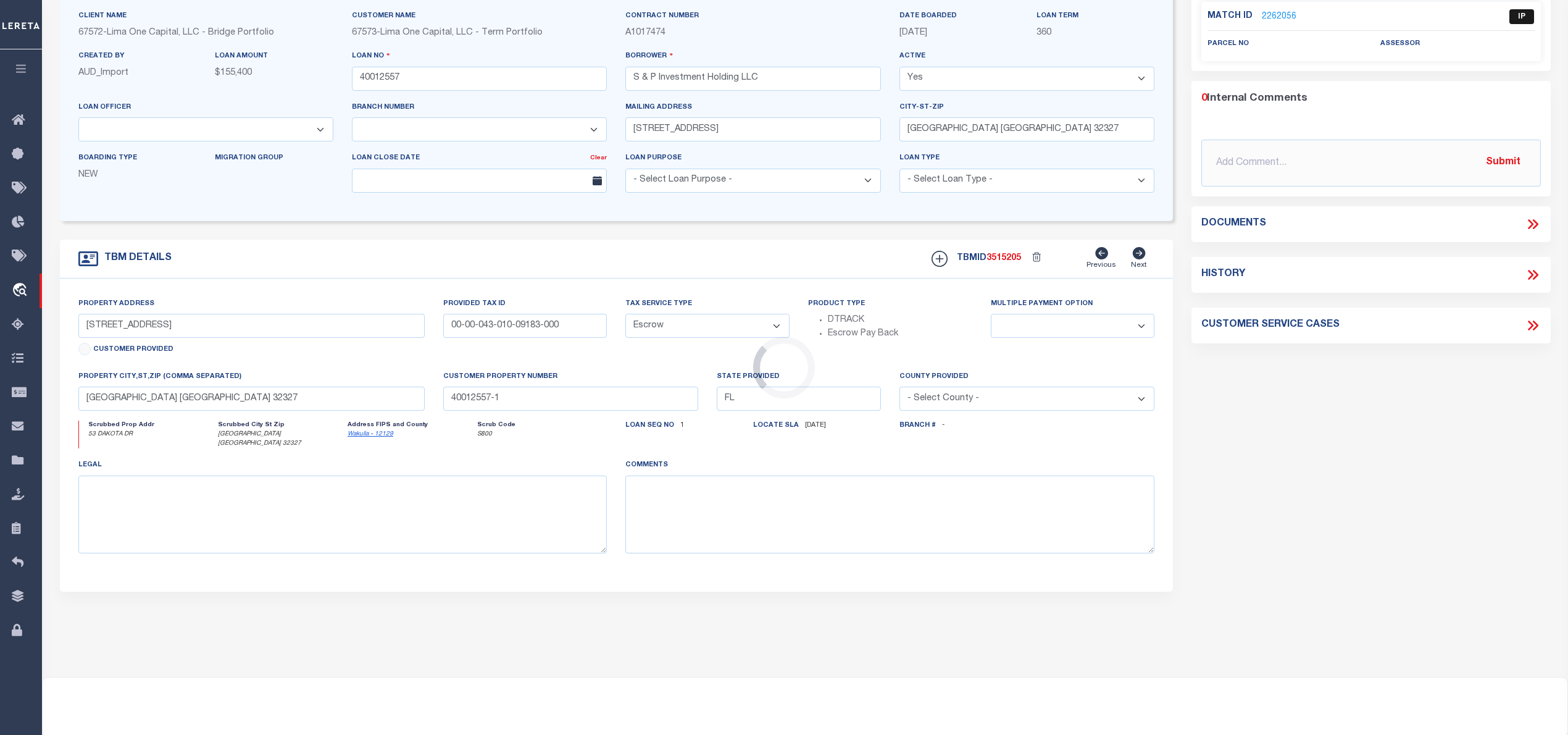
scroll to position [0, 0]
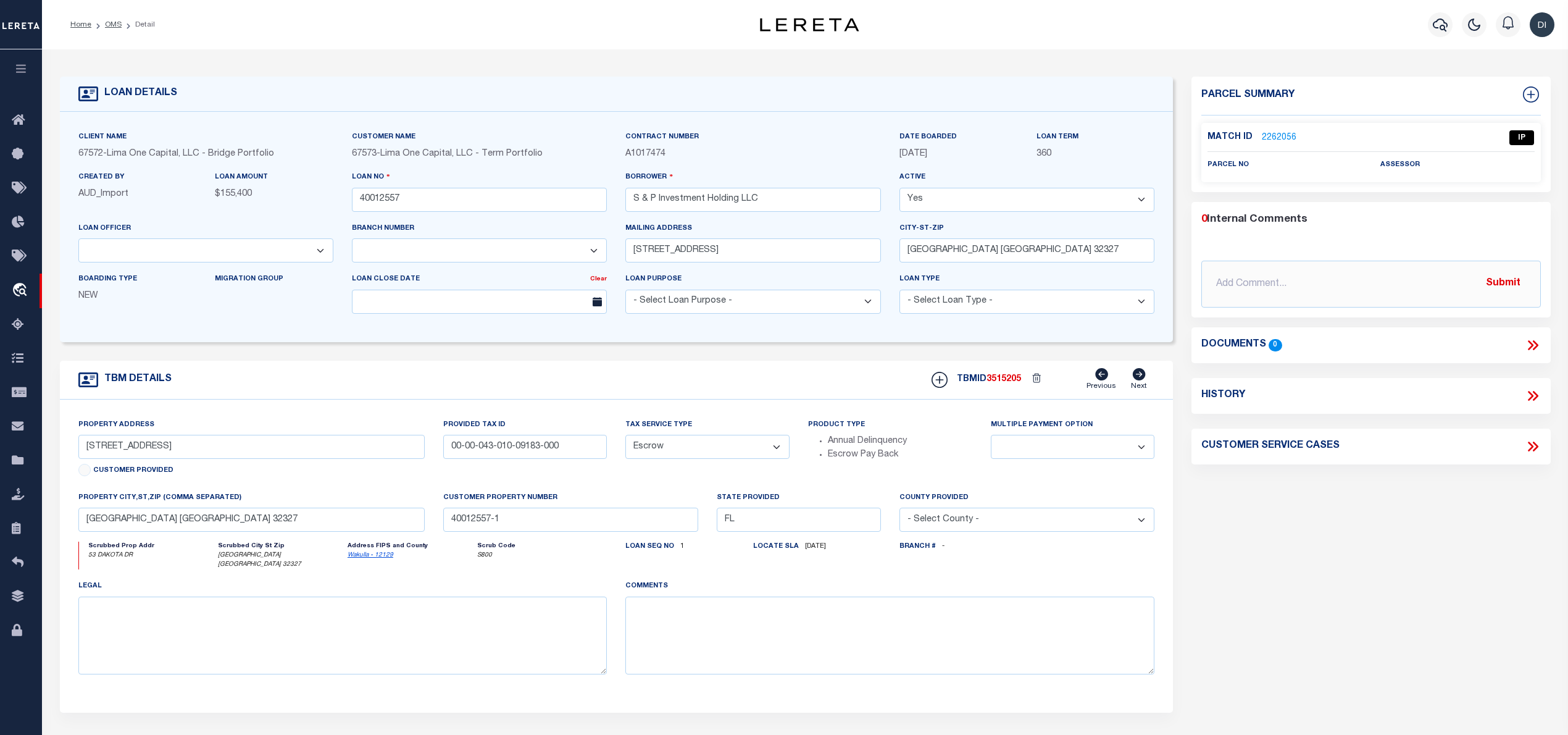
click at [1275, 136] on link "2262056" at bounding box center [1279, 138] width 34 height 13
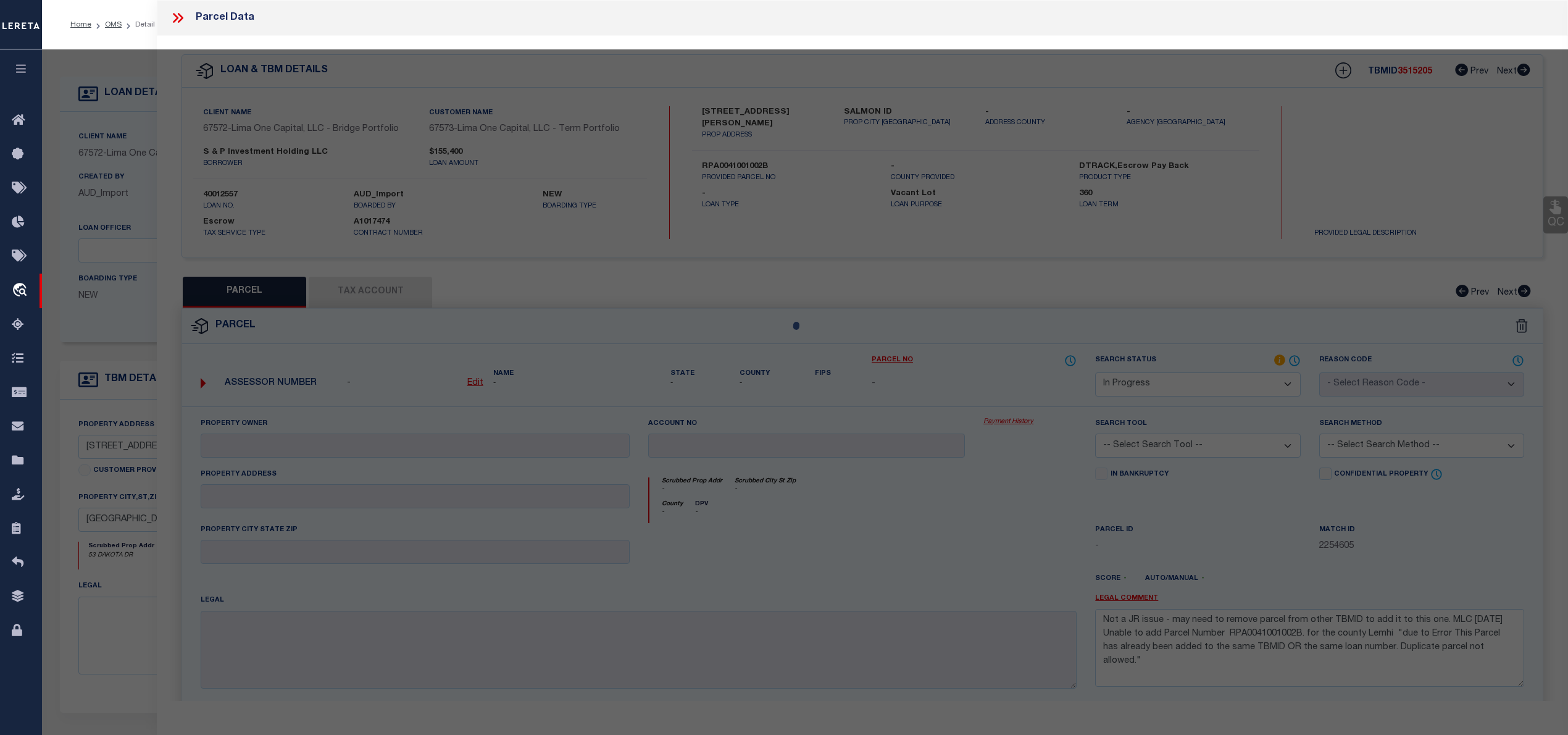
select select "AS"
checkbox input "false"
select select "IP"
checkbox input "false"
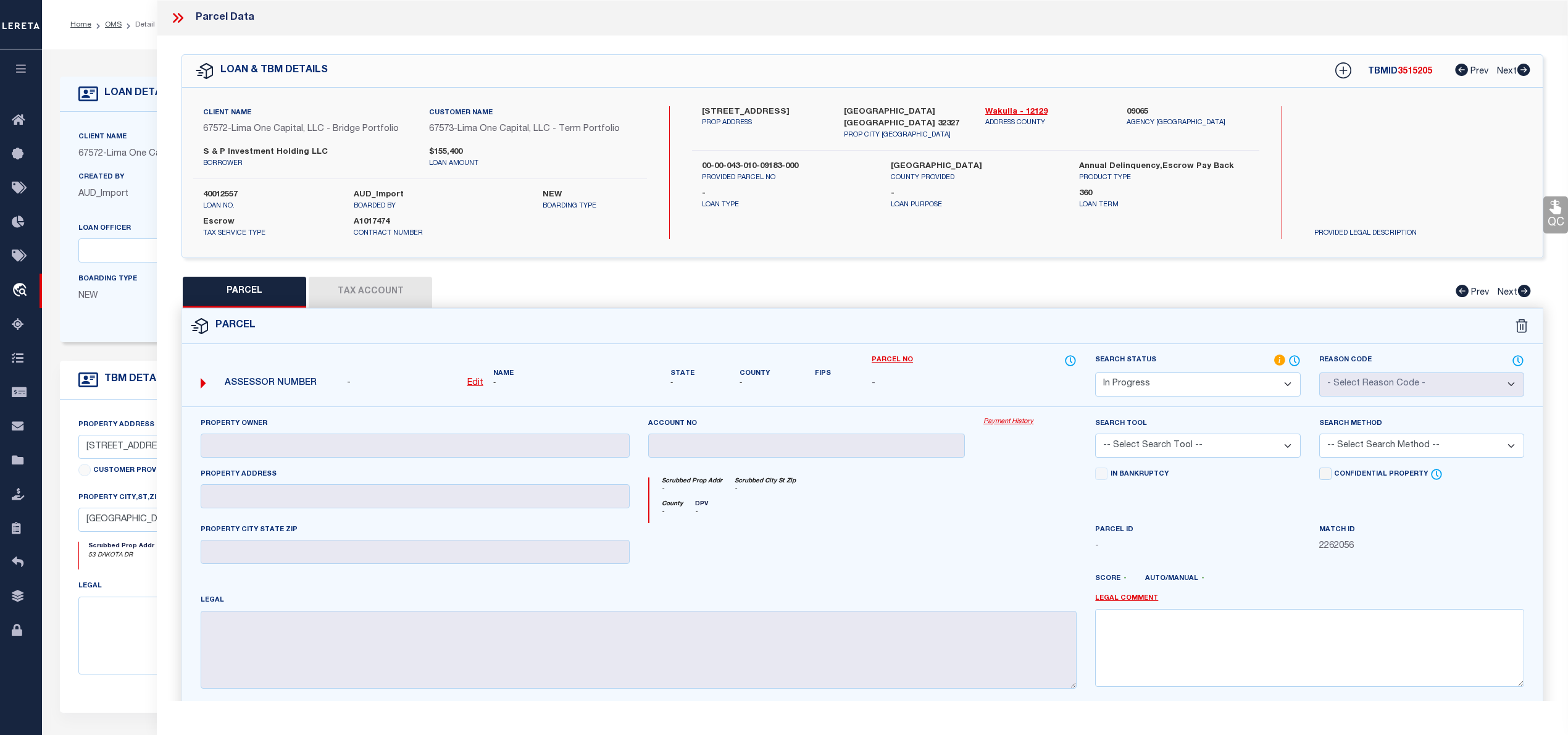
click at [877, 243] on div "Client Name 67572 - [GEOGRAPHIC_DATA] One Capital, LLC - Bridge Portfolio Custo…" at bounding box center [862, 173] width 1360 height 170
click at [993, 107] on link "Wakulla - 12129" at bounding box center [1047, 113] width 123 height 13
click at [710, 109] on label "[STREET_ADDRESS]" at bounding box center [763, 113] width 123 height 13
click at [705, 109] on label "[STREET_ADDRESS]" at bounding box center [763, 113] width 123 height 13
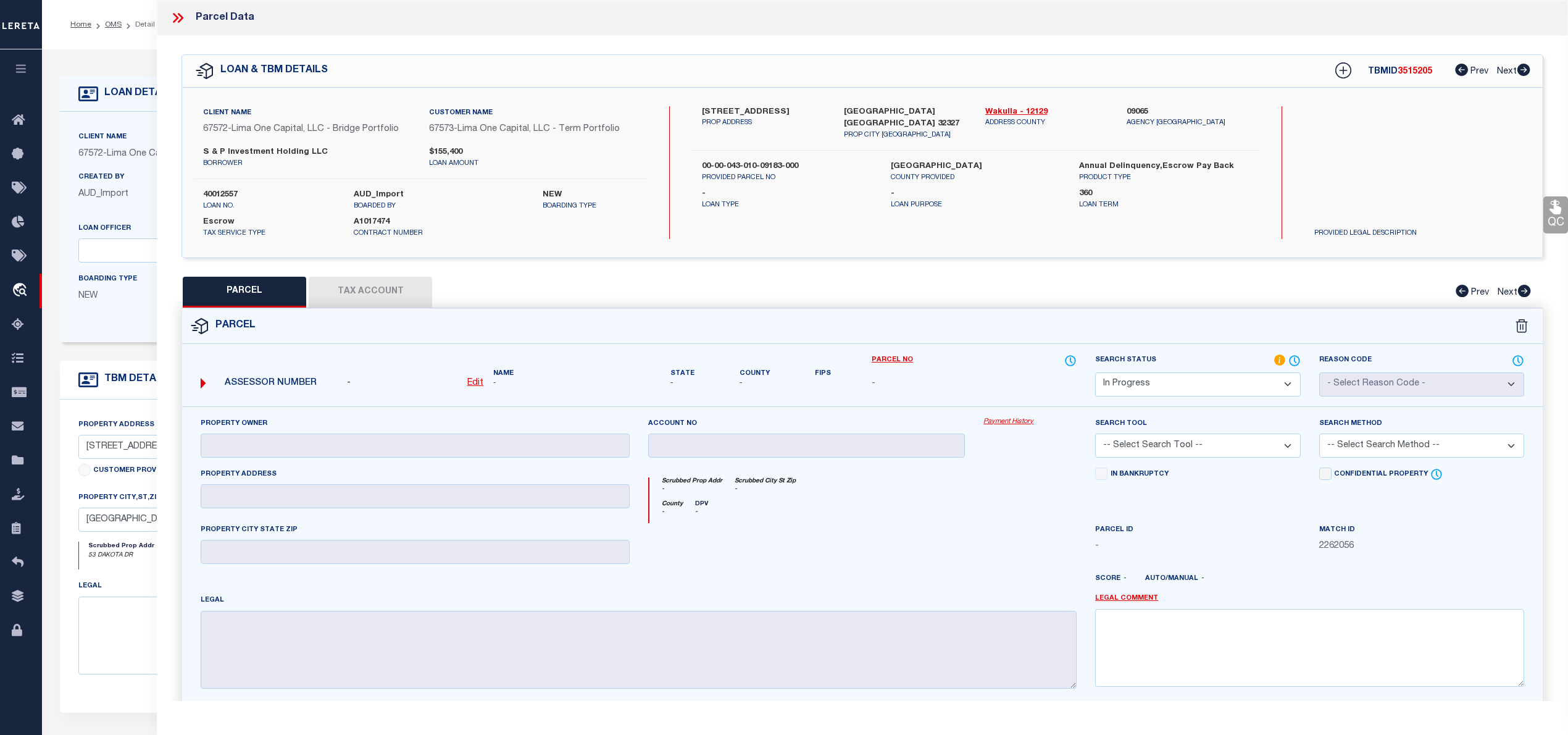
click at [705, 109] on label "[STREET_ADDRESS]" at bounding box center [763, 113] width 123 height 13
copy label "53"
click at [731, 109] on label "[STREET_ADDRESS]" at bounding box center [763, 113] width 123 height 13
copy label "Dakota"
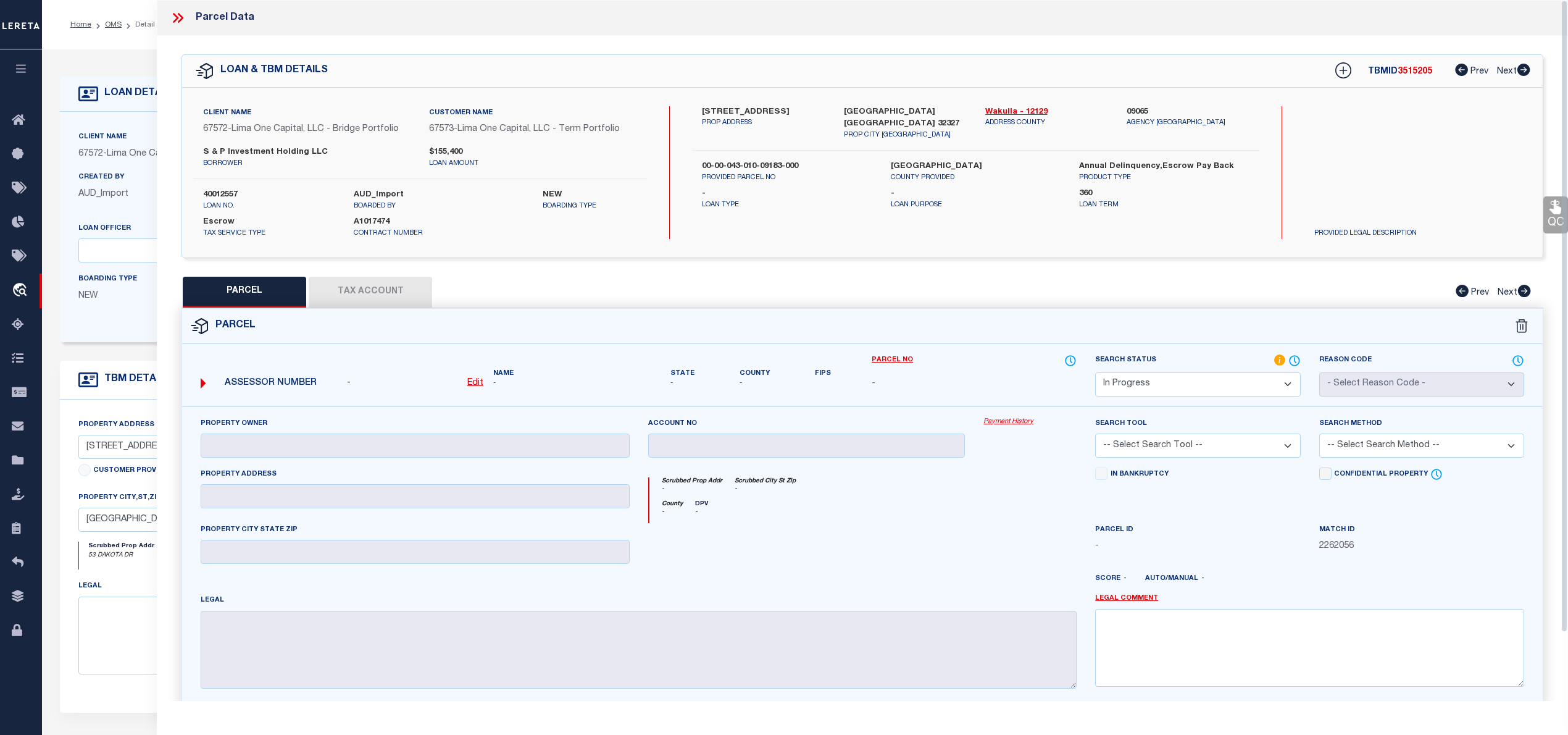
drag, startPoint x: 766, startPoint y: 188, endPoint x: 760, endPoint y: 184, distance: 7.2
click at [766, 200] on p "Loan Type" at bounding box center [787, 205] width 170 height 11
drag, startPoint x: 699, startPoint y: 150, endPoint x: 808, endPoint y: 152, distance: 109.0
click at [808, 161] on div "00-00-043-010-09183-000 PROVIDED PARCEL NO" at bounding box center [787, 172] width 188 height 23
copy label "00-00-043-010-09183-000"
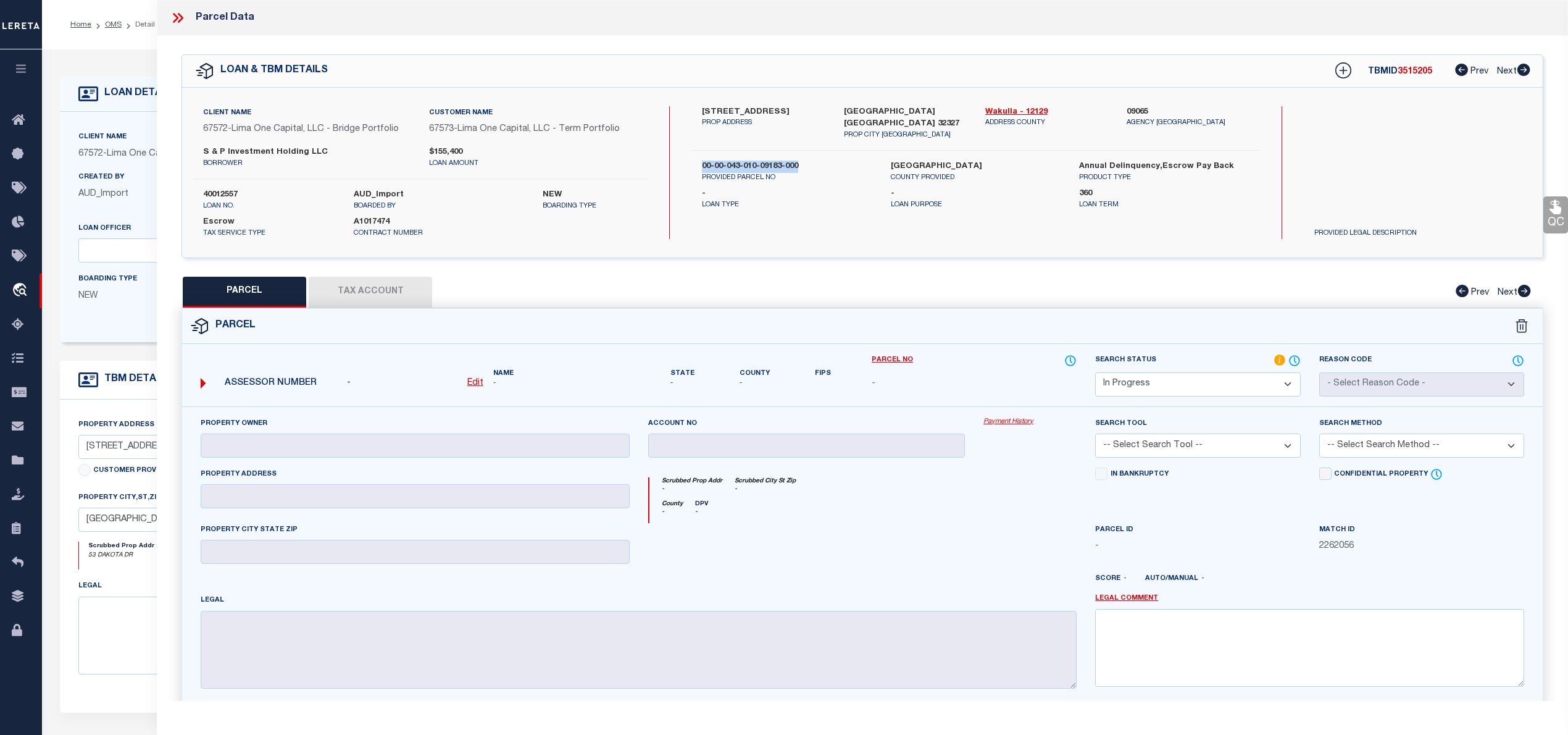
click at [1250, 381] on select "Automated Search Bad Parcel Complete Duplicate Parcel High Dollar Reporting In …" at bounding box center [1198, 384] width 205 height 24
select select "ND"
click at [1095, 372] on select "Automated Search Bad Parcel Complete Duplicate Parcel High Dollar Reporting In …" at bounding box center [1198, 384] width 205 height 24
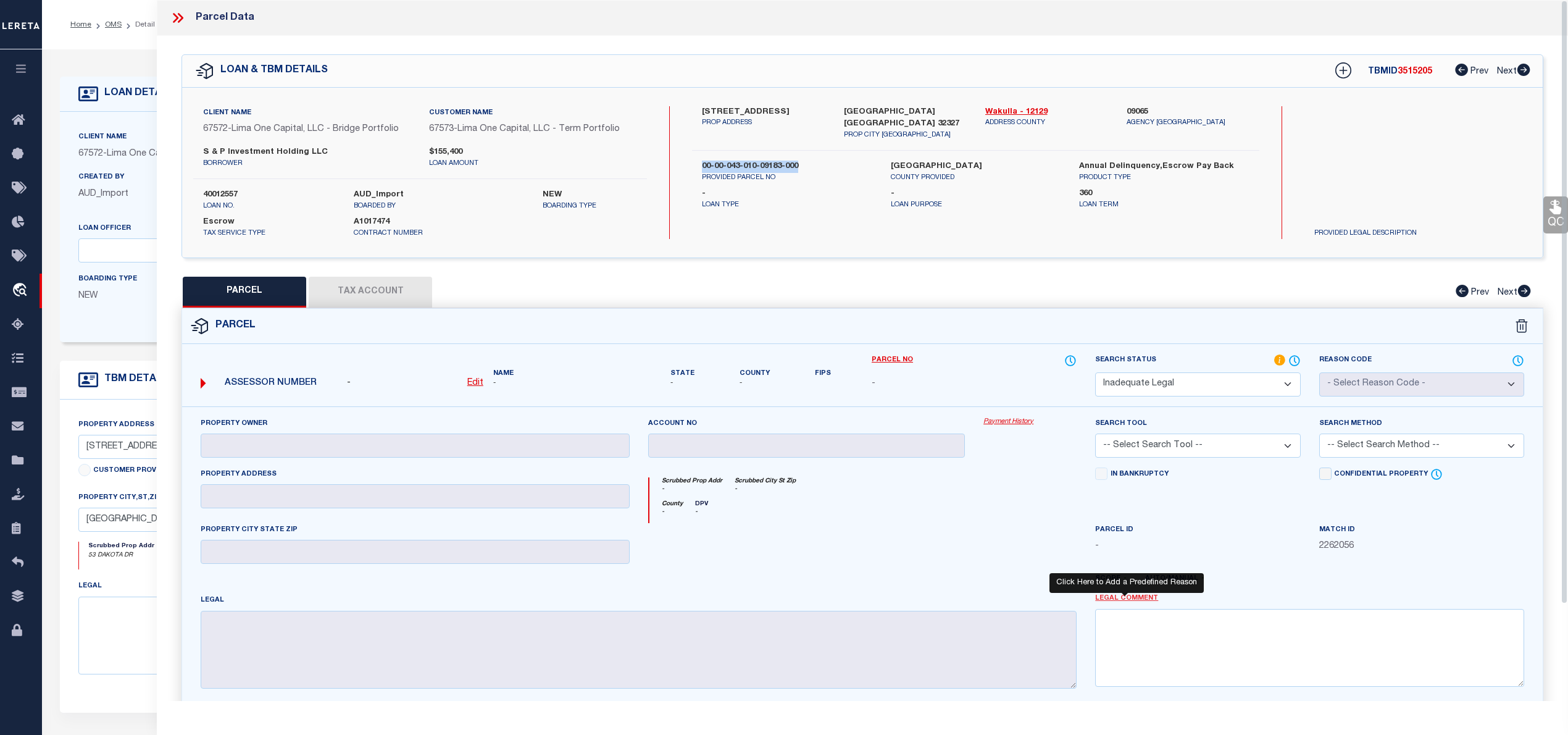
click at [1126, 596] on body "Home OMS Detail" at bounding box center [784, 474] width 1568 height 949
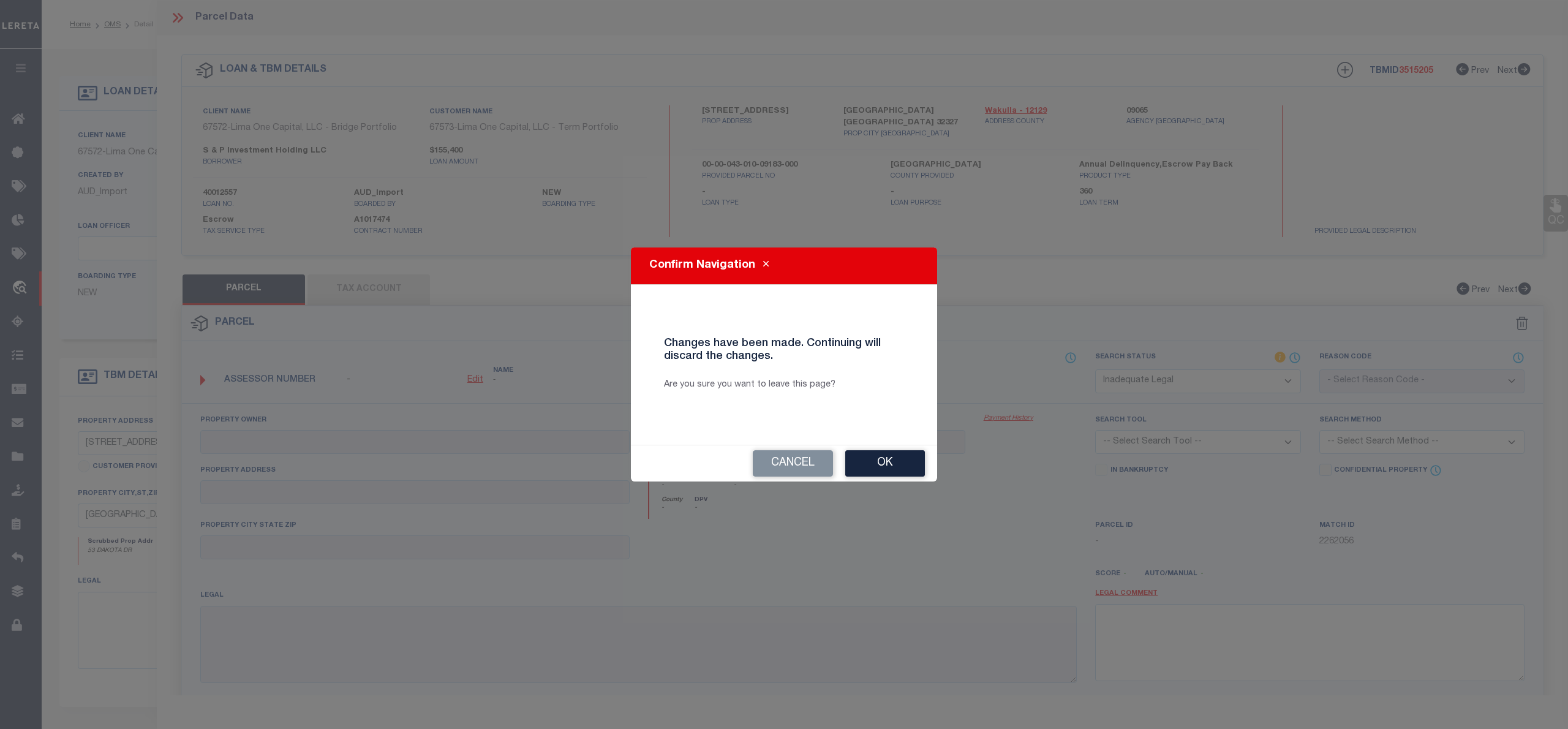
click at [1125, 598] on div "Confirm Navigation Changes have been made. Continuing will discard the changes.…" at bounding box center [784, 364] width 1568 height 729
click at [807, 459] on button "Cancel" at bounding box center [793, 463] width 80 height 26
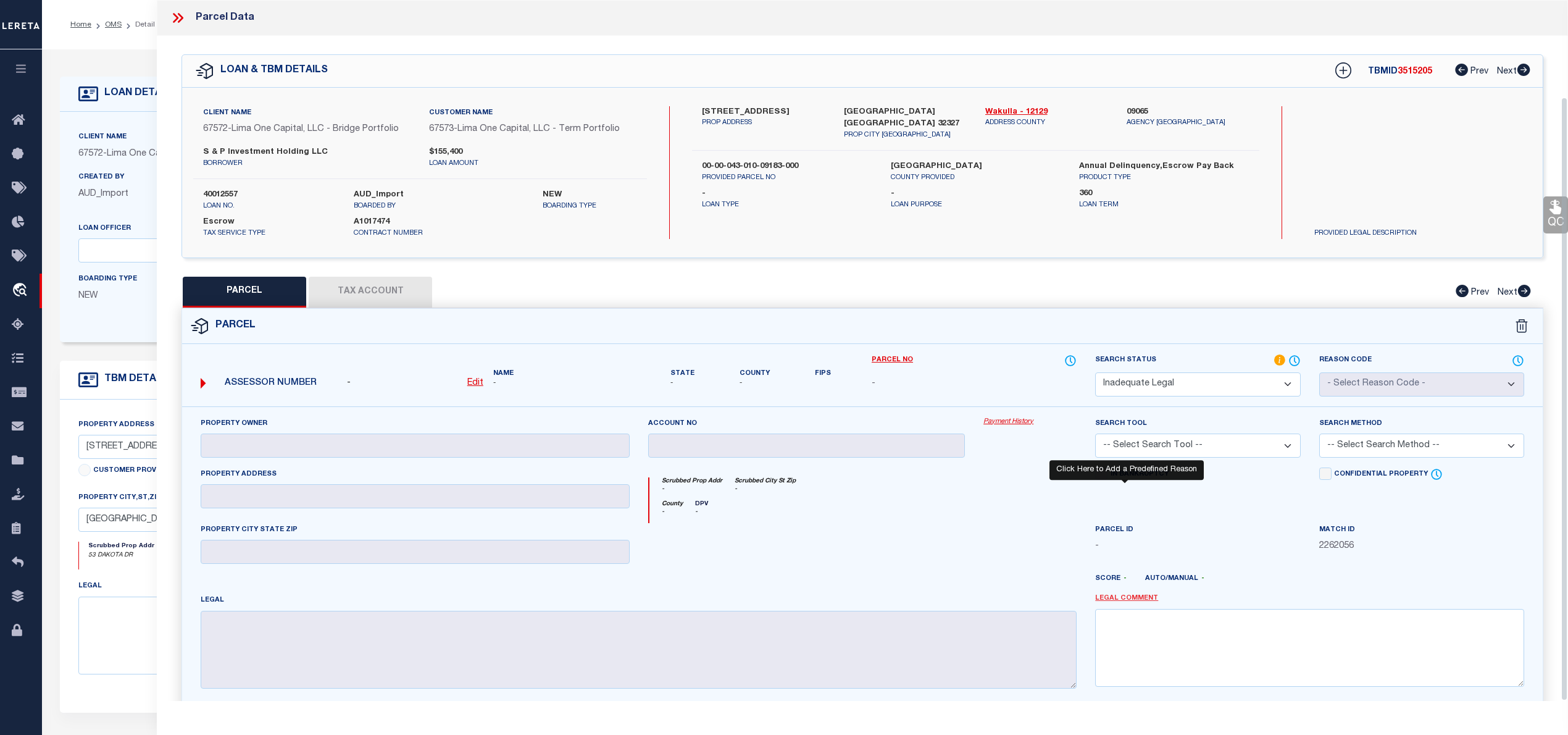
scroll to position [113, 0]
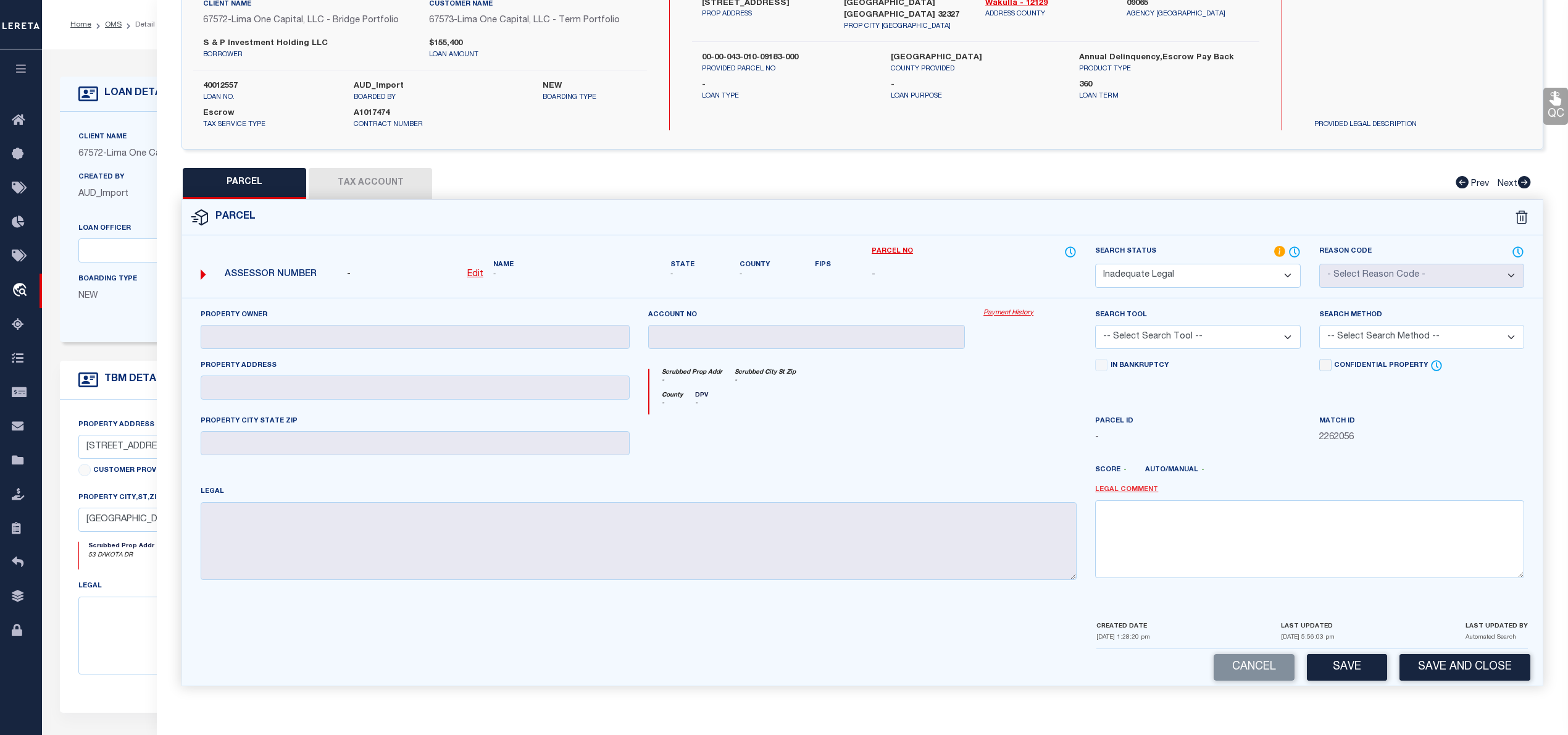
click at [1144, 601] on div "Property Owner Account no Payment History Search Tool -- Select Search Tool -- …" at bounding box center [862, 459] width 1360 height 322
click at [1134, 485] on link "Legal Comment" at bounding box center [1127, 490] width 63 height 11
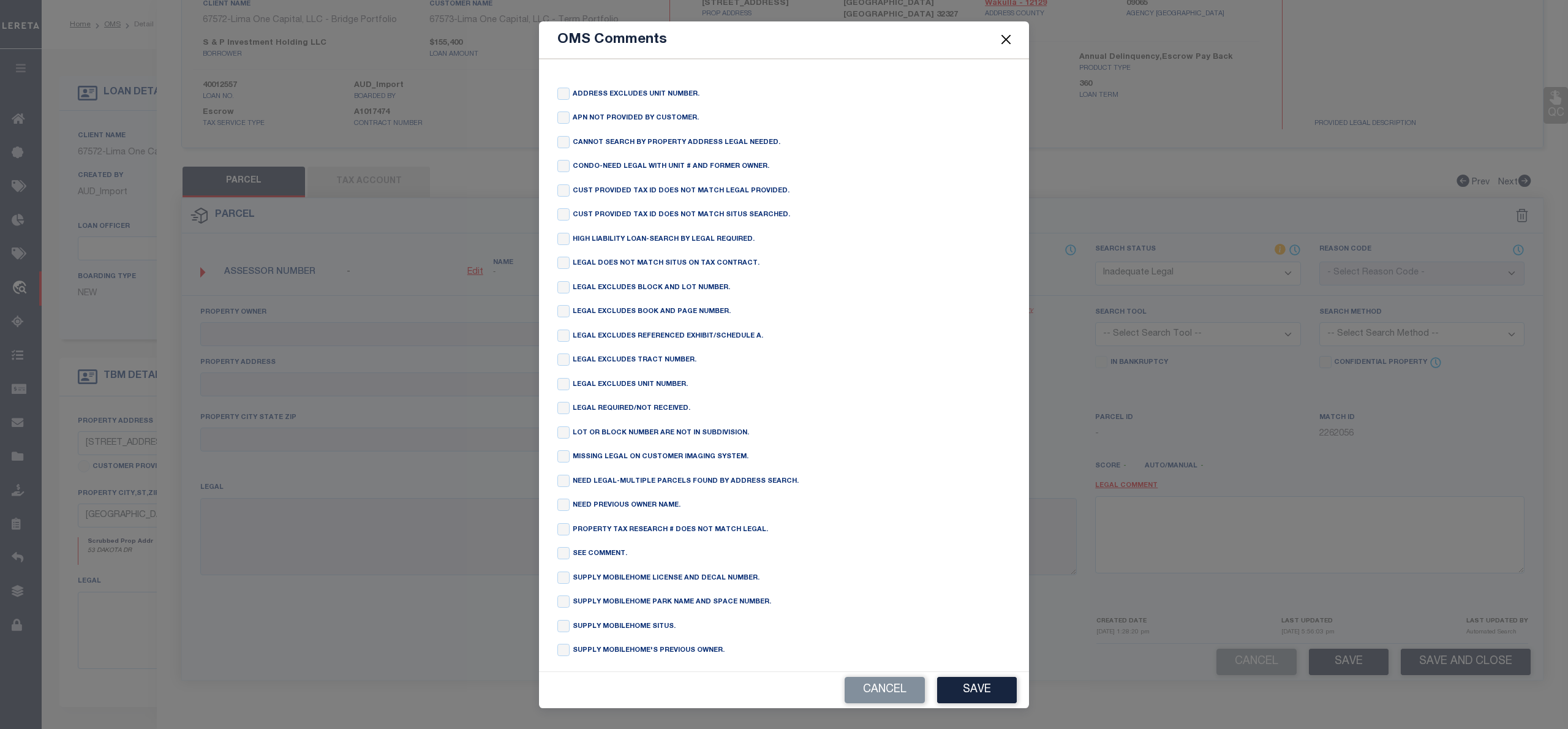
click at [551, 138] on div "ADDRESS EXCLUDES UNIT NUMBER. APN NOT PROVIDED BY CUSTOMER. CANNOT SEARCH BY PR…" at bounding box center [784, 365] width 490 height 612
click at [559, 145] on input "checkbox" at bounding box center [564, 142] width 12 height 12
checkbox input "true"
click at [989, 694] on button "Save" at bounding box center [977, 690] width 79 height 26
type textarea "CANNOT SEARCH BY PROPERTY ADDRESS LEGAL NEEDED."
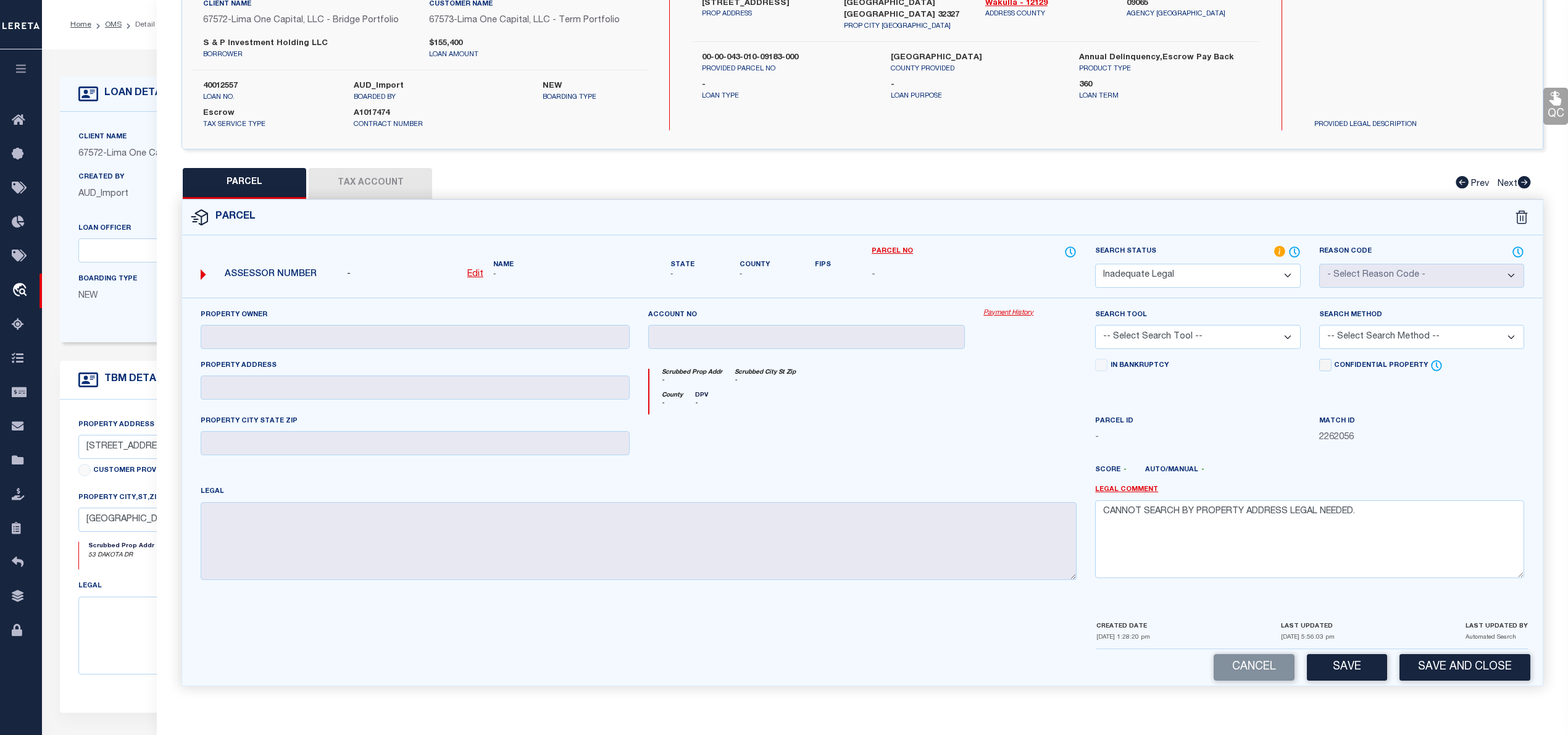
click at [994, 699] on div "Parcel - Edit Name - -" at bounding box center [863, 450] width 1380 height 502
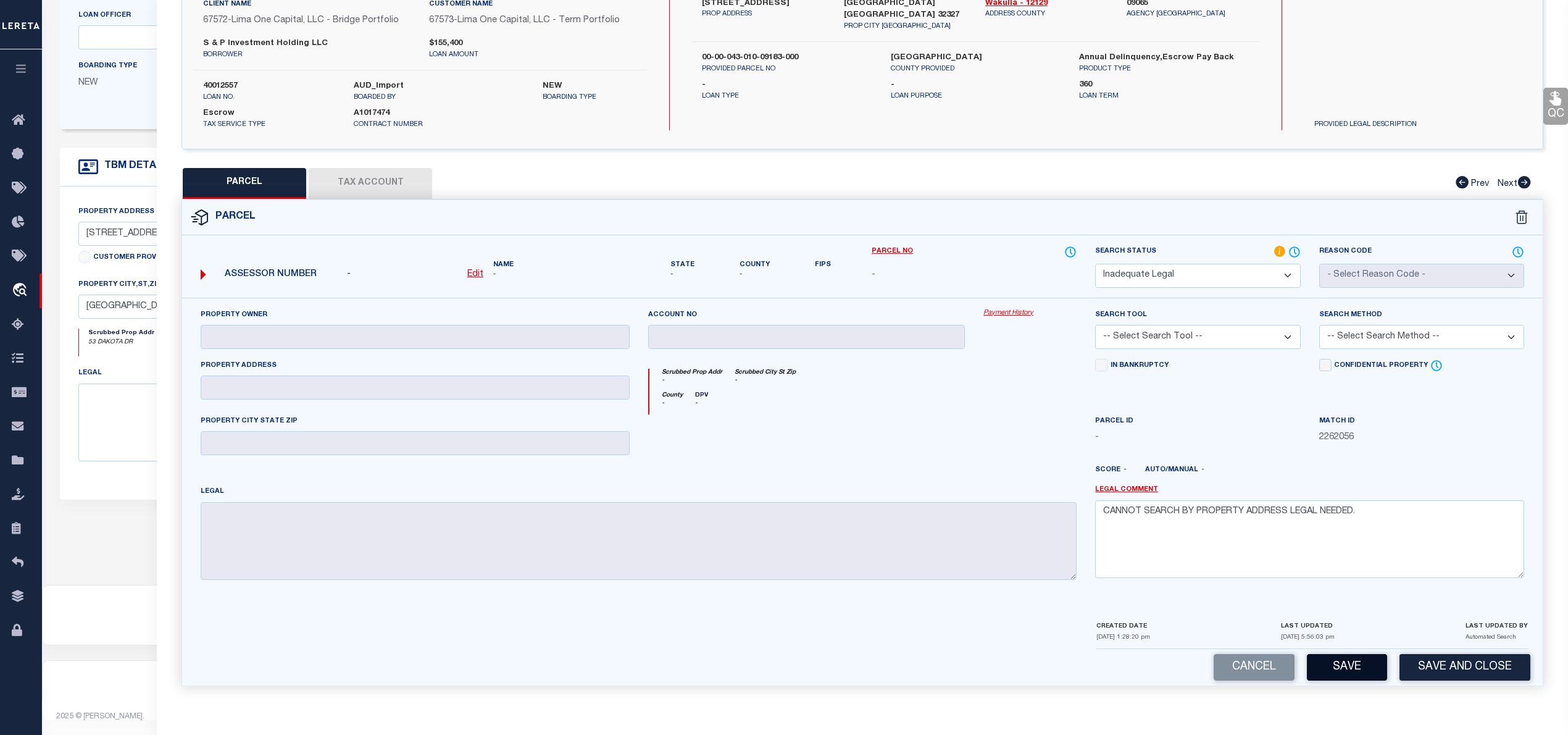
click at [1351, 662] on button "Save" at bounding box center [1347, 667] width 80 height 26
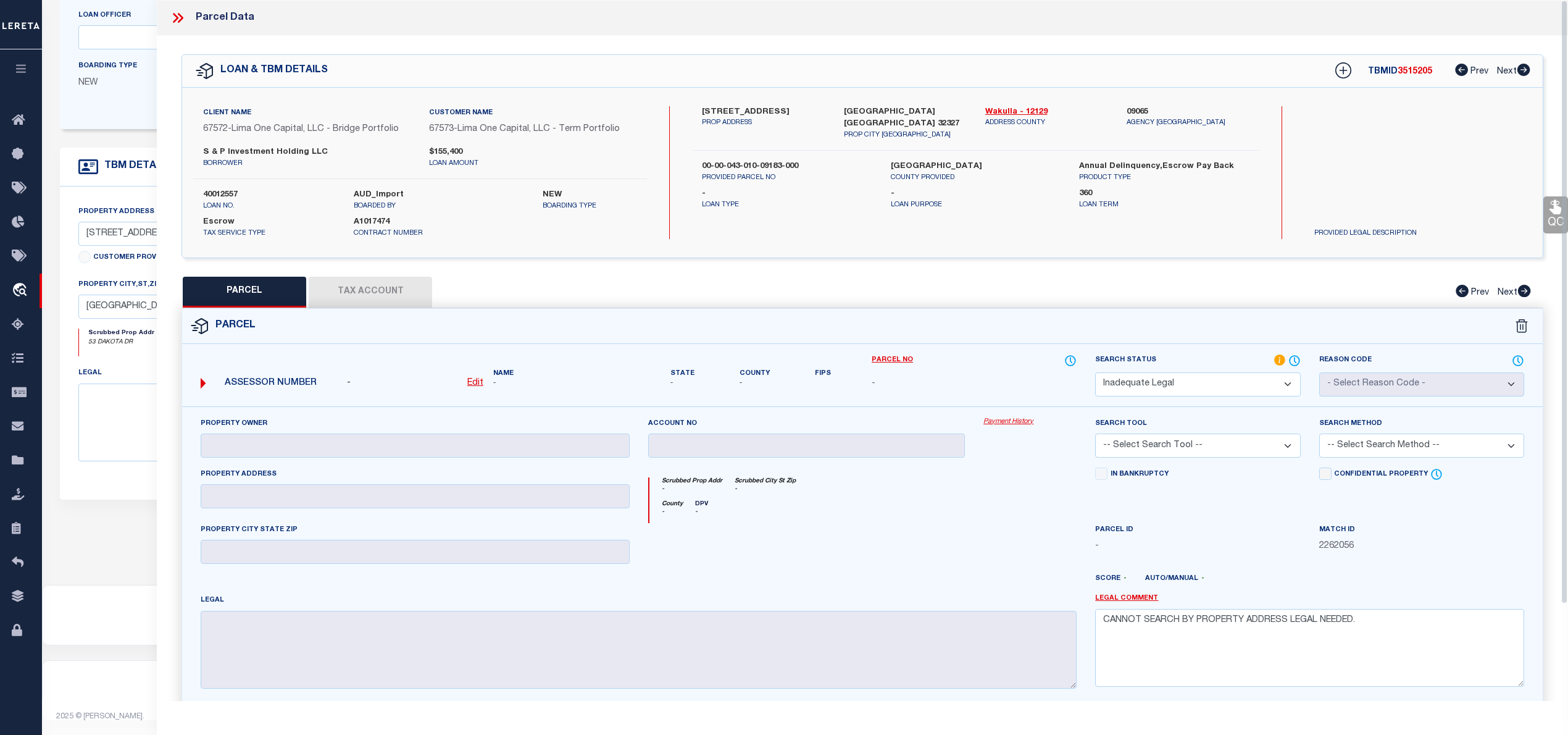
select select "AS"
checkbox input "false"
select select "ND"
checkbox input "false"
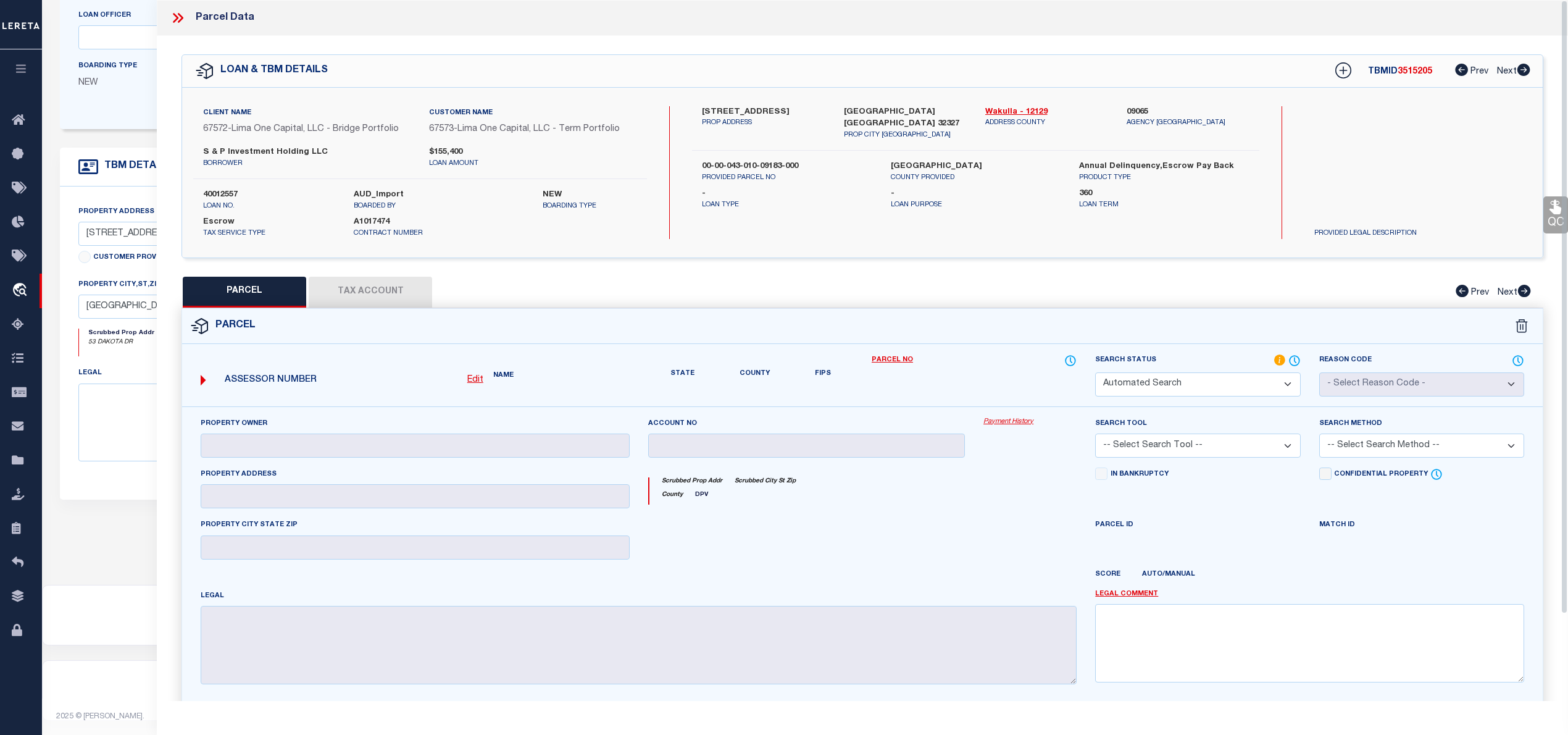
type textarea "CANNOT SEARCH BY PROPERTY ADDRESS LEGAL NEEDED."
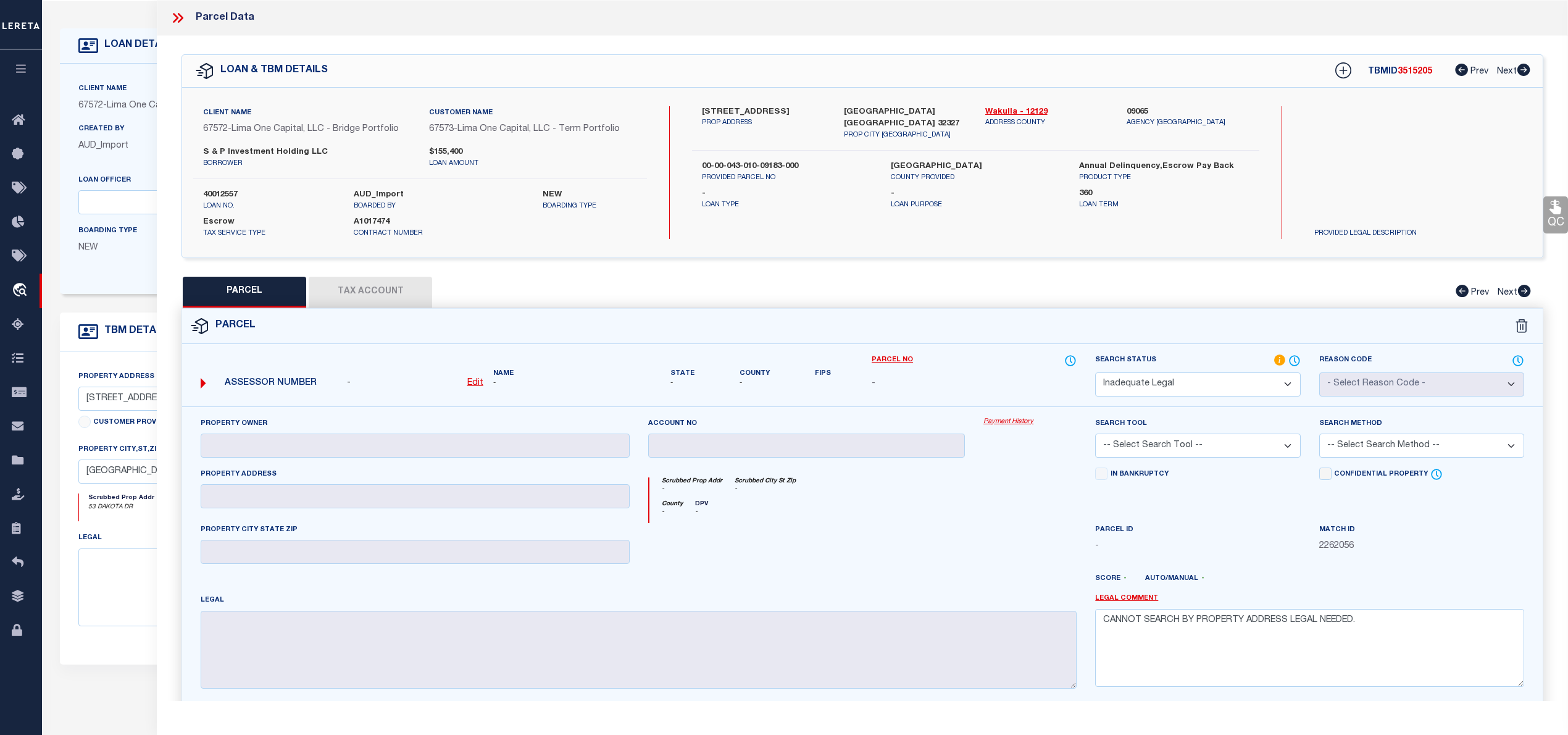
click at [1407, 71] on span "3515205" at bounding box center [1415, 72] width 34 height 9
copy span "3515205"
click at [364, 294] on div "PARCEL Tax Account Prev Next" at bounding box center [862, 291] width 1362 height 31
click at [178, 18] on icon at bounding box center [175, 18] width 6 height 10
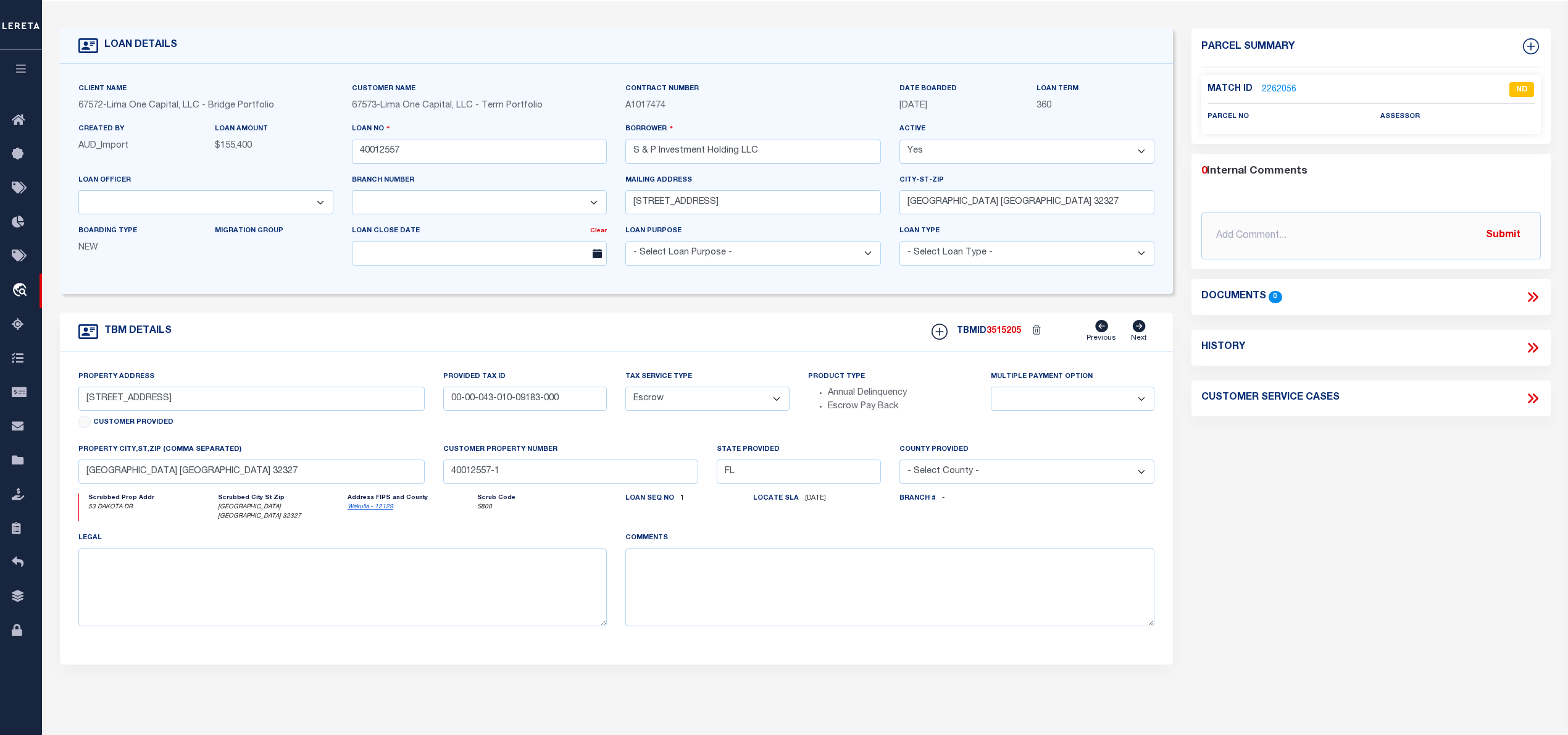
scroll to position [0, 0]
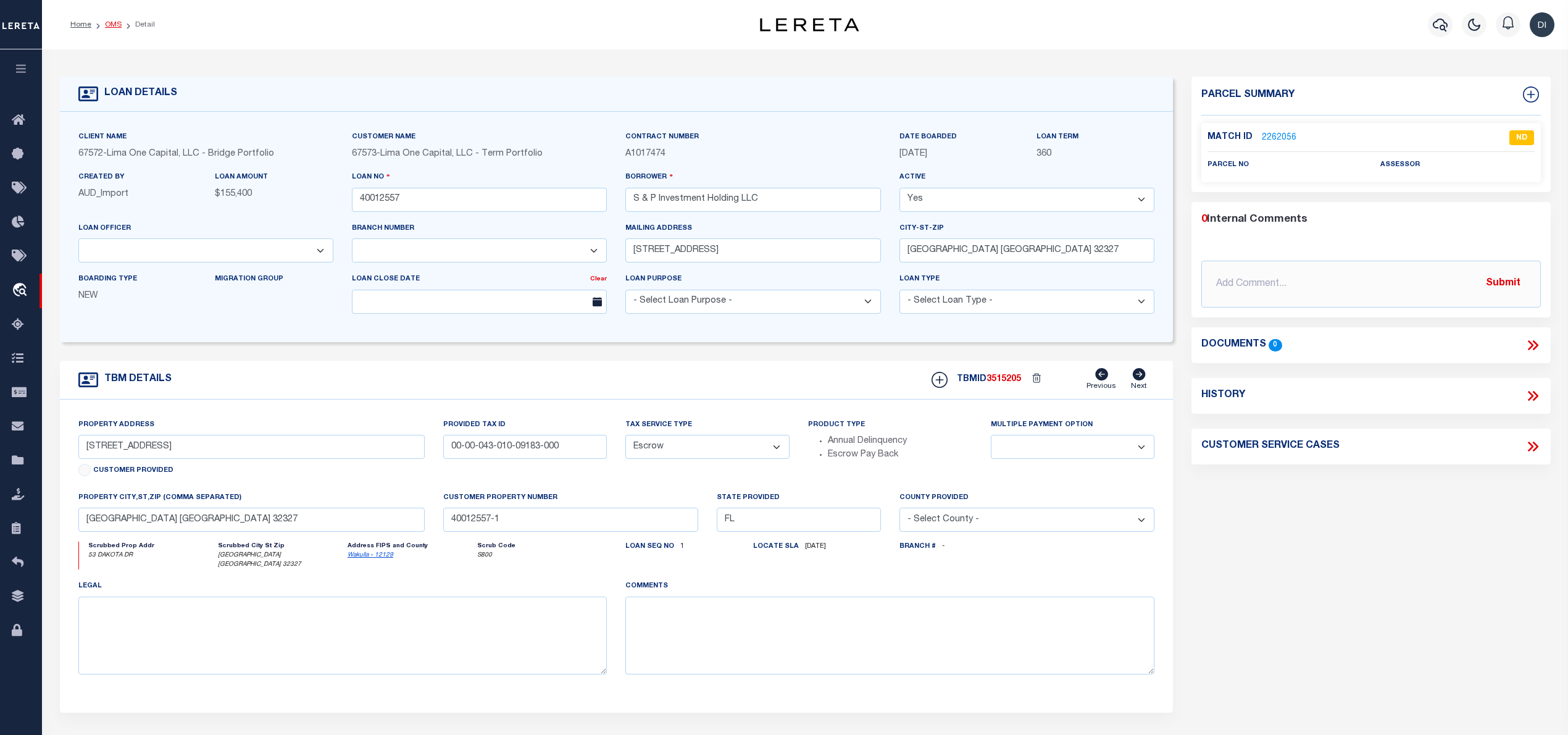
click at [114, 23] on link "OMS" at bounding box center [113, 25] width 17 height 8
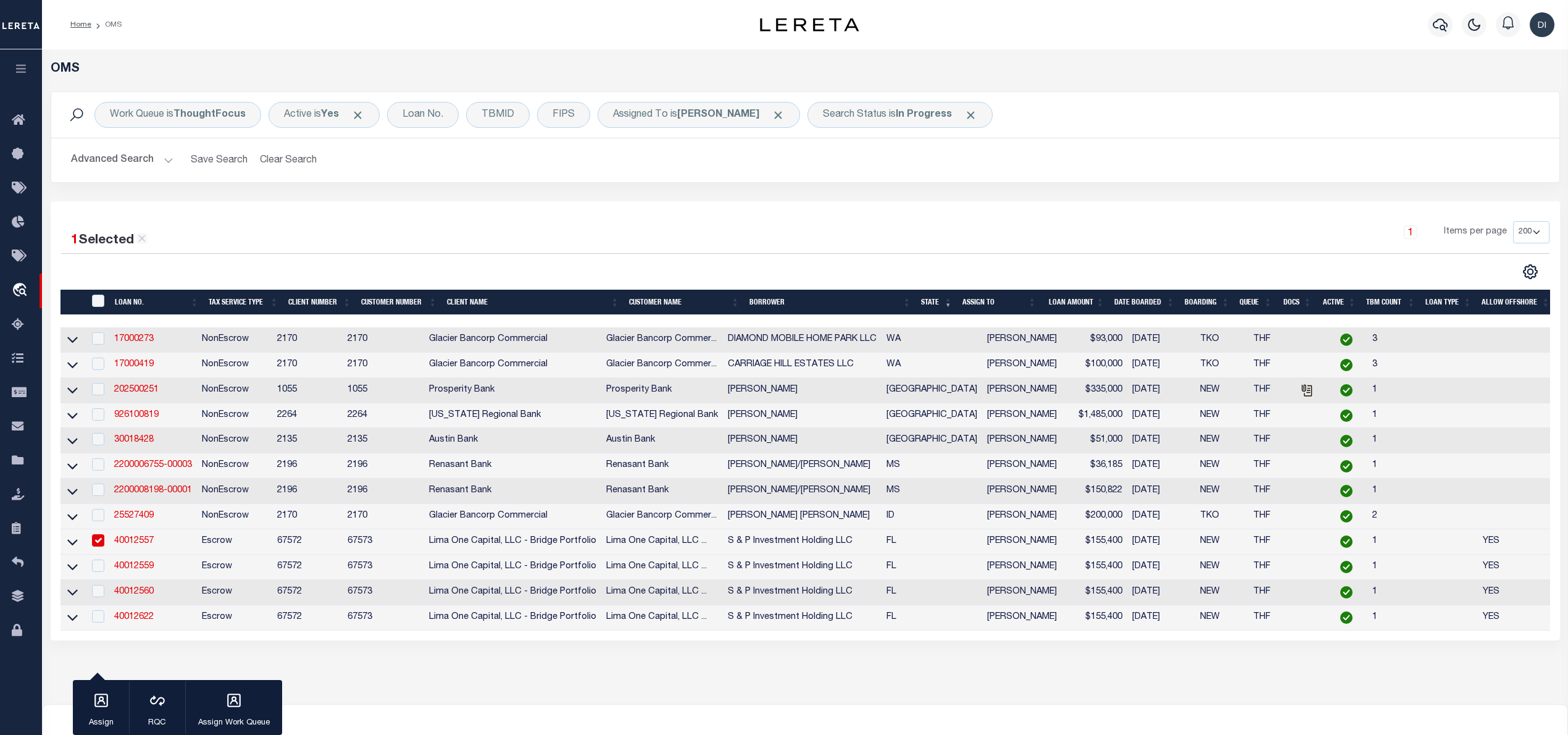
click at [515, 279] on div at bounding box center [433, 272] width 745 height 16
